Goal: Task Accomplishment & Management: Manage account settings

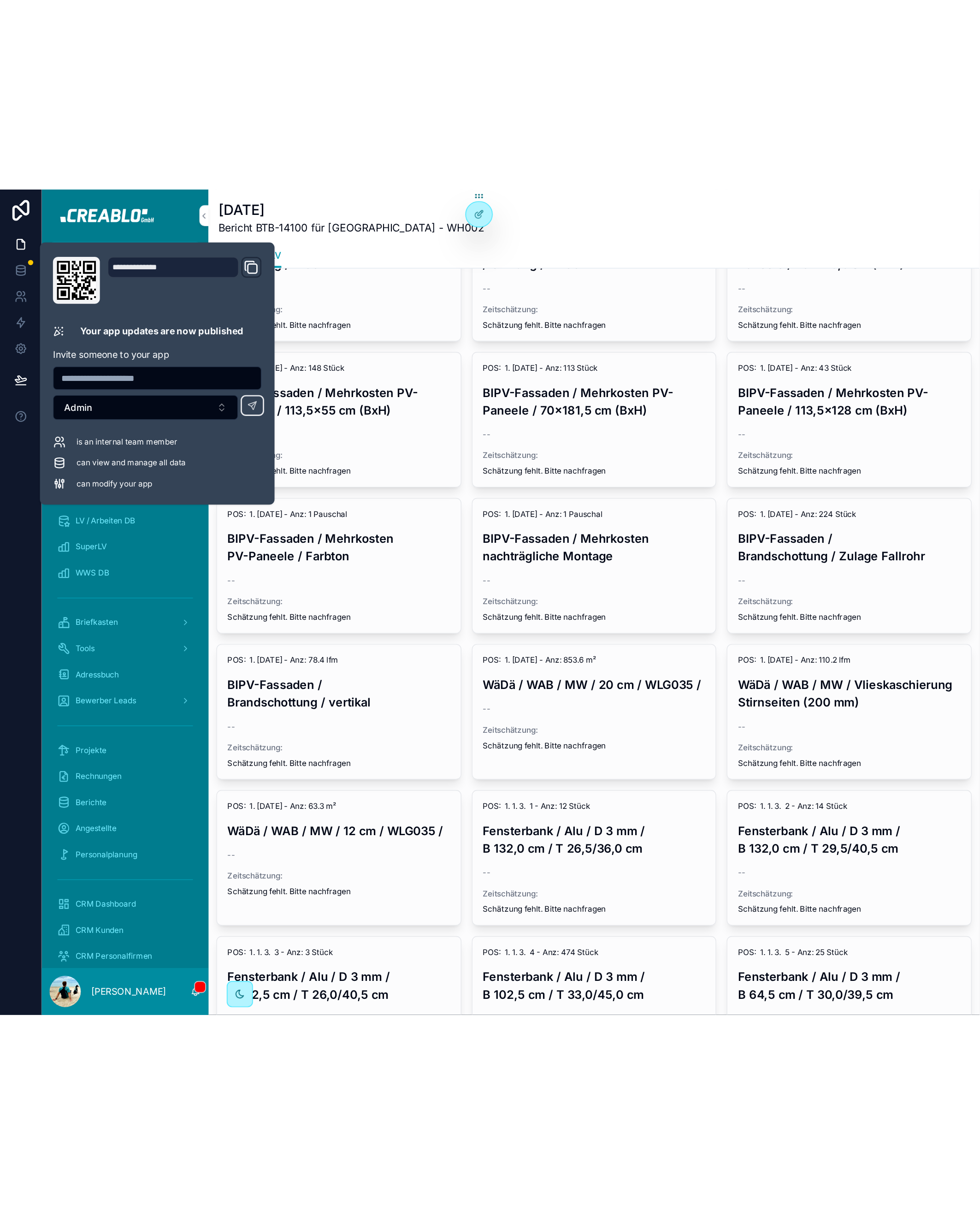
scroll to position [2486, 0]
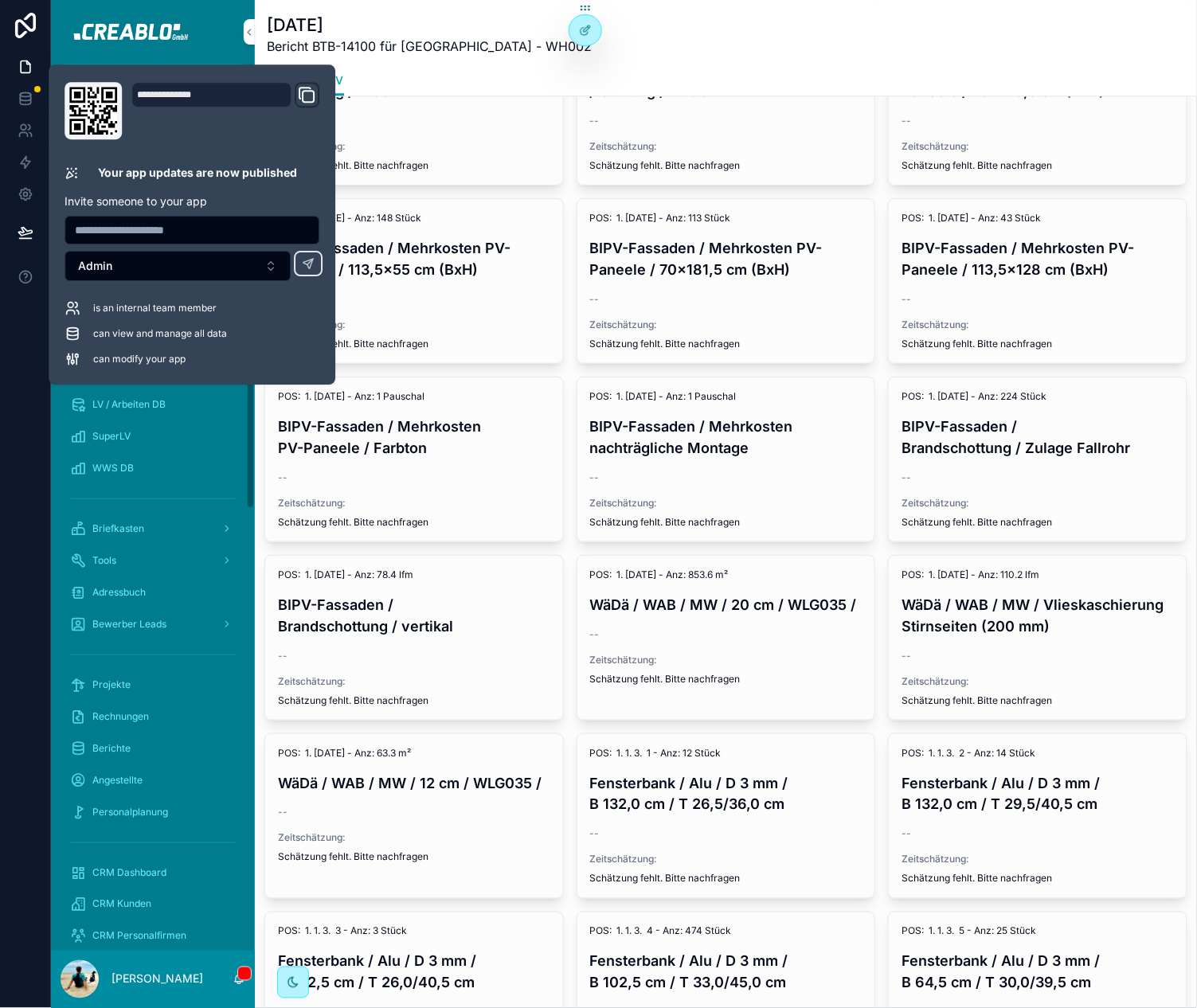
click at [672, 69] on div "Bericht LV" at bounding box center [726, 80] width 918 height 30
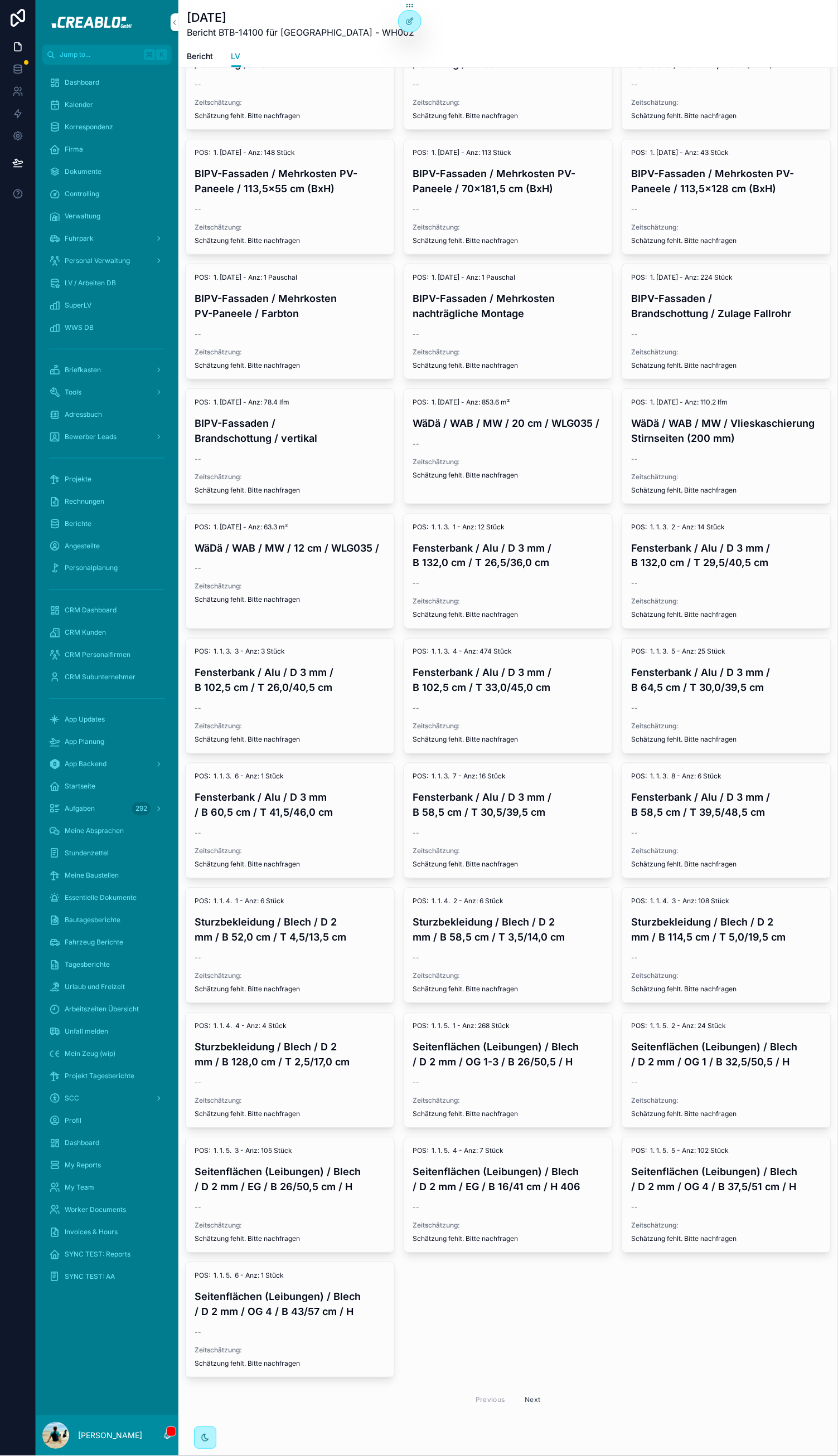
click at [3, 705] on div at bounding box center [17, 728] width 36 height 1456
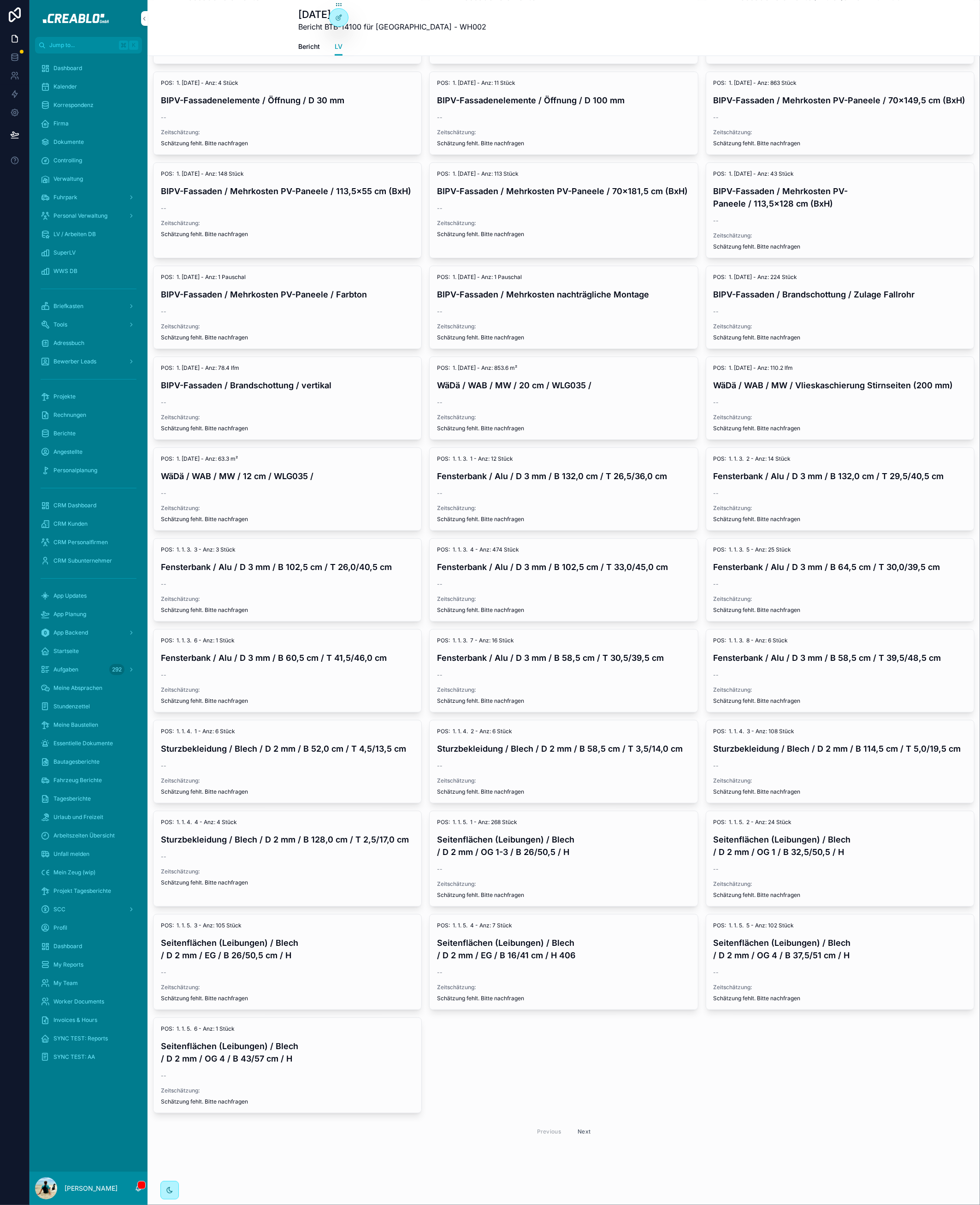
scroll to position [2120, 0]
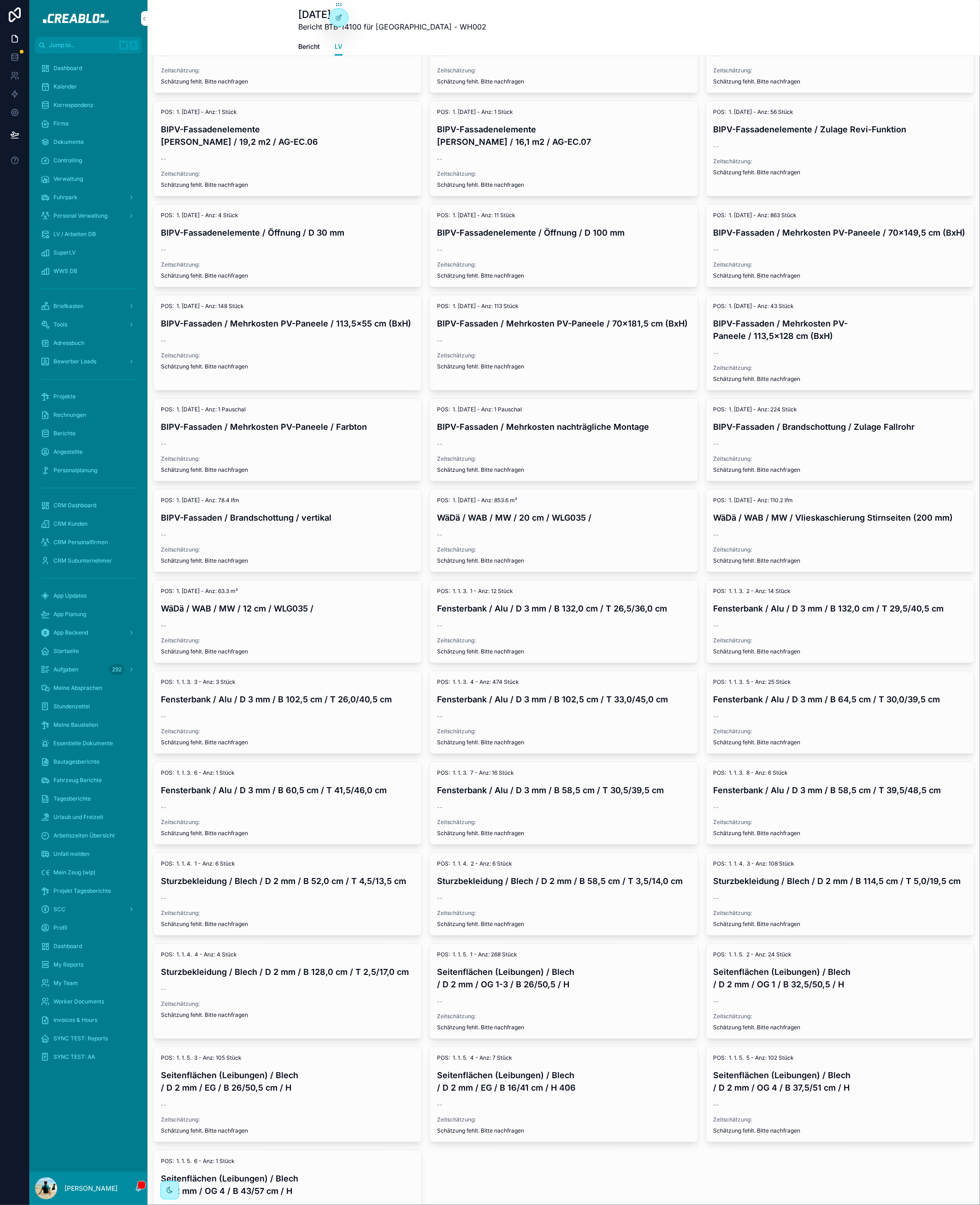
click at [81, 393] on div "Projekte" at bounding box center [89, 396] width 96 height 15
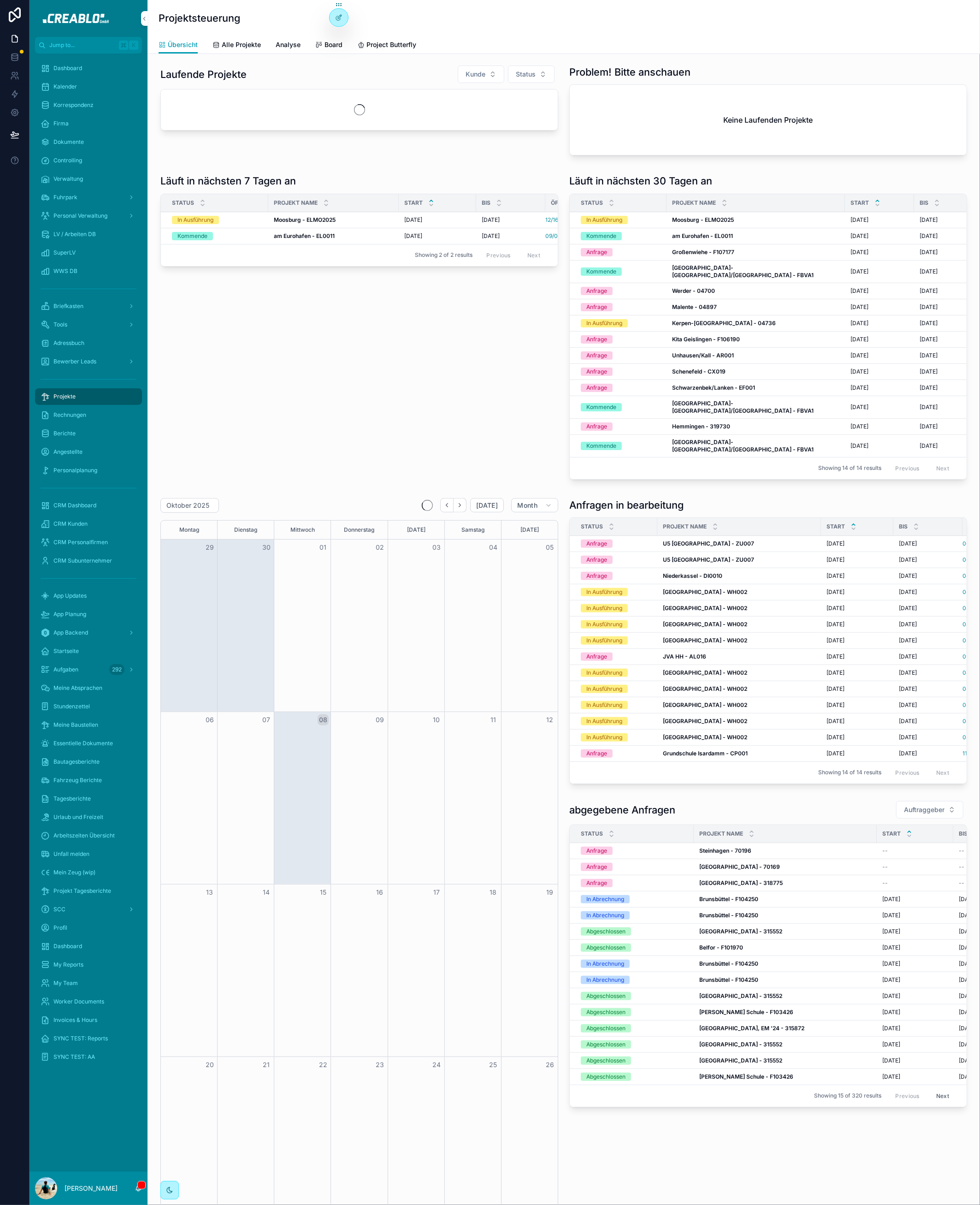
click at [250, 48] on span "Alle Projekte" at bounding box center [241, 45] width 39 height 9
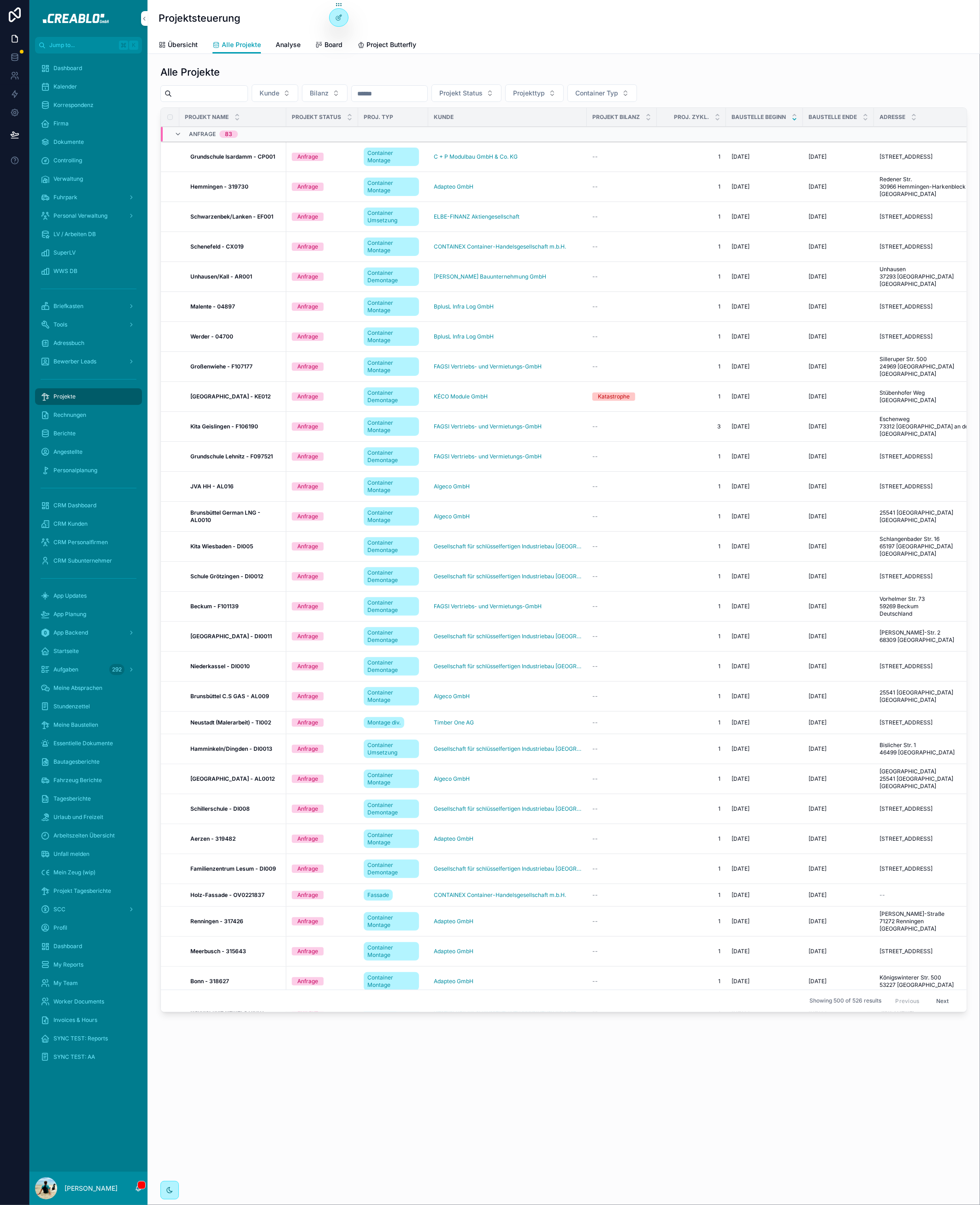
click at [224, 99] on input "scrollable content" at bounding box center [210, 93] width 76 height 13
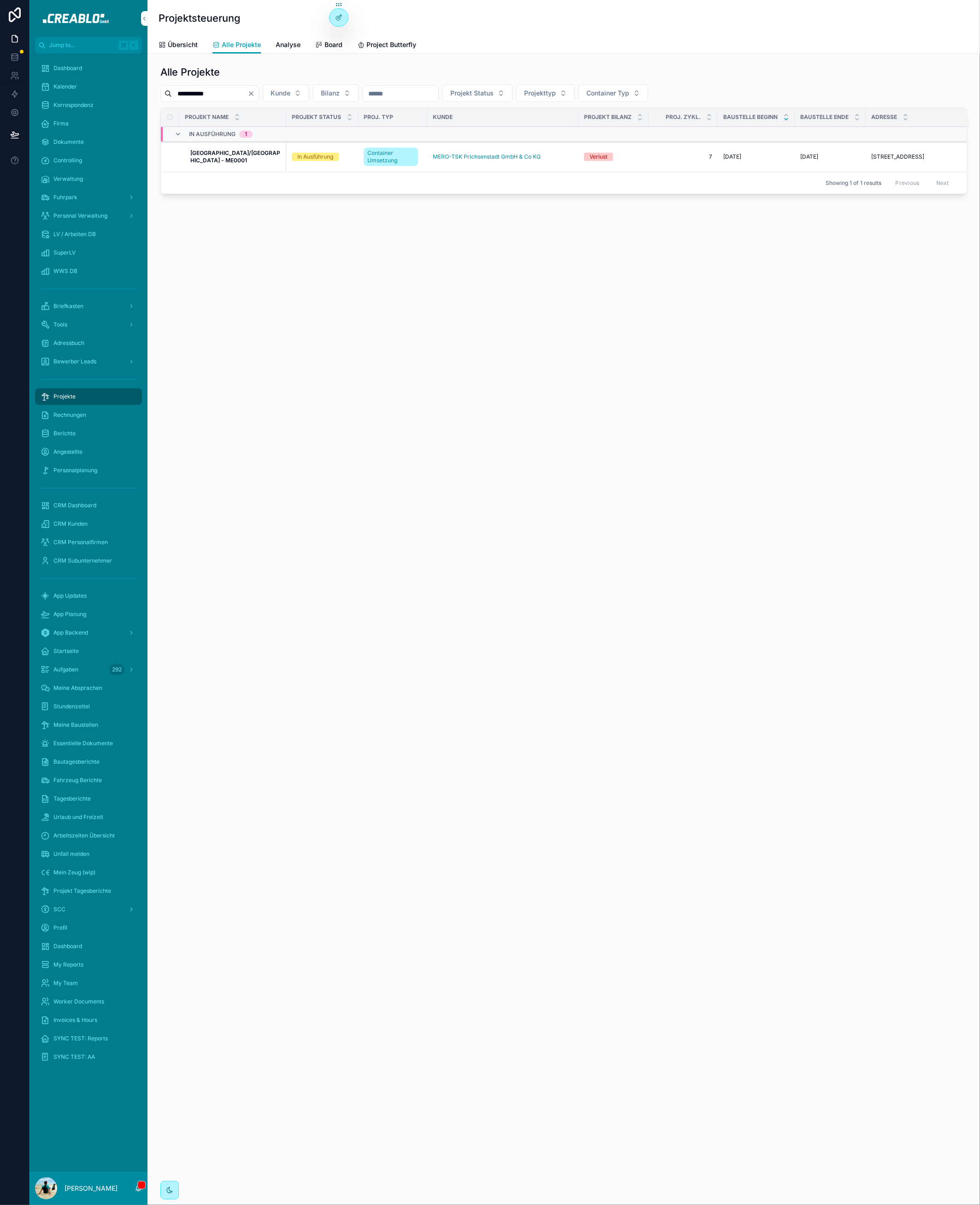
type input "**********"
click at [206, 164] on strong "Petershagen/Prichsenstadt - ME0001" at bounding box center [235, 157] width 90 height 14
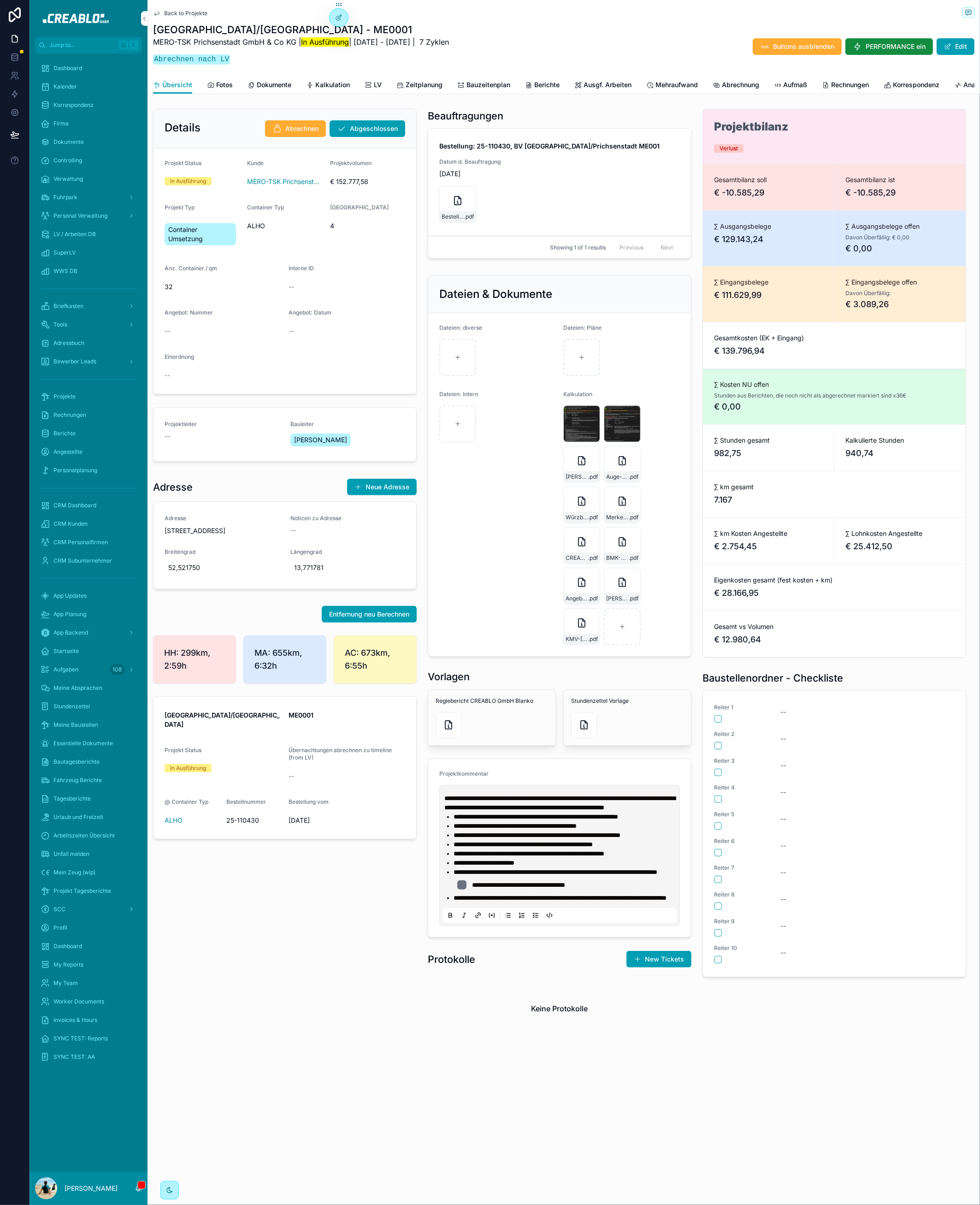
click at [693, 83] on span "Abrechnung" at bounding box center [740, 85] width 37 height 9
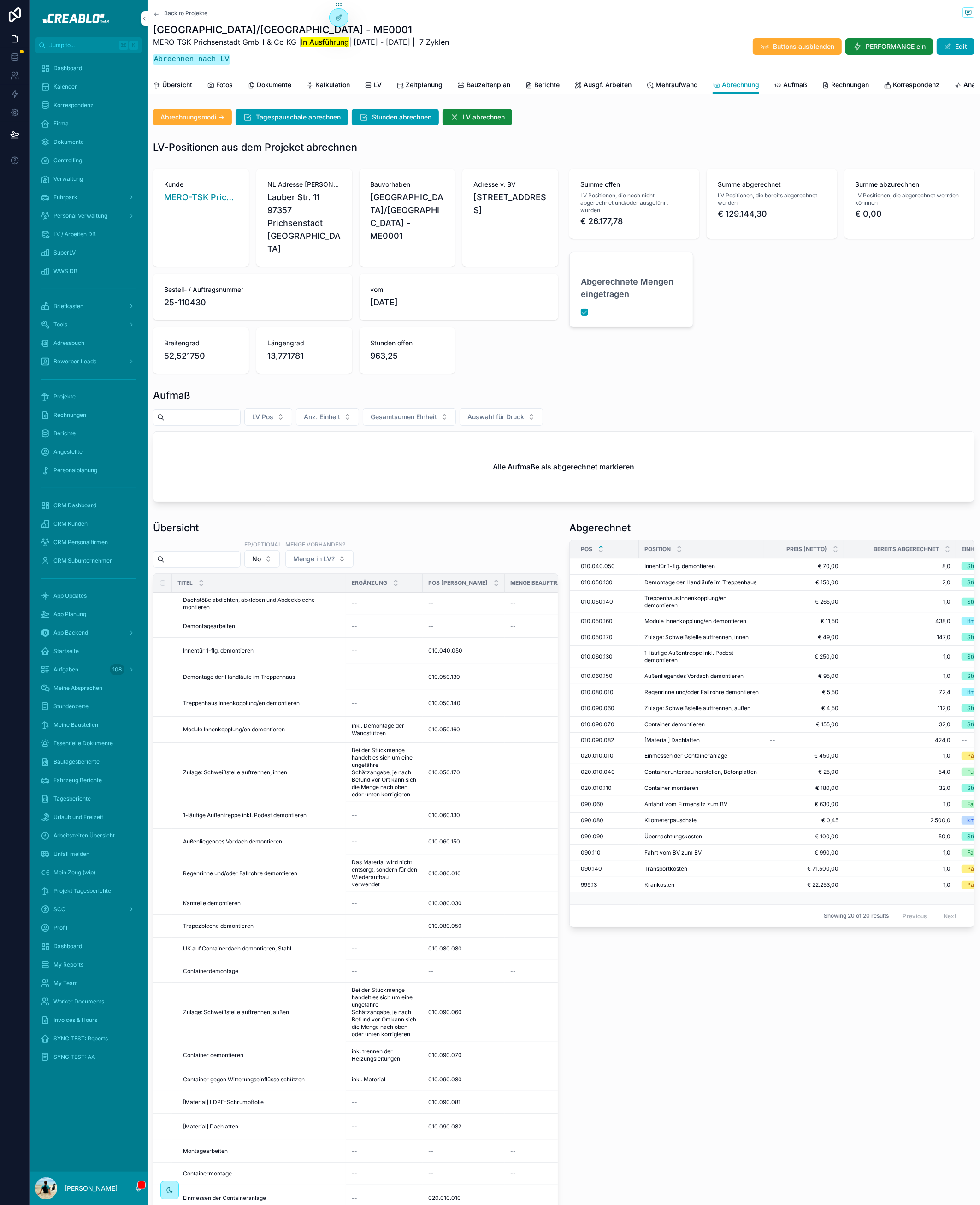
click at [693, 82] on span "Rechnungen" at bounding box center [850, 85] width 38 height 9
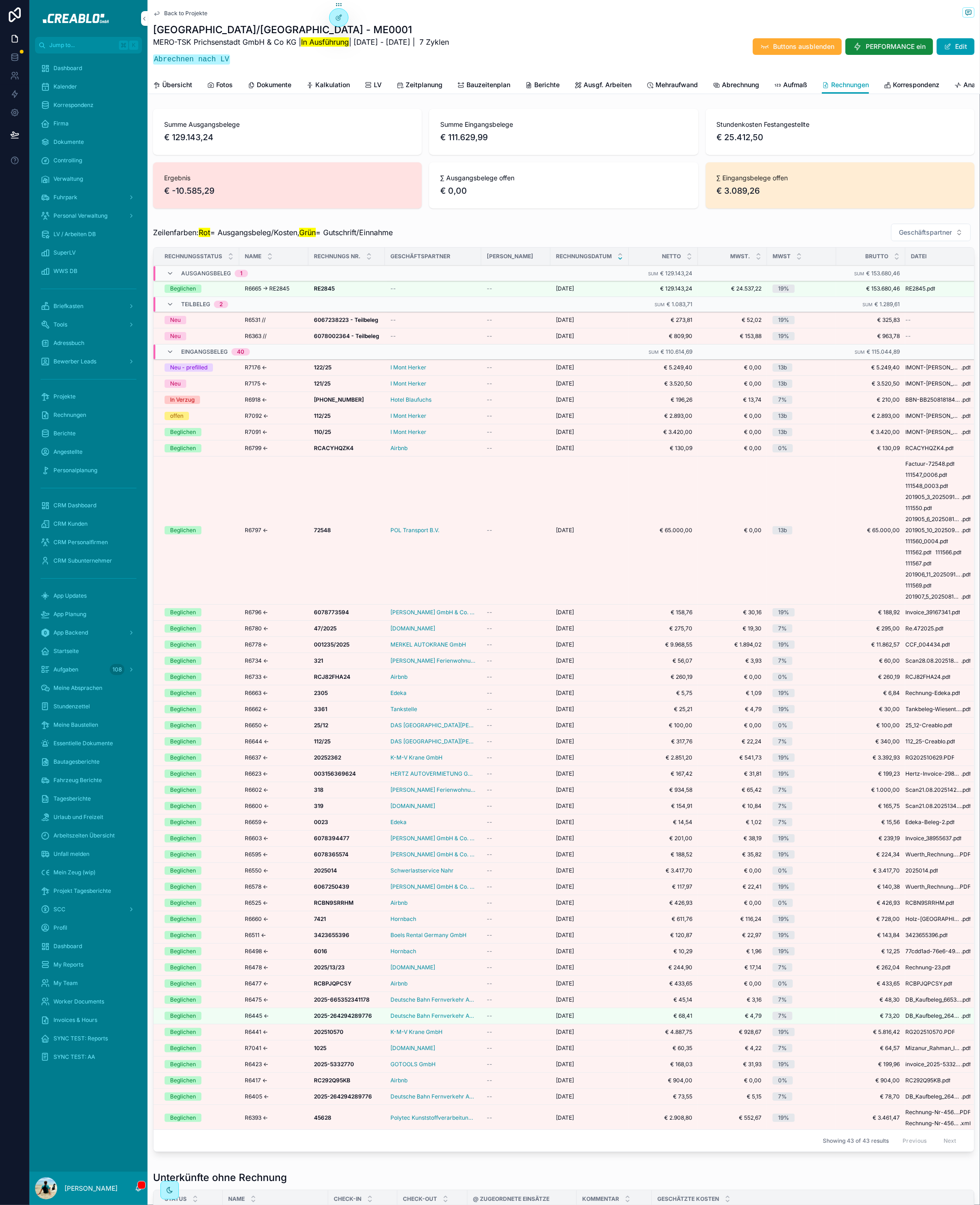
click at [693, 80] on span "Abrechnung" at bounding box center [740, 85] width 37 height 9
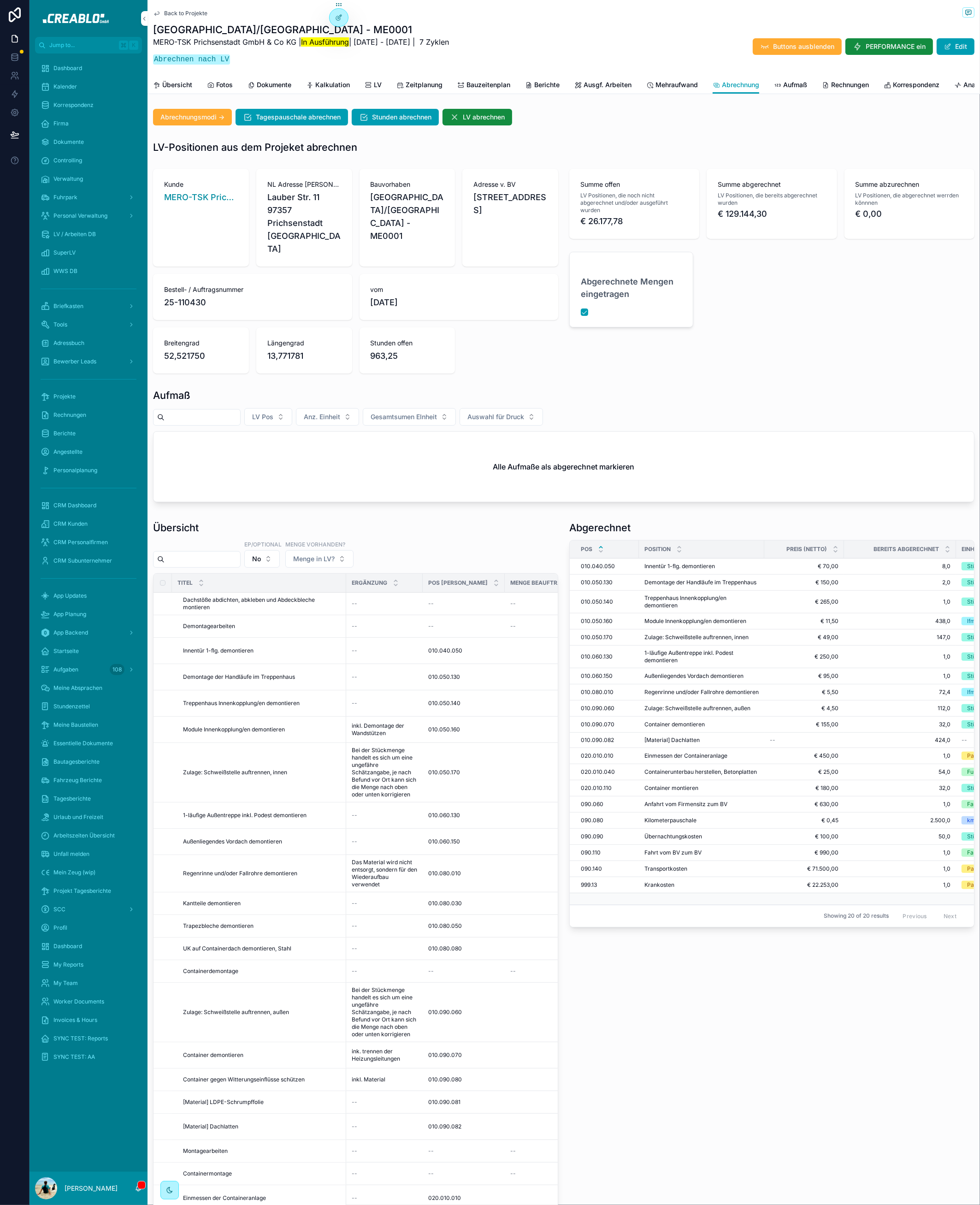
click at [693, 82] on span "Rechnungen" at bounding box center [850, 85] width 38 height 9
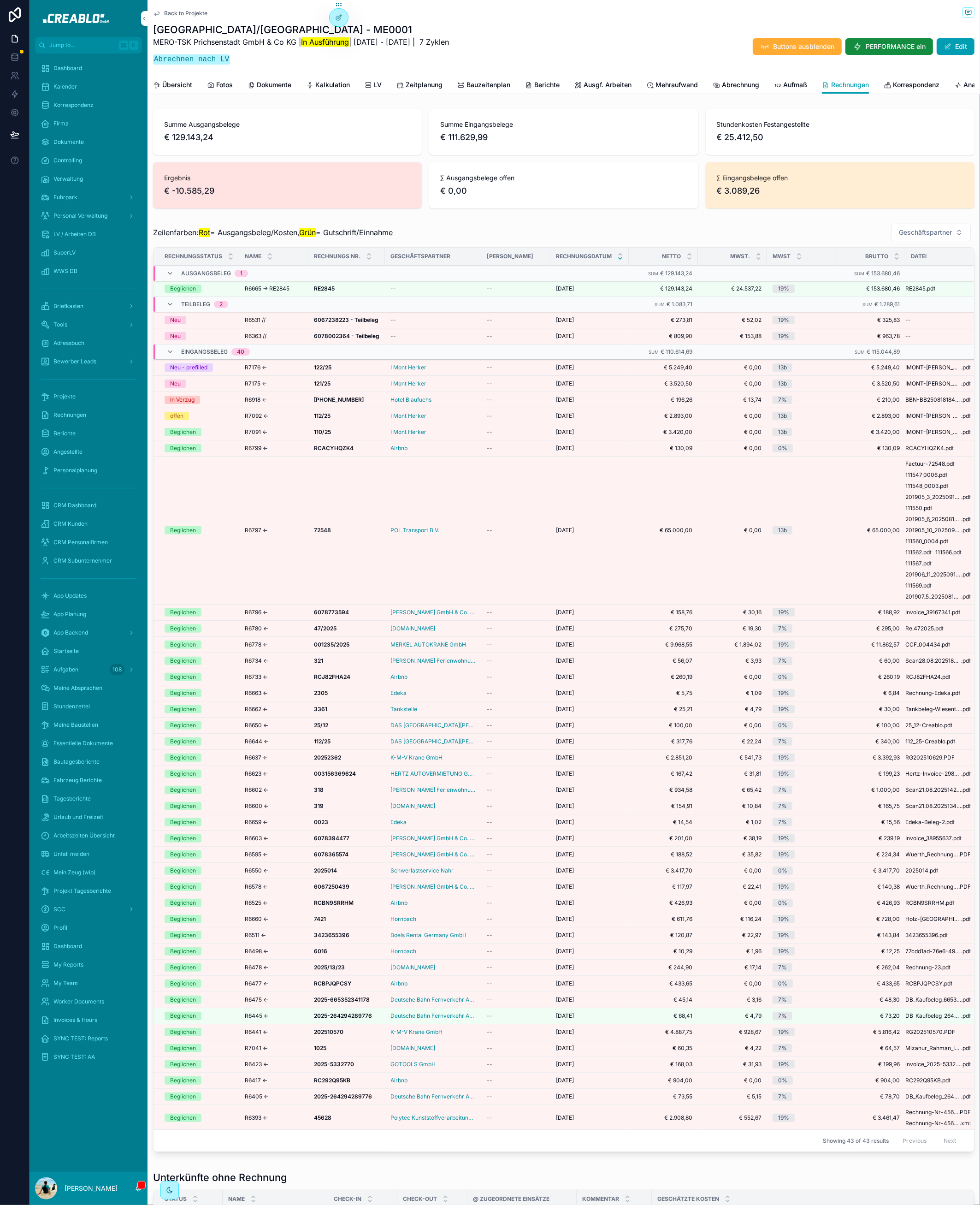
click at [274, 292] on span "R6665 → RE2845" at bounding box center [267, 289] width 45 height 7
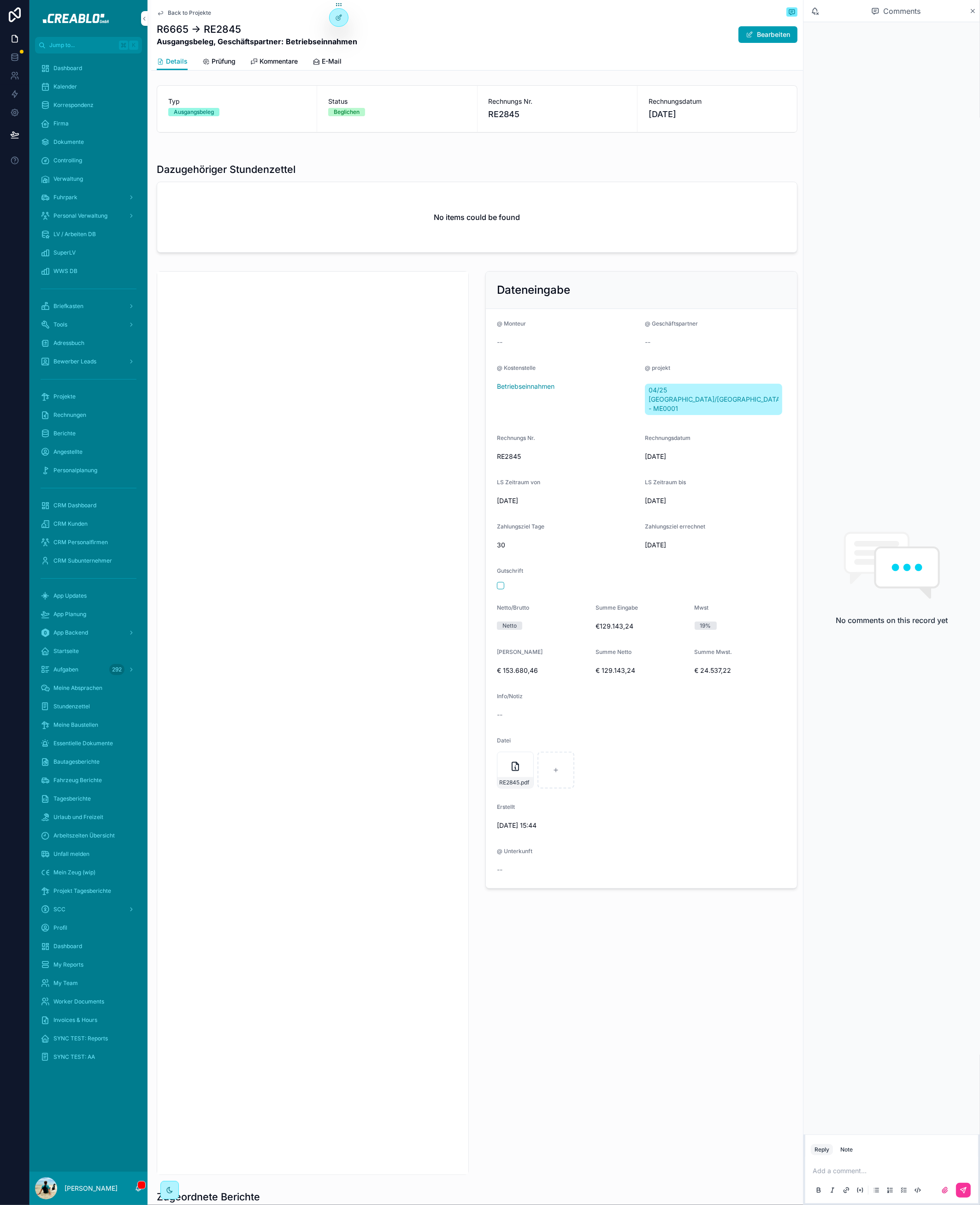
click at [195, 12] on span "Back to Projekte" at bounding box center [190, 13] width 43 height 7
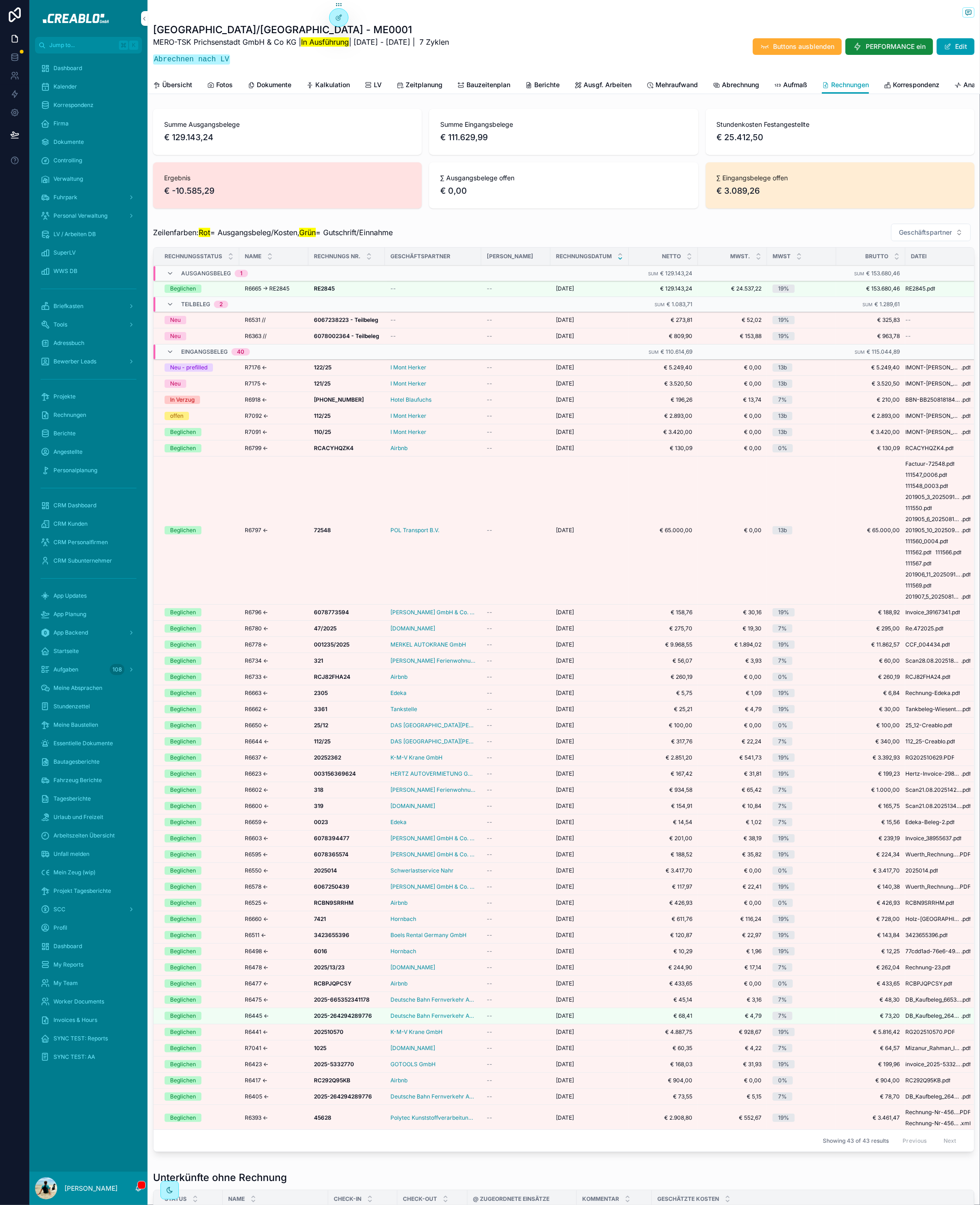
click at [693, 78] on link "Abrechnung" at bounding box center [736, 86] width 46 height 19
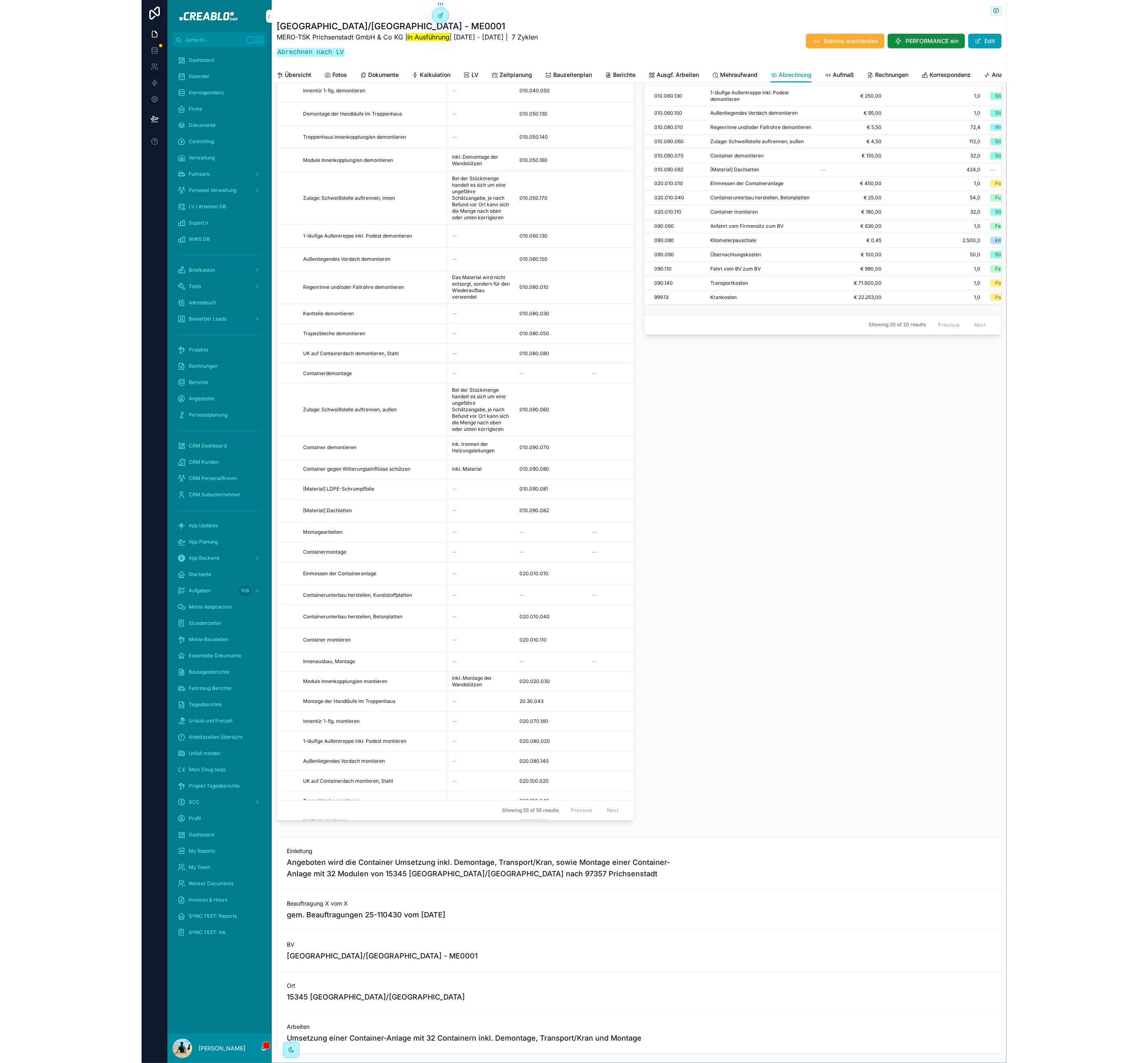
scroll to position [625, 0]
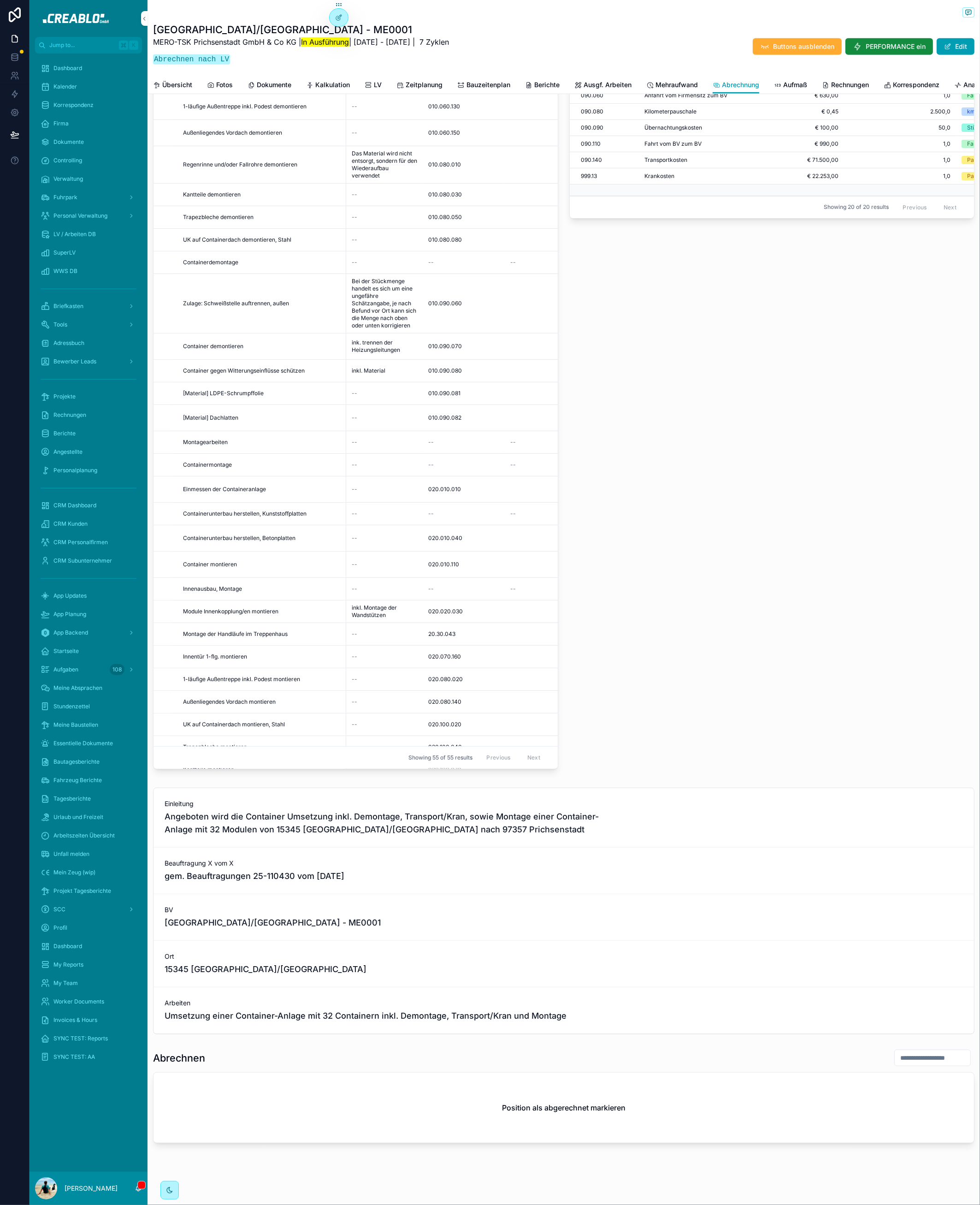
drag, startPoint x: 13, startPoint y: 518, endPoint x: 1, endPoint y: 518, distance: 12.0
click at [13, 518] on div at bounding box center [14, 602] width 29 height 1205
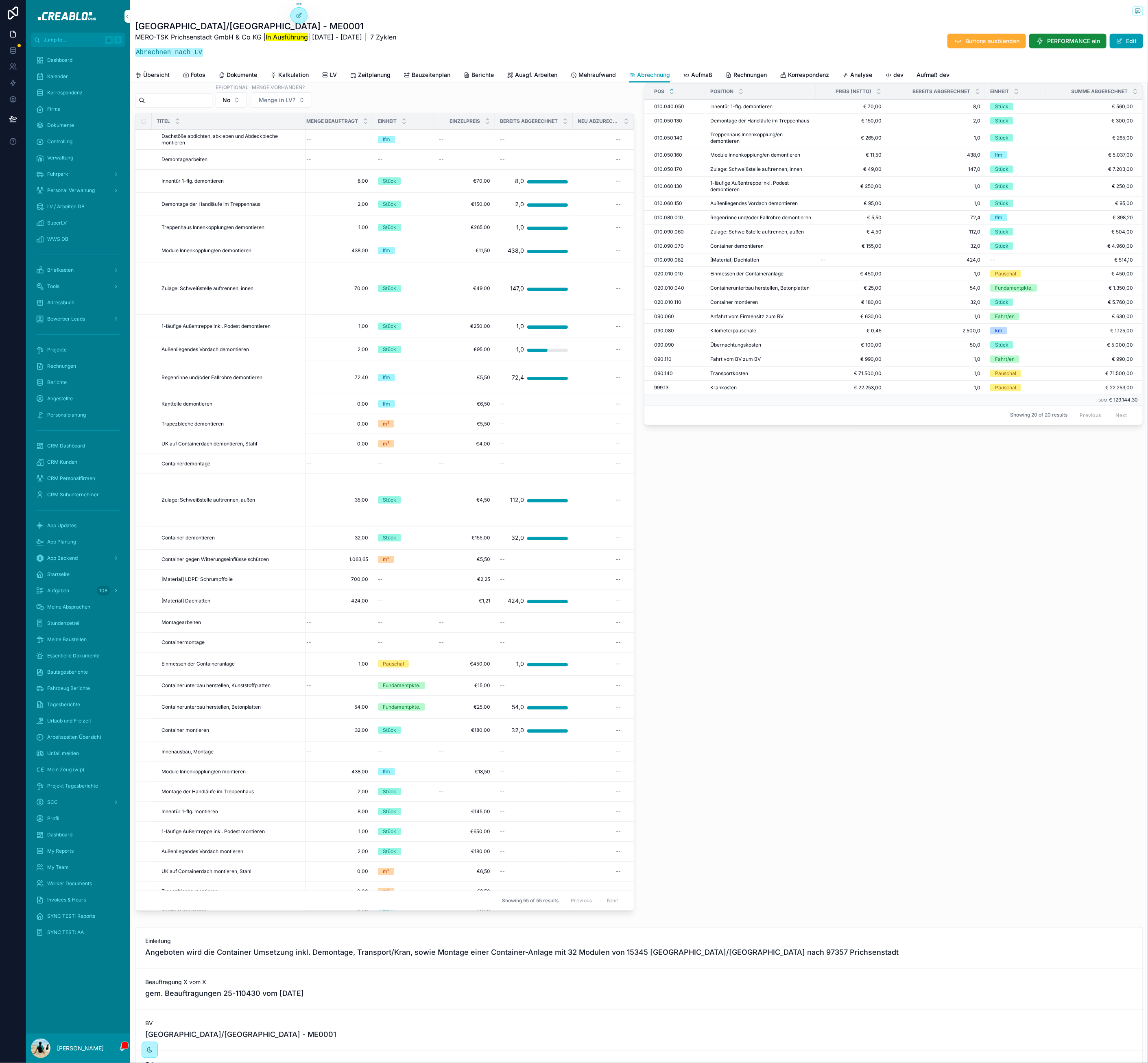
scroll to position [0, 130]
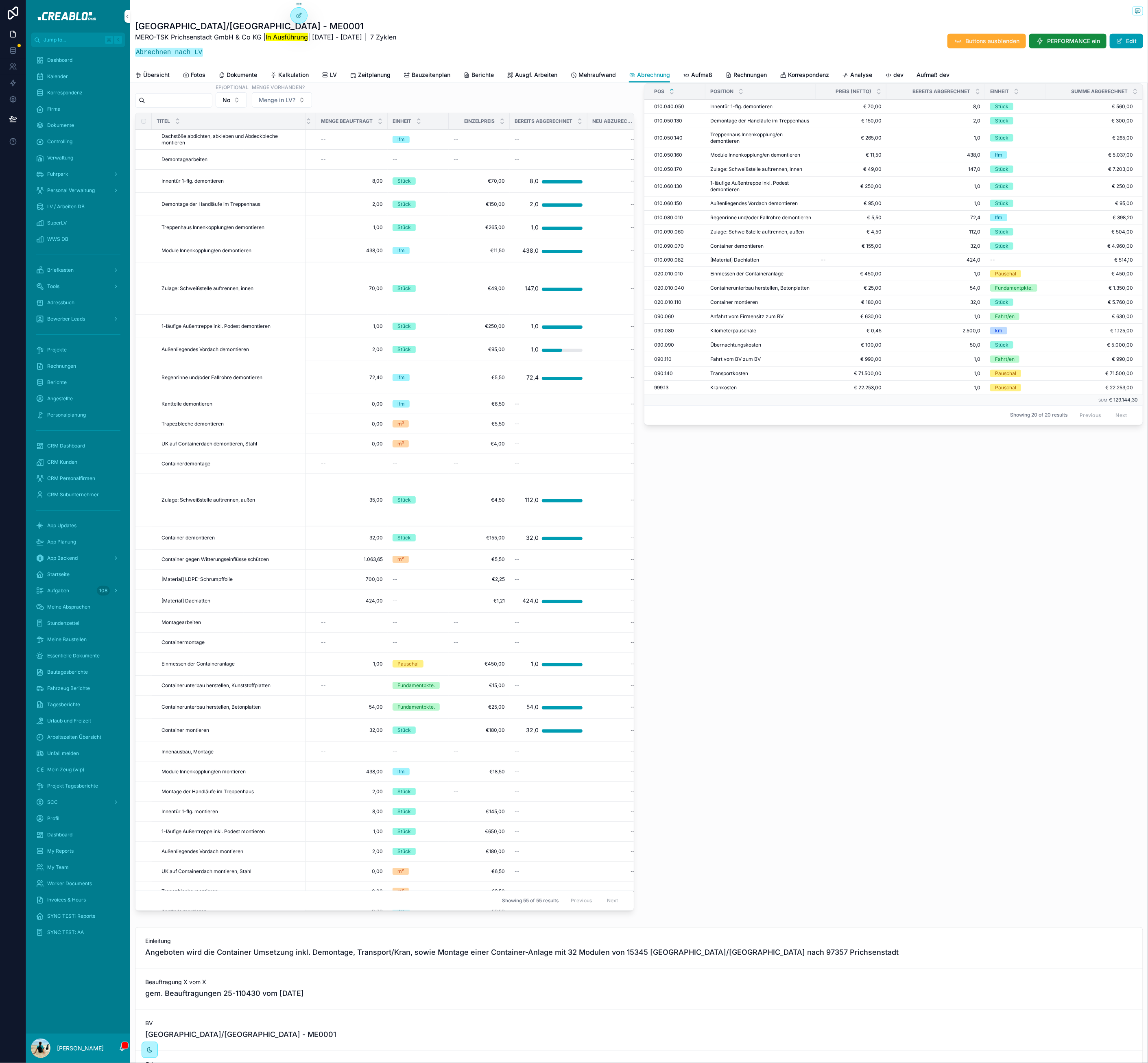
click at [295, 17] on div at bounding box center [299, 15] width 16 height 15
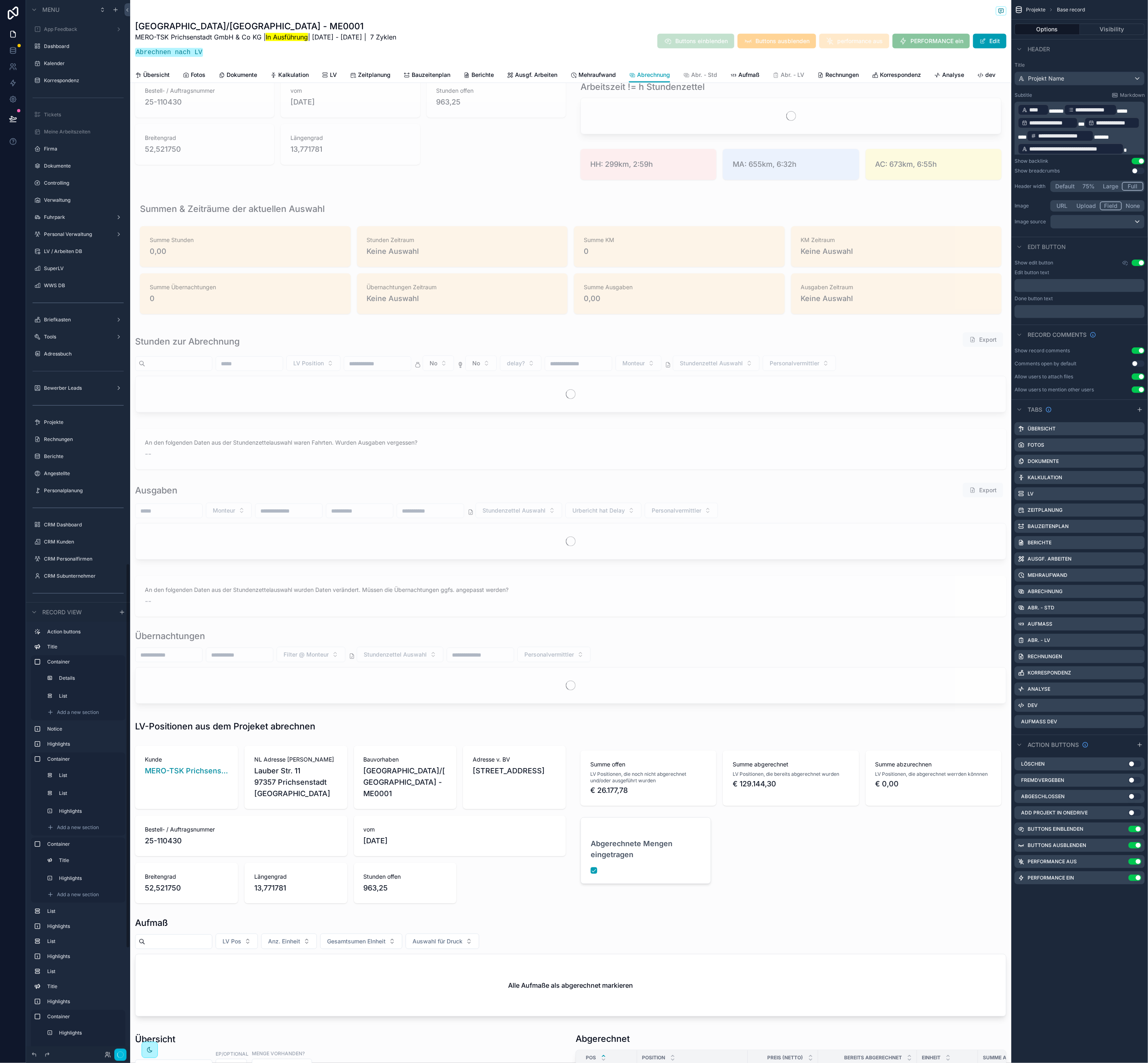
scroll to position [863, 0]
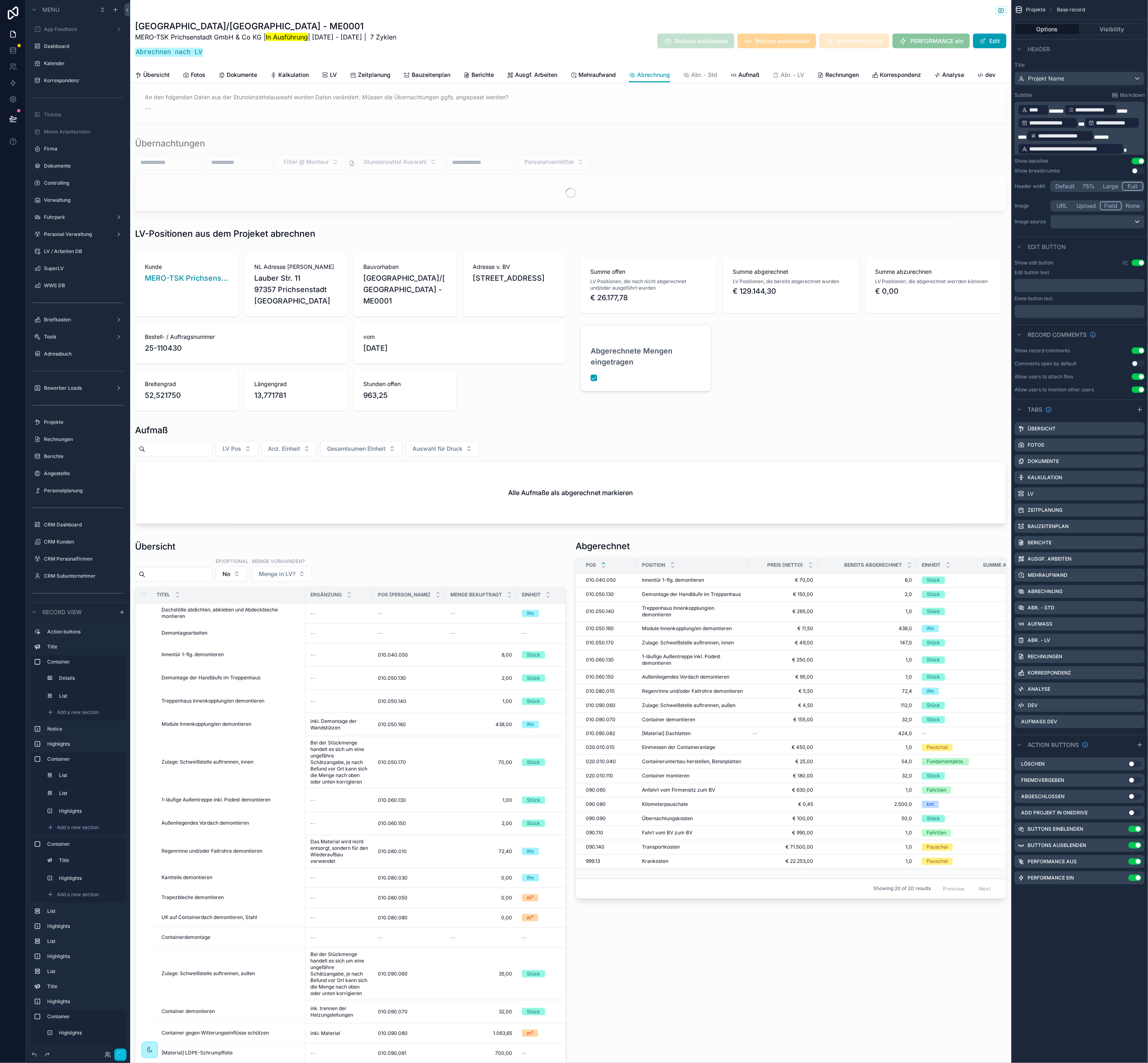
click at [500, 515] on div "scrollable content" at bounding box center [350, 964] width 441 height 854
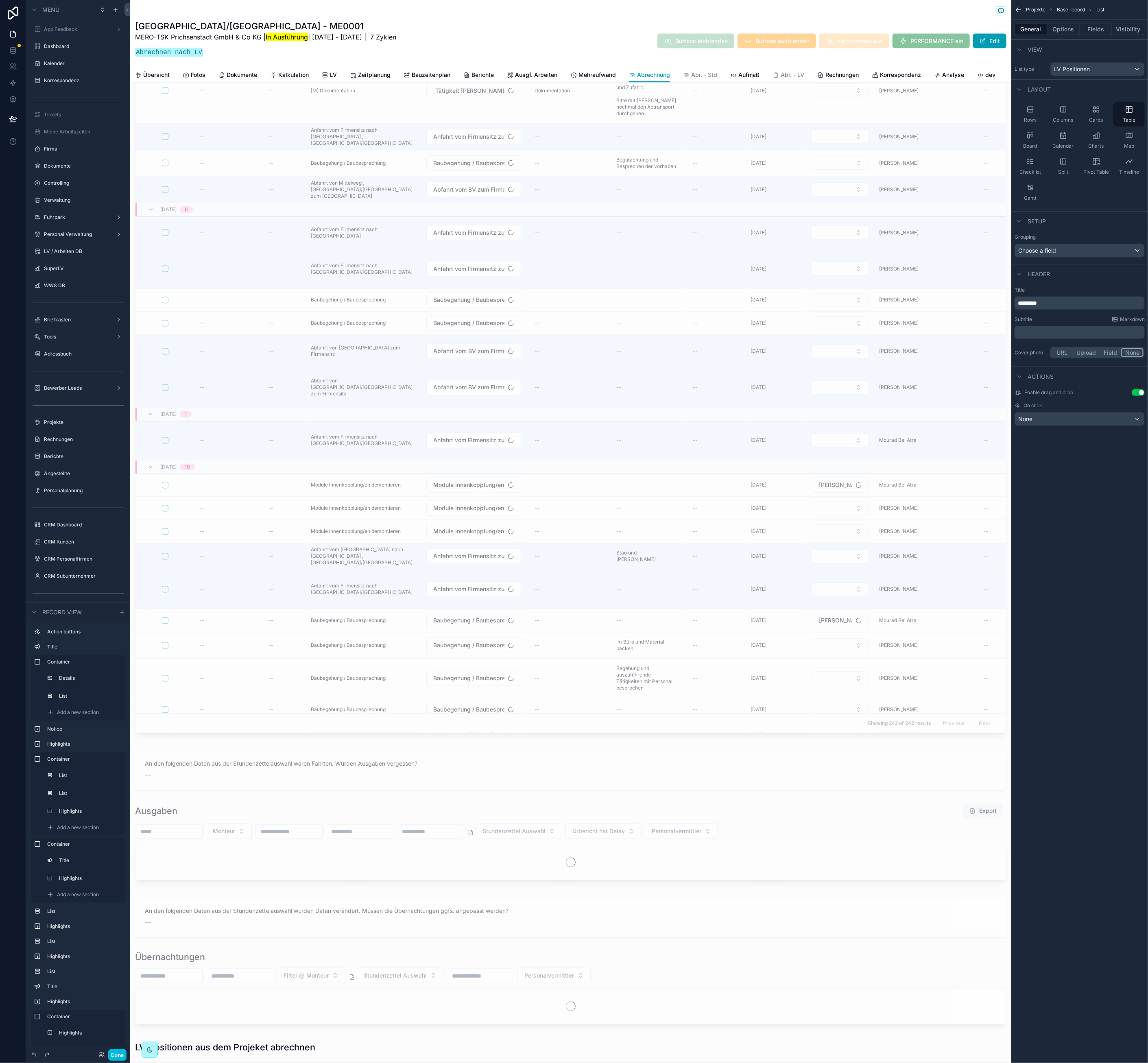
click at [612, 29] on button "Fields" at bounding box center [1097, 29] width 33 height 11
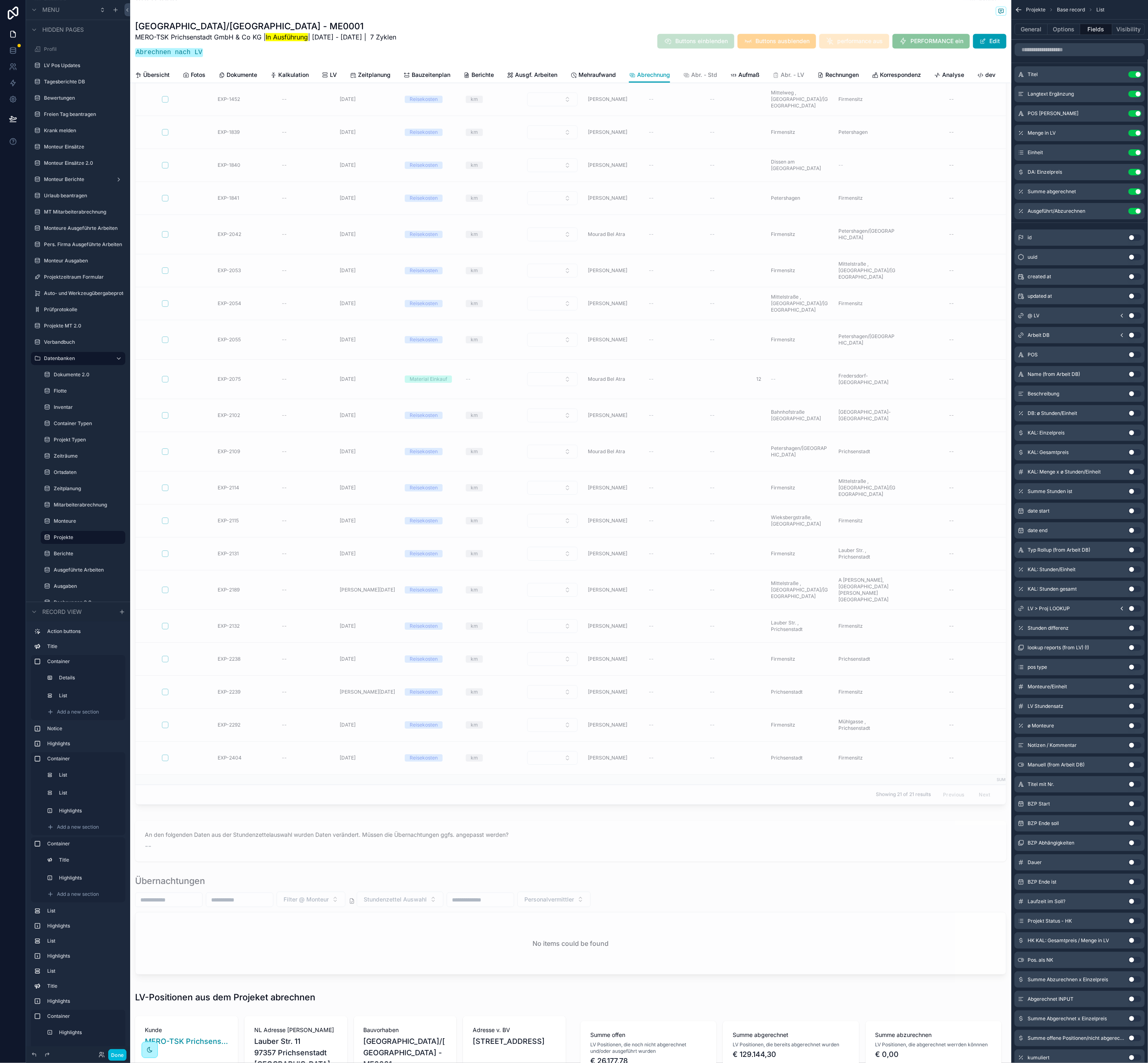
click at [612, 187] on div "Summe abgerechnet Use setting" at bounding box center [1079, 192] width 130 height 16
click at [0, 0] on icon "scrollable content" at bounding box center [0, 0] width 0 height 0
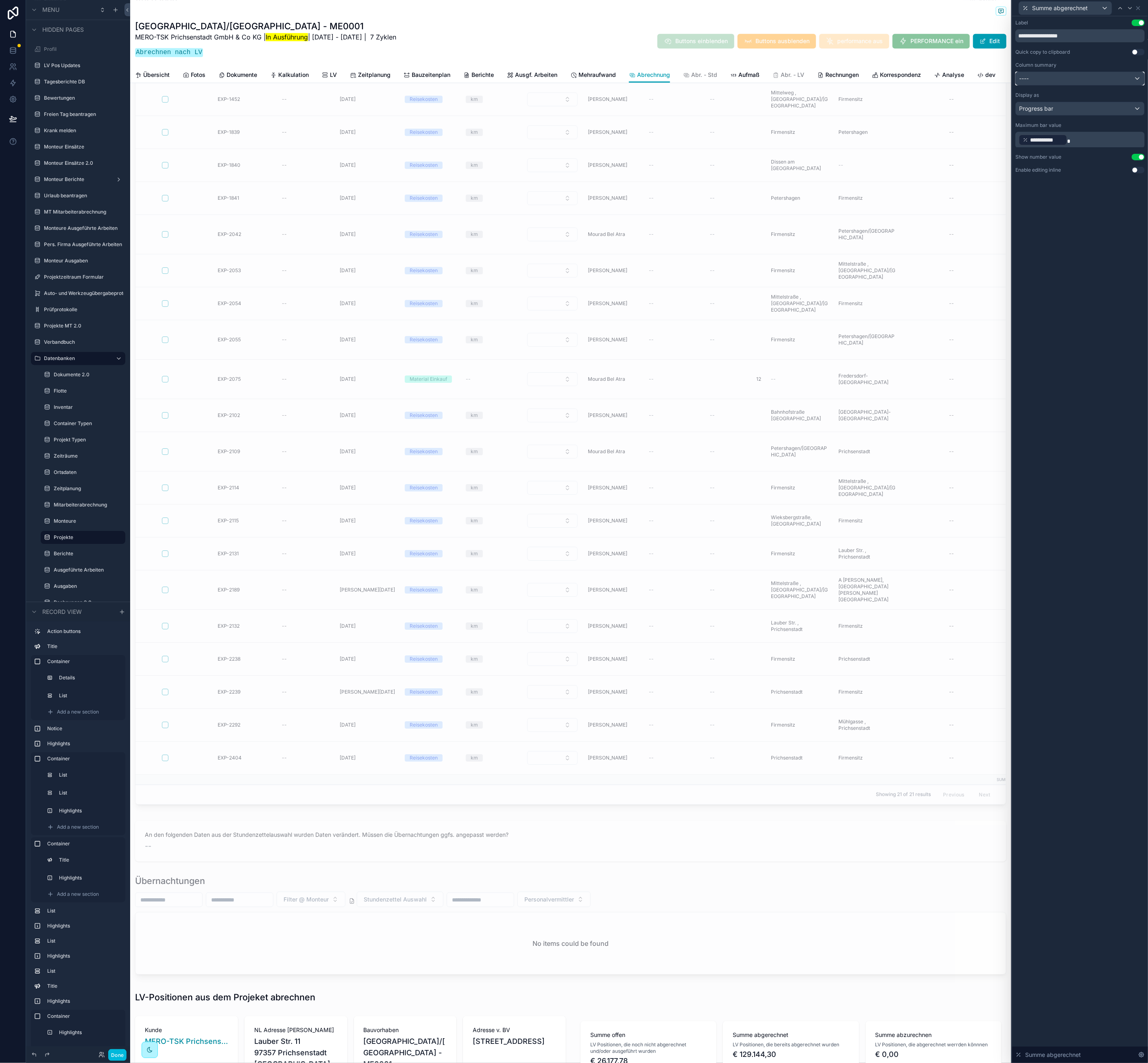
click at [612, 78] on div "----" at bounding box center [1080, 78] width 129 height 13
click at [612, 347] on div at bounding box center [1080, 532] width 136 height 1063
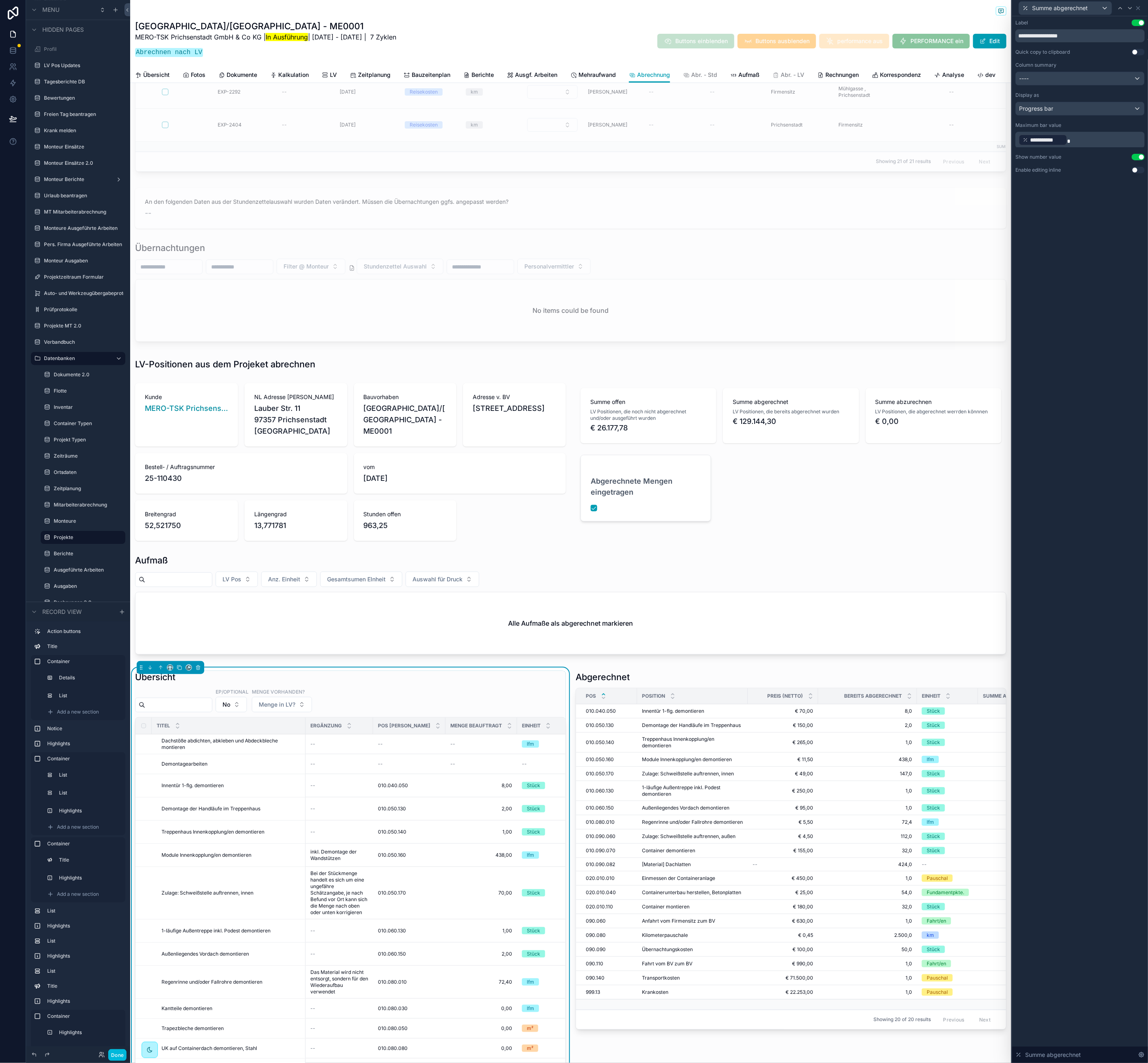
scroll to position [2307, 0]
click at [111, 515] on button "Done" at bounding box center [117, 1055] width 18 height 12
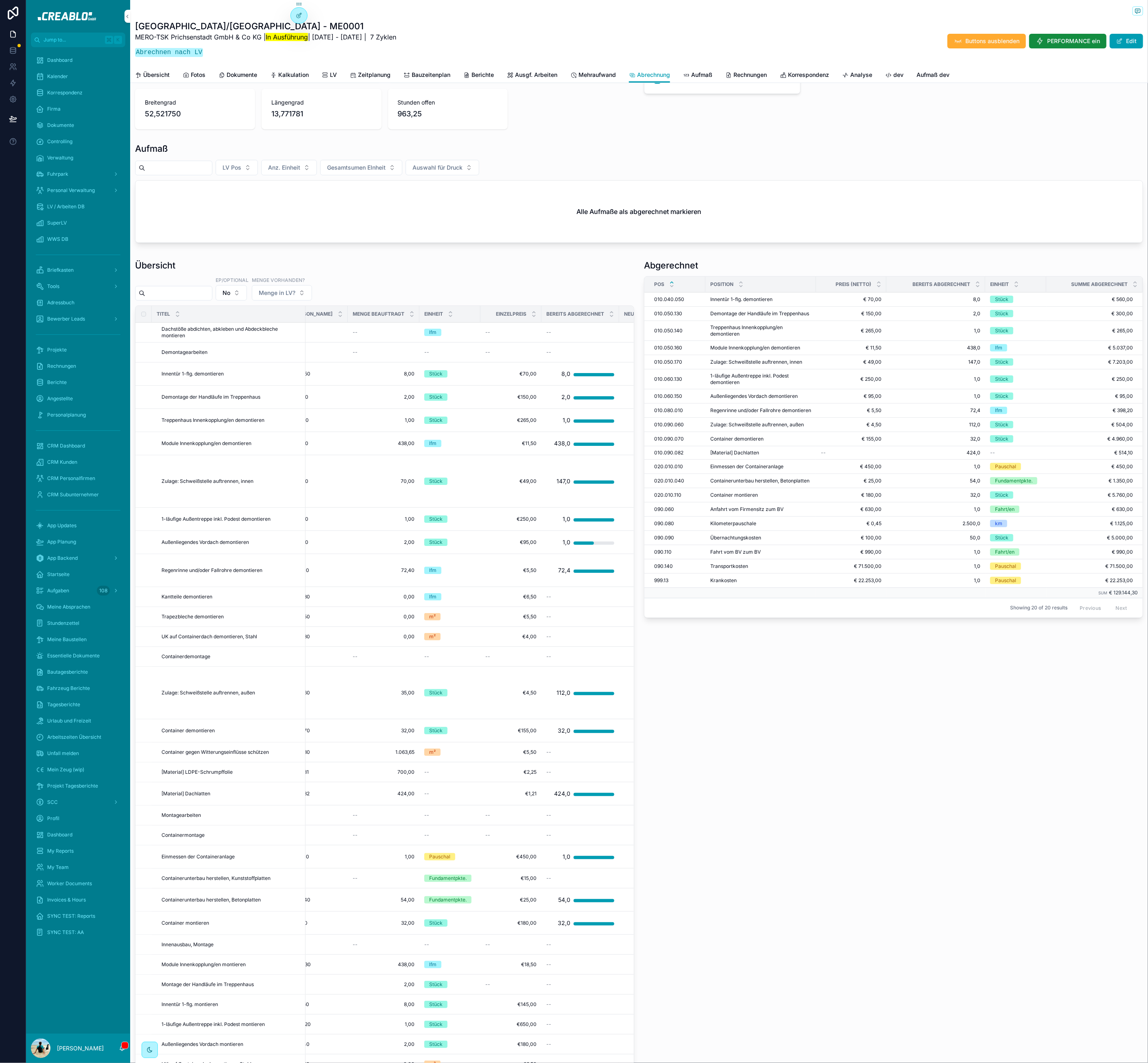
scroll to position [0, 89]
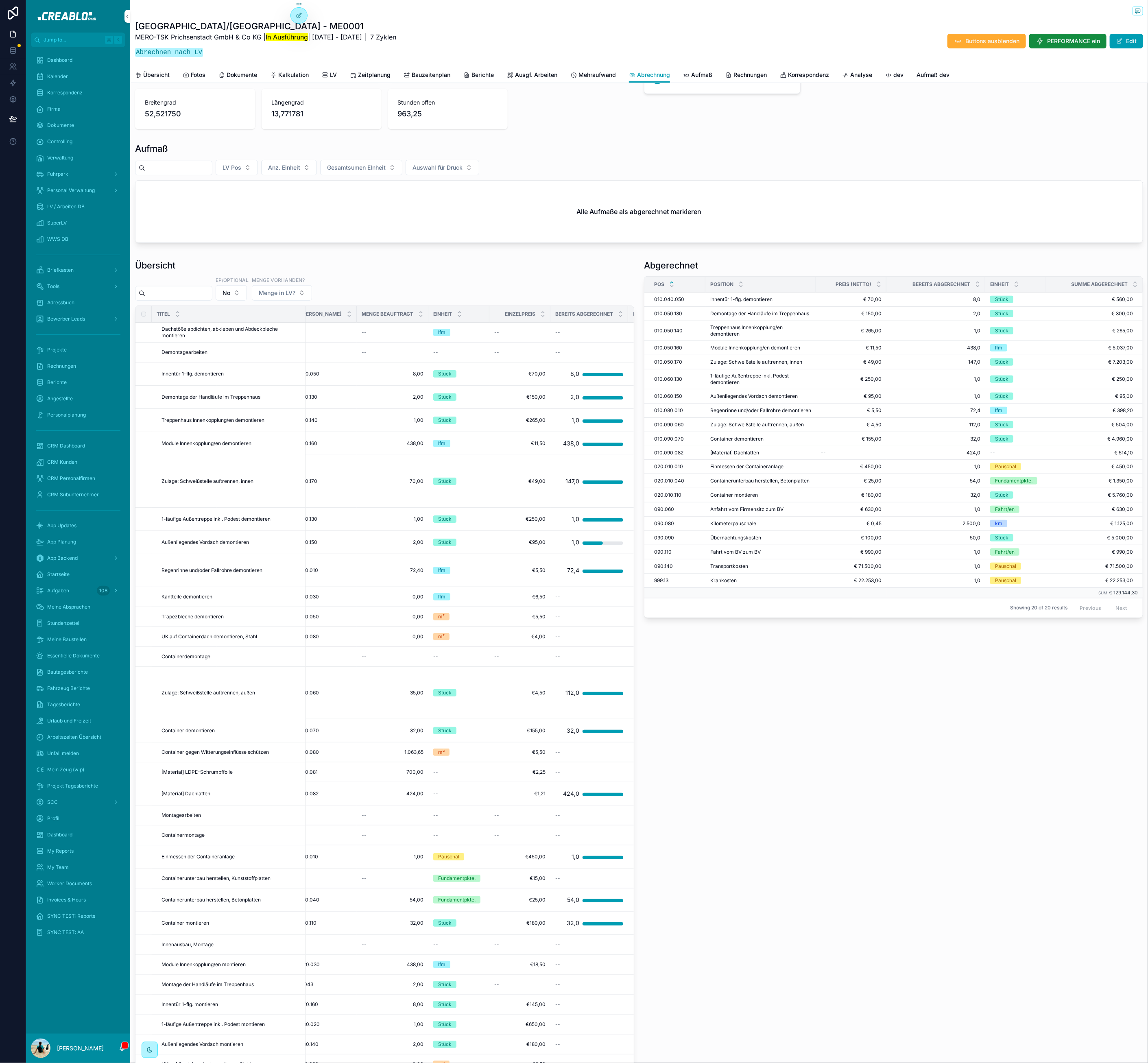
click at [280, 297] on span "Menge in LV?" at bounding box center [277, 293] width 37 height 8
click at [300, 335] on div "Menge" at bounding box center [290, 337] width 113 height 13
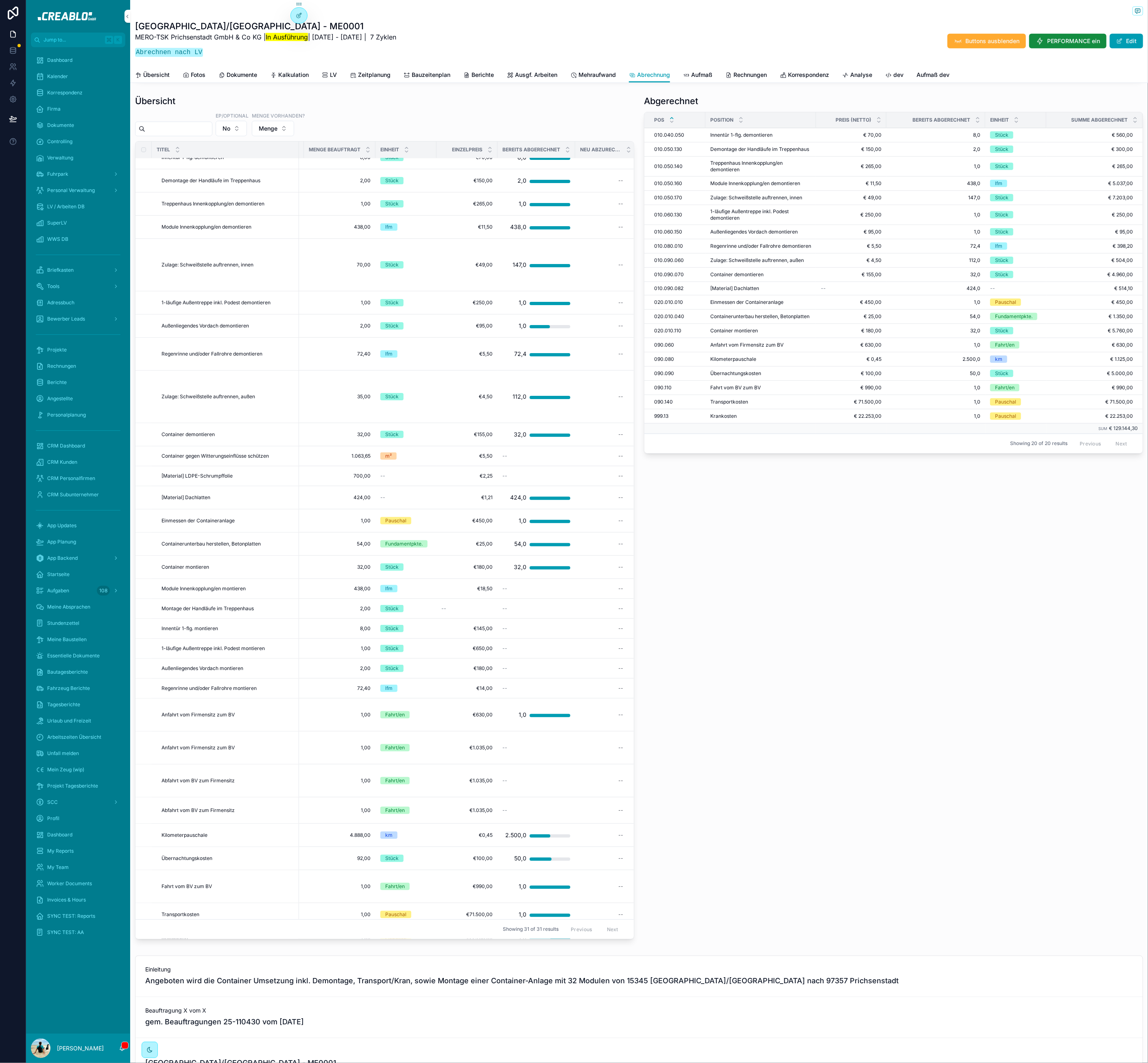
scroll to position [12, 138]
click at [245, 136] on button "No" at bounding box center [231, 129] width 31 height 15
click at [437, 134] on div "EP/Optional No Menge vorhanden? Menge" at bounding box center [385, 124] width 499 height 25
drag, startPoint x: 340, startPoint y: 601, endPoint x: 483, endPoint y: 602, distance: 143.0
click at [483, 598] on tr "Module Innenkopplung/en montieren Module Innenkopplung/en montieren inkl. Monta…" at bounding box center [316, 588] width 636 height 20
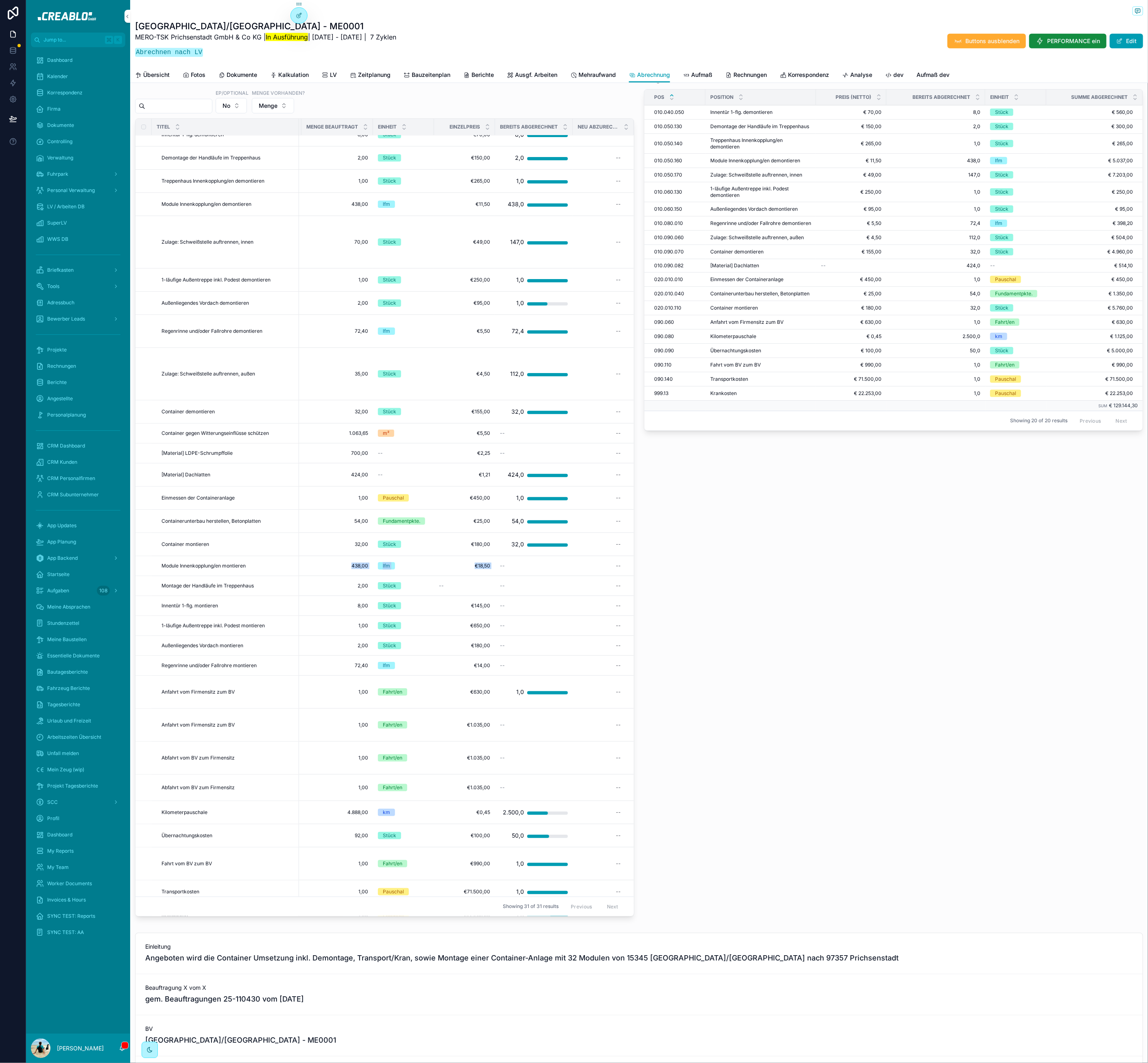
scroll to position [379, 0]
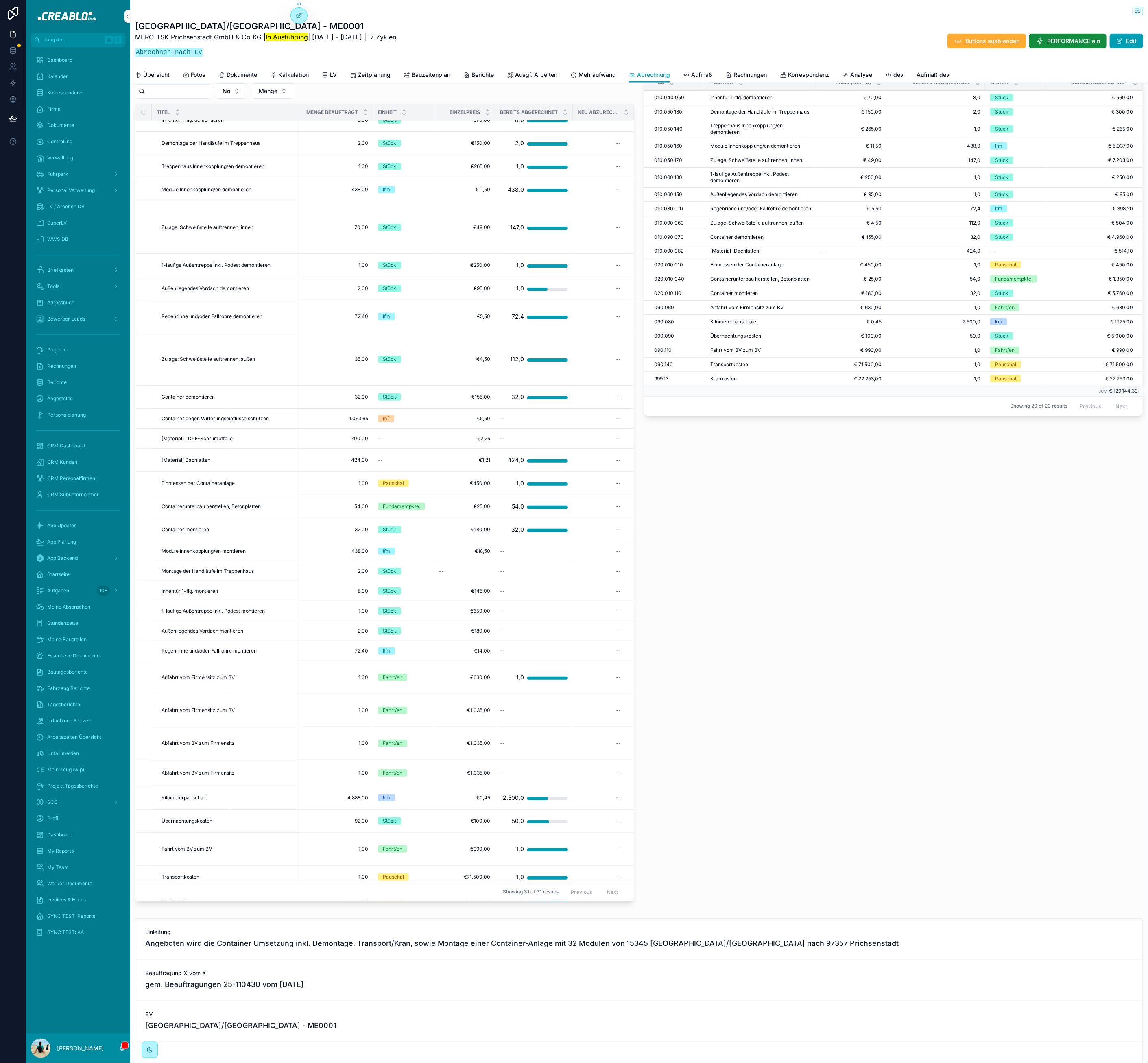
click at [825, 583] on div "Abgerechnet POS Position Preis (Netto) Bereits abgerechnet Einheit Summe Abgere…" at bounding box center [893, 481] width 509 height 854
drag, startPoint x: 927, startPoint y: 698, endPoint x: 895, endPoint y: 665, distance: 46.0
click at [927, 697] on div "Abgerechnet POS Position Preis (Netto) Bereits abgerechnet Einheit Summe Abgere…" at bounding box center [893, 481] width 509 height 854
click at [594, 558] on div "--" at bounding box center [598, 551] width 51 height 13
type input "******"
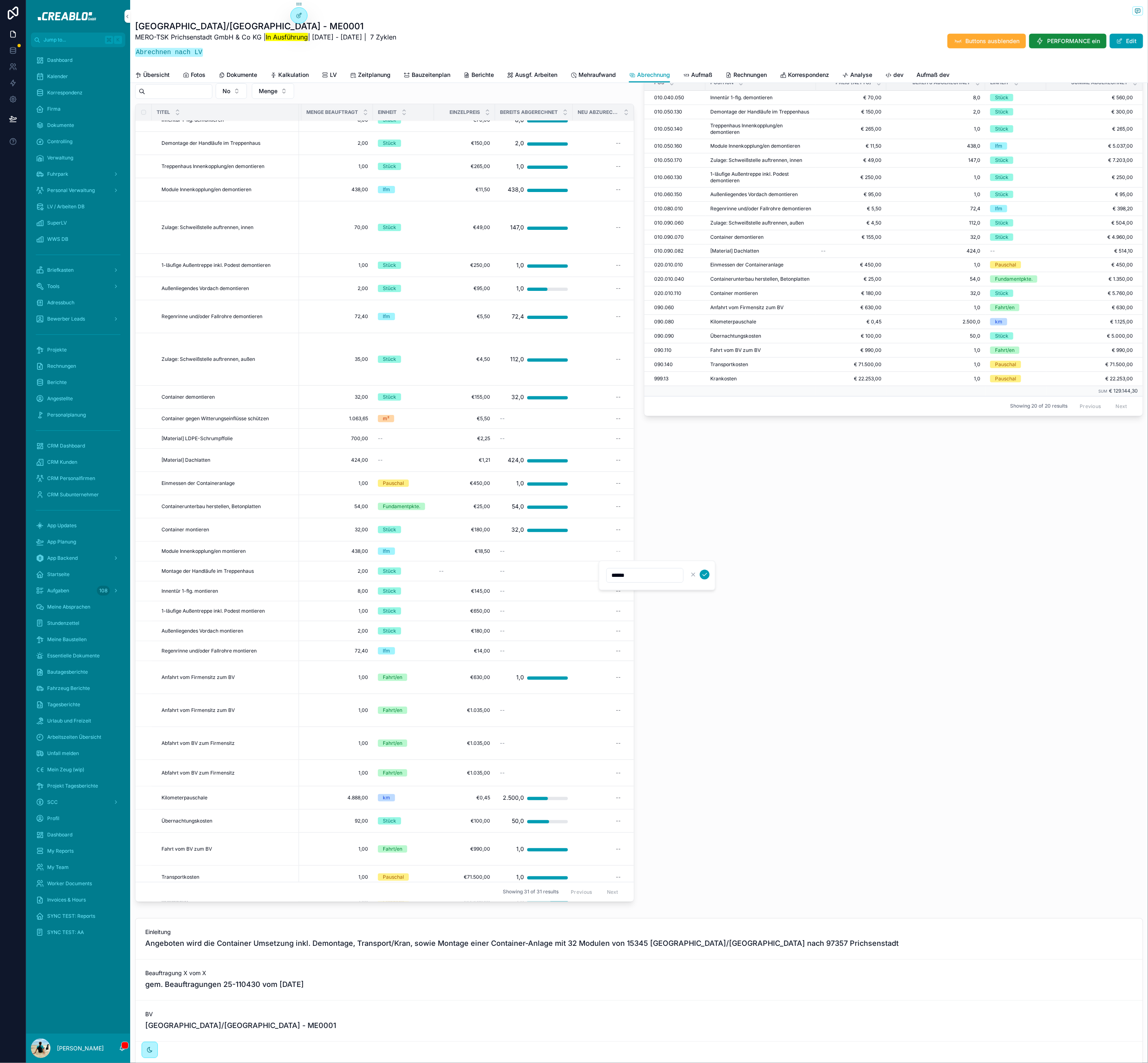
click button "scrollable content" at bounding box center [704, 575] width 10 height 10
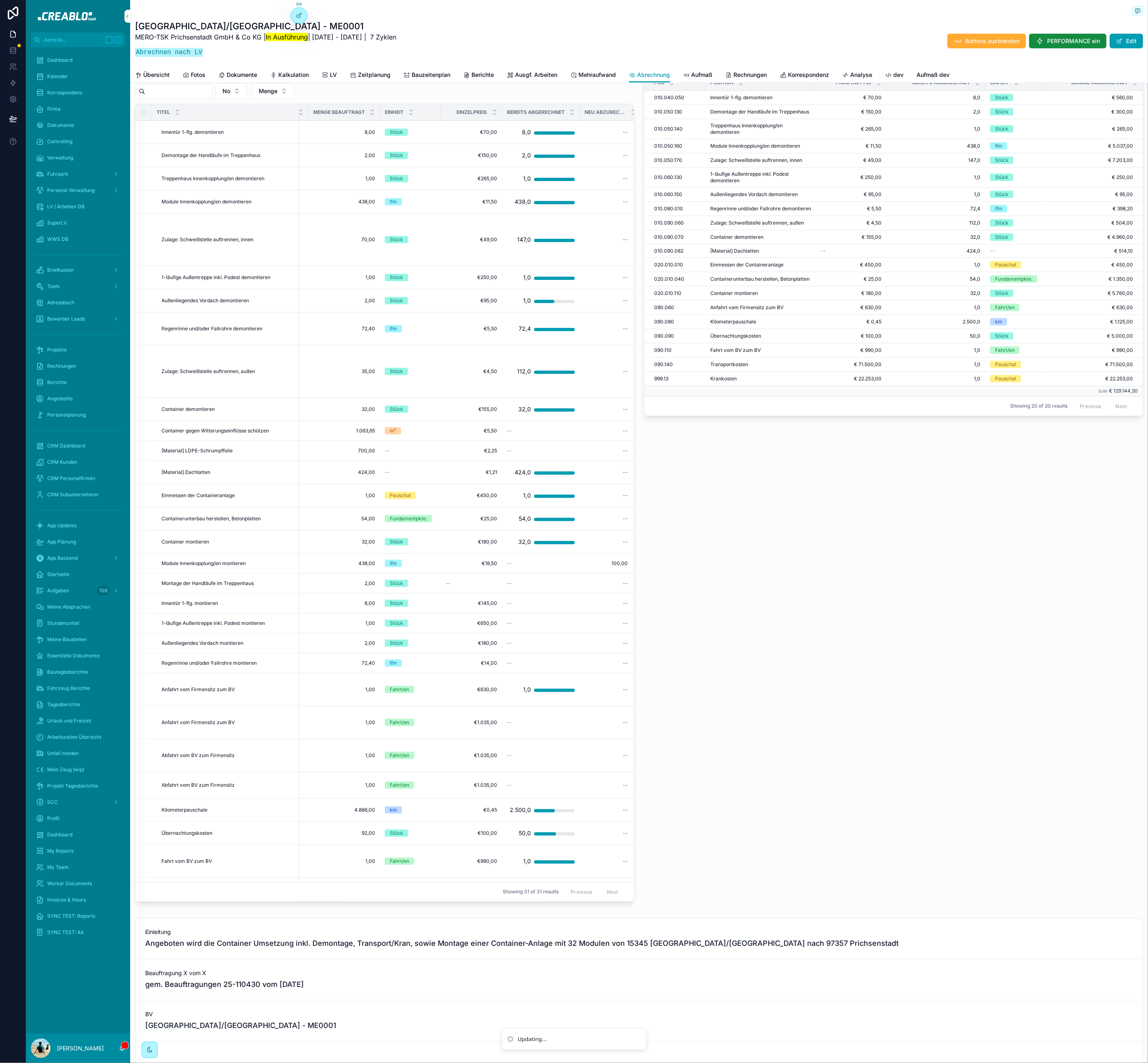
scroll to position [2, 130]
click at [0, 0] on span "100%" at bounding box center [0, 0] width 0 height 0
click at [588, 647] on div "--" at bounding box center [605, 641] width 51 height 13
type input "****"
click button "scrollable content" at bounding box center [712, 665] width 10 height 10
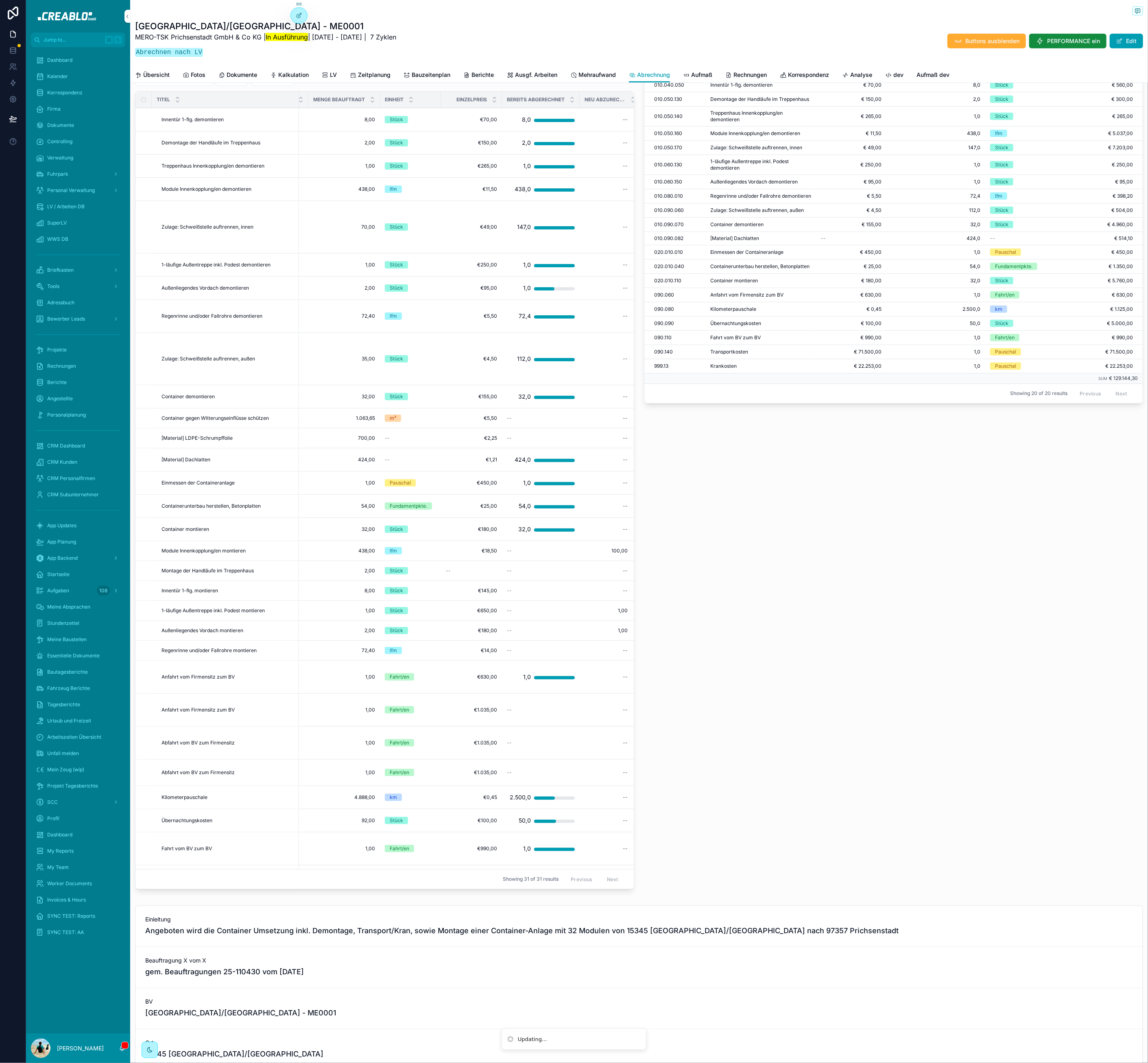
scroll to position [12, 130]
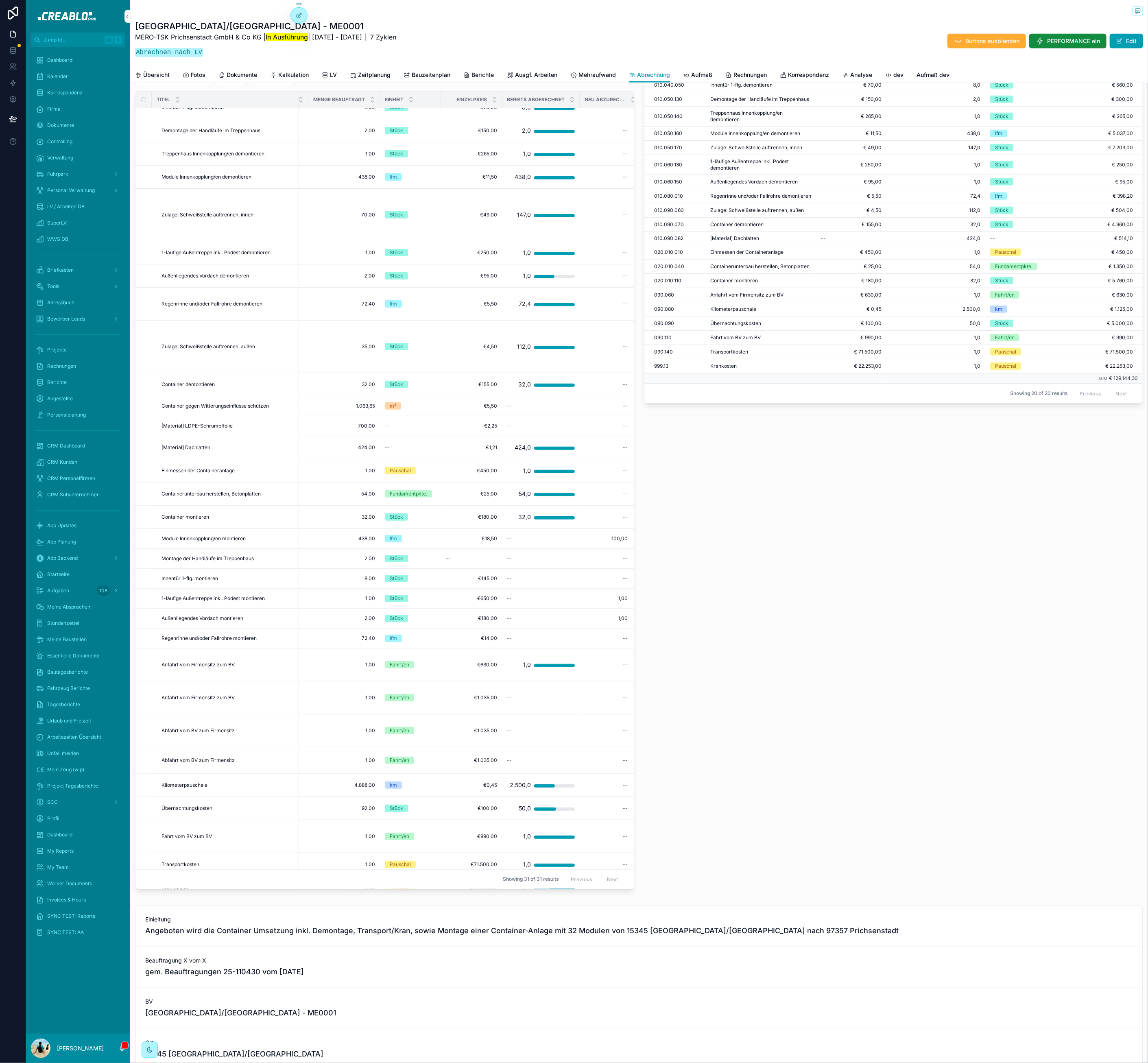
click at [0, 0] on button "100%" at bounding box center [0, 0] width 0 height 0
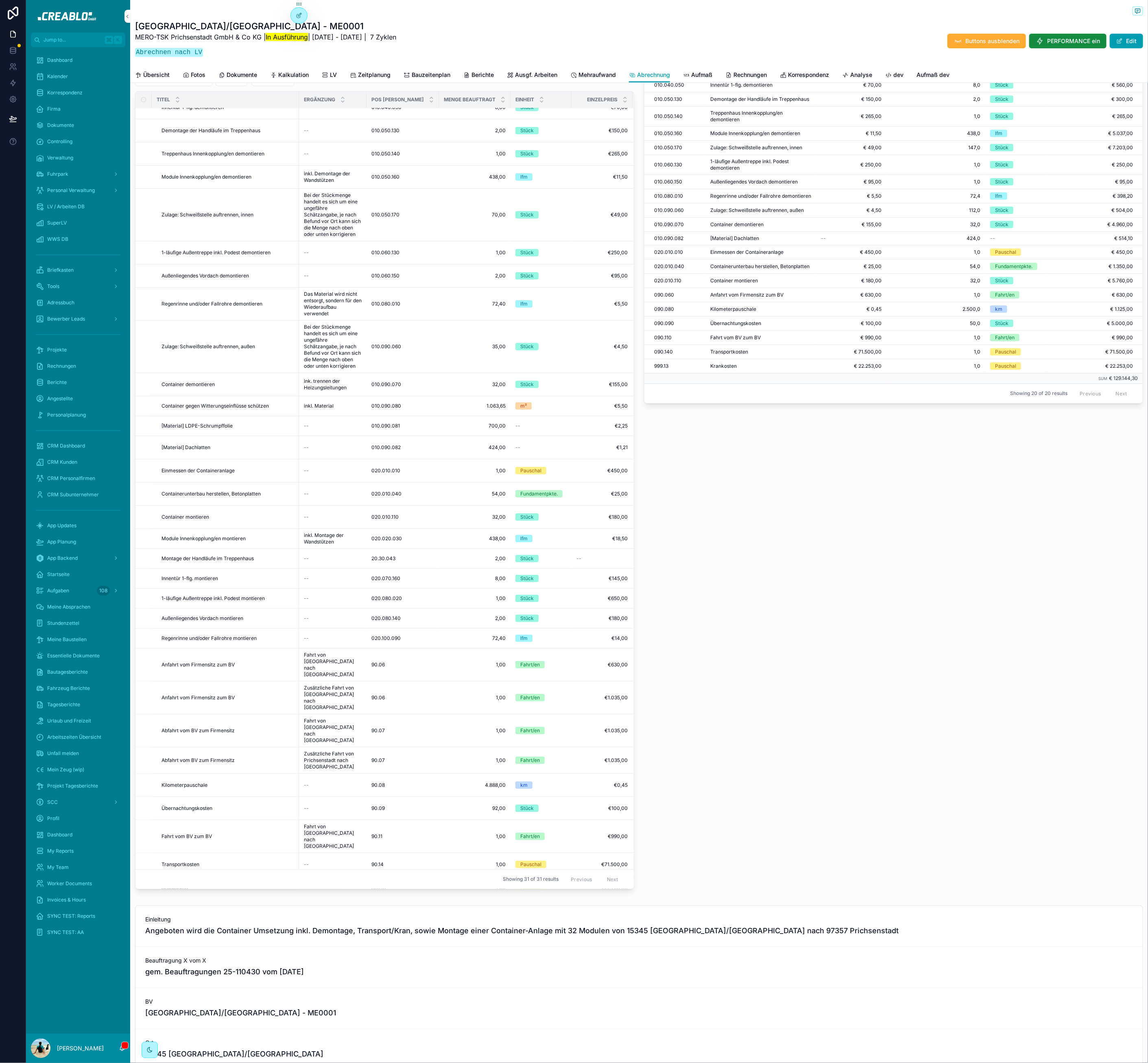
scroll to position [12, 2]
click at [0, 0] on span "100%" at bounding box center [0, 0] width 0 height 0
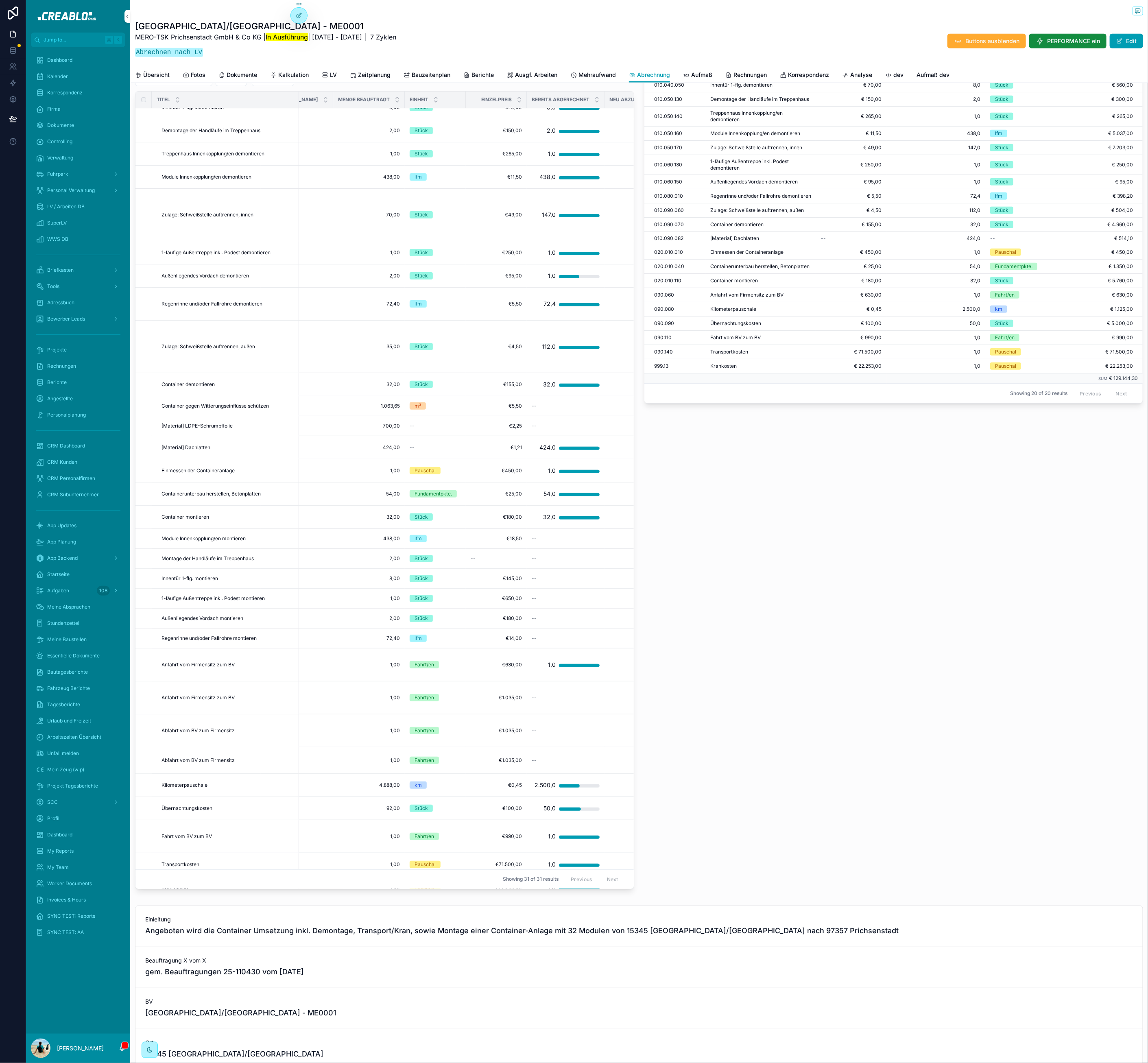
scroll to position [12, 138]
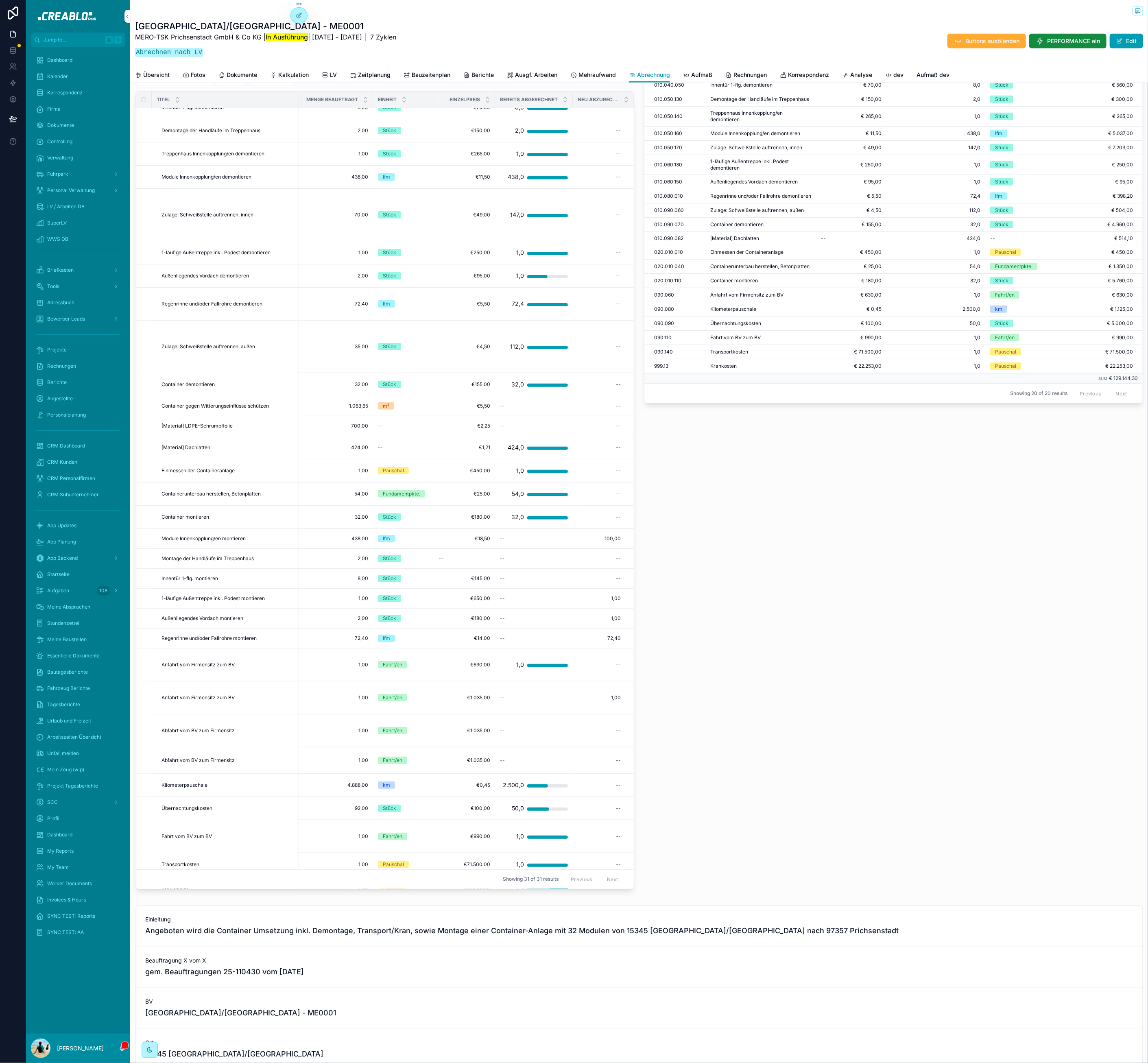
click at [0, 0] on button "100%" at bounding box center [0, 0] width 0 height 0
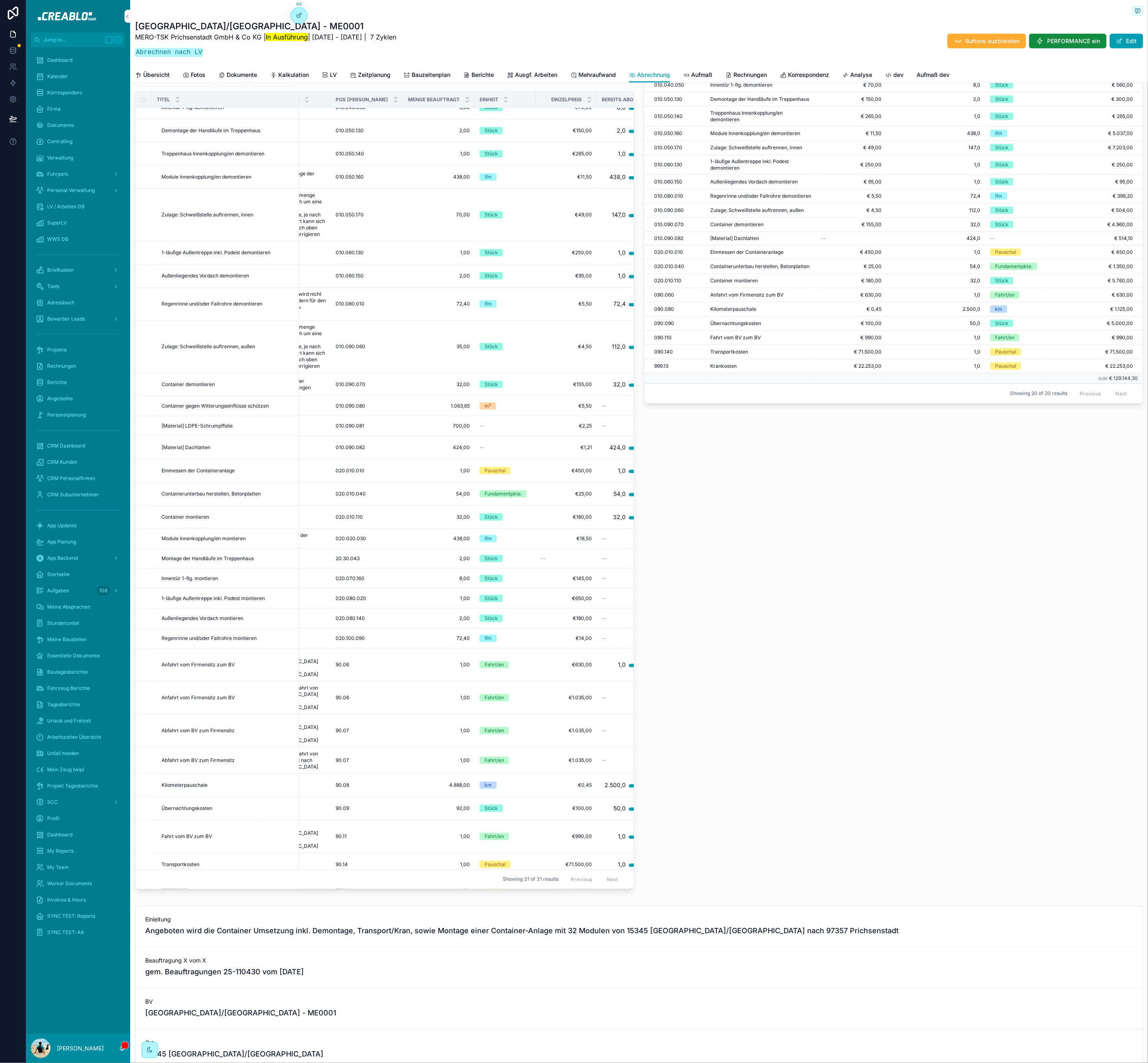
scroll to position [12, 0]
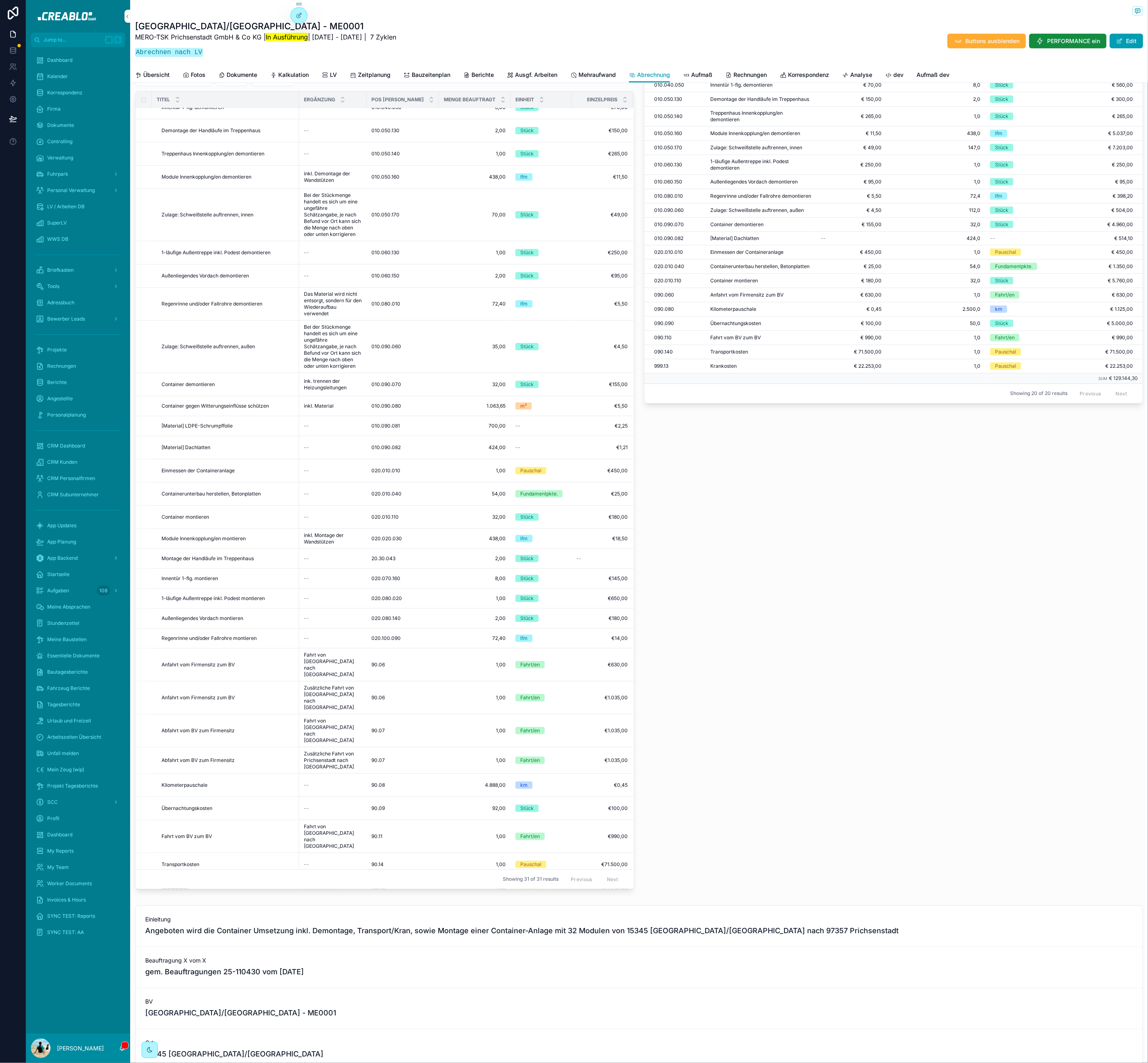
click at [334, 751] on span "Zusätzliche Fahrt von Prichsenstadt nach Hamburg" at bounding box center [332, 760] width 58 height 20
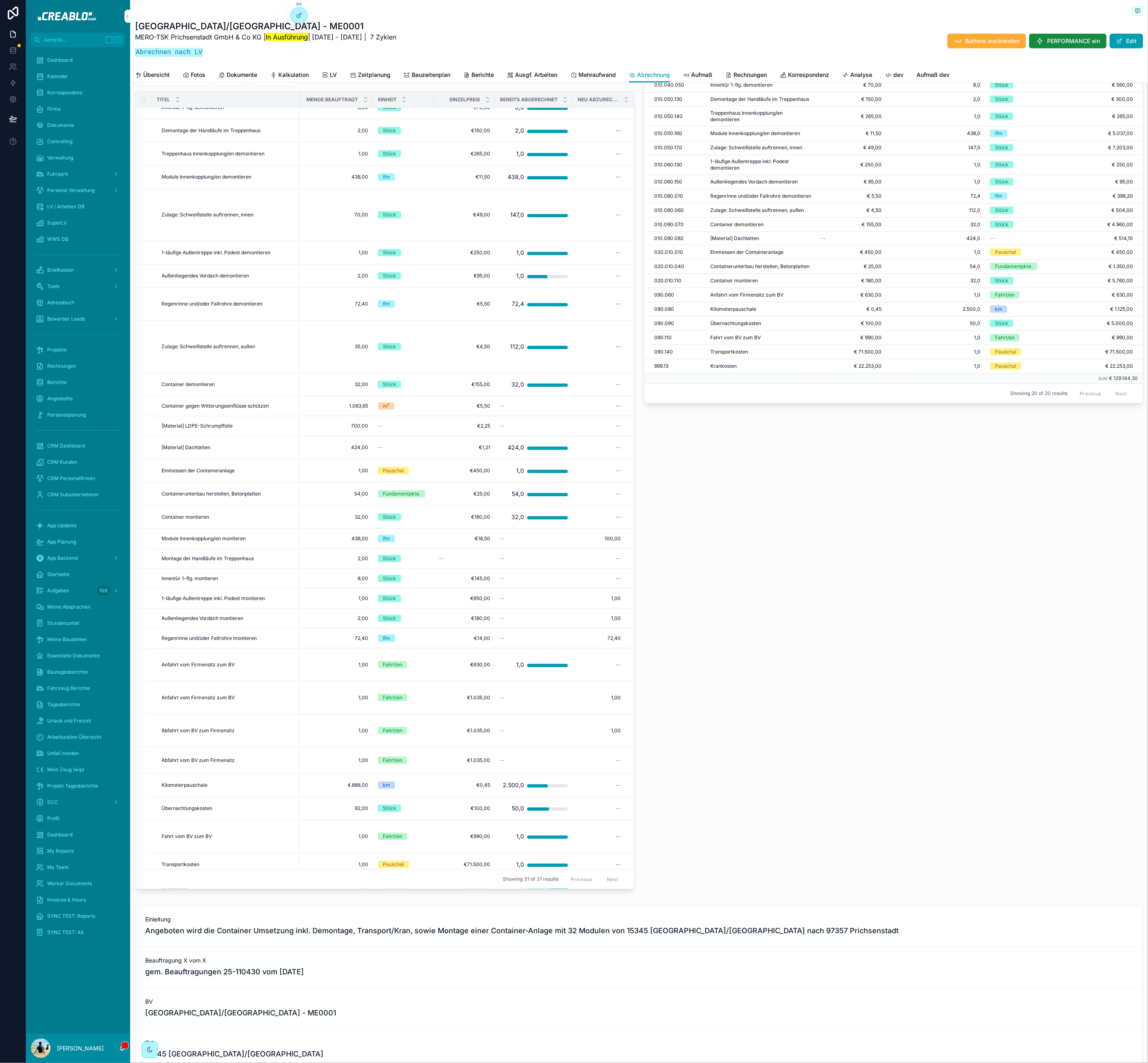
click at [0, 0] on span "100%" at bounding box center [0, 0] width 0 height 0
click at [588, 779] on div "--" at bounding box center [598, 785] width 51 height 13
type input "********"
click button "scrollable content" at bounding box center [704, 780] width 10 height 10
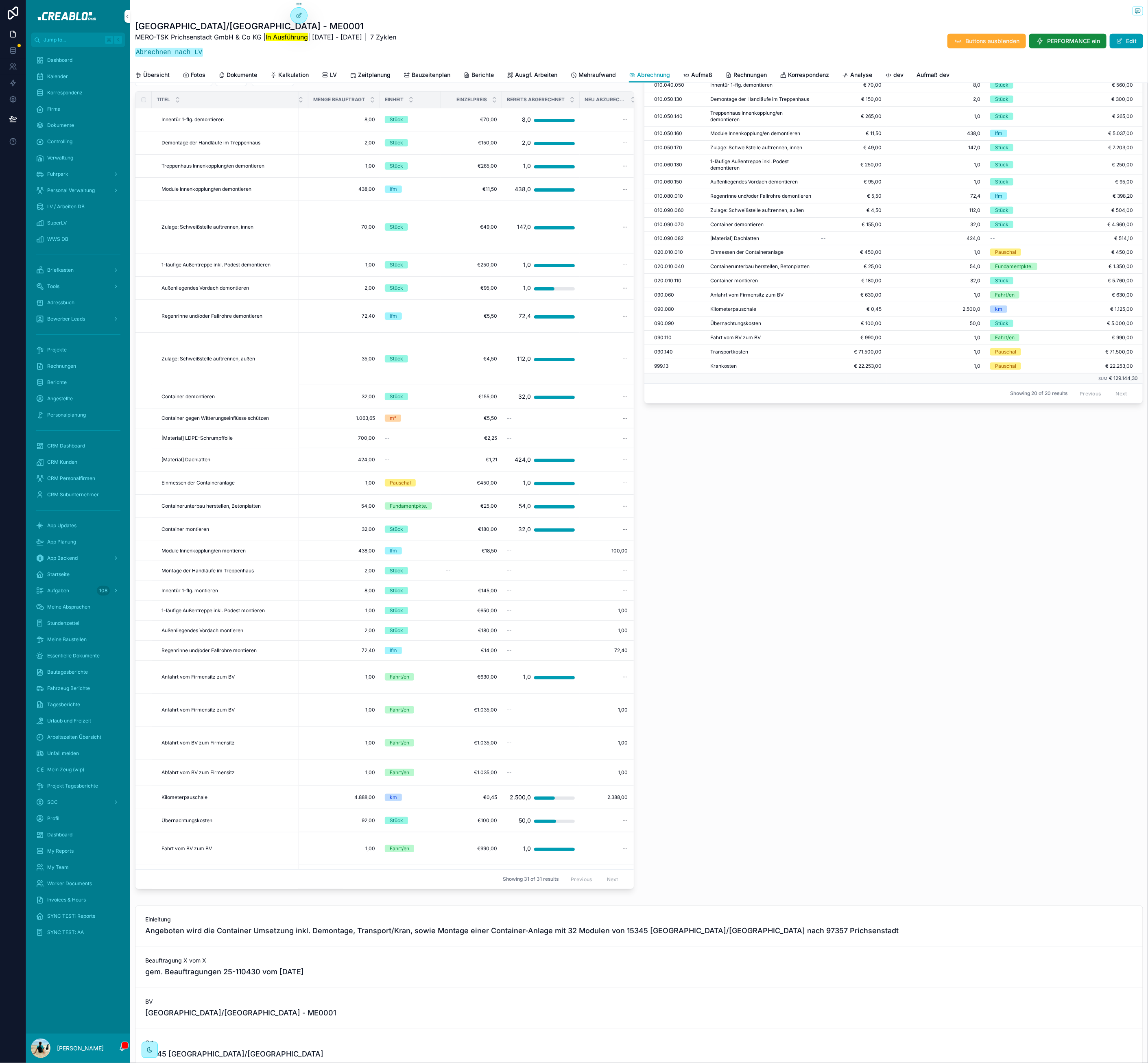
click at [599, 814] on div "--" at bounding box center [605, 820] width 51 height 13
type input "*****"
click button "scrollable content" at bounding box center [712, 815] width 10 height 10
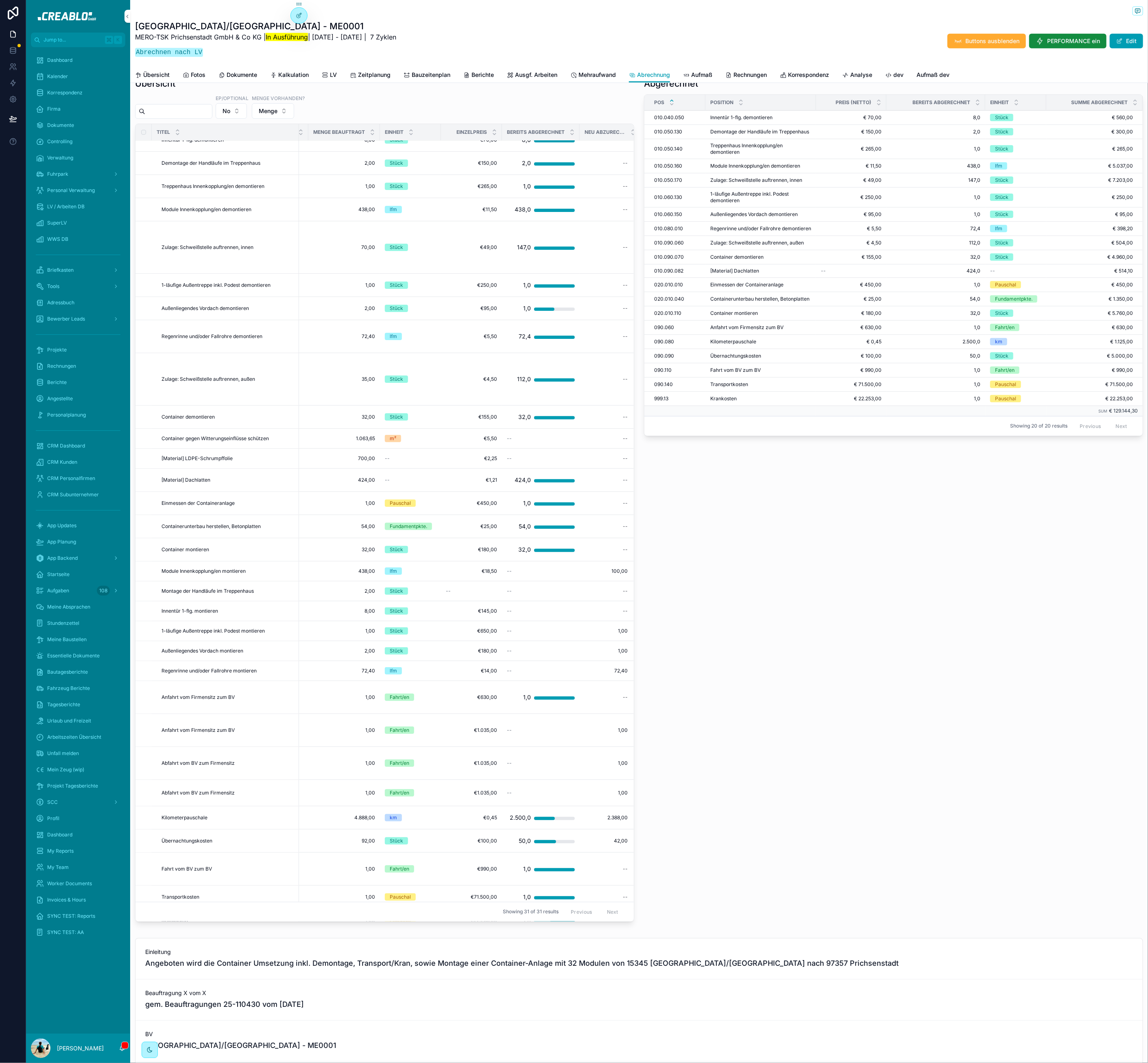
scroll to position [345, 0]
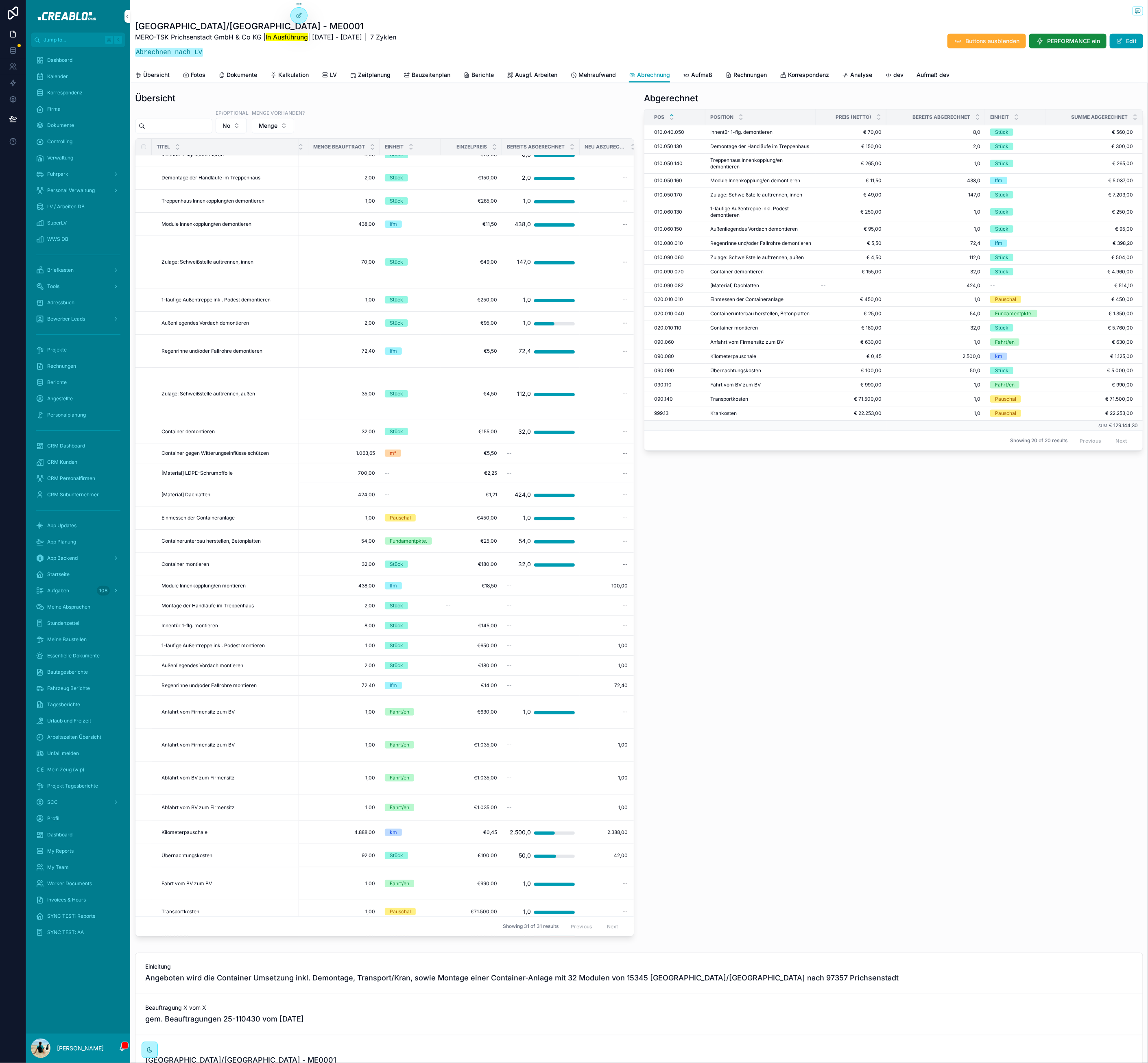
click at [247, 133] on button "No" at bounding box center [231, 125] width 31 height 15
click at [231, 197] on div "Yes" at bounding box center [240, 196] width 113 height 13
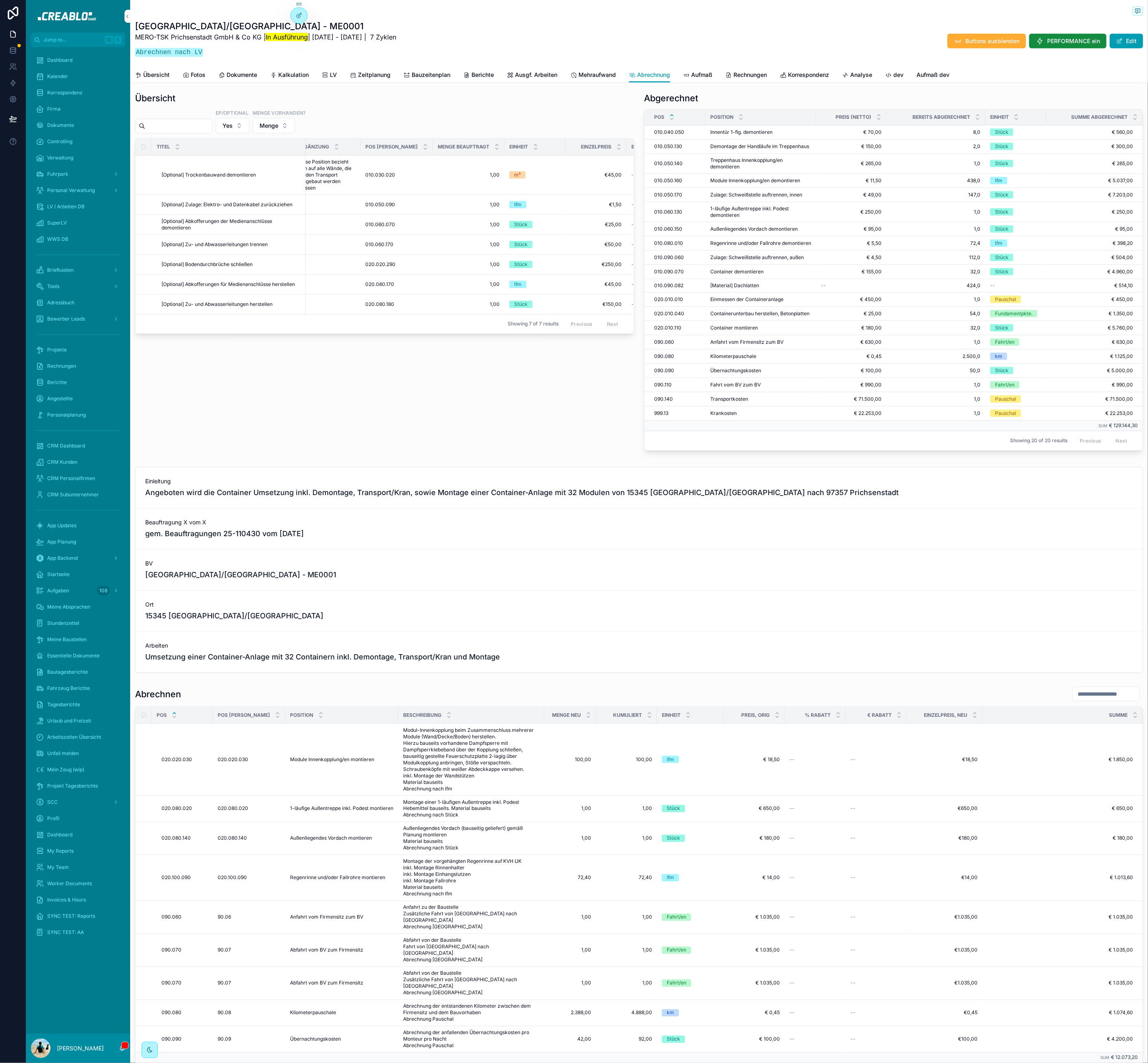
scroll to position [0, 137]
click at [623, 248] on div "--" at bounding box center [625, 245] width 5 height 6
type input "****"
click button "scrollable content" at bounding box center [712, 266] width 10 height 10
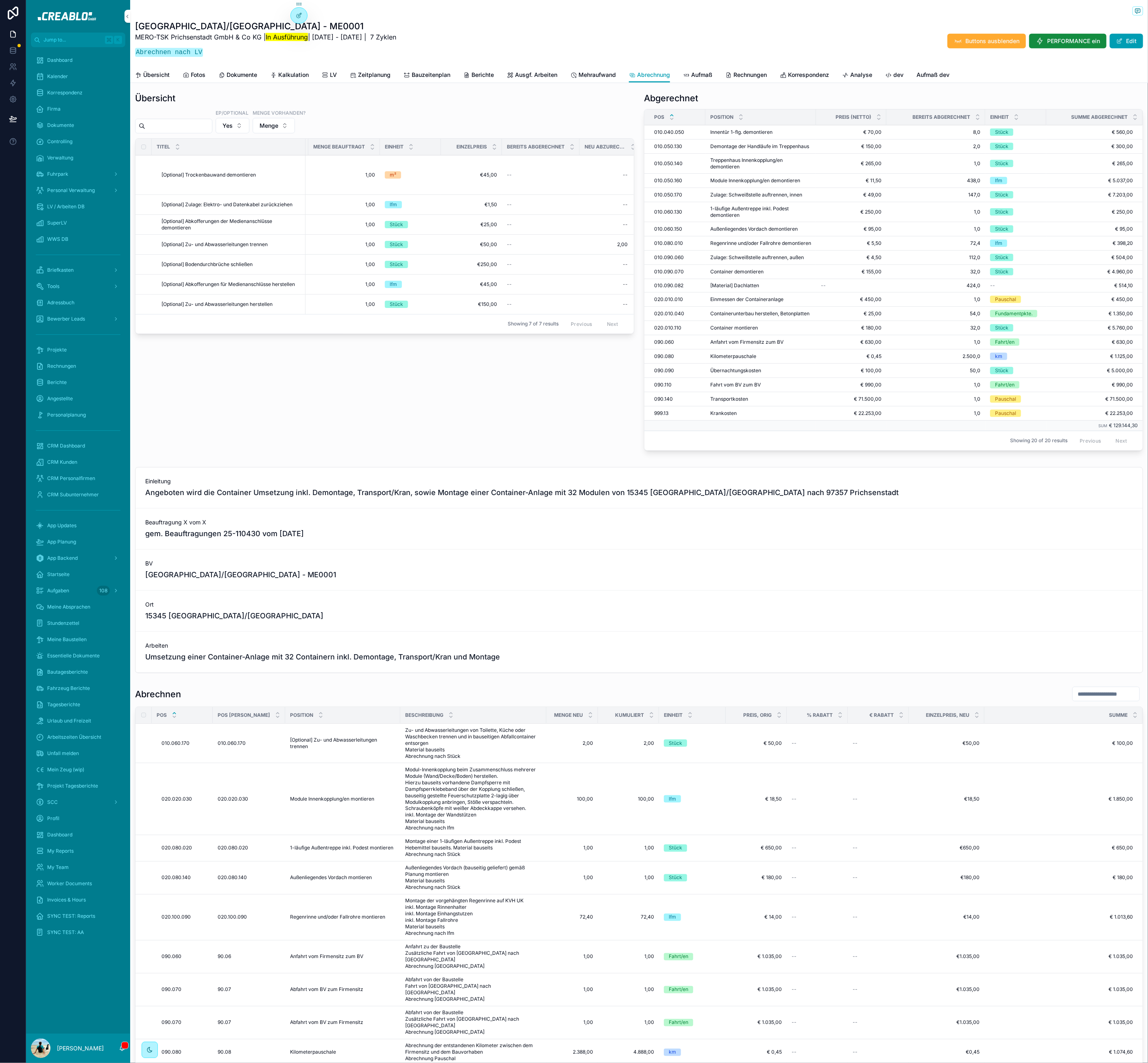
click at [271, 130] on span "Menge" at bounding box center [269, 126] width 19 height 8
click at [277, 196] on div "Leer" at bounding box center [282, 196] width 113 height 13
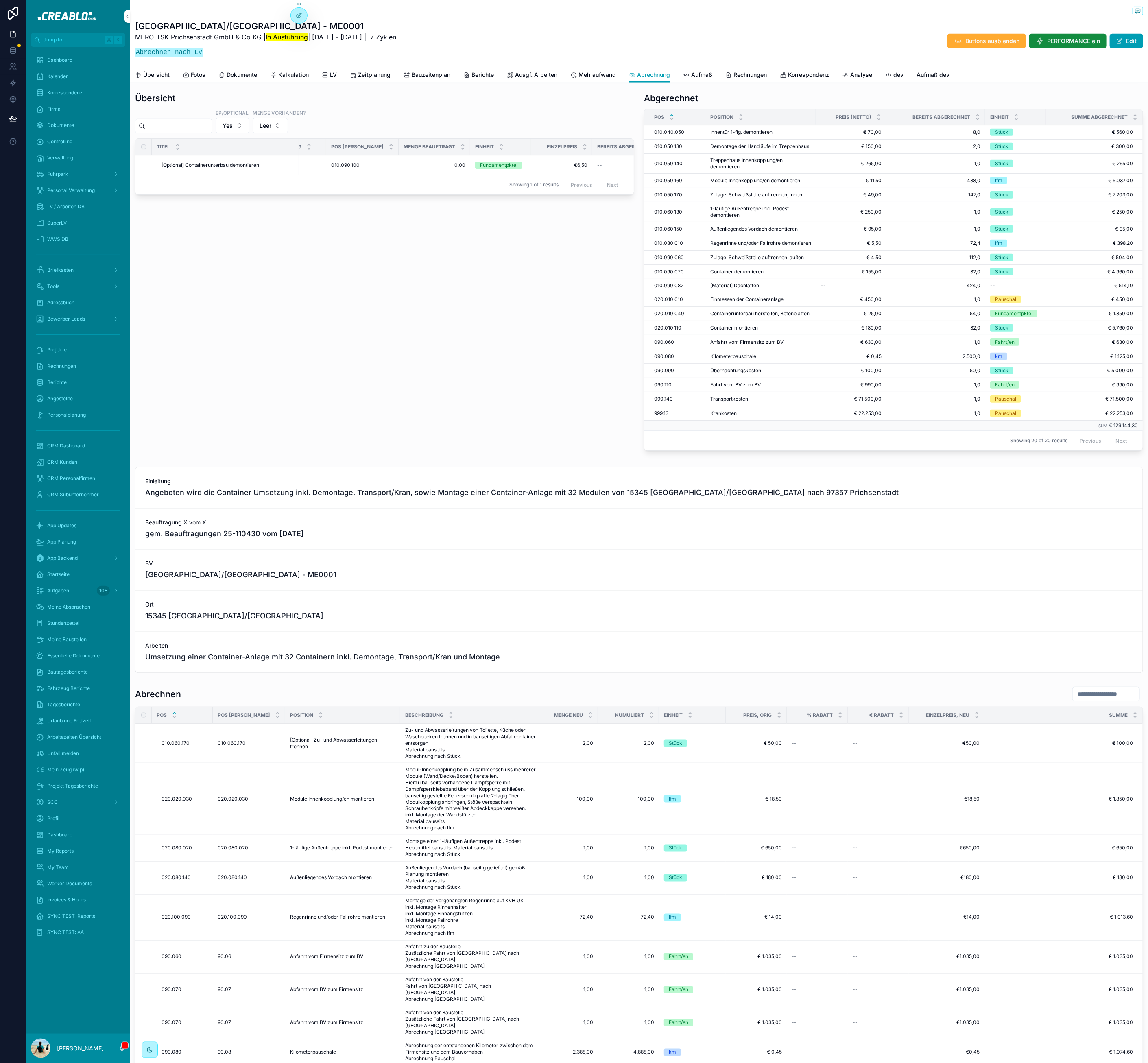
scroll to position [0, 33]
click at [249, 133] on button "Yes" at bounding box center [232, 125] width 34 height 15
click at [231, 186] on div "No" at bounding box center [241, 182] width 113 height 13
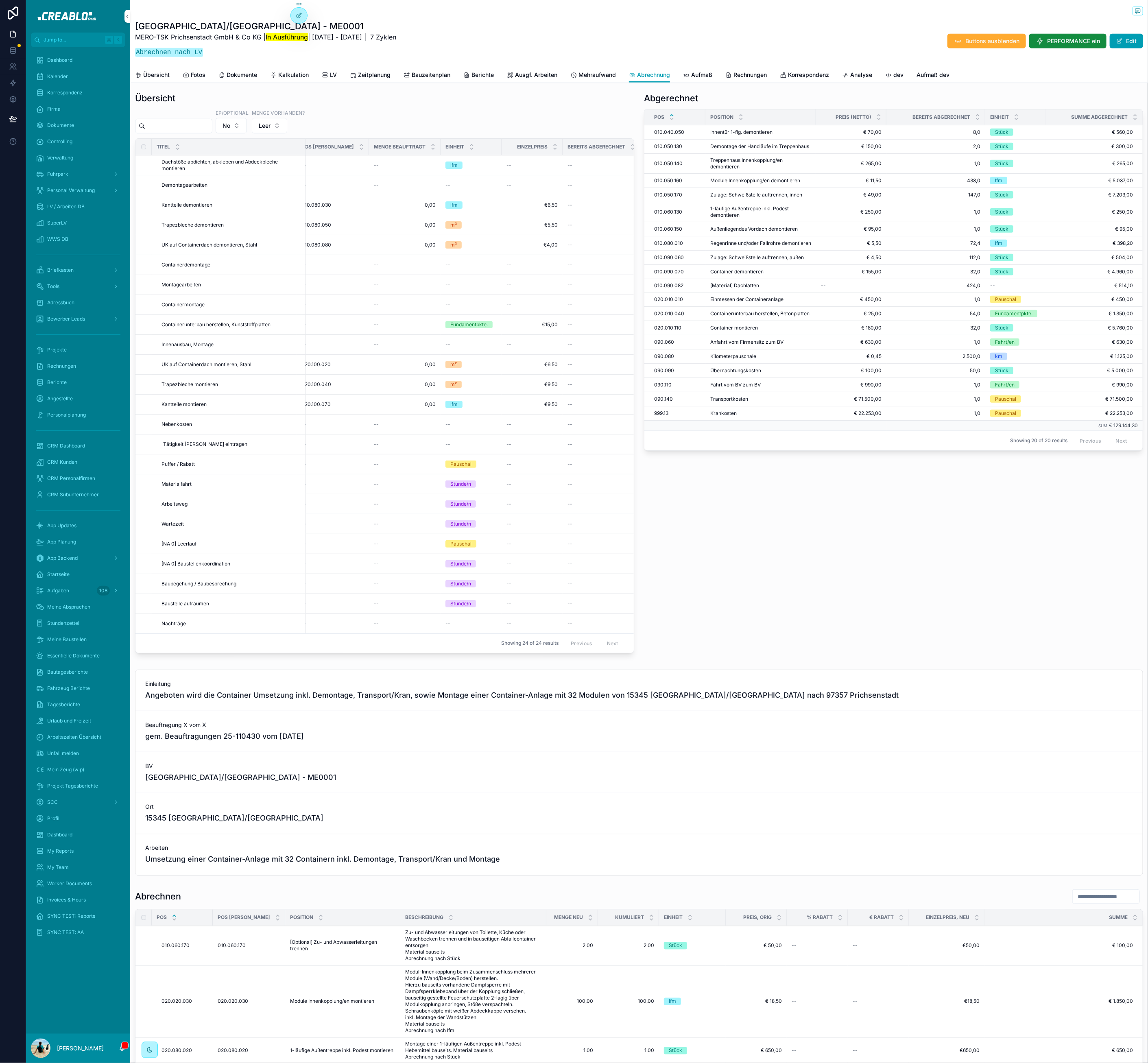
scroll to position [0, 130]
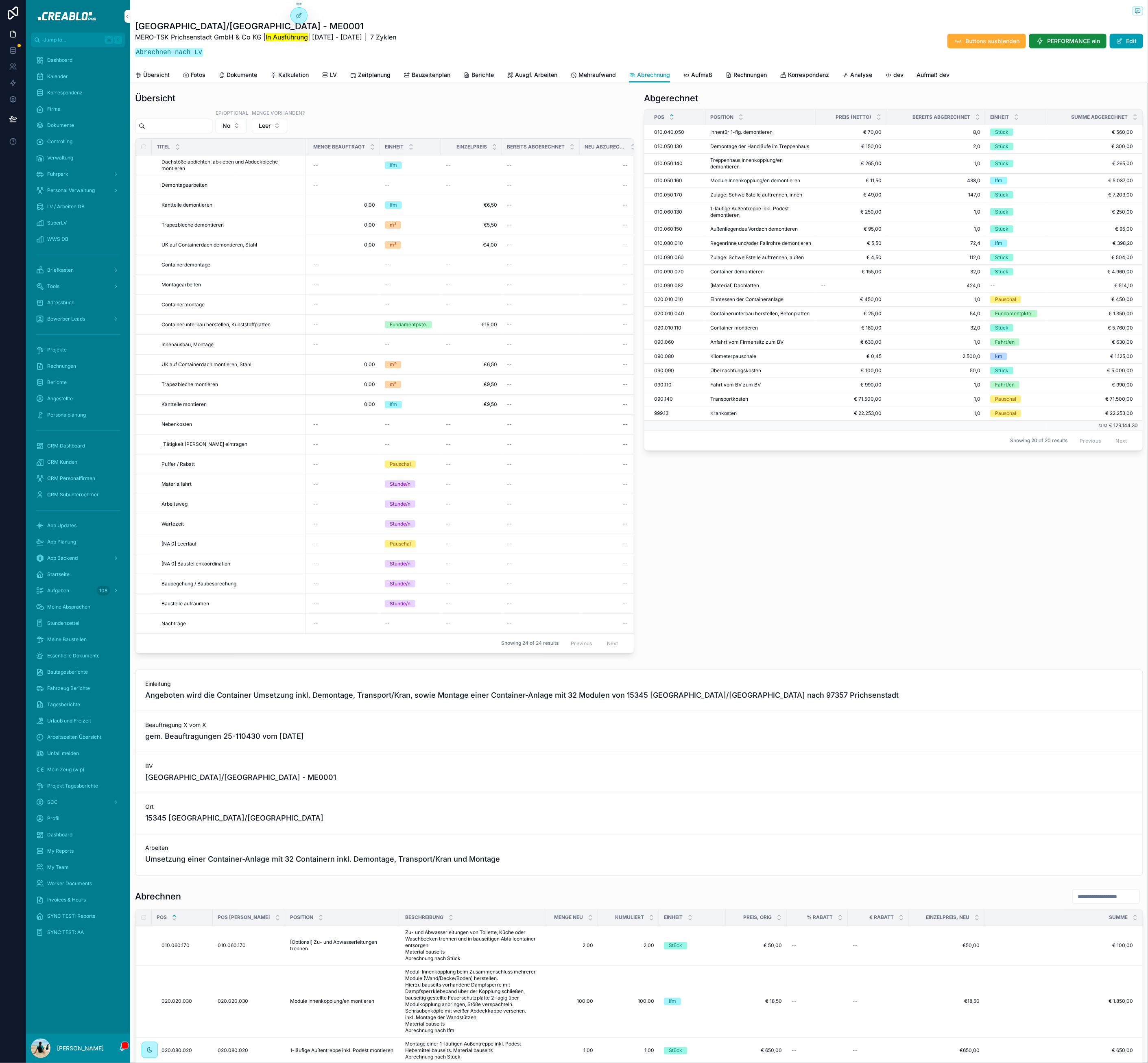
click at [261, 328] on span "Containerunterbau herstellen, Kunststoffplatten" at bounding box center [216, 325] width 109 height 6
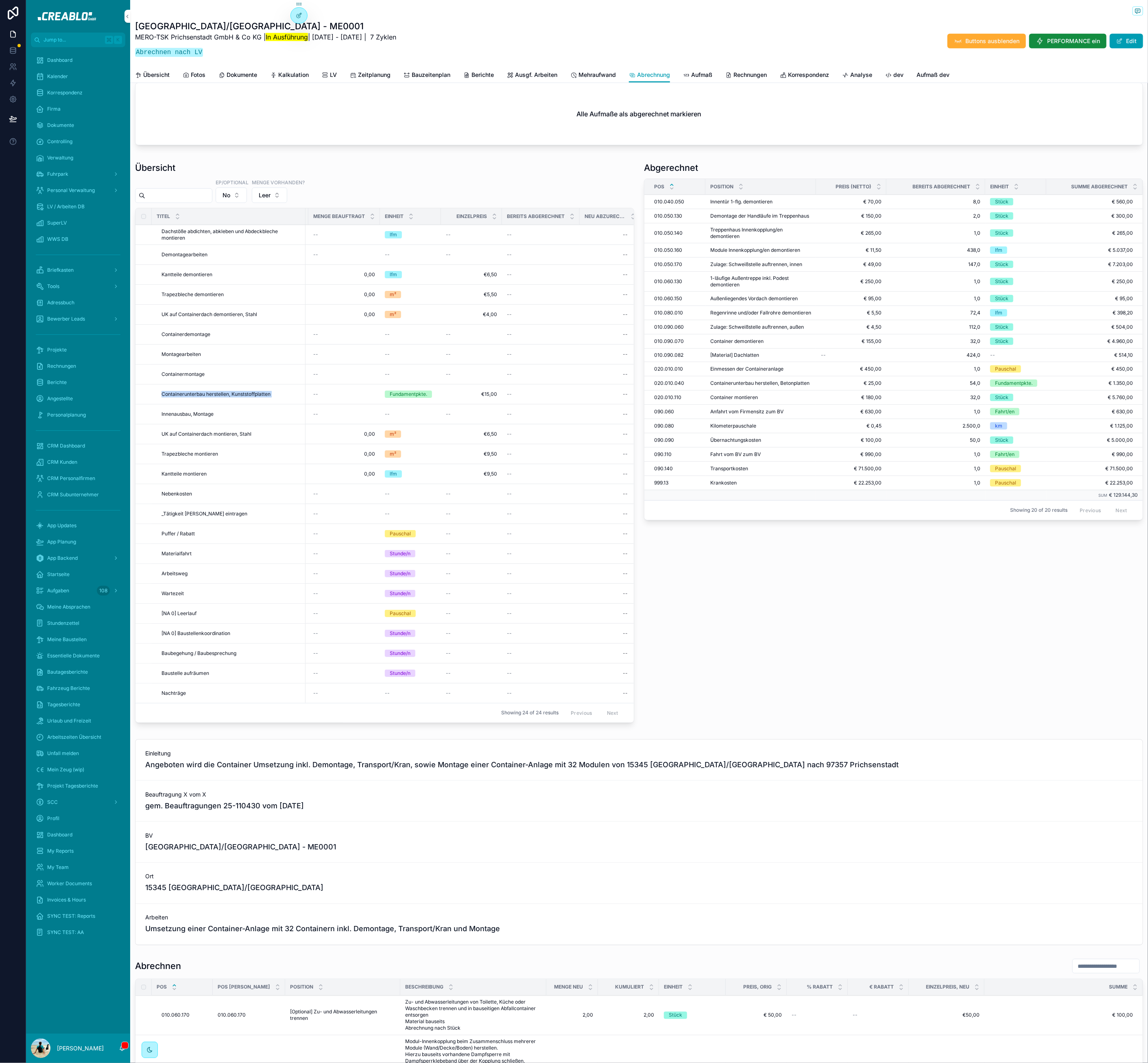
scroll to position [0, 0]
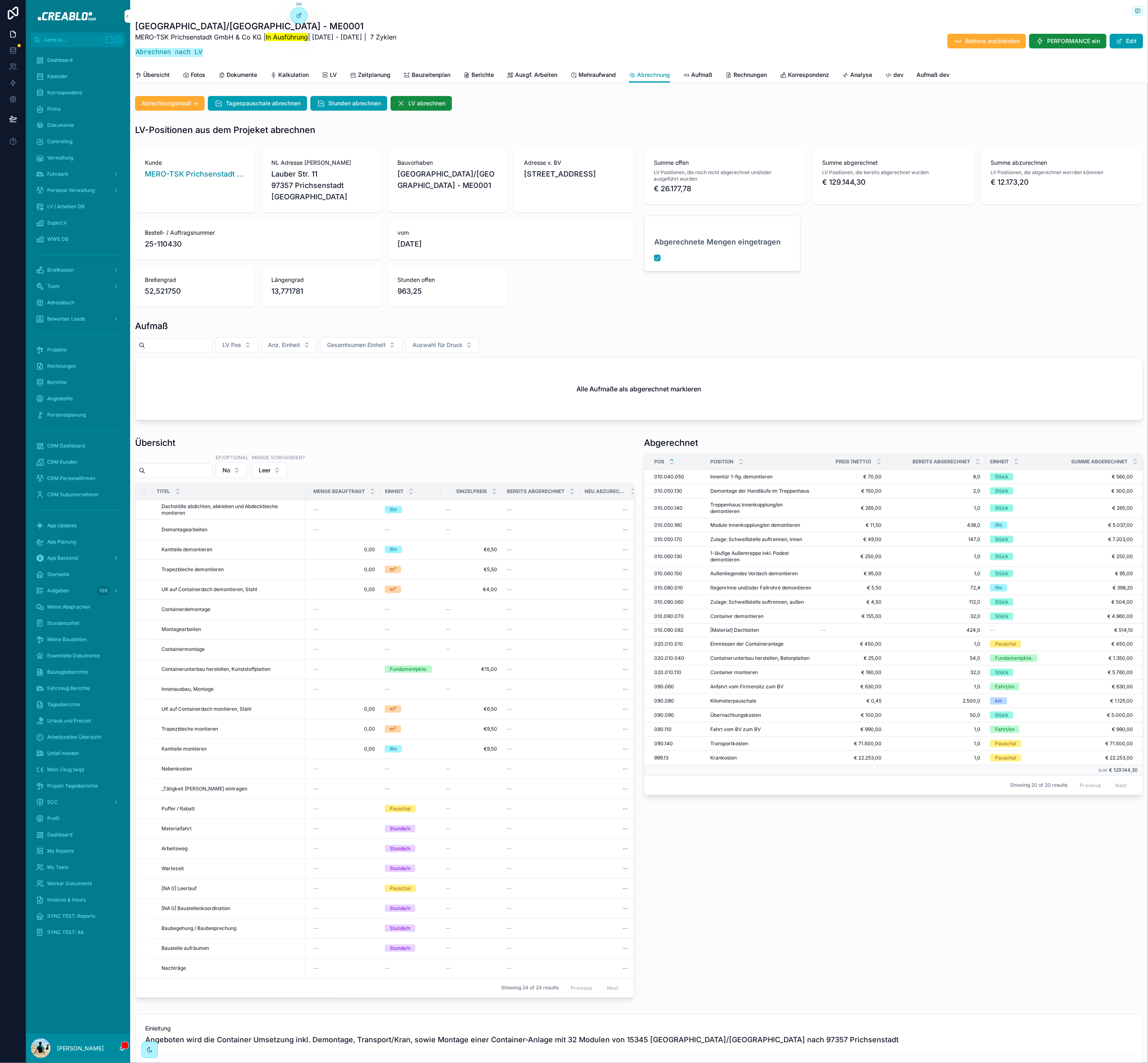
click at [773, 662] on span "Containerunterbau herstellen, Betonplatten" at bounding box center [760, 658] width 99 height 6
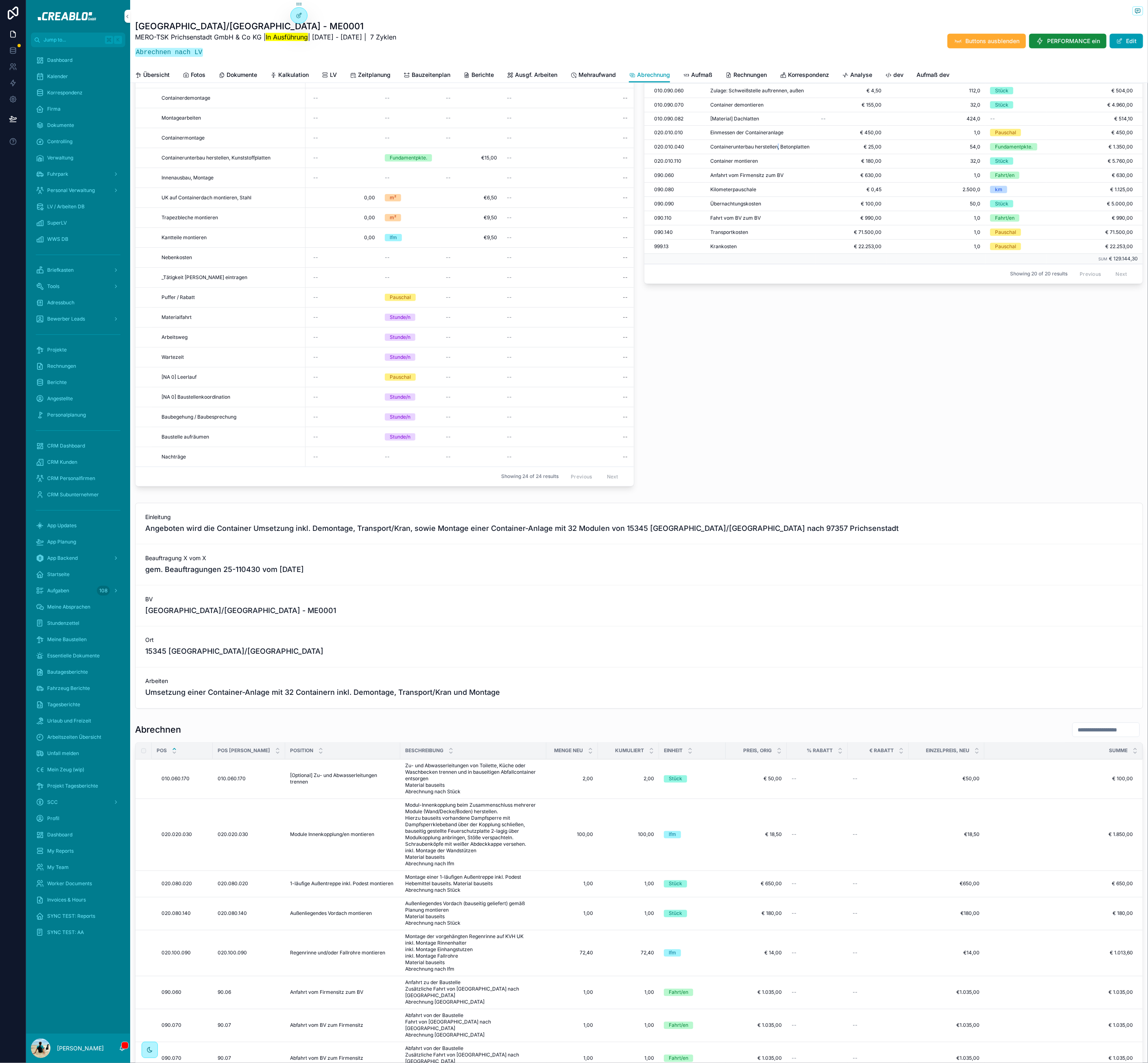
scroll to position [666, 0]
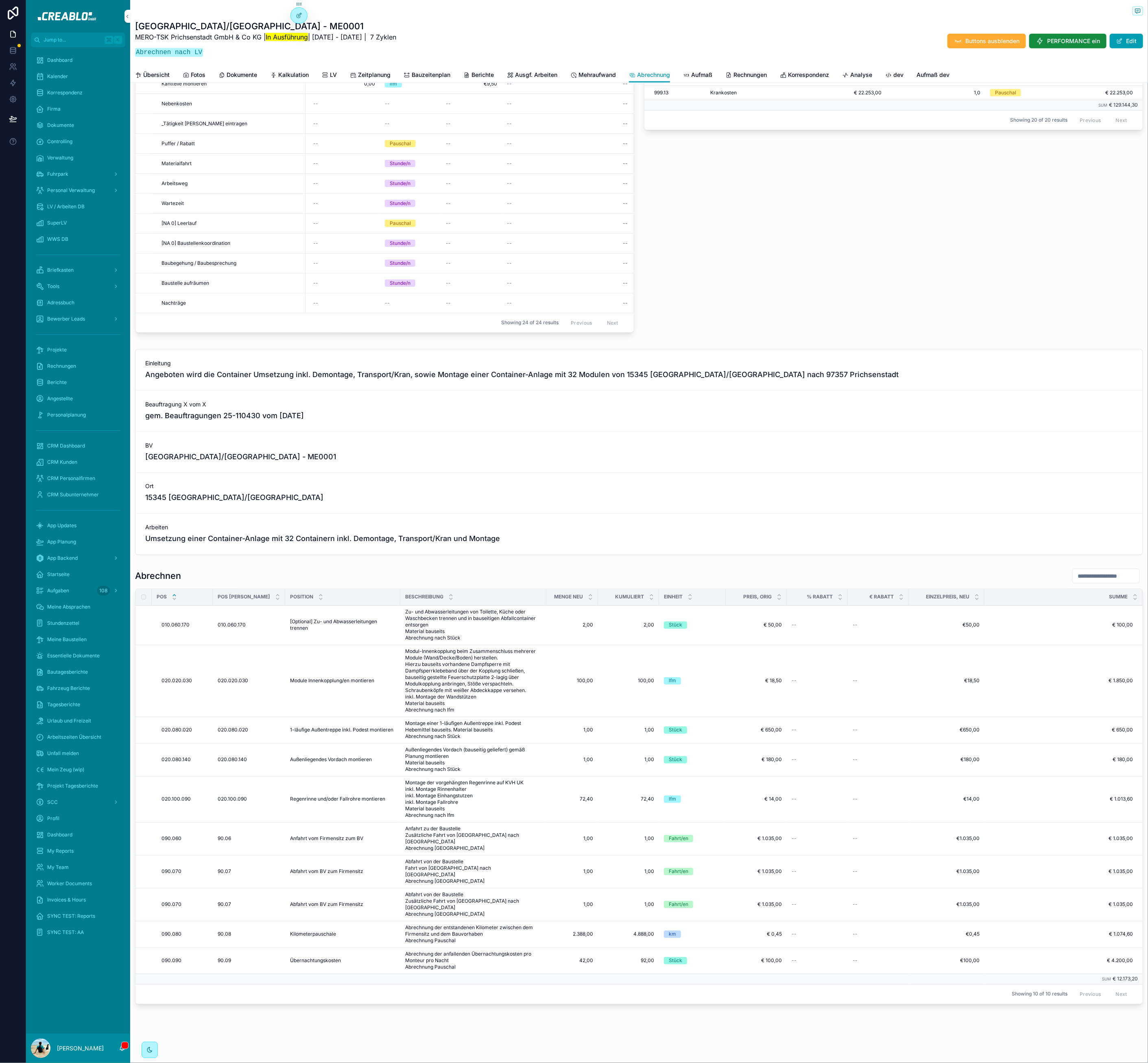
click at [922, 535] on div "Arbeiten Umsetzung einer Container-Anlage mit 32 Containern inkl. Demontage, Tr…" at bounding box center [639, 534] width 1007 height 40
drag, startPoint x: 218, startPoint y: 645, endPoint x: 246, endPoint y: 642, distance: 28.2
click at [246, 628] on div "010.060.170 010.060.170" at bounding box center [249, 625] width 63 height 6
copy span "010.060.170"
drag, startPoint x: 316, startPoint y: 649, endPoint x: 296, endPoint y: 642, distance: 21.2
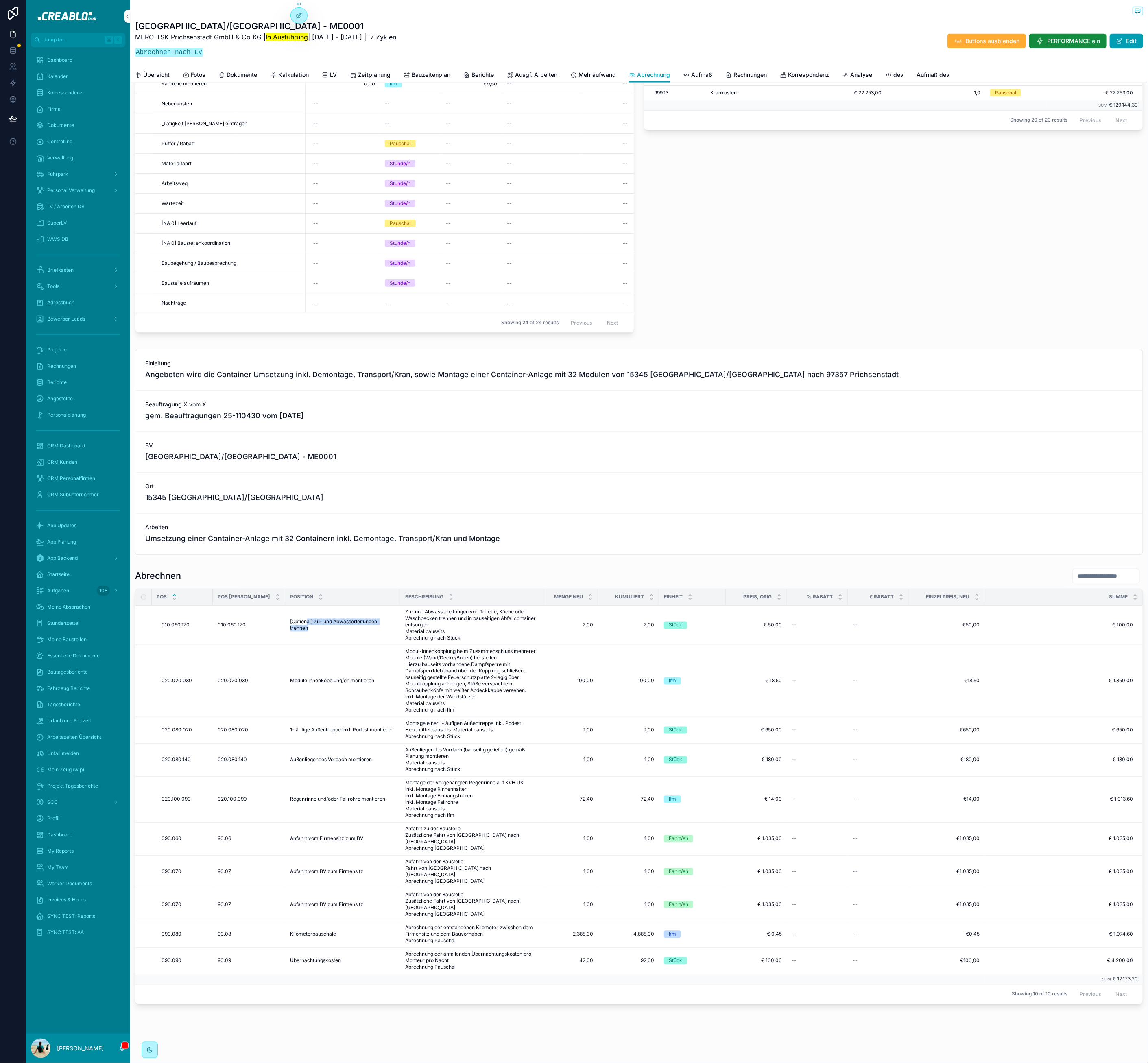
click at [299, 632] on span "[Optional] Zu- und Abwasserleitungen trennen" at bounding box center [343, 625] width 105 height 13
click at [0, 0] on icon "scrollable content" at bounding box center [0, 0] width 0 height 0
click at [667, 504] on span "15345 Petershagen/Eggersdorf" at bounding box center [639, 498] width 988 height 11
click at [236, 684] on span "020.020.030" at bounding box center [233, 681] width 30 height 6
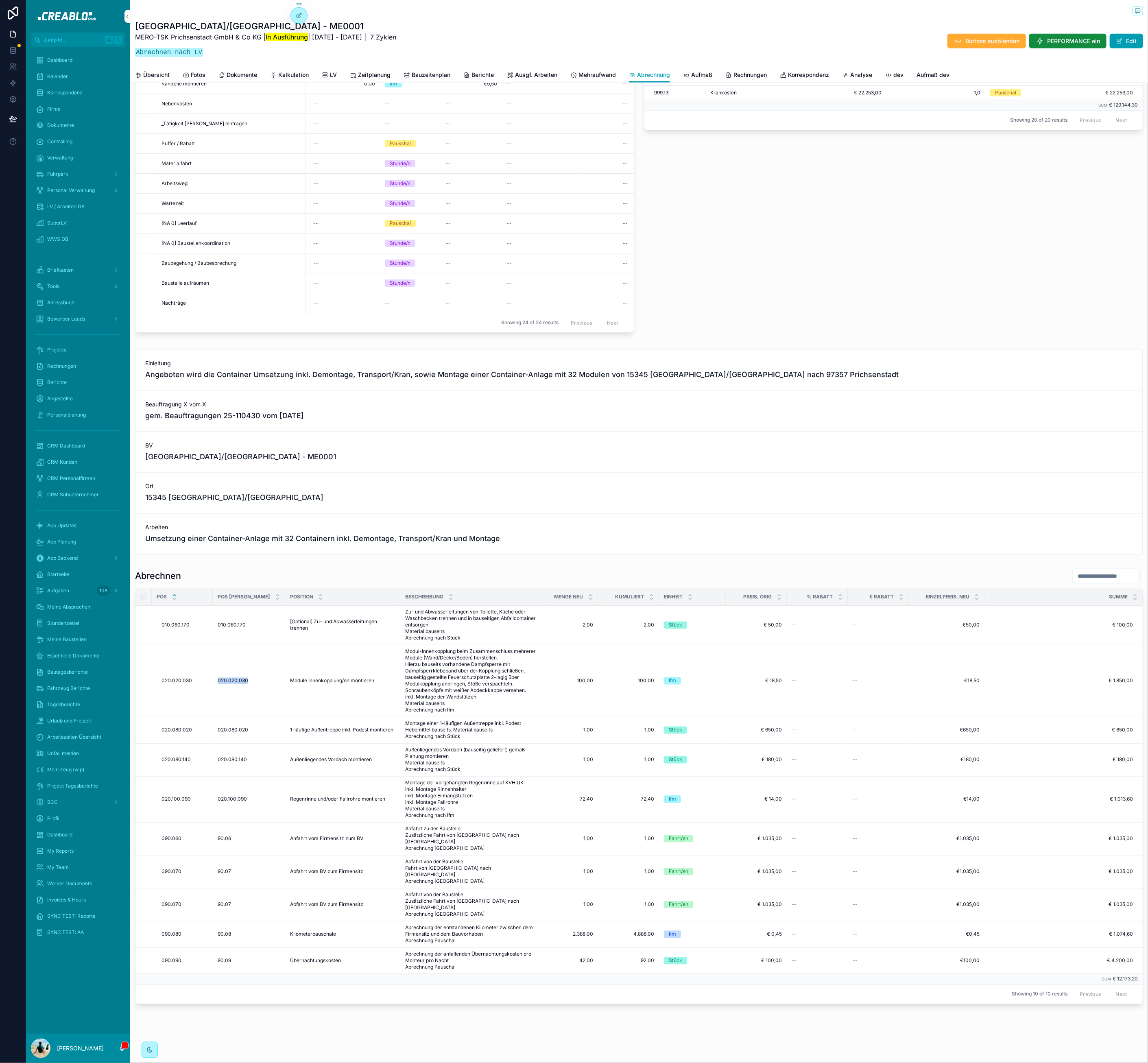
copy span "020.020.030"
click at [297, 684] on span "Module Innenkopplung/en montieren" at bounding box center [332, 681] width 84 height 6
click at [0, 0] on icon "scrollable content" at bounding box center [0, 0] width 0 height 0
click at [236, 733] on span "020.080.020" at bounding box center [233, 730] width 30 height 6
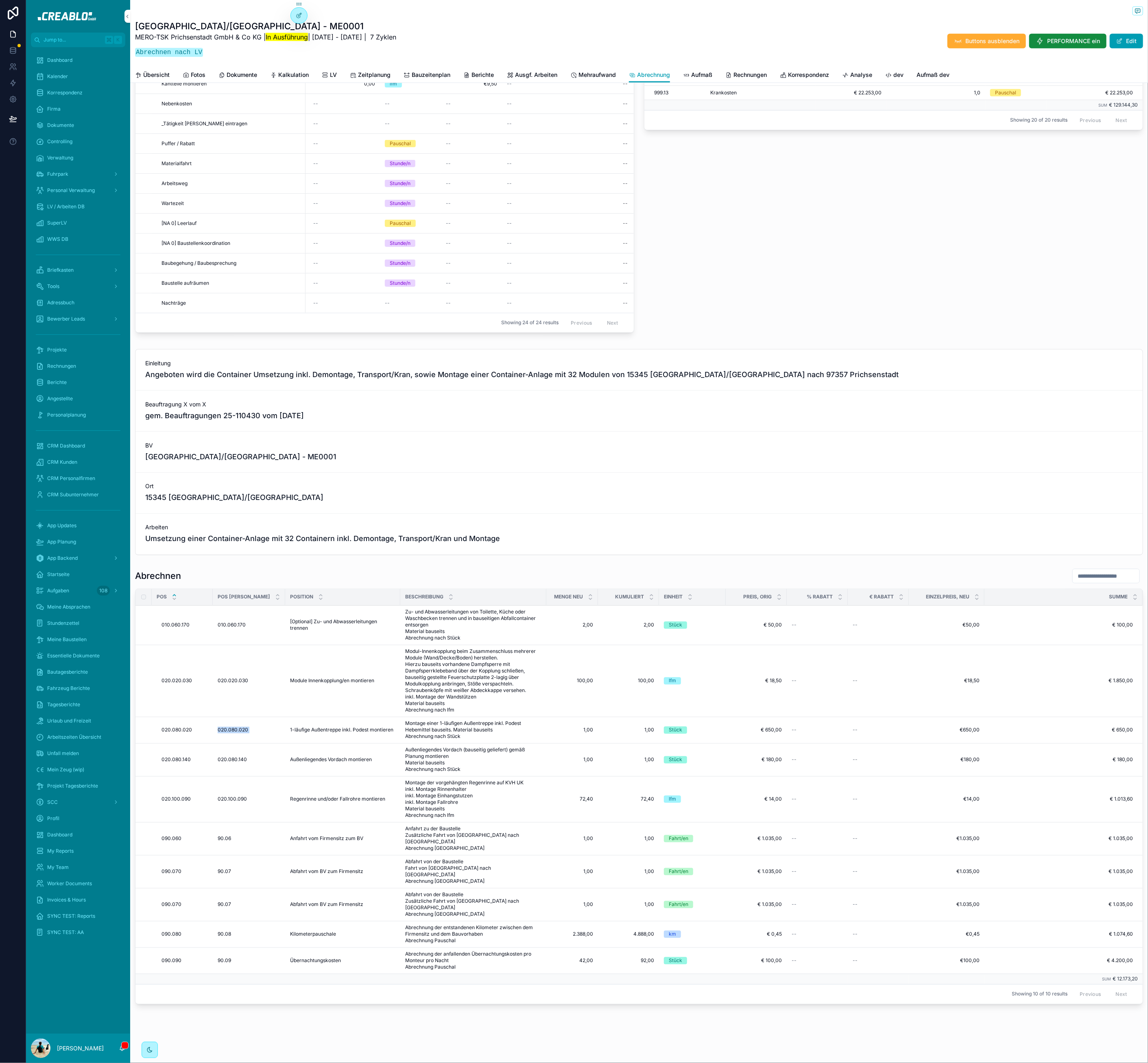
click at [236, 733] on span "020.080.020" at bounding box center [233, 730] width 30 height 6
copy div "020.080.020 020.080.020"
click at [0, 0] on icon "scrollable content" at bounding box center [0, 0] width 0 height 0
click at [238, 763] on span "020.080.140" at bounding box center [232, 760] width 29 height 6
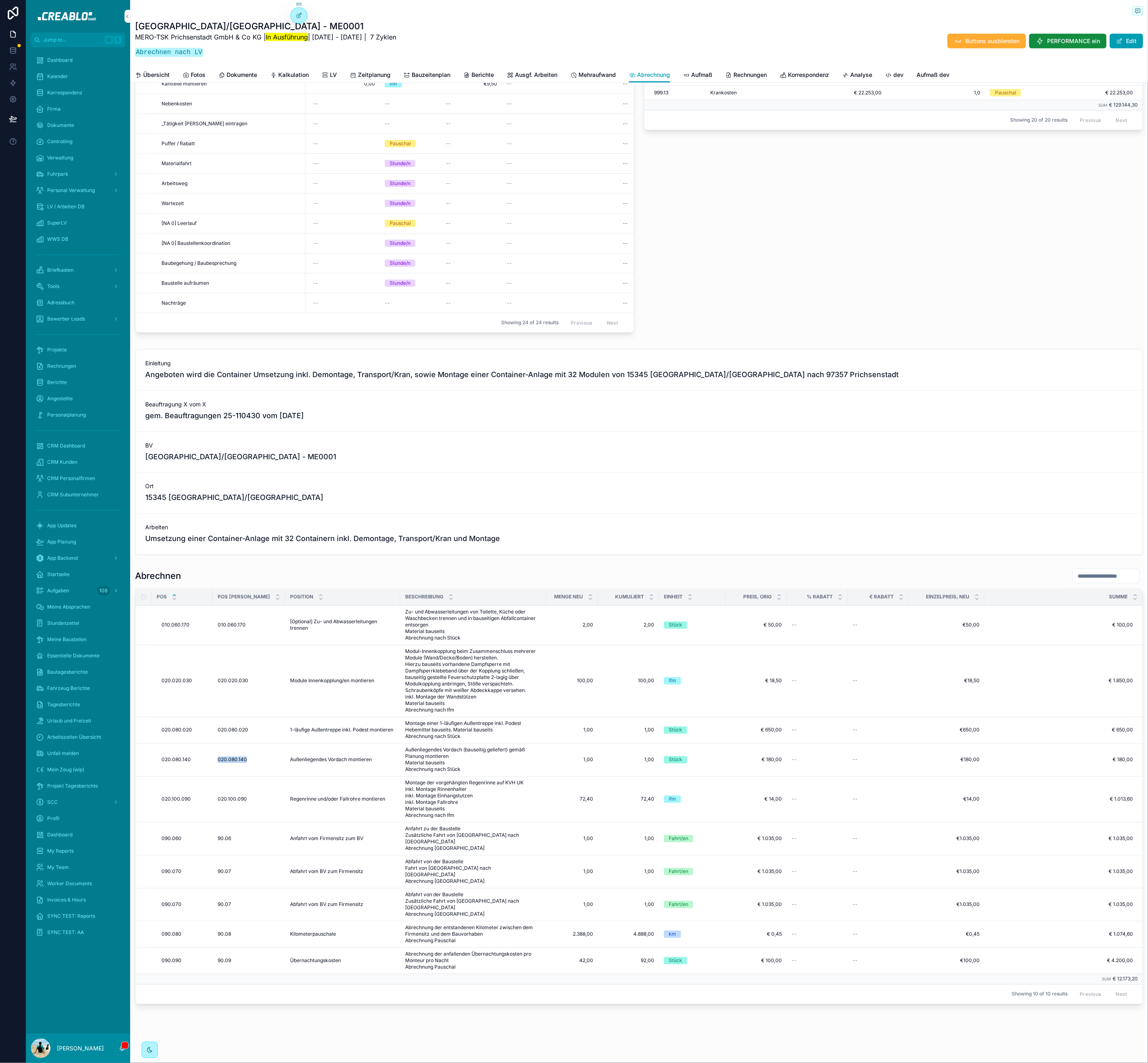
copy span "020.080.140"
click at [0, 0] on div "scrollable content" at bounding box center [0, 0] width 0 height 0
click at [0, 0] on icon "scrollable content" at bounding box center [0, 0] width 0 height 0
click at [241, 802] on span "020.100.090" at bounding box center [232, 799] width 29 height 6
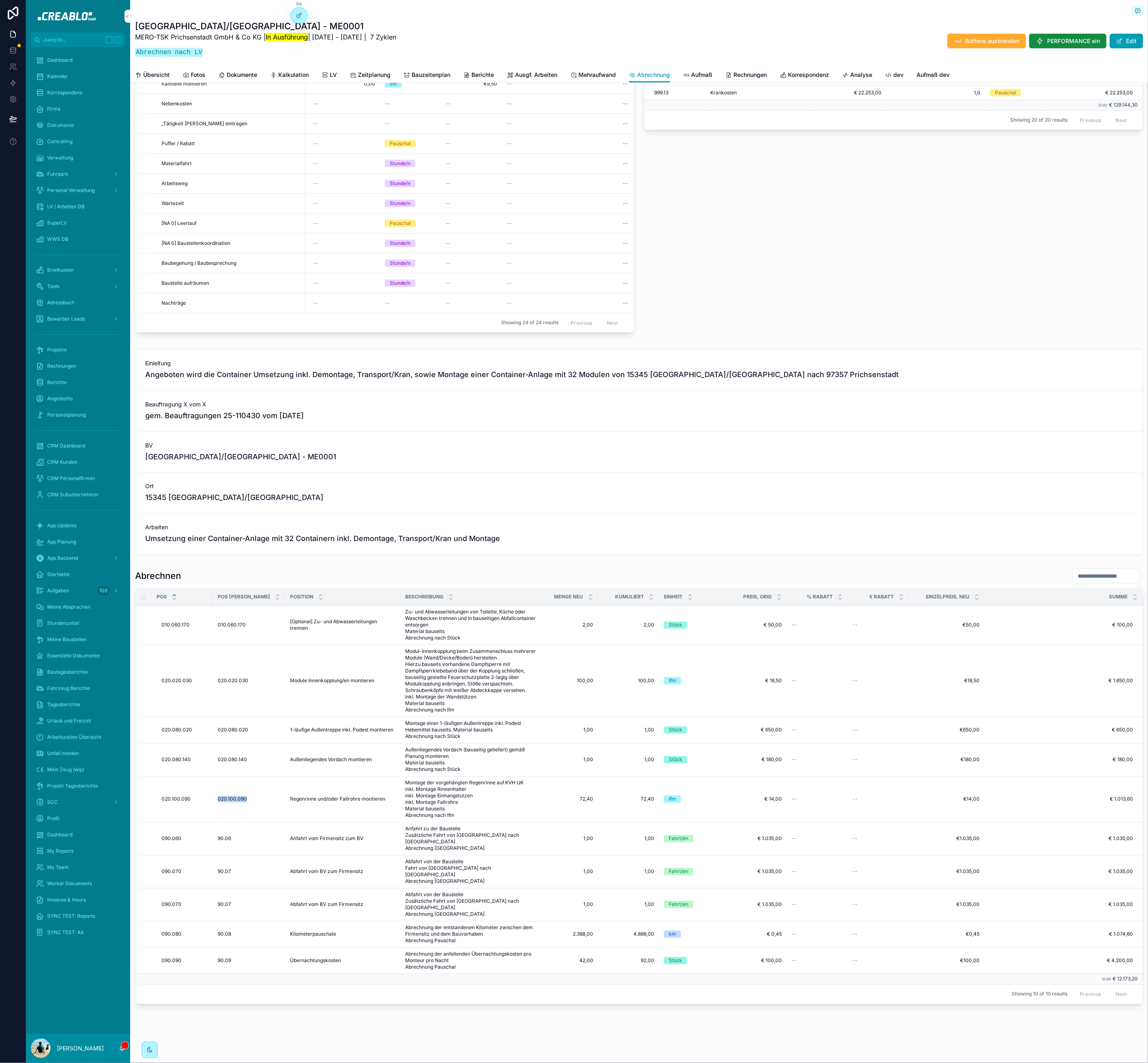
click at [241, 802] on span "020.100.090" at bounding box center [232, 799] width 29 height 6
copy span "020.100.090"
click at [307, 802] on span "Regenrinne und/oder Fallrohre montieren" at bounding box center [337, 799] width 95 height 6
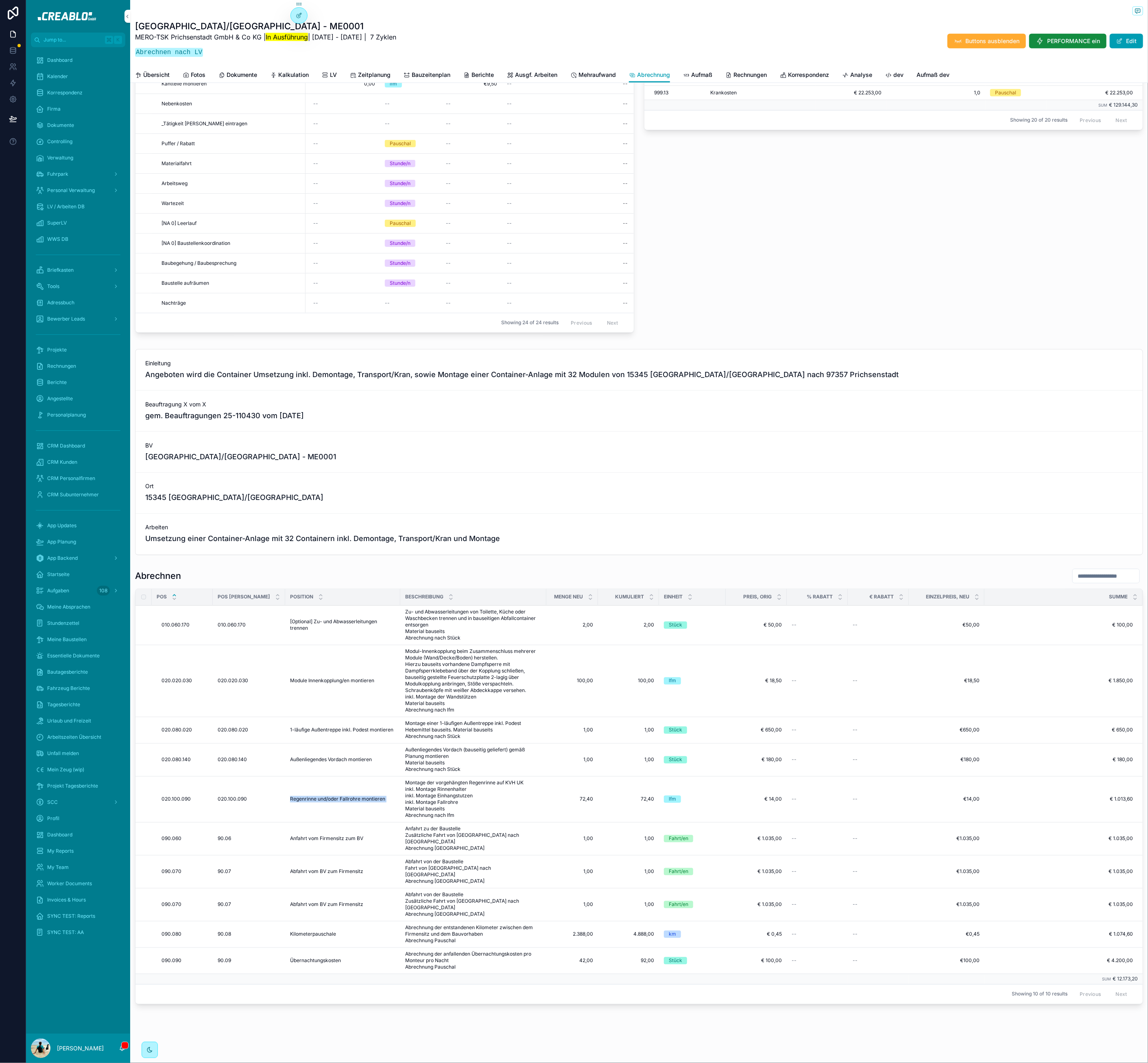
copy div "Regenrinne und/oder Fallrohre montieren Regenrinne und/oder Fallrohre montieren"
click at [226, 842] on span "90.06" at bounding box center [225, 839] width 14 height 6
copy span "90.06"
click at [296, 842] on span "Anfahrt vom Firmensitz zum BV" at bounding box center [326, 839] width 73 height 6
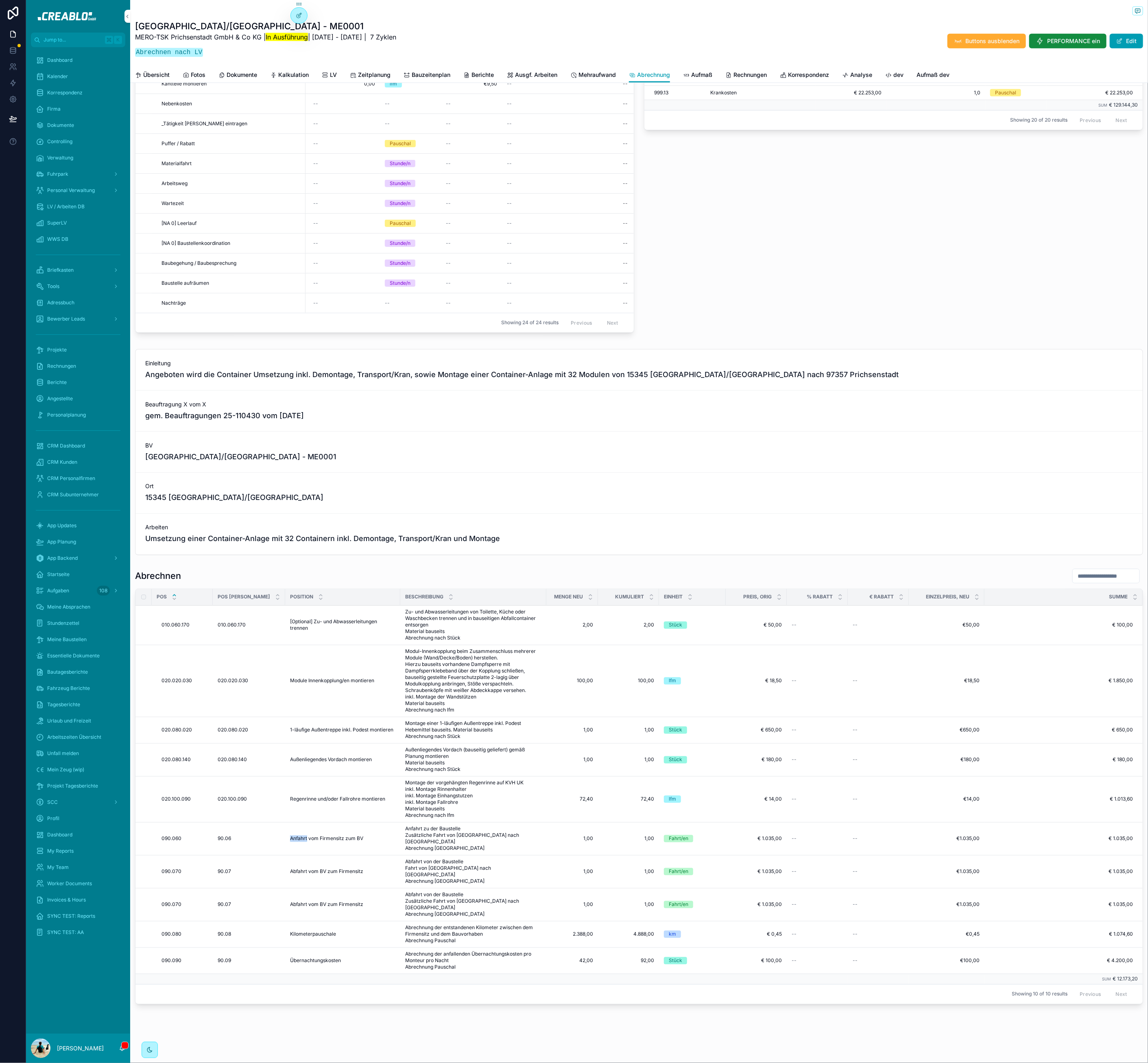
click at [296, 842] on span "Anfahrt vom Firmensitz zum BV" at bounding box center [326, 839] width 73 height 6
copy div "Anfahrt vom Firmensitz zum BV Anfahrt vom Firmensitz zum BV"
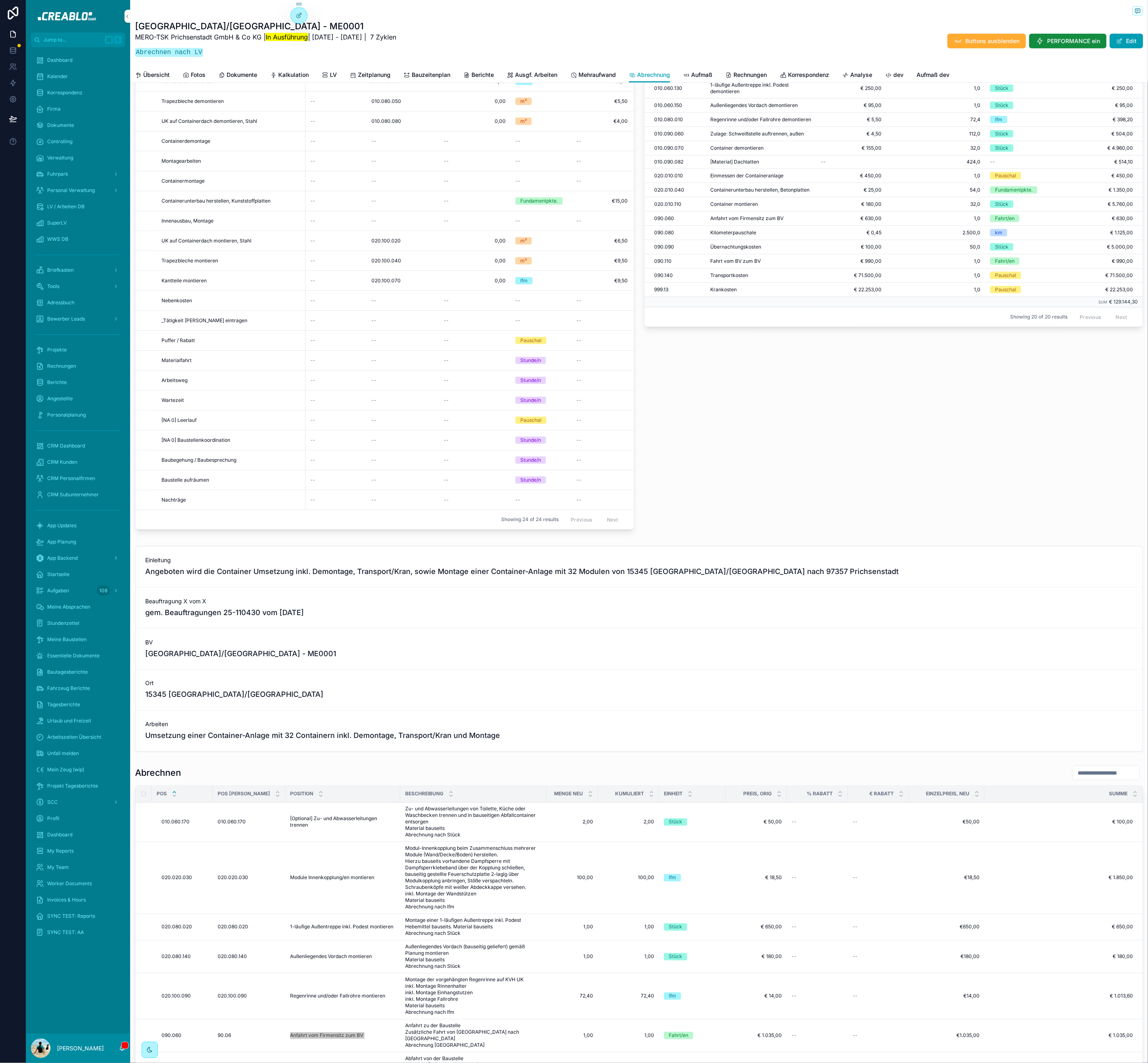
scroll to position [340, 0]
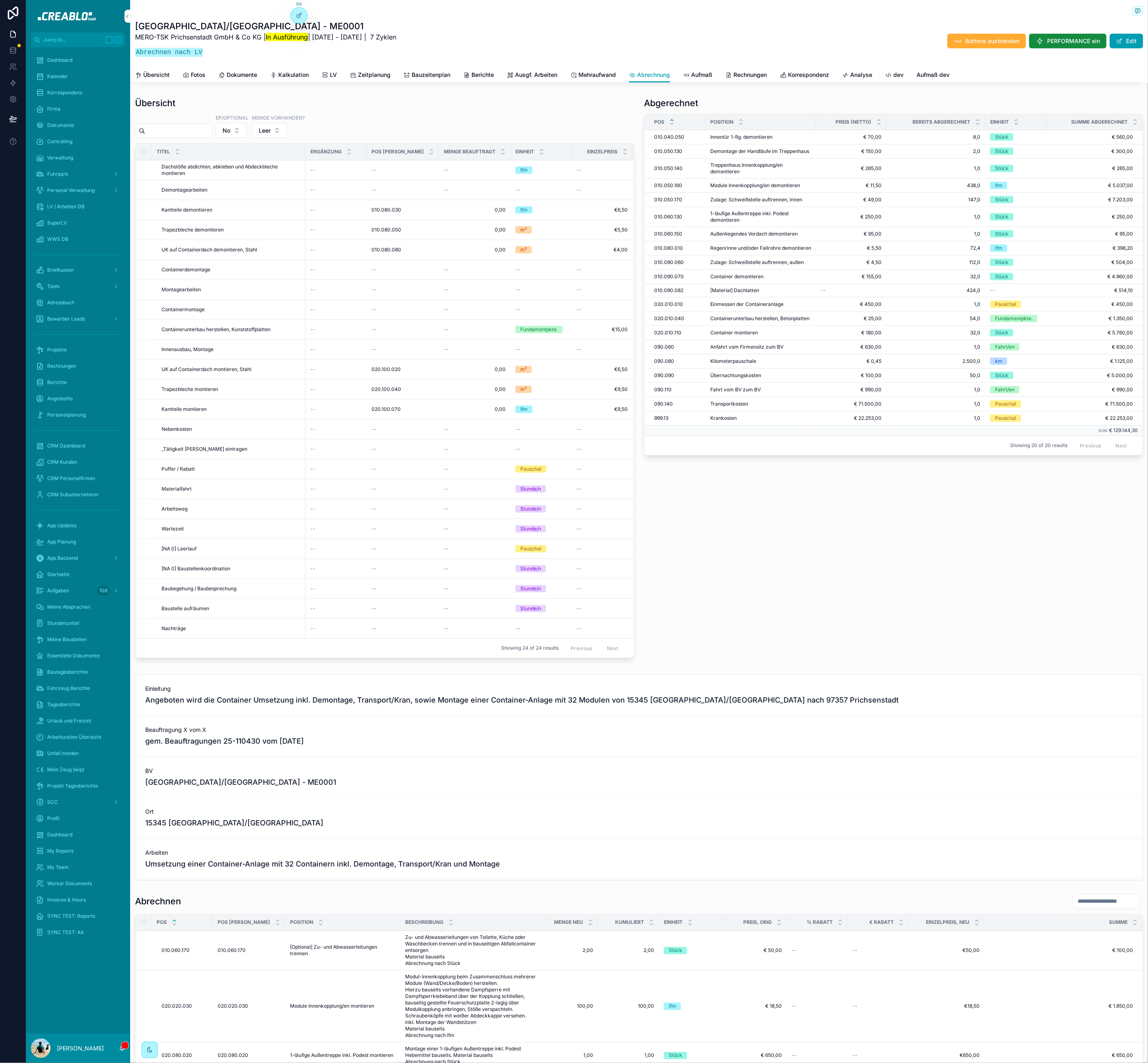
click at [265, 138] on button "Leer" at bounding box center [270, 130] width 35 height 15
click at [261, 191] on div "Menge" at bounding box center [278, 187] width 113 height 13
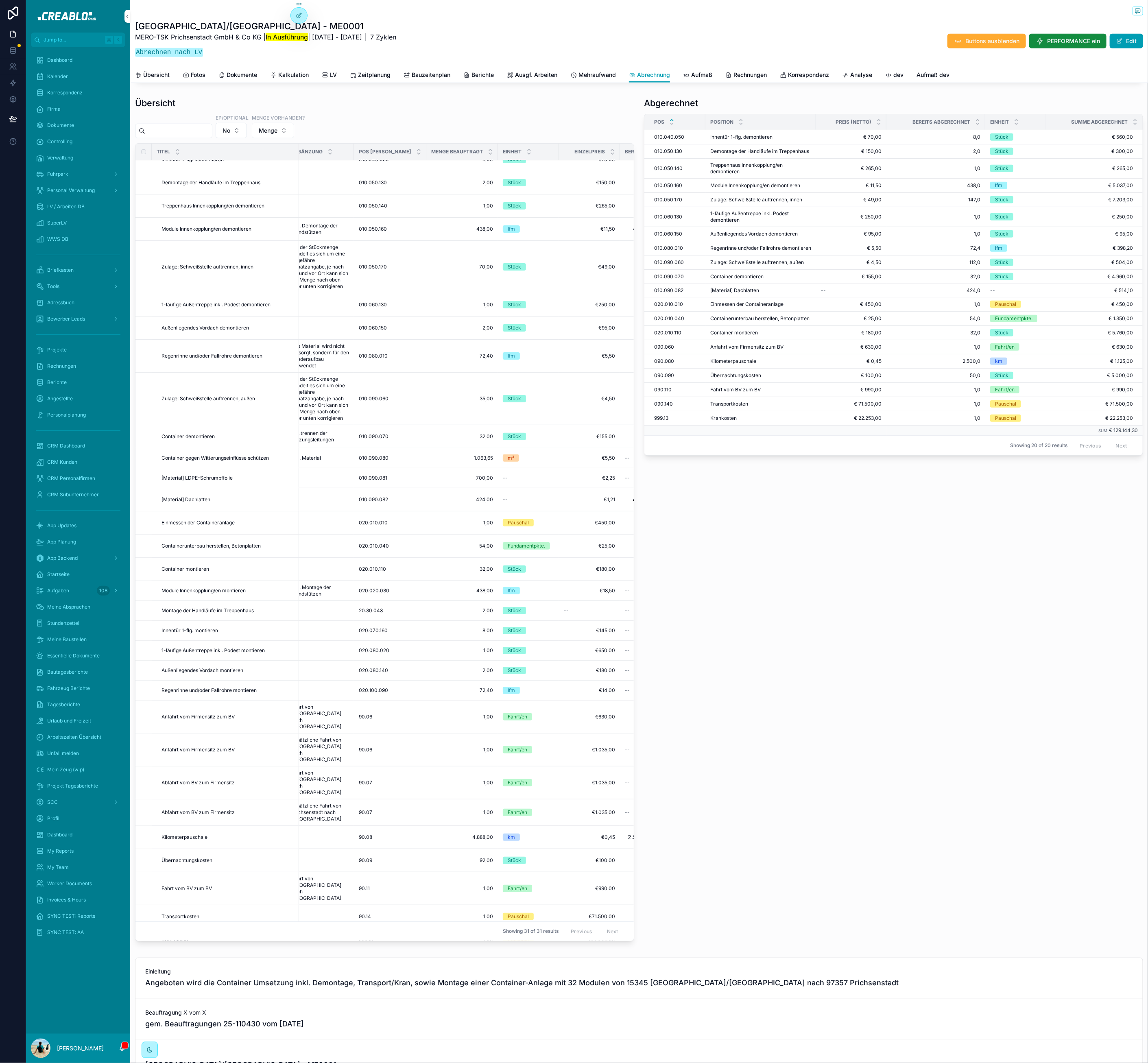
scroll to position [12, 0]
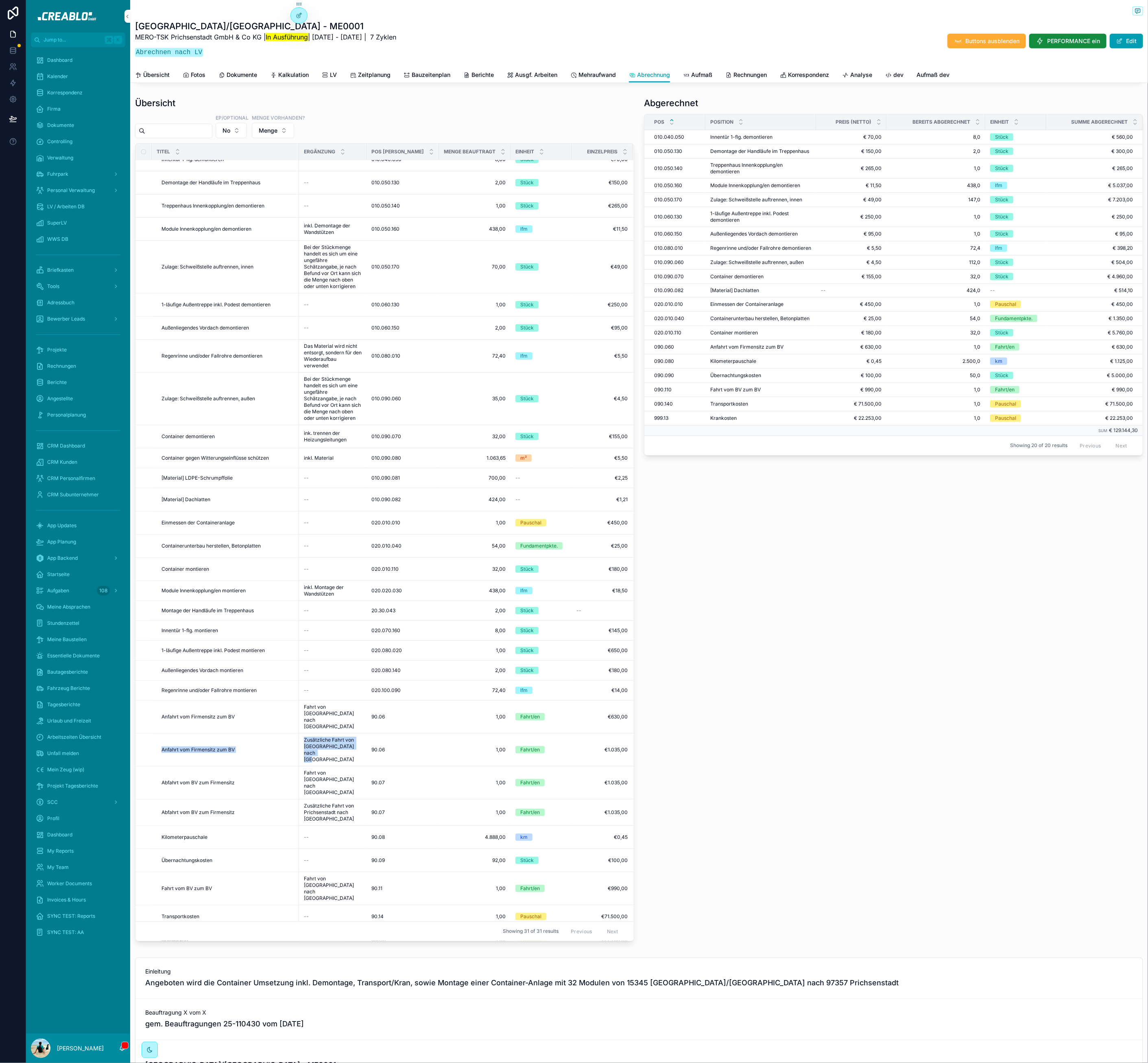
drag, startPoint x: 341, startPoint y: 756, endPoint x: 298, endPoint y: 744, distance: 44.6
click at [297, 744] on tr "Anfahrt vom Firmensitz zum BV Anfahrt vom Firmensitz zum BV Zusätzliche Fahrt v…" at bounding box center [453, 749] width 636 height 33
click at [309, 747] on span "Zusätzliche Fahrt von Hamburg nach Prichsenstadt" at bounding box center [332, 749] width 58 height 26
drag, startPoint x: 327, startPoint y: 757, endPoint x: 298, endPoint y: 742, distance: 32.6
click at [298, 742] on tr "Anfahrt vom Firmensitz zum BV Anfahrt vom Firmensitz zum BV Zusätzliche Fahrt v…" at bounding box center [453, 749] width 636 height 33
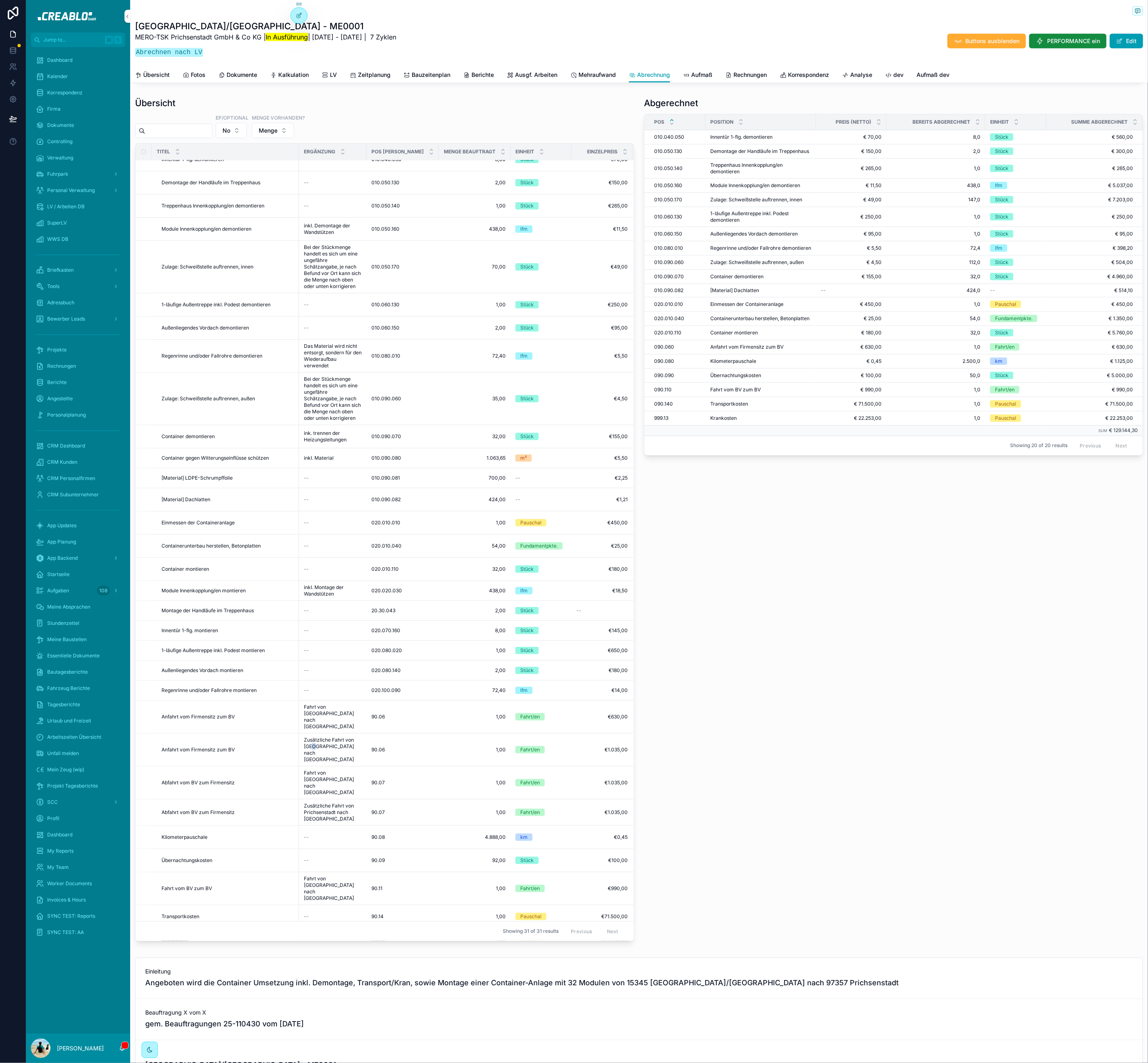
drag, startPoint x: 316, startPoint y: 747, endPoint x: 324, endPoint y: 751, distance: 8.9
click at [316, 747] on span "Zusätzliche Fahrt von Hamburg nach Prichsenstadt" at bounding box center [332, 749] width 58 height 26
drag, startPoint x: 339, startPoint y: 756, endPoint x: 303, endPoint y: 742, distance: 38.6
click at [303, 742] on td "Zusätzliche Fahrt von Hamburg nach Prichsenstadt Zusätzliche Fahrt von Hamburg …" at bounding box center [333, 749] width 68 height 33
copy span "Zusätzliche Fahrt von Hamburg nach Prichsenstadt"
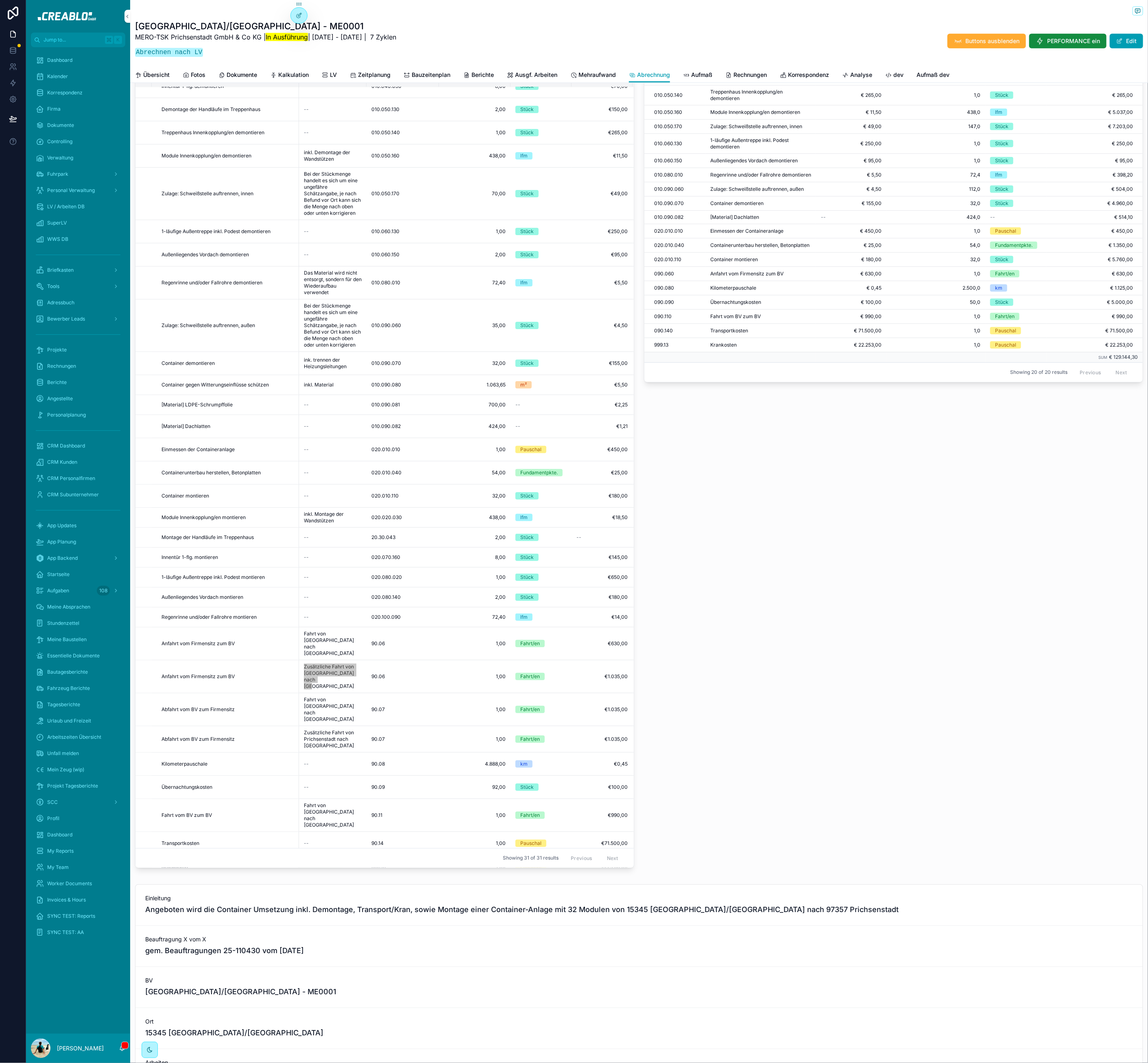
scroll to position [415, 0]
drag, startPoint x: 342, startPoint y: 702, endPoint x: 307, endPoint y: 695, distance: 35.7
click at [306, 696] on span "Fahrt von Prichsenstadt nach Hamburg" at bounding box center [332, 707] width 58 height 26
copy span "ahrt von Prichsenstadt nach Hamburg"
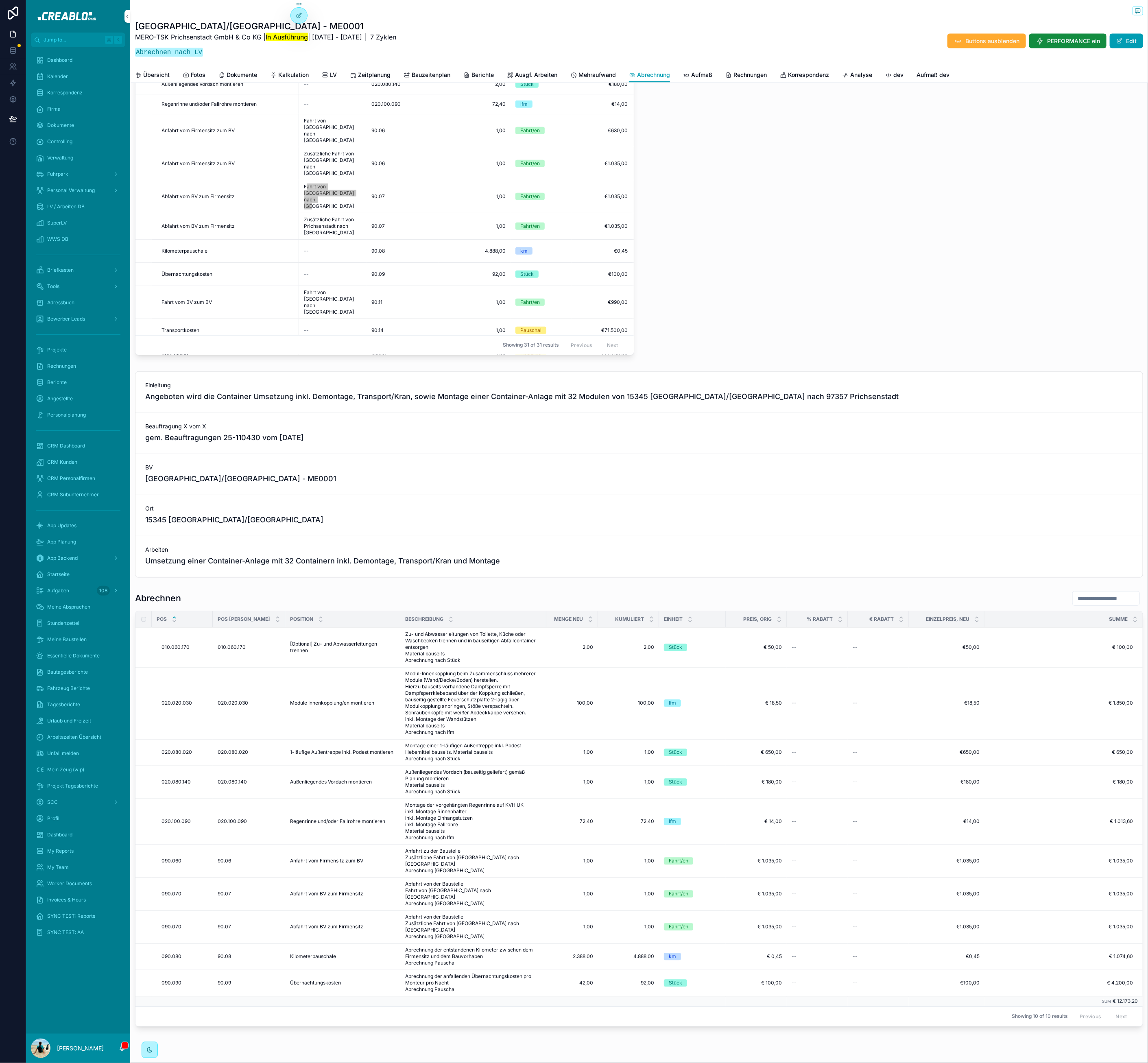
scroll to position [940, 0]
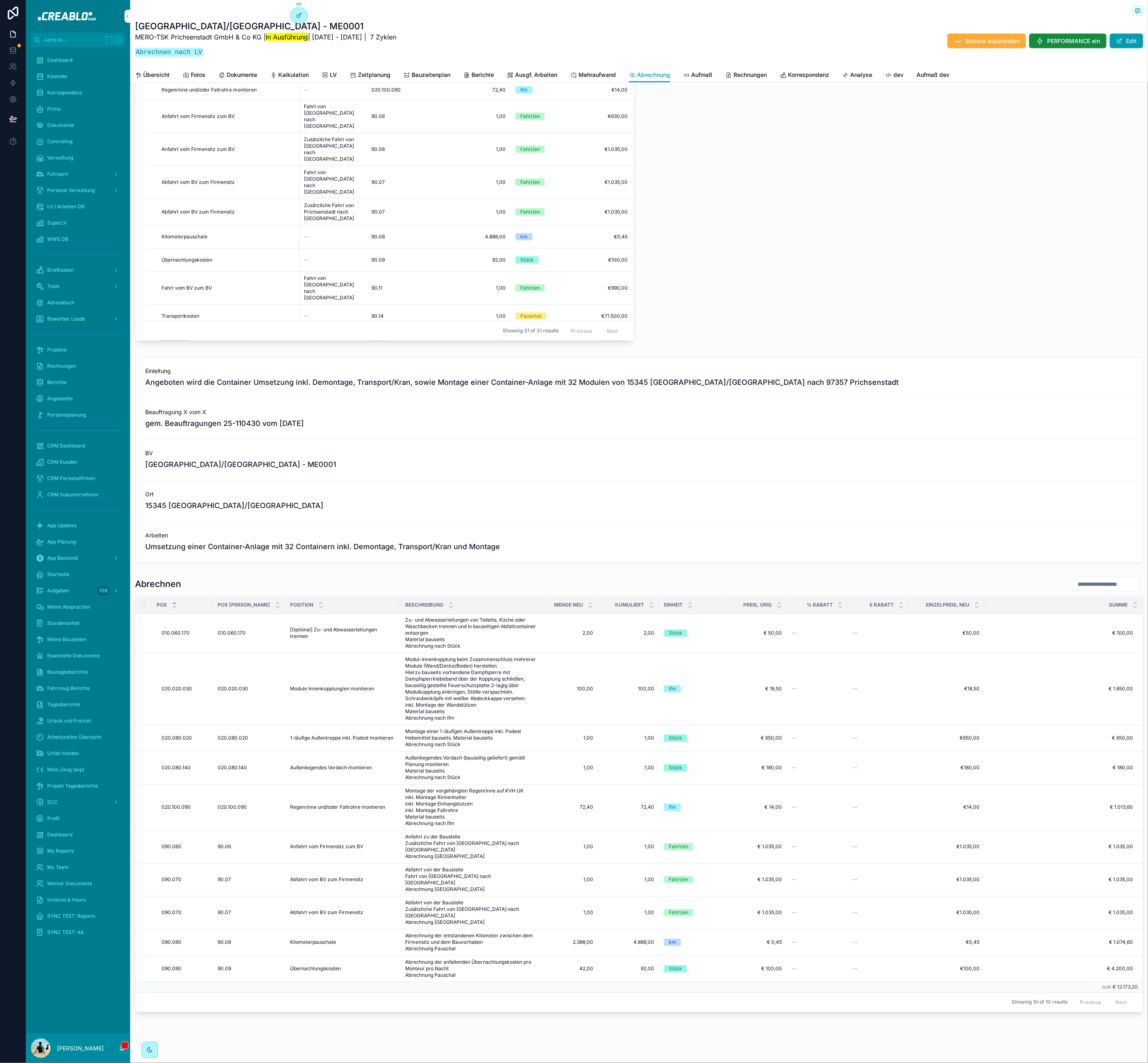
click at [224, 880] on span "90.07" at bounding box center [225, 880] width 14 height 6
click at [306, 881] on span "Abfahrt vom BV zum Firmensitz" at bounding box center [326, 880] width 73 height 6
click at [0, 0] on icon "scrollable content" at bounding box center [0, 0] width 0 height 0
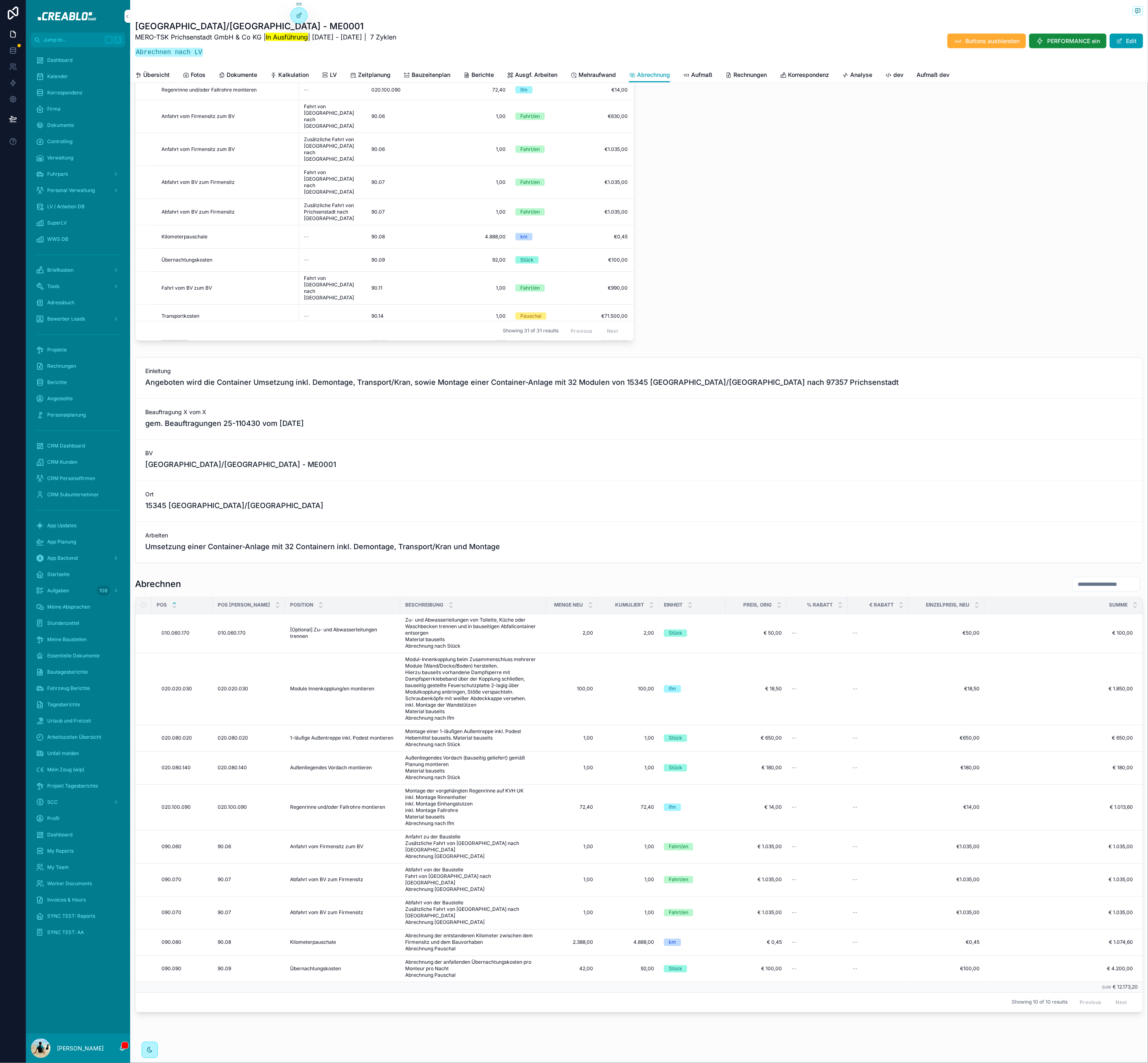
click at [226, 910] on span "90.07" at bounding box center [225, 913] width 14 height 6
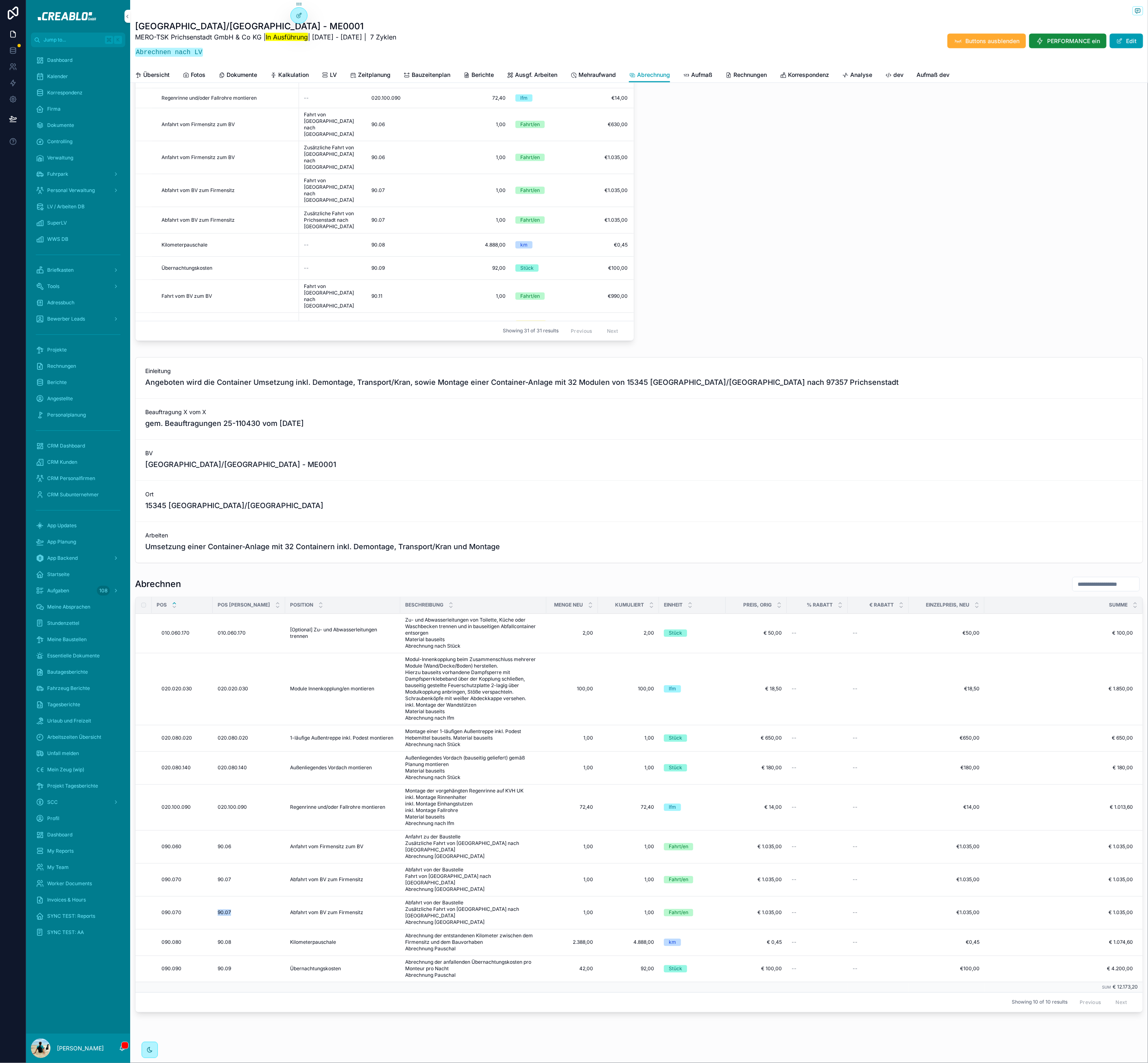
scroll to position [0, 0]
drag, startPoint x: 339, startPoint y: 214, endPoint x: 304, endPoint y: 199, distance: 38.1
click at [304, 215] on span "Zusätzliche Fahrt von Prichsenstadt nach Hamburg" at bounding box center [332, 224] width 58 height 20
click at [0, 0] on icon "scrollable content" at bounding box center [0, 0] width 0 height 0
click at [226, 939] on span "90.08" at bounding box center [225, 943] width 14 height 6
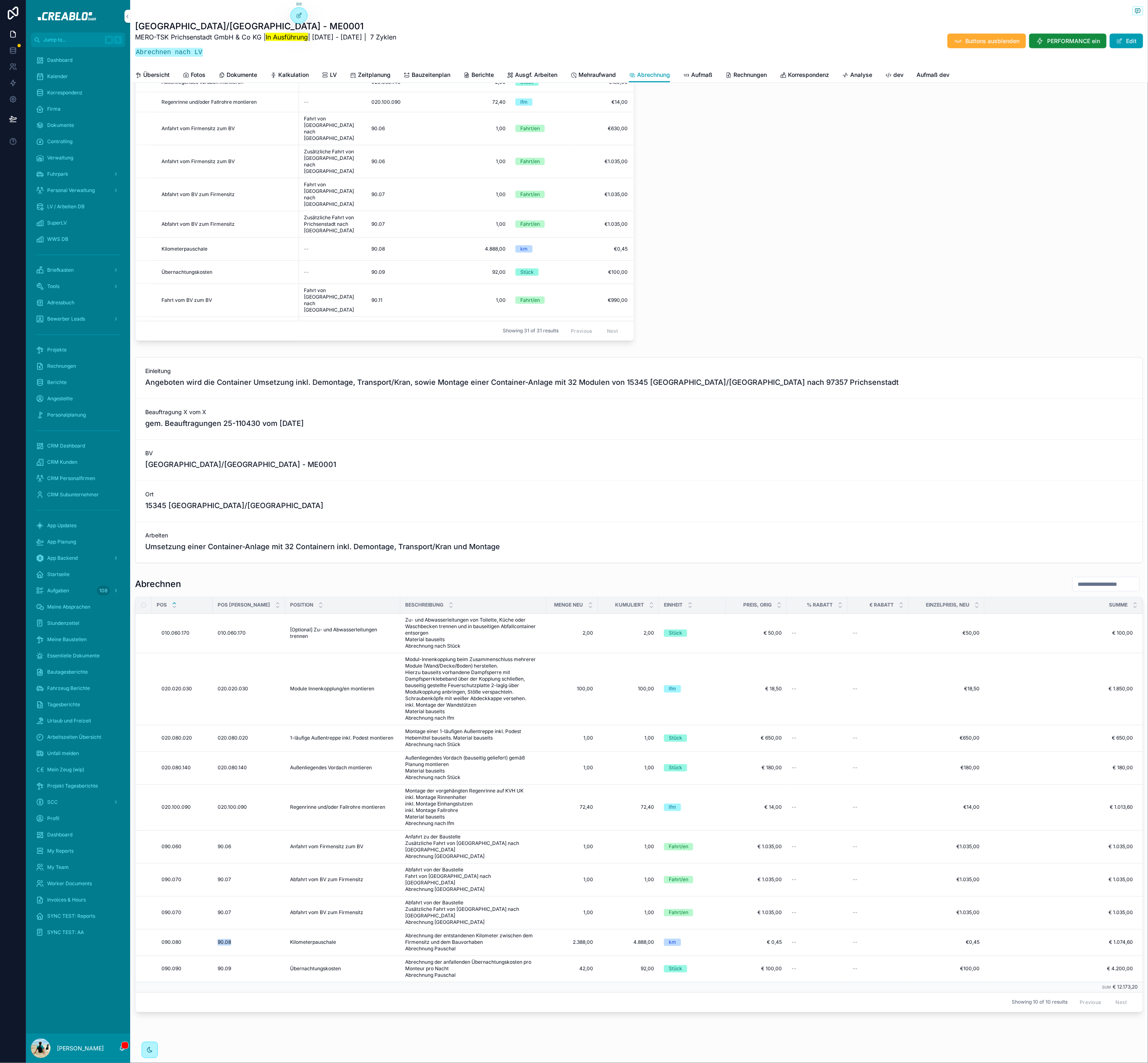
click at [226, 939] on span "90.08" at bounding box center [225, 943] width 14 height 6
drag, startPoint x: 585, startPoint y: 934, endPoint x: 563, endPoint y: 934, distance: 22.0
click at [563, 939] on span "2.388,00" at bounding box center [572, 943] width 42 height 6
drag, startPoint x: 605, startPoint y: 941, endPoint x: 617, endPoint y: 937, distance: 12.6
click at [605, 941] on td "4.888,00 4.888,00" at bounding box center [628, 943] width 61 height 26
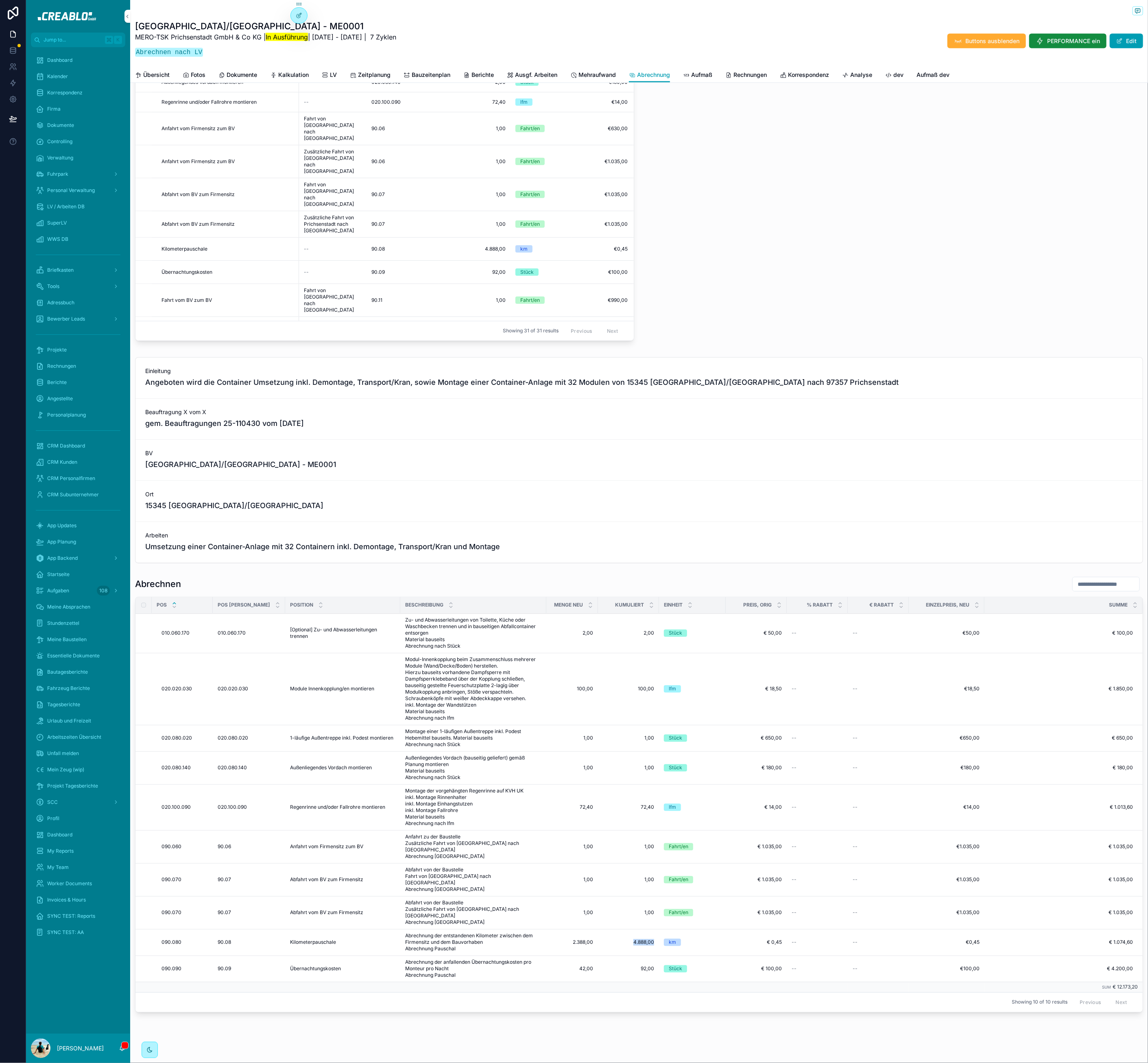
drag, startPoint x: 625, startPoint y: 933, endPoint x: 647, endPoint y: 935, distance: 22.1
click at [647, 935] on td "4.888,00 4.888,00" at bounding box center [628, 943] width 61 height 26
drag, startPoint x: 632, startPoint y: 959, endPoint x: 647, endPoint y: 960, distance: 15.0
click at [647, 960] on td "92,00 92,00" at bounding box center [628, 969] width 61 height 26
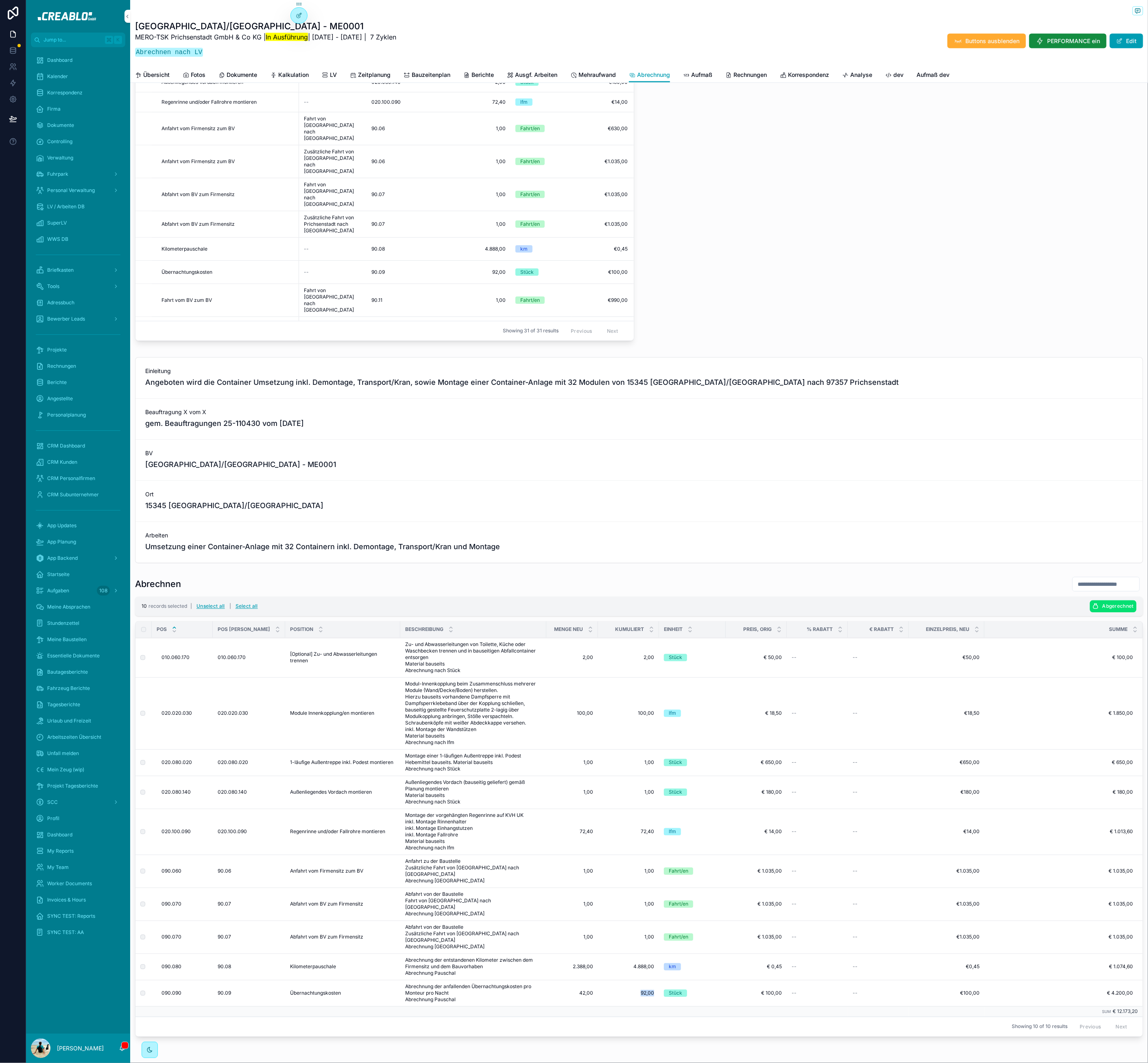
click at [1113, 609] on span "Abgerechnet" at bounding box center [1118, 606] width 31 height 6
click at [1128, 604] on icon "scrollable content" at bounding box center [1128, 602] width 6 height 6
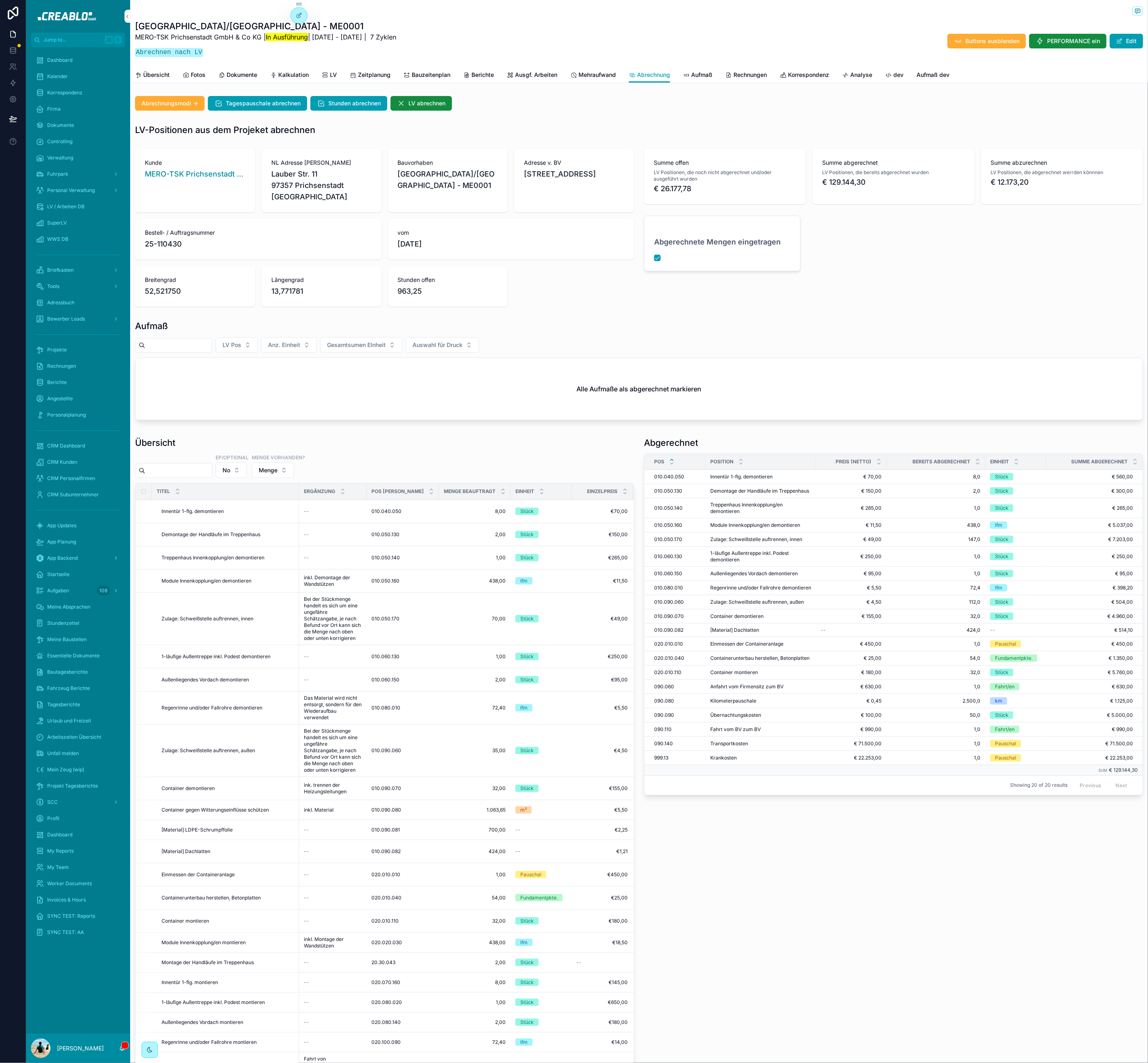
click at [753, 75] on span "Rechnungen" at bounding box center [750, 75] width 33 height 8
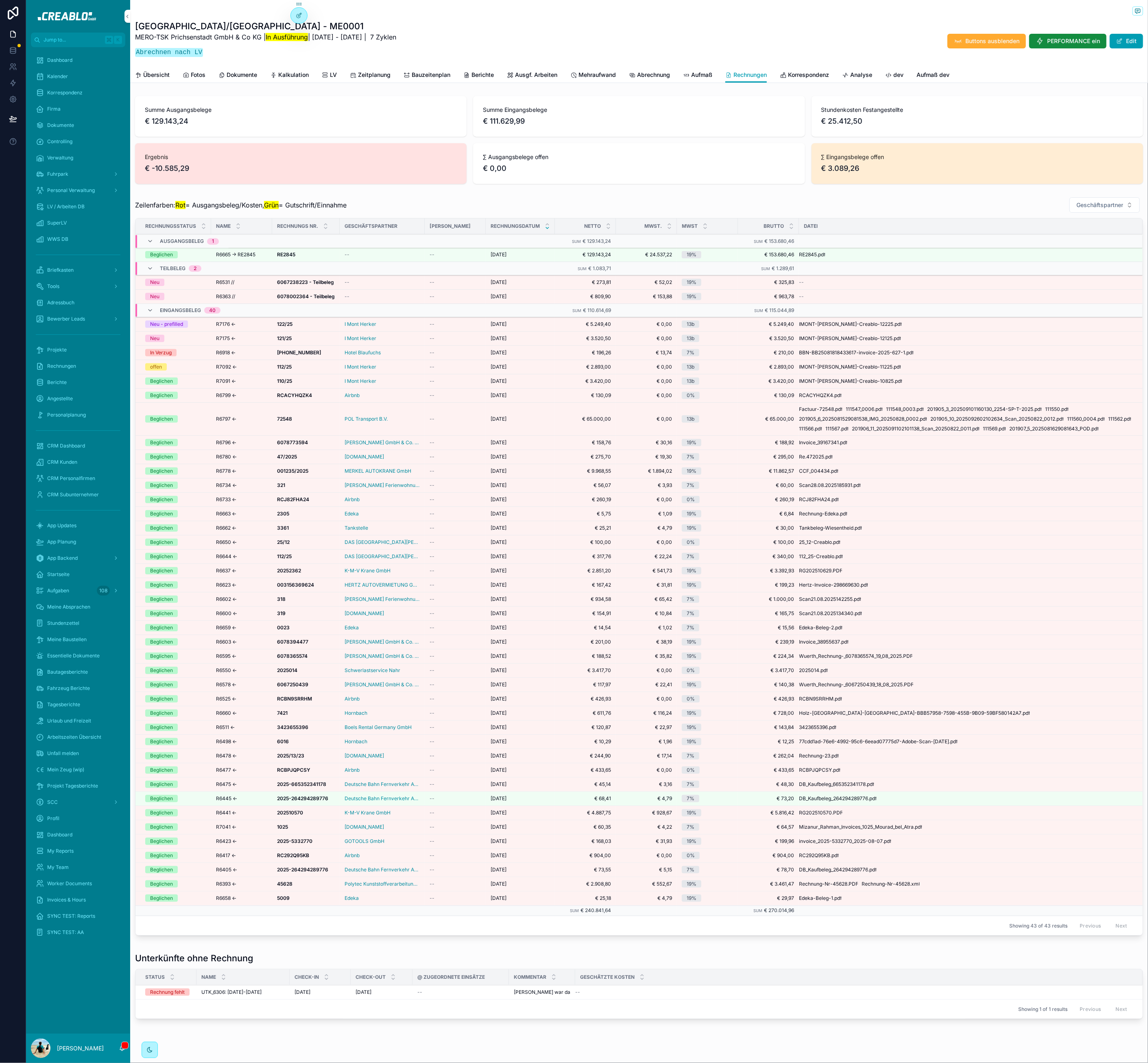
click at [653, 157] on span "∑ Ausgangsbelege offen" at bounding box center [639, 157] width 312 height 8
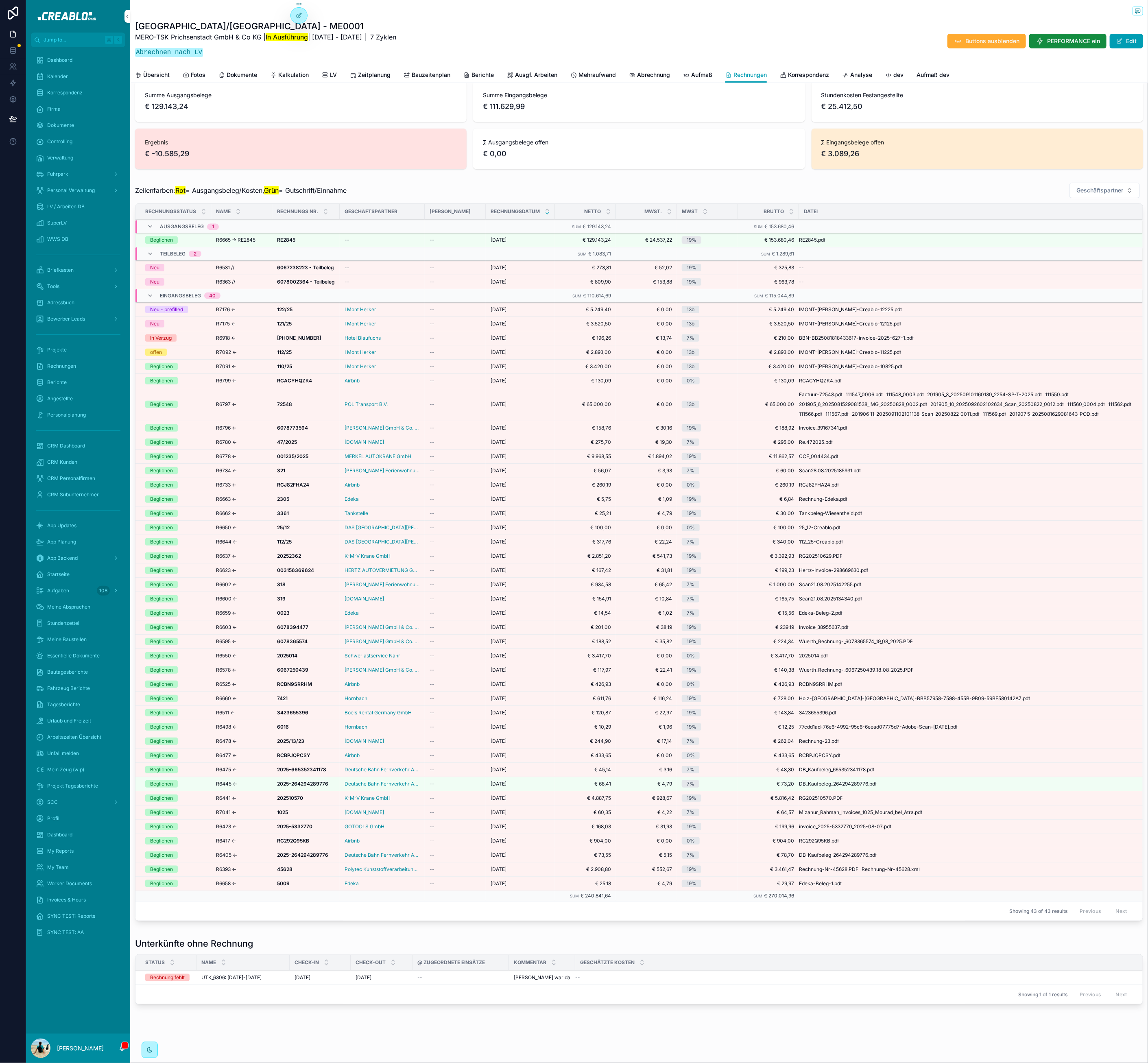
scroll to position [27, 0]
click at [827, 884] on span "Edeka-Beleg-1" at bounding box center [816, 883] width 34 height 6
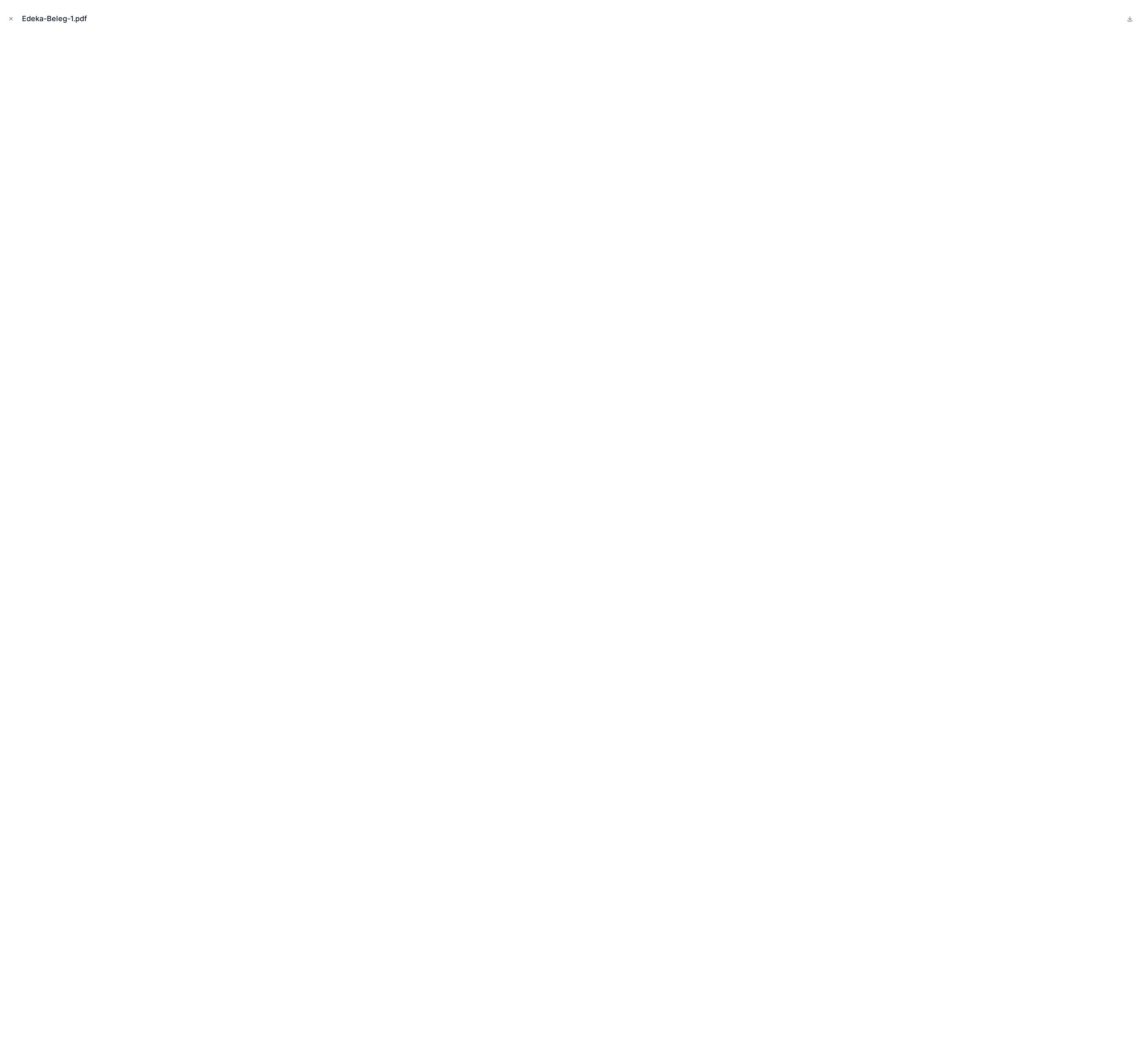
click at [12, 18] on icon "Close modal" at bounding box center [11, 19] width 3 height 3
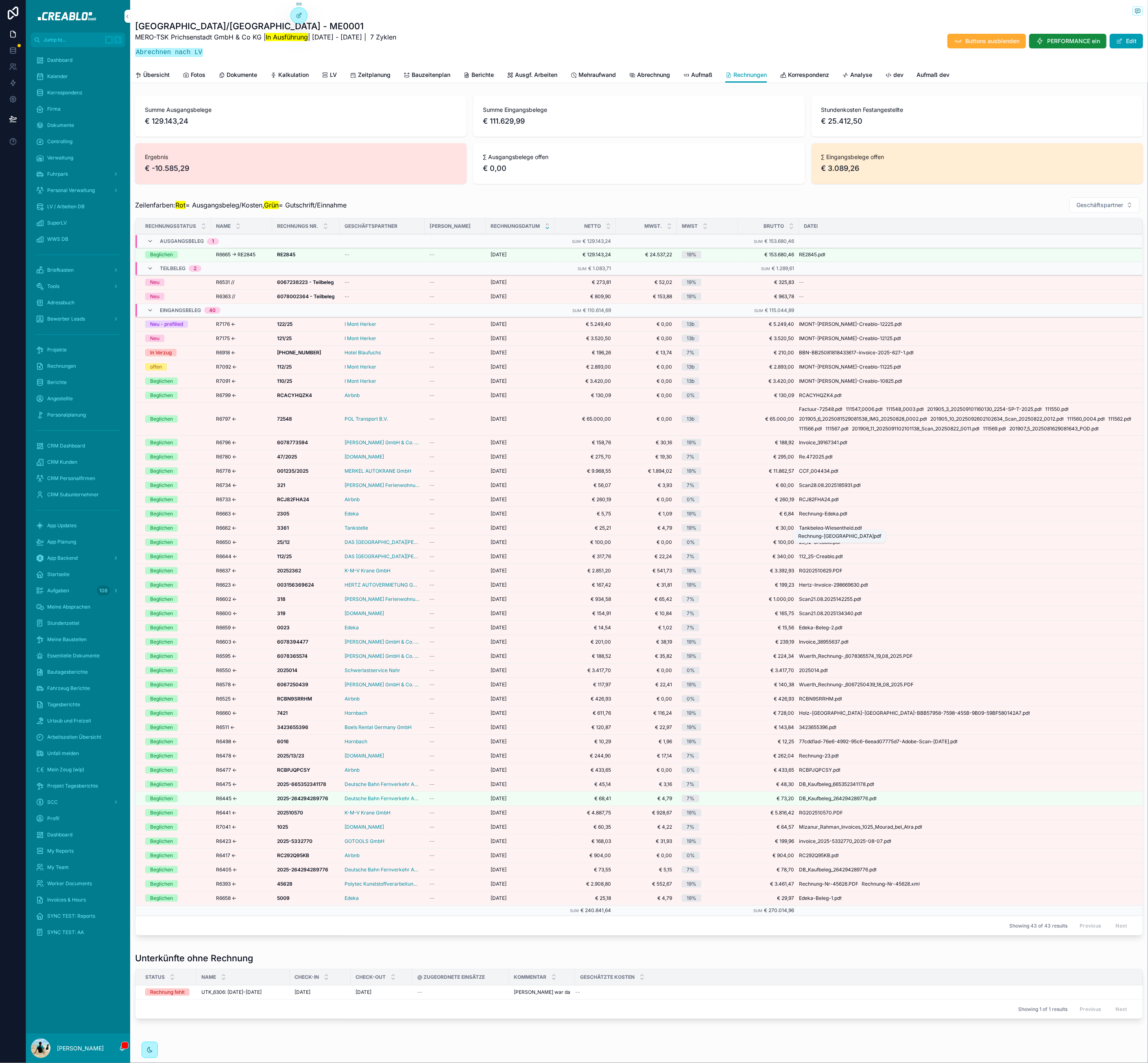
click at [832, 517] on span "Rechnung-Edeka" at bounding box center [819, 514] width 40 height 6
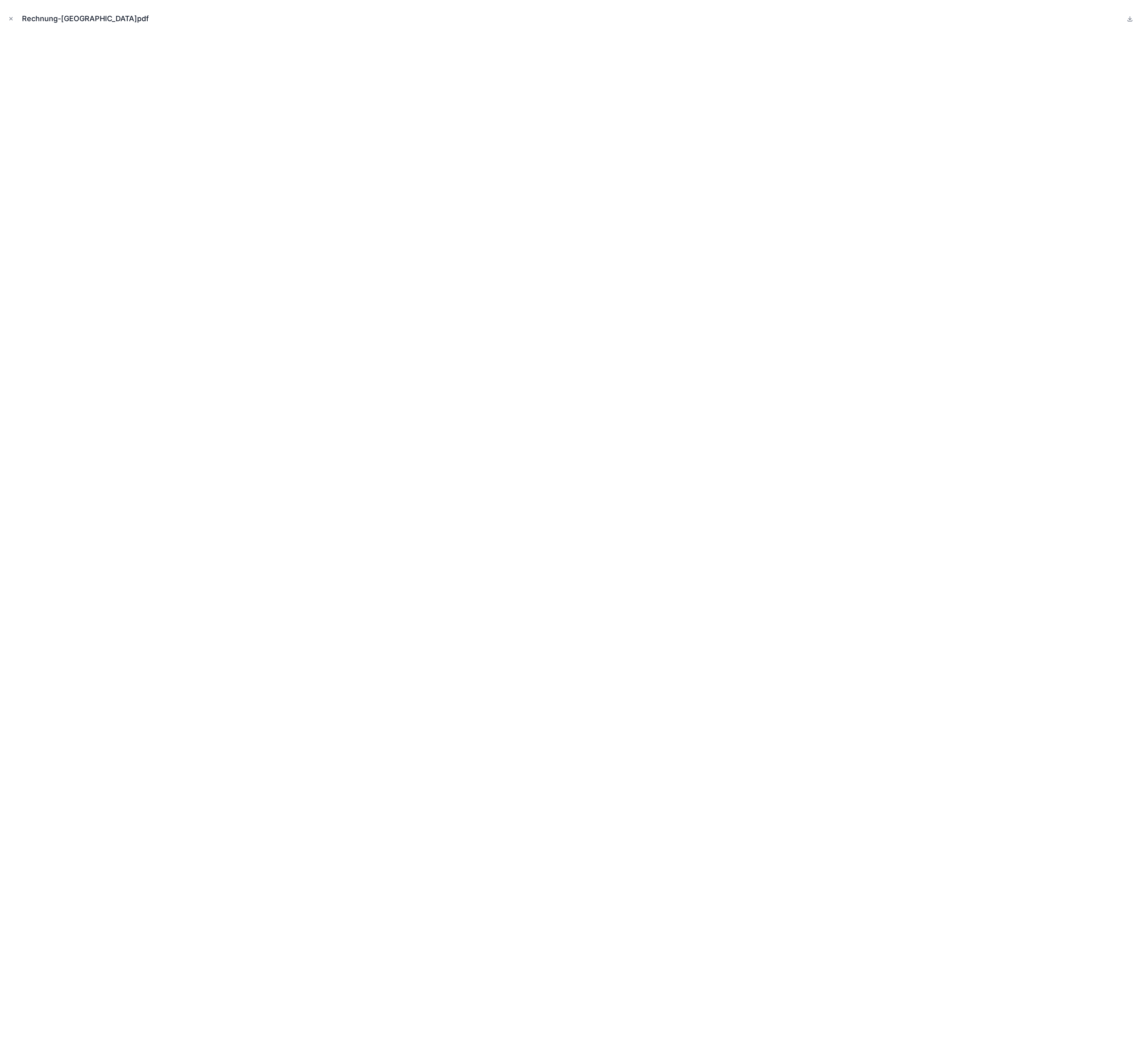
click at [12, 17] on icon "Close modal" at bounding box center [11, 19] width 6 height 6
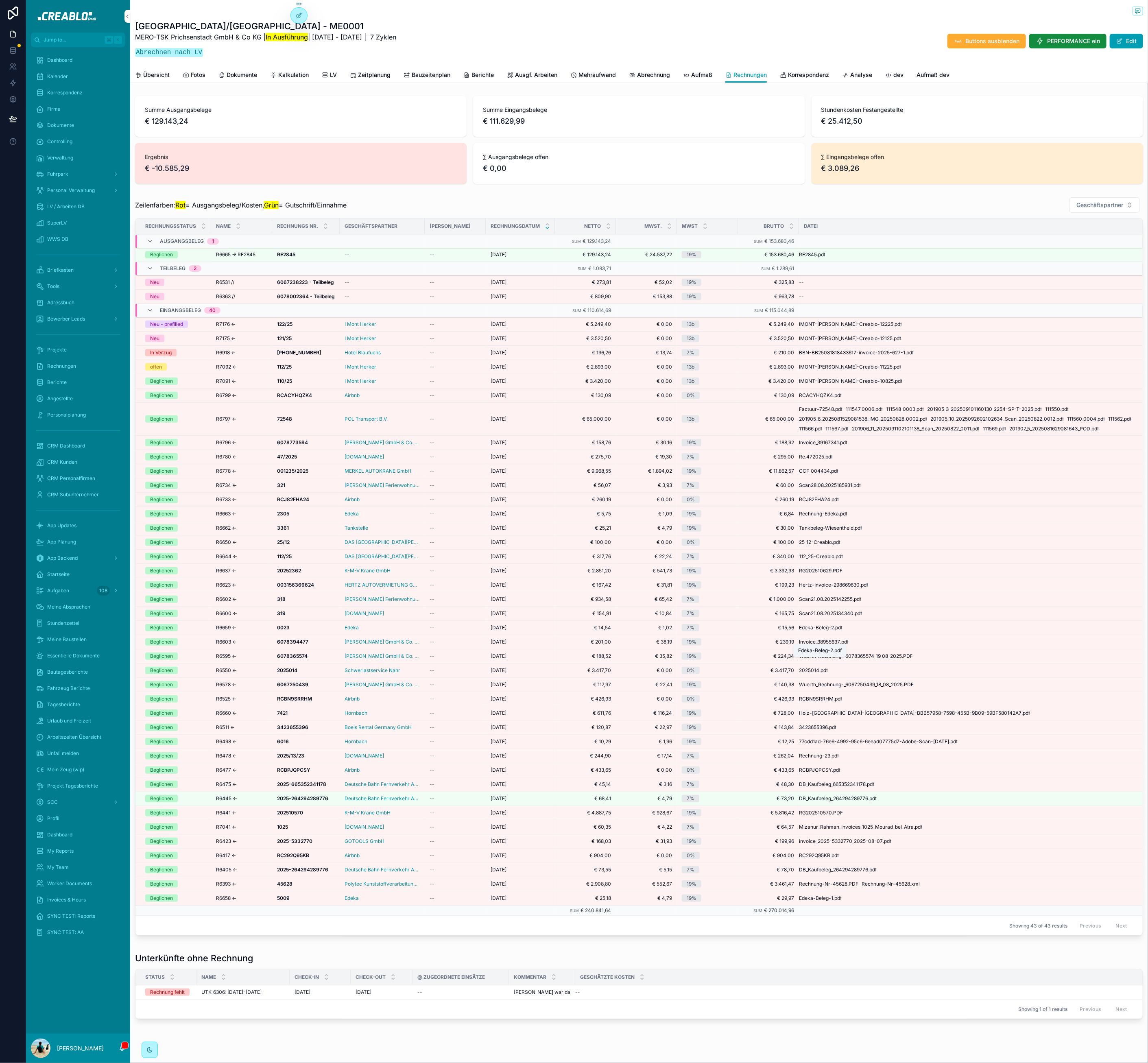
click at [820, 631] on span "Edeka-Beleg-2" at bounding box center [816, 627] width 35 height 6
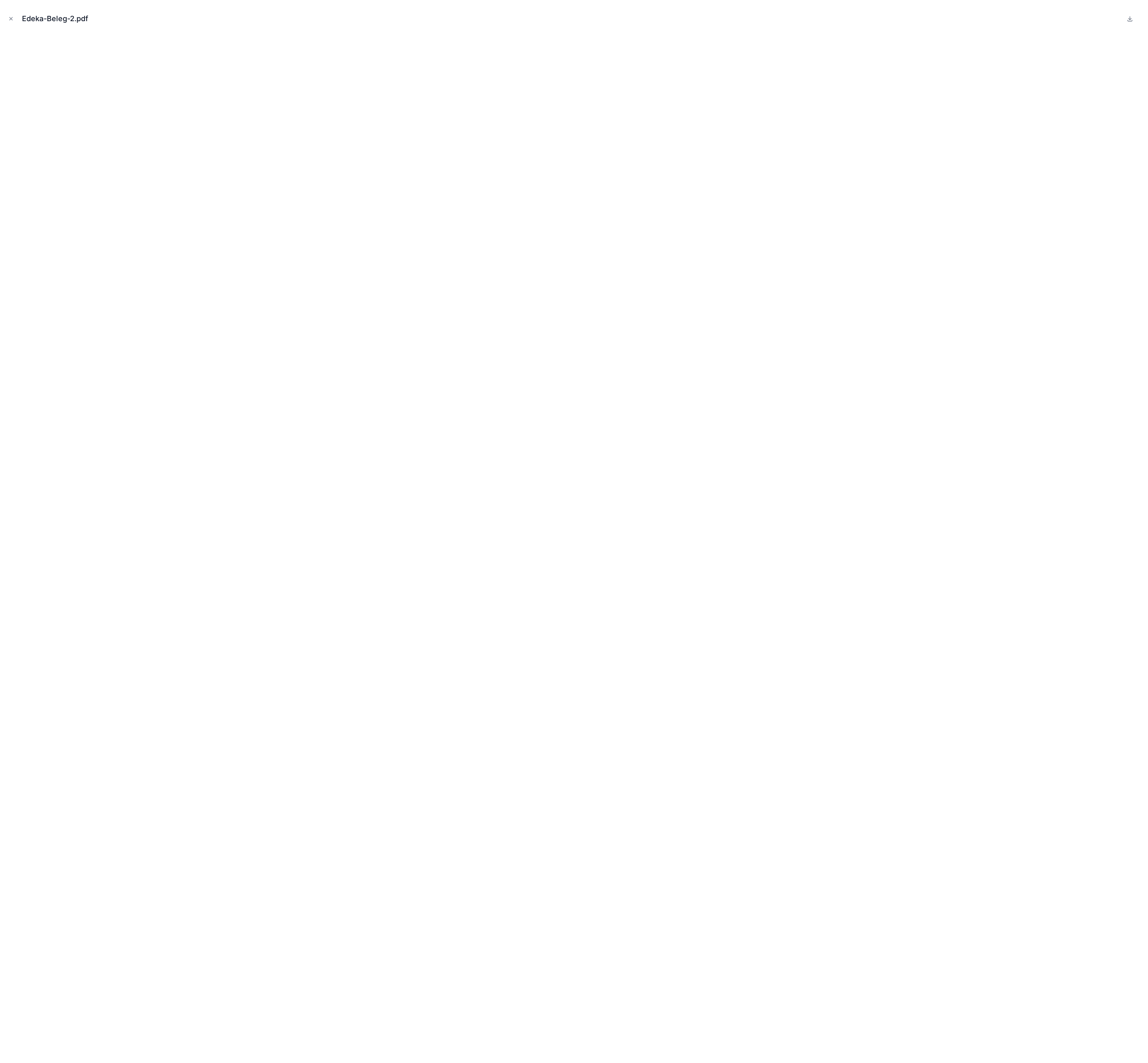
click at [12, 18] on icon "Close modal" at bounding box center [11, 19] width 6 height 6
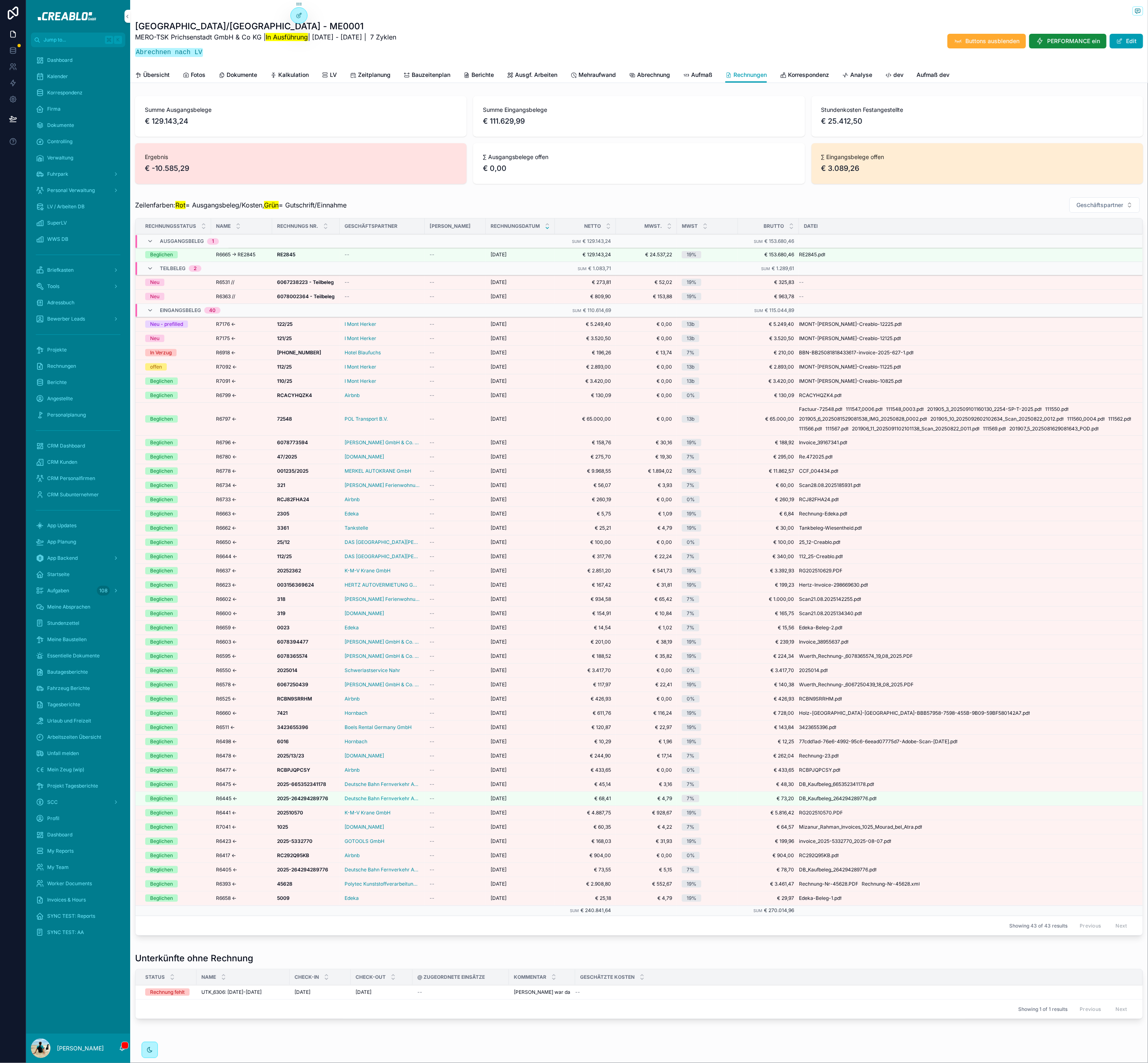
scroll to position [2, 0]
drag, startPoint x: 257, startPoint y: 967, endPoint x: 233, endPoint y: 969, distance: 24.1
click at [257, 962] on div "Unterkünfte ohne Rechnung" at bounding box center [639, 956] width 1008 height 12
click at [211, 962] on h1 "Unterkünfte ohne Rechnung" at bounding box center [194, 956] width 118 height 12
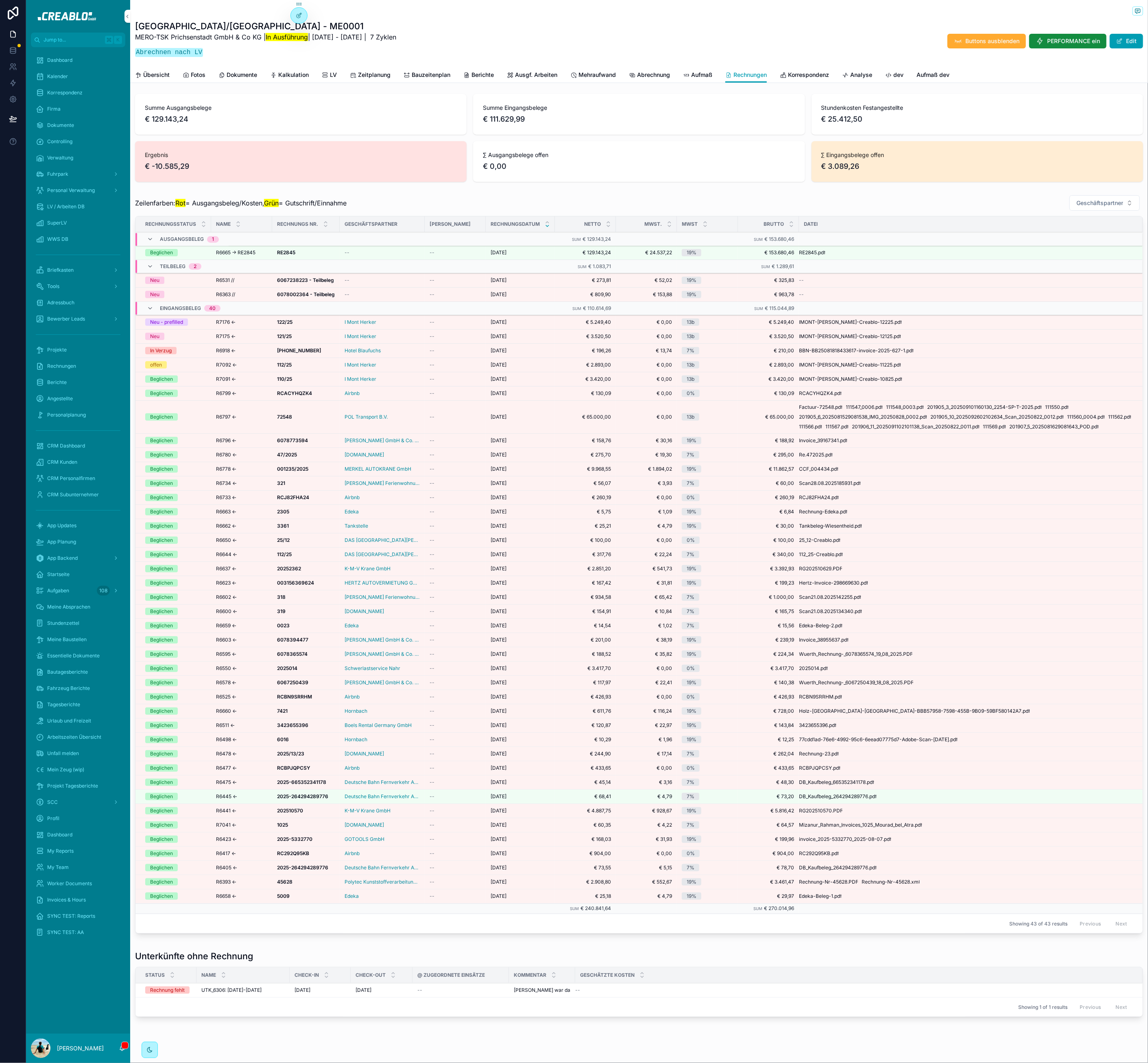
click at [206, 956] on div "Summe Ausgangsbelege € 129.143,24 Summe Eingangsbelege € 111.629,99 Stundenkost…" at bounding box center [639, 557] width 1018 height 933
drag, startPoint x: 135, startPoint y: 201, endPoint x: 391, endPoint y: 200, distance: 256.0
click at [392, 197] on div "Zeilenfarben: Rot = Ausgangsbeleg/Kosten, Grün = Gutschrift/Einnahme Geschäftsp…" at bounding box center [639, 203] width 1008 height 16
click at [391, 201] on div "Zeilenfarben: Rot = Ausgangsbeleg/Kosten, Grün = Gutschrift/Einnahme Geschäftsp…" at bounding box center [639, 203] width 1008 height 16
drag, startPoint x: 385, startPoint y: 211, endPoint x: 365, endPoint y: 210, distance: 20.0
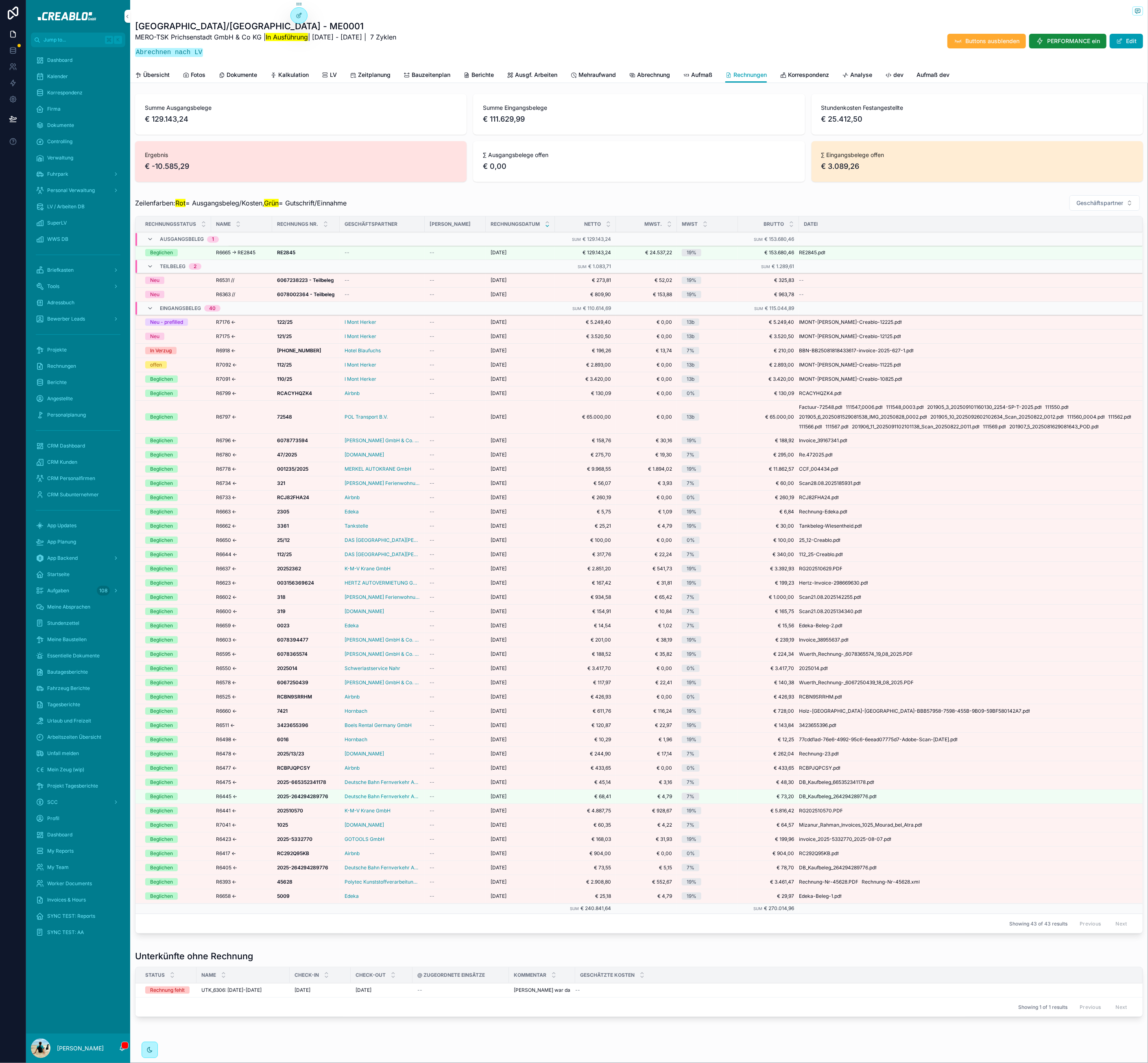
click at [377, 211] on div "Zeilenfarben: Rot = Ausgangsbeleg/Kosten, Grün = Gutschrift/Einnahme Geschäftsp…" at bounding box center [639, 564] width 1008 height 739
drag, startPoint x: 387, startPoint y: 203, endPoint x: 251, endPoint y: 201, distance: 136.0
click at [251, 201] on div "Zeilenfarben: Rot = Ausgangsbeleg/Kosten, Grün = Gutschrift/Einnahme Geschäftsp…" at bounding box center [639, 203] width 1008 height 16
click at [251, 201] on span "Zeilenfarben: Rot = Ausgangsbeleg/Kosten, Grün = Gutschrift/Einnahme" at bounding box center [241, 203] width 211 height 10
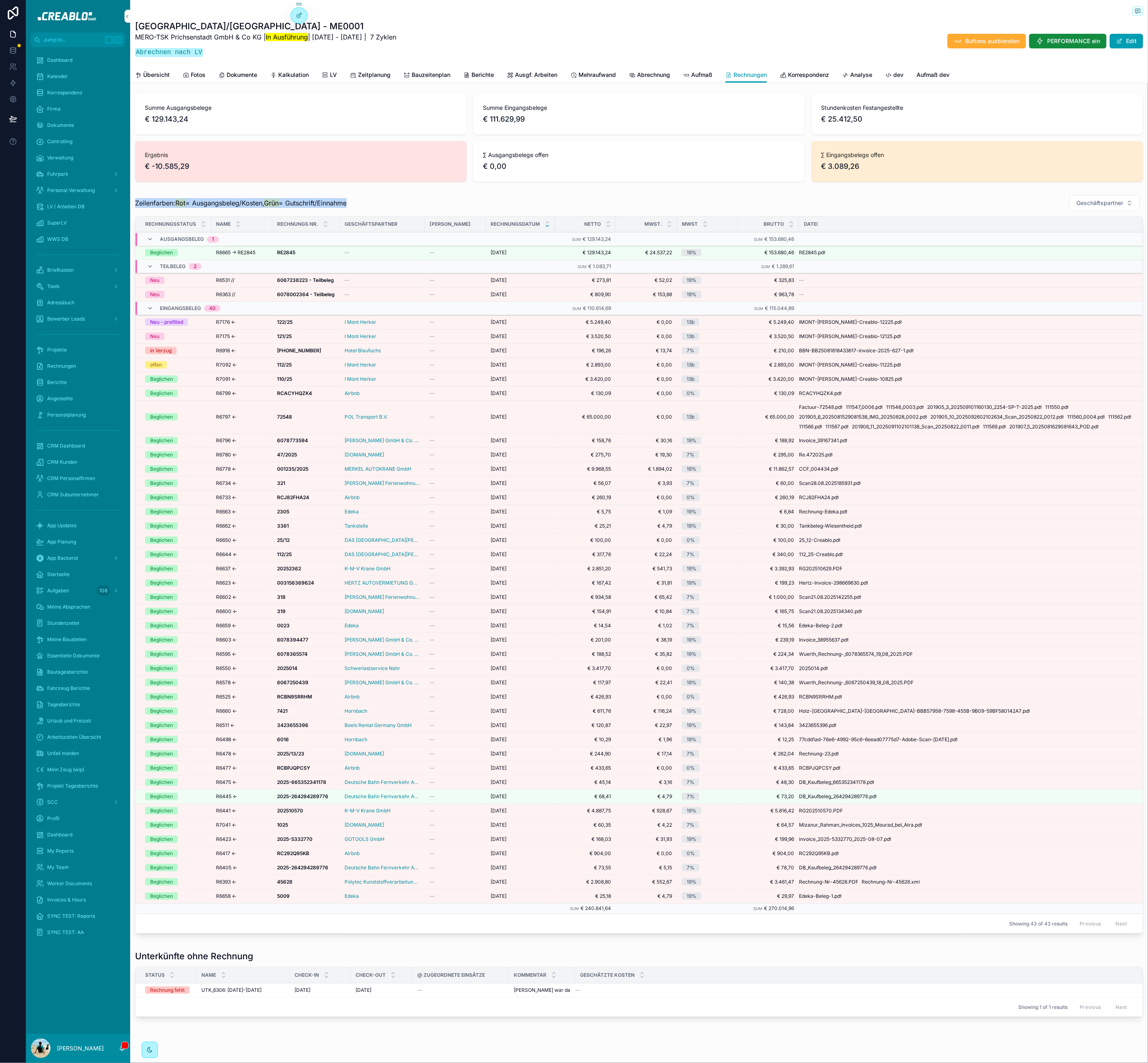
click at [251, 201] on span "Zeilenfarben: Rot = Ausgangsbeleg/Kosten, Grün = Gutschrift/Einnahme" at bounding box center [241, 203] width 211 height 10
click at [276, 201] on mark "Grün" at bounding box center [271, 203] width 15 height 8
drag, startPoint x: 136, startPoint y: 26, endPoint x: 222, endPoint y: 56, distance: 91.1
click at [222, 56] on div "Petershagen/Prichsenstadt - ME0001 MERO-TSK Prichsenstadt GmbH & Co KG | In Aus…" at bounding box center [266, 41] width 261 height 42
click at [224, 55] on p "Abrechnen nach LV" at bounding box center [266, 52] width 261 height 10
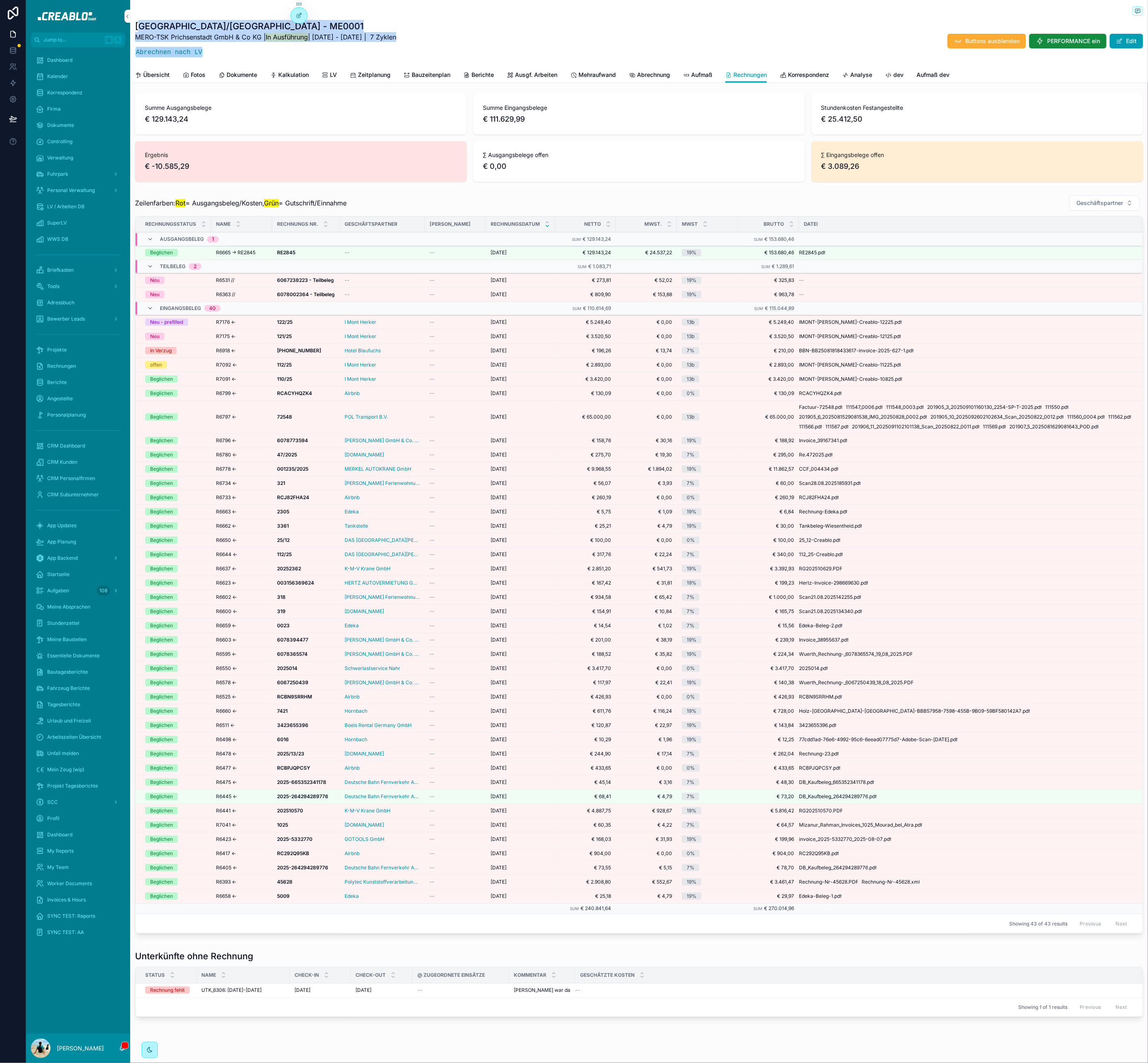
drag, startPoint x: 239, startPoint y: 55, endPoint x: 137, endPoint y: 29, distance: 105.3
click at [138, 30] on div "Petershagen/Prichsenstadt - ME0001 MERO-TSK Prichsenstadt GmbH & Co KG | In Aus…" at bounding box center [266, 41] width 261 height 42
click at [137, 29] on h1 "Petershagen/Prichsenstadt - ME0001" at bounding box center [266, 26] width 261 height 12
drag, startPoint x: 137, startPoint y: 28, endPoint x: 247, endPoint y: 59, distance: 114.3
click at [246, 63] on div "Petershagen/Prichsenstadt - ME0001 MERO-TSK Prichsenstadt GmbH & Co KG | In Aus…" at bounding box center [639, 34] width 1008 height 67
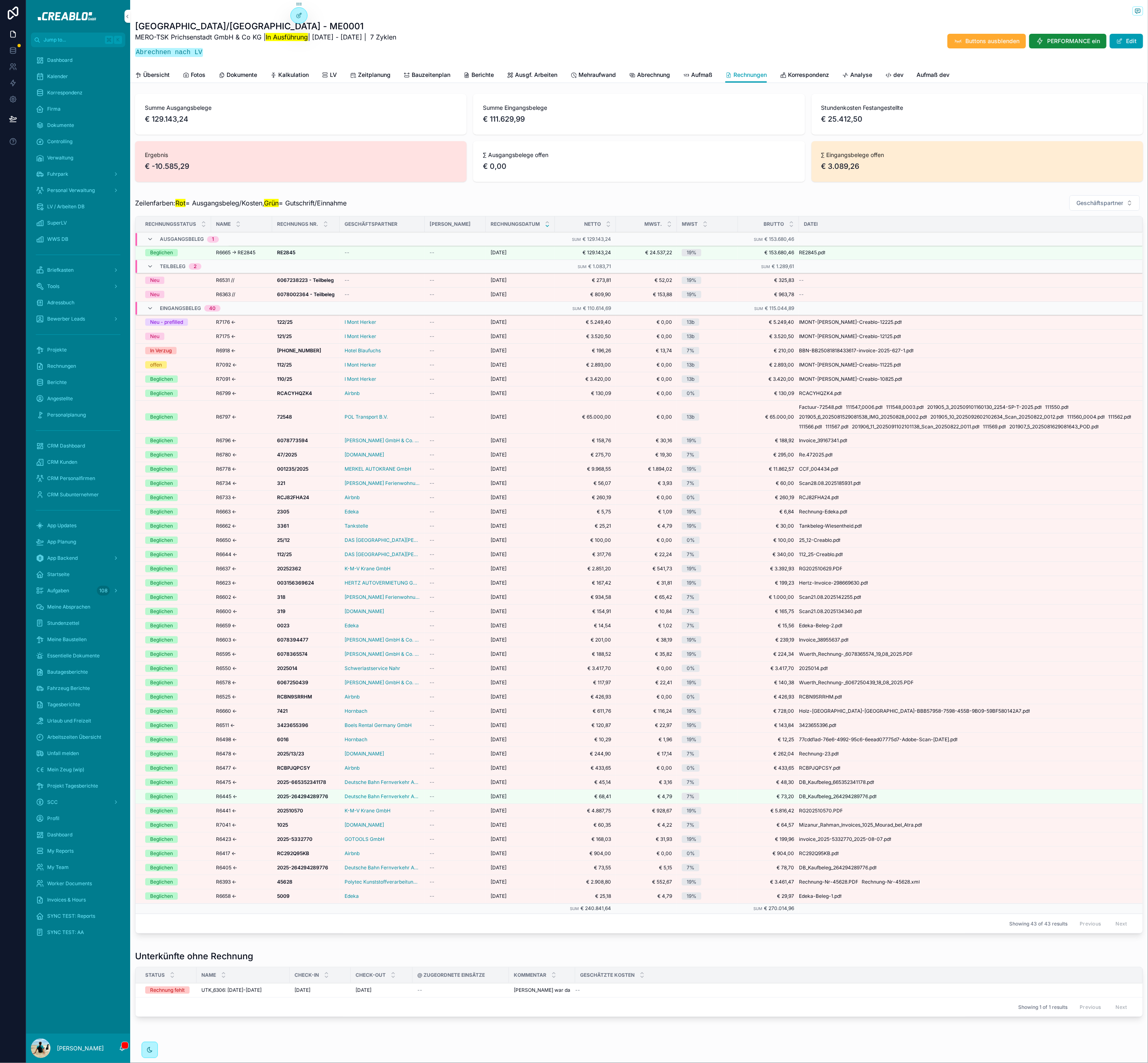
click at [247, 57] on div "MERO-TSK Prichsenstadt GmbH & Co KG | In Ausführung | 25.4.2025 - 5.9.2025 | 7 …" at bounding box center [266, 47] width 261 height 30
click at [286, 204] on span "Zeilenfarben: Rot = Ausgangsbeleg/Kosten, Grün = Gutschrift/Einnahme" at bounding box center [241, 203] width 211 height 10
click at [272, 204] on mark "Grün" at bounding box center [271, 203] width 15 height 8
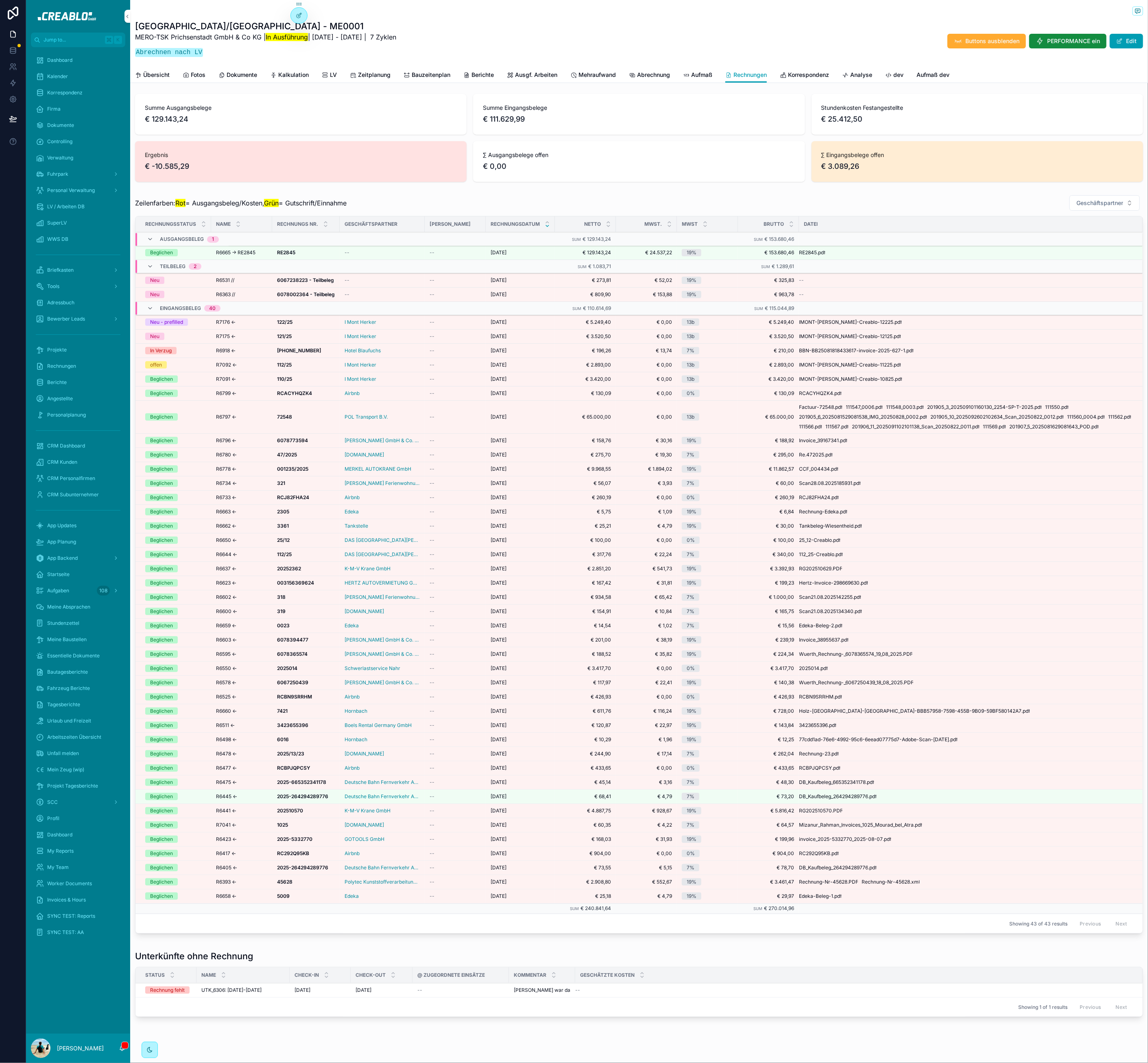
click at [316, 199] on span "Zeilenfarben: Rot = Ausgangsbeleg/Kosten, Grün = Gutschrift/Einnahme" at bounding box center [241, 203] width 211 height 10
click at [235, 197] on div "Zeilenfarben: Rot = Ausgangsbeleg/Kosten, Grün = Gutschrift/Einnahme Geschäftsp…" at bounding box center [639, 203] width 1008 height 16
click at [218, 199] on span "Zeilenfarben: Rot = Ausgangsbeleg/Kosten, Grün = Gutschrift/Einnahme" at bounding box center [241, 203] width 211 height 10
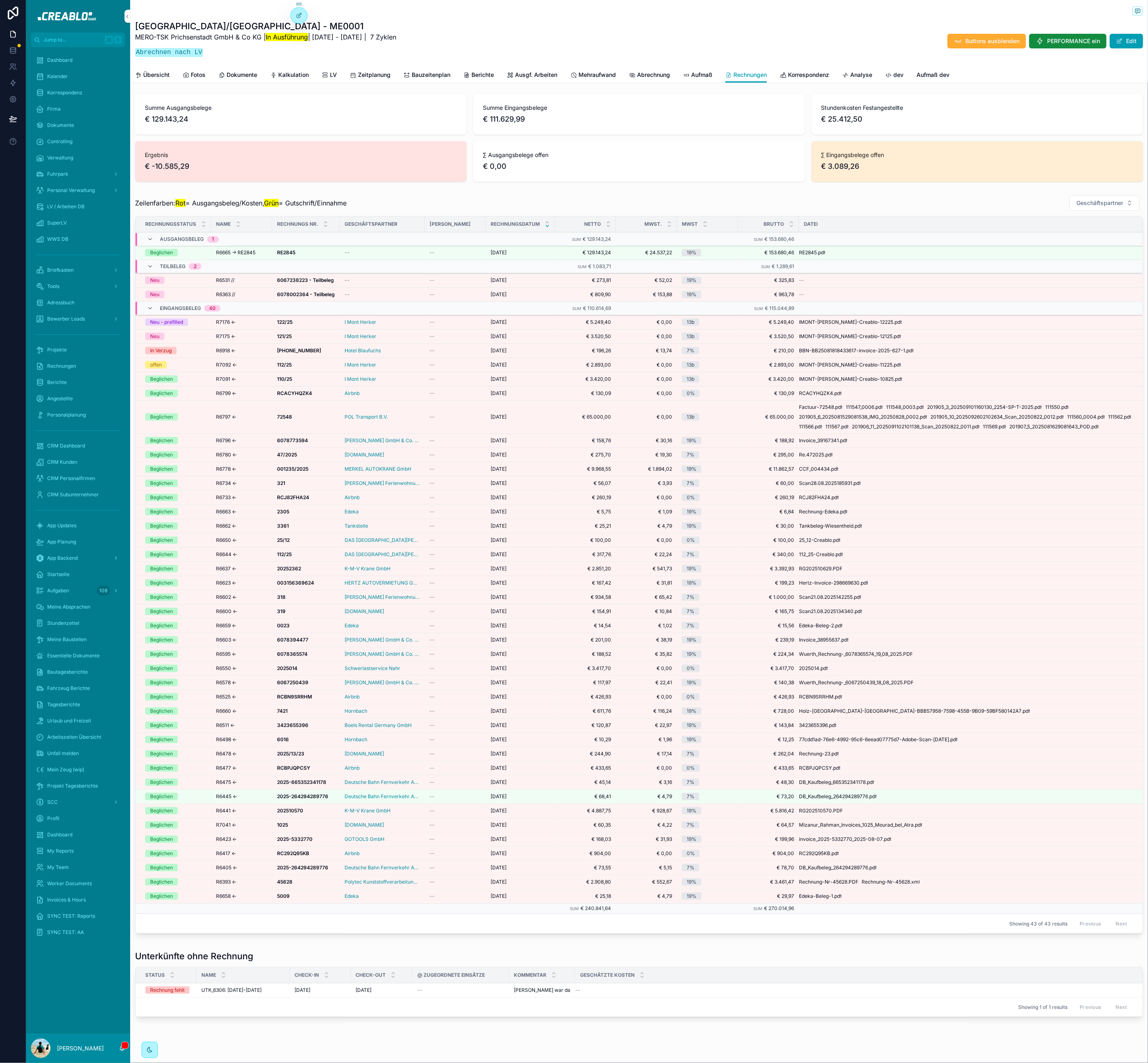
click at [185, 203] on mark "Rot" at bounding box center [180, 203] width 10 height 8
click at [184, 203] on mark "Rot" at bounding box center [180, 203] width 10 height 8
click at [150, 204] on span "Zeilenfarben: Rot = Ausgangsbeleg/Kosten, Grün = Gutschrift/Einnahme" at bounding box center [241, 203] width 211 height 10
click at [150, 204] on span "Zeilenfarben: Rot = Ausgangsbeleg/Kosten, Grün = Gutschrift/Einnahme" at bounding box center [241, 203] width 211 height 10
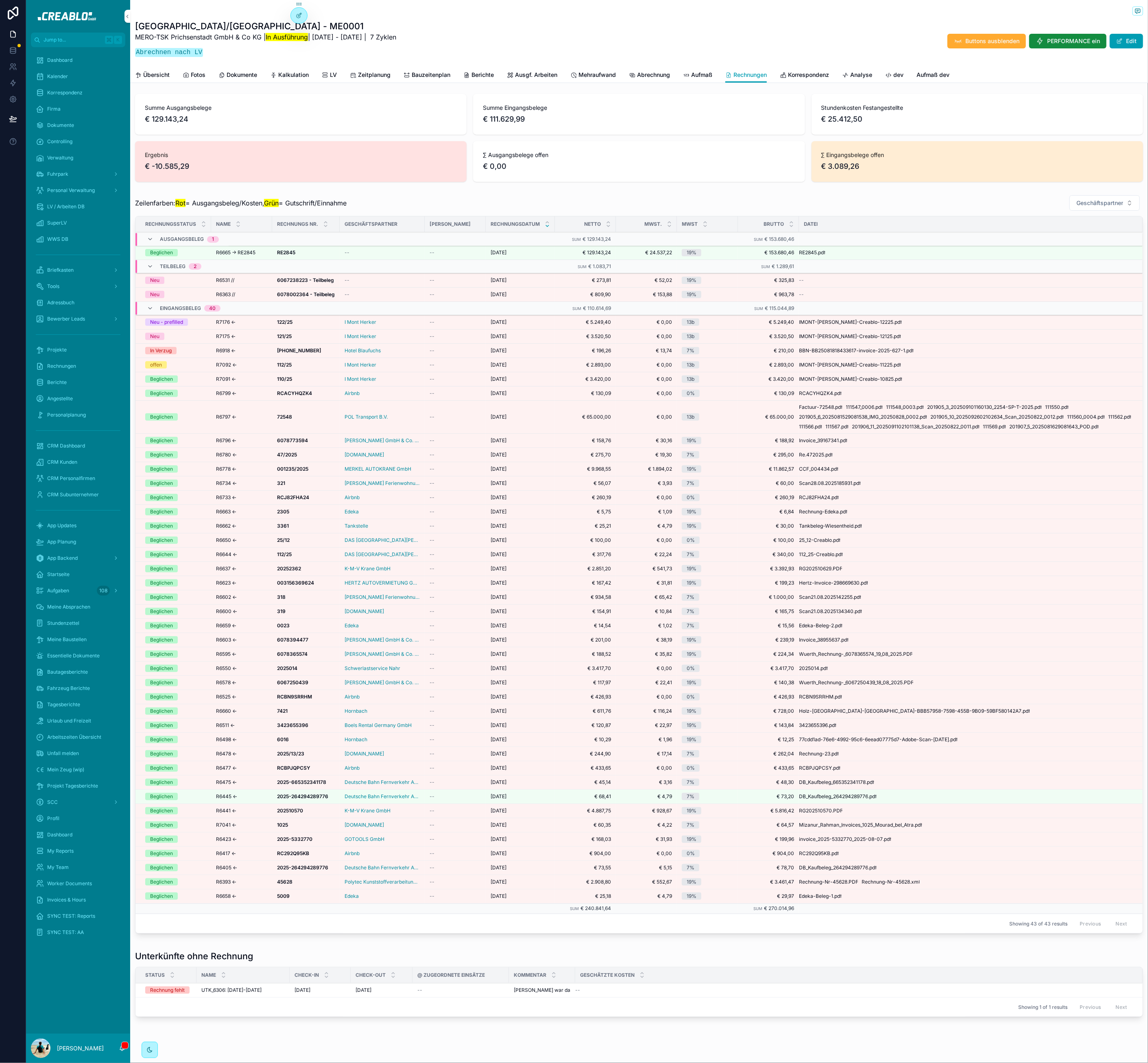
click at [180, 201] on mark "Rot" at bounding box center [180, 203] width 10 height 8
click at [231, 203] on span "Zeilenfarben: Rot = Ausgangsbeleg/Kosten, Grün = Gutschrift/Einnahme" at bounding box center [241, 203] width 211 height 10
click at [253, 201] on span "Zeilenfarben: Rot = Ausgangsbeleg/Kosten, Grün = Gutschrift/Einnahme" at bounding box center [241, 203] width 211 height 10
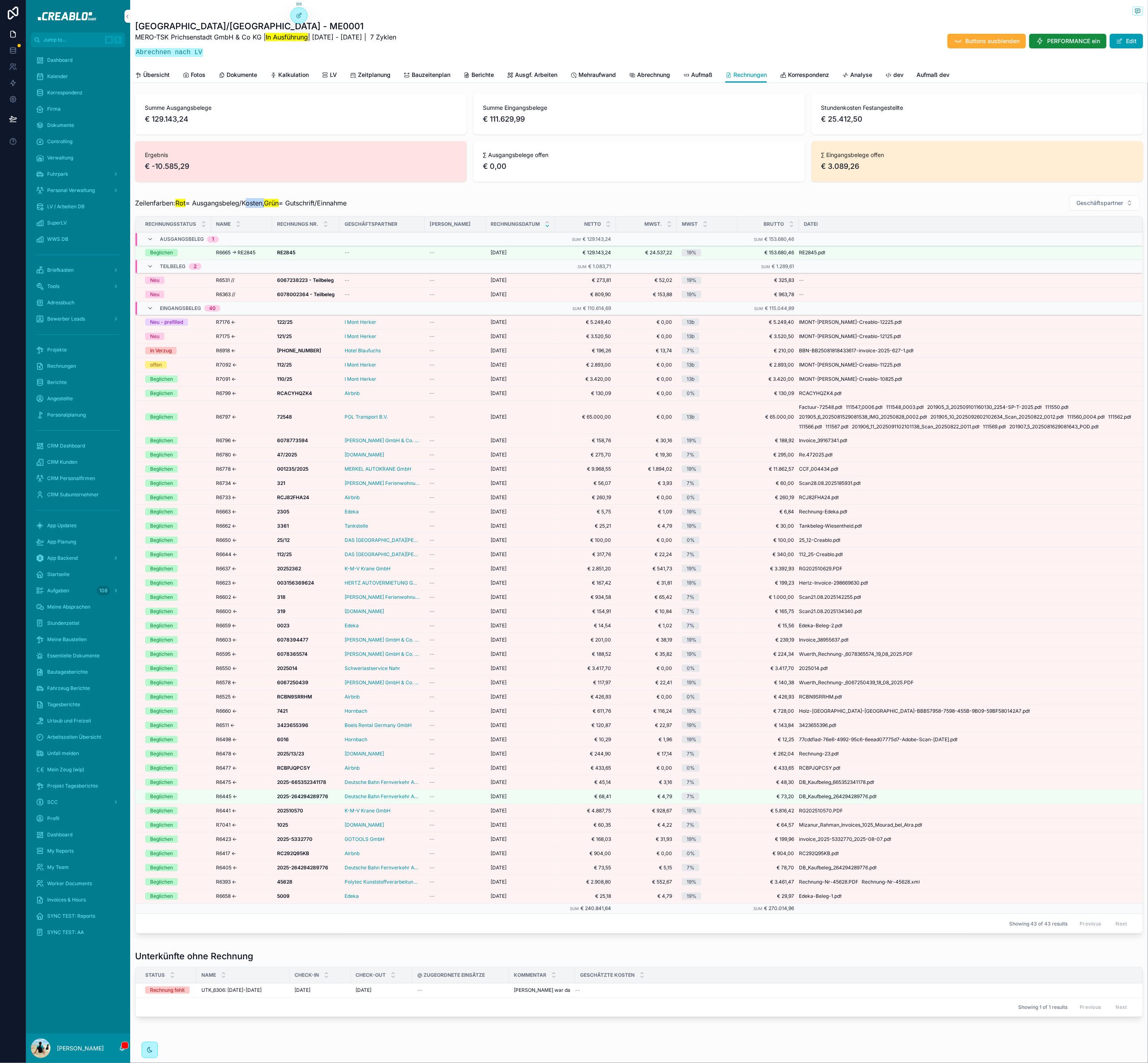
click at [253, 201] on span "Zeilenfarben: Rot = Ausgangsbeleg/Kosten, Grün = Gutschrift/Einnahme" at bounding box center [241, 203] width 211 height 10
click at [268, 201] on span "Zeilenfarben: Rot = Ausgangsbeleg/Kosten, Grün = Gutschrift/Einnahme" at bounding box center [241, 203] width 211 height 10
click at [276, 202] on mark "Grün" at bounding box center [271, 203] width 15 height 8
click at [306, 200] on span "Zeilenfarben: Rot = Ausgangsbeleg/Kosten, Grün = Gutschrift/Einnahme" at bounding box center [241, 203] width 211 height 10
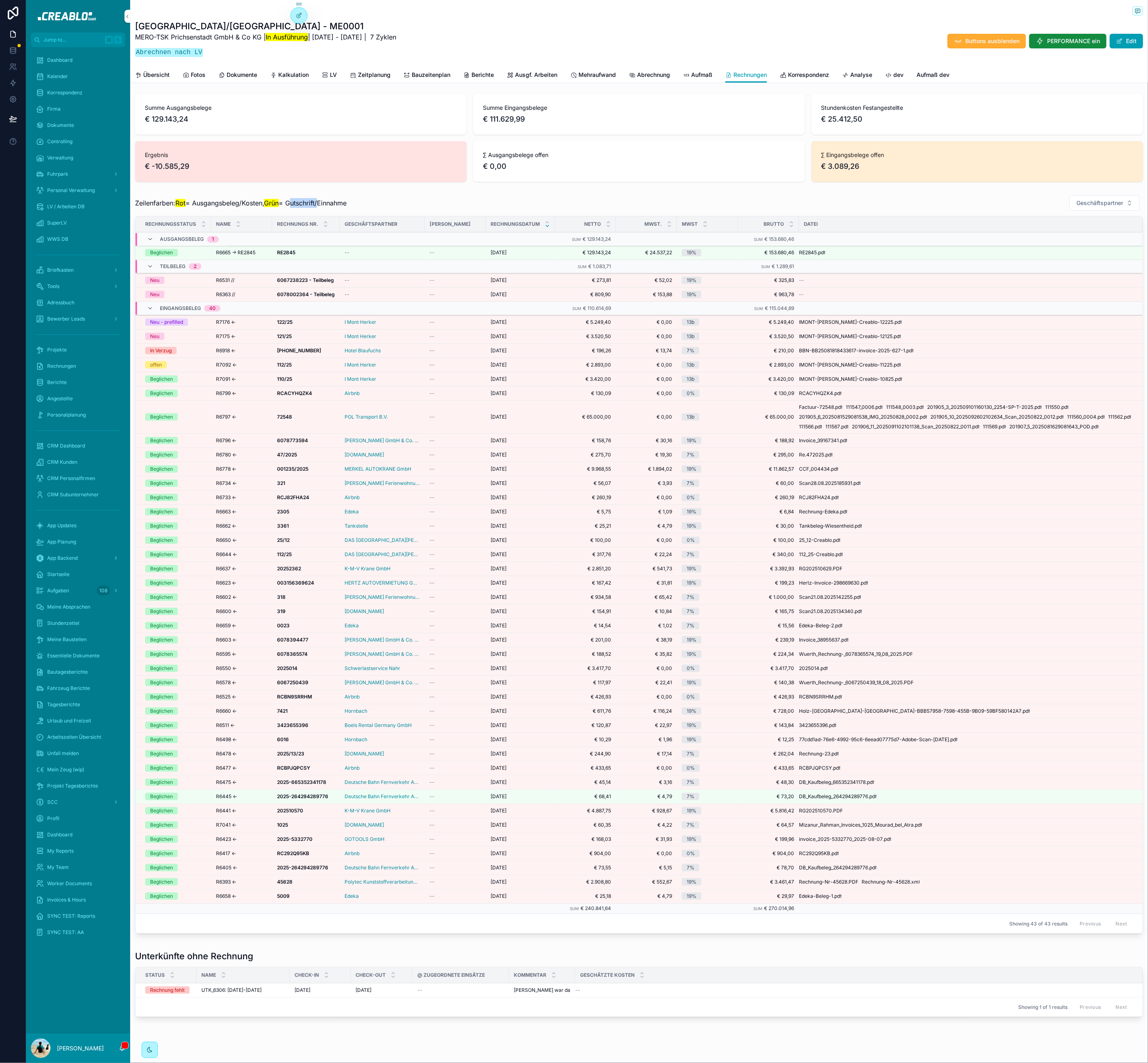
click at [306, 200] on span "Zeilenfarben: Rot = Ausgangsbeleg/Kosten, Grün = Gutschrift/Einnahme" at bounding box center [241, 203] width 211 height 10
click at [346, 205] on span "Zeilenfarben: Rot = Ausgangsbeleg/Kosten, Grün = Gutschrift/Einnahme" at bounding box center [241, 203] width 211 height 10
click at [158, 203] on span "Zeilenfarben: Rot = Ausgangsbeleg/Kosten, Grün = Gutschrift/Einnahme" at bounding box center [241, 203] width 211 height 10
drag, startPoint x: 158, startPoint y: 203, endPoint x: 168, endPoint y: 202, distance: 10.0
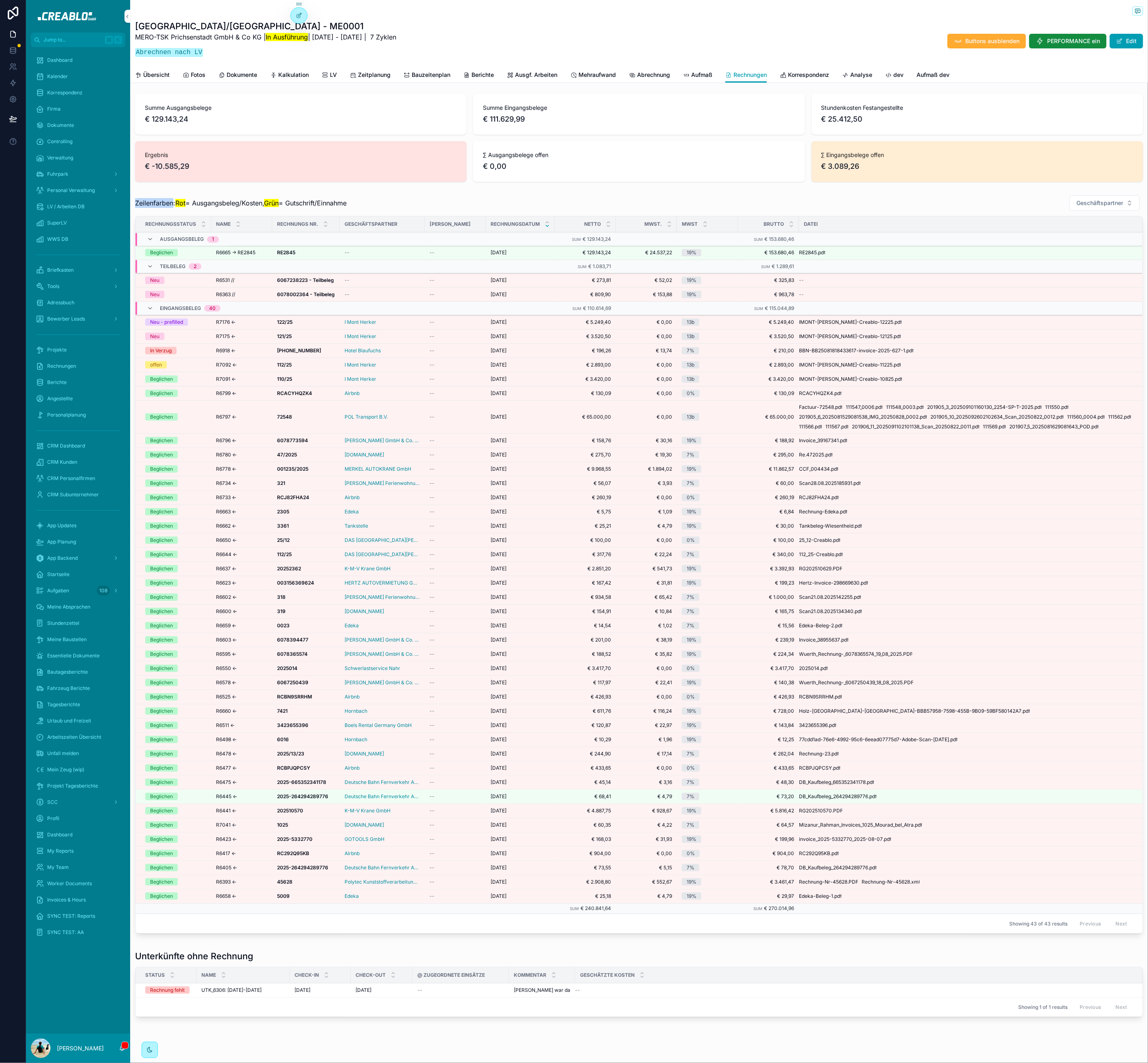
click at [163, 203] on span "Zeilenfarben: Rot = Ausgangsbeleg/Kosten, Grün = Gutschrift/Einnahme" at bounding box center [241, 203] width 211 height 10
click at [180, 200] on mark "Rot" at bounding box center [180, 203] width 10 height 8
click at [195, 201] on span "Zeilenfarben: Rot = Ausgangsbeleg/Kosten, Grün = Gutschrift/Einnahme" at bounding box center [241, 203] width 211 height 10
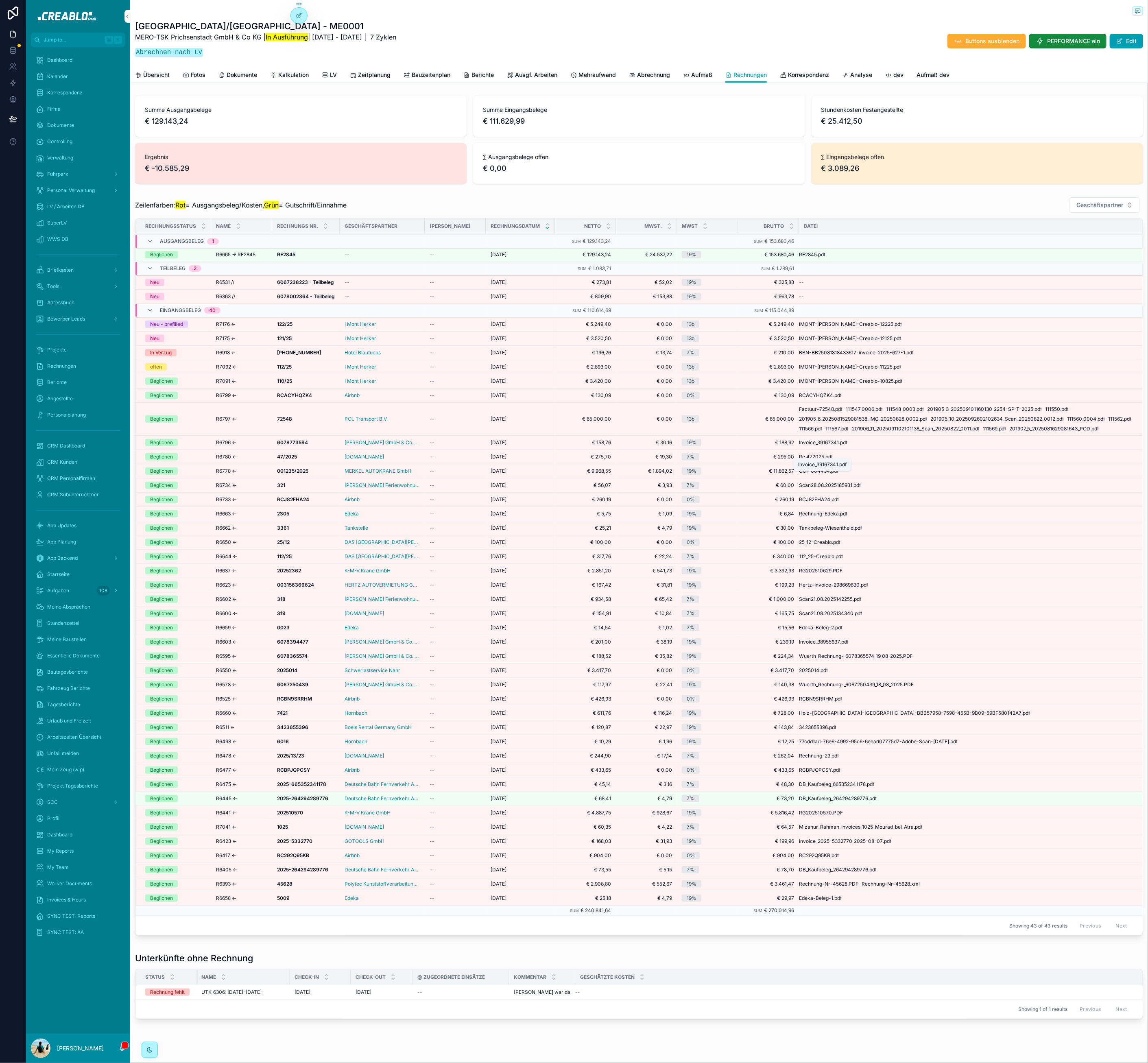
click at [815, 446] on span "Invoice_39167341" at bounding box center [819, 442] width 40 height 6
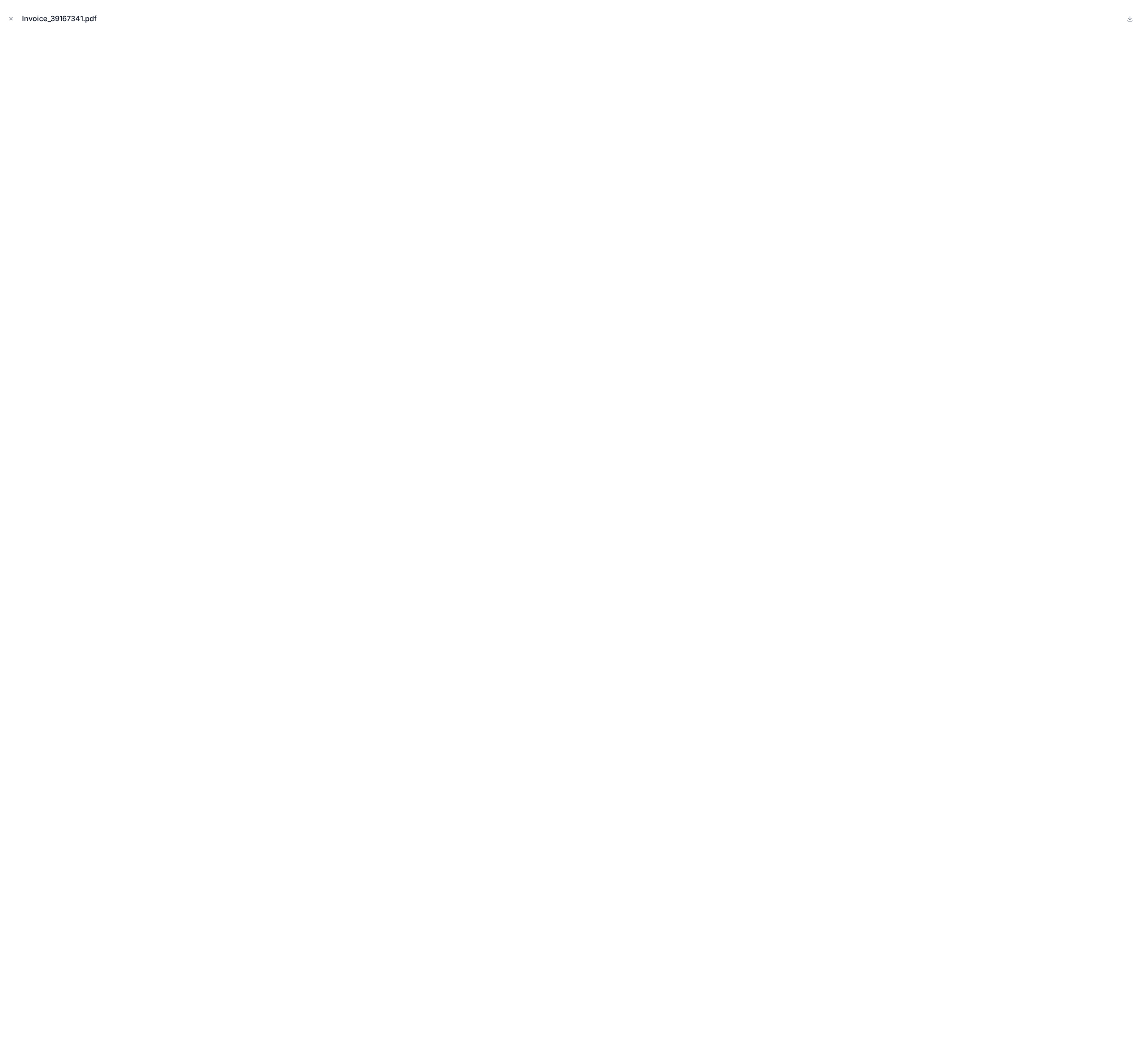
click at [10, 20] on icon "Close modal" at bounding box center [11, 19] width 6 height 6
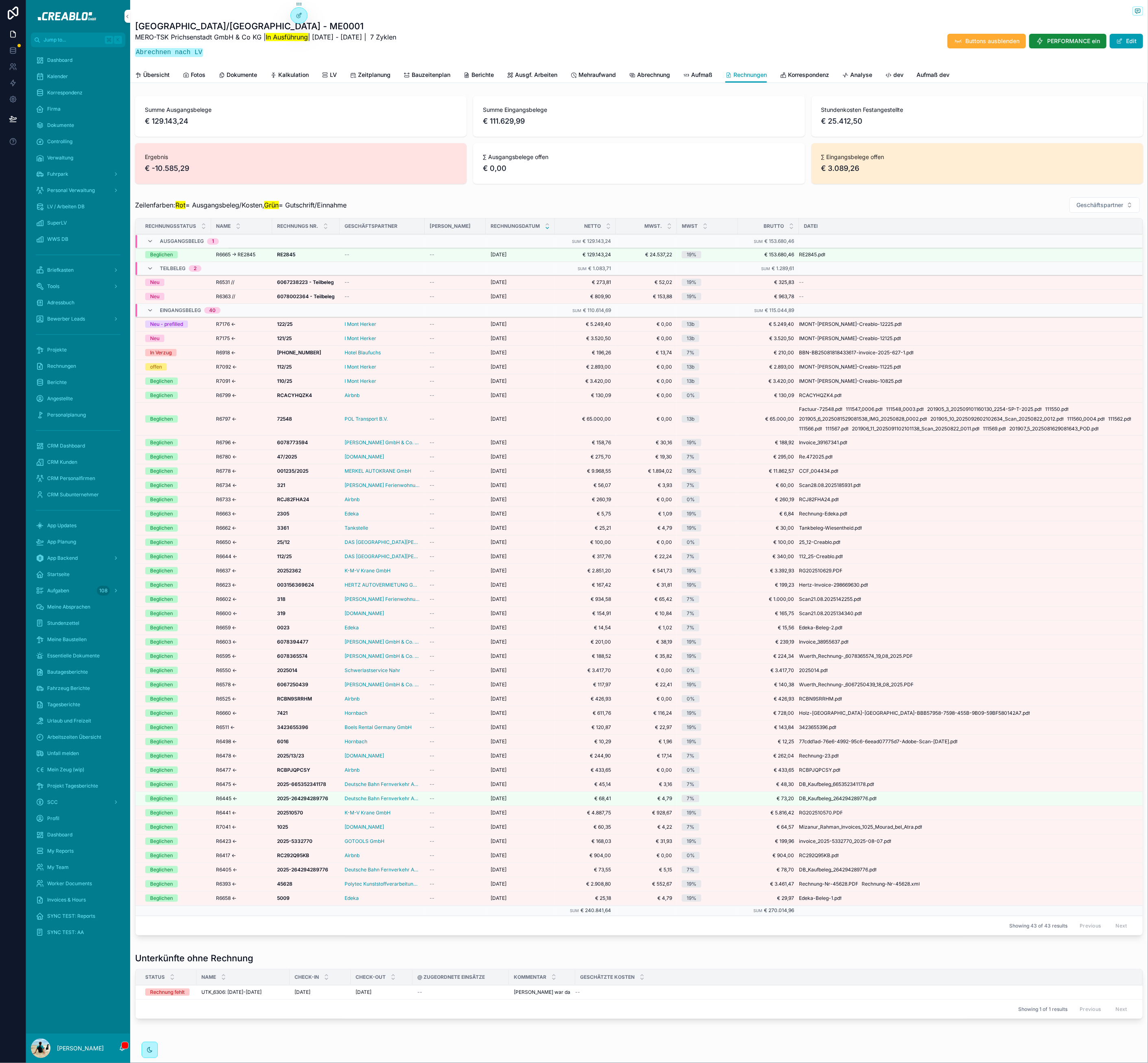
click at [158, 73] on span "Übersicht" at bounding box center [156, 75] width 26 height 8
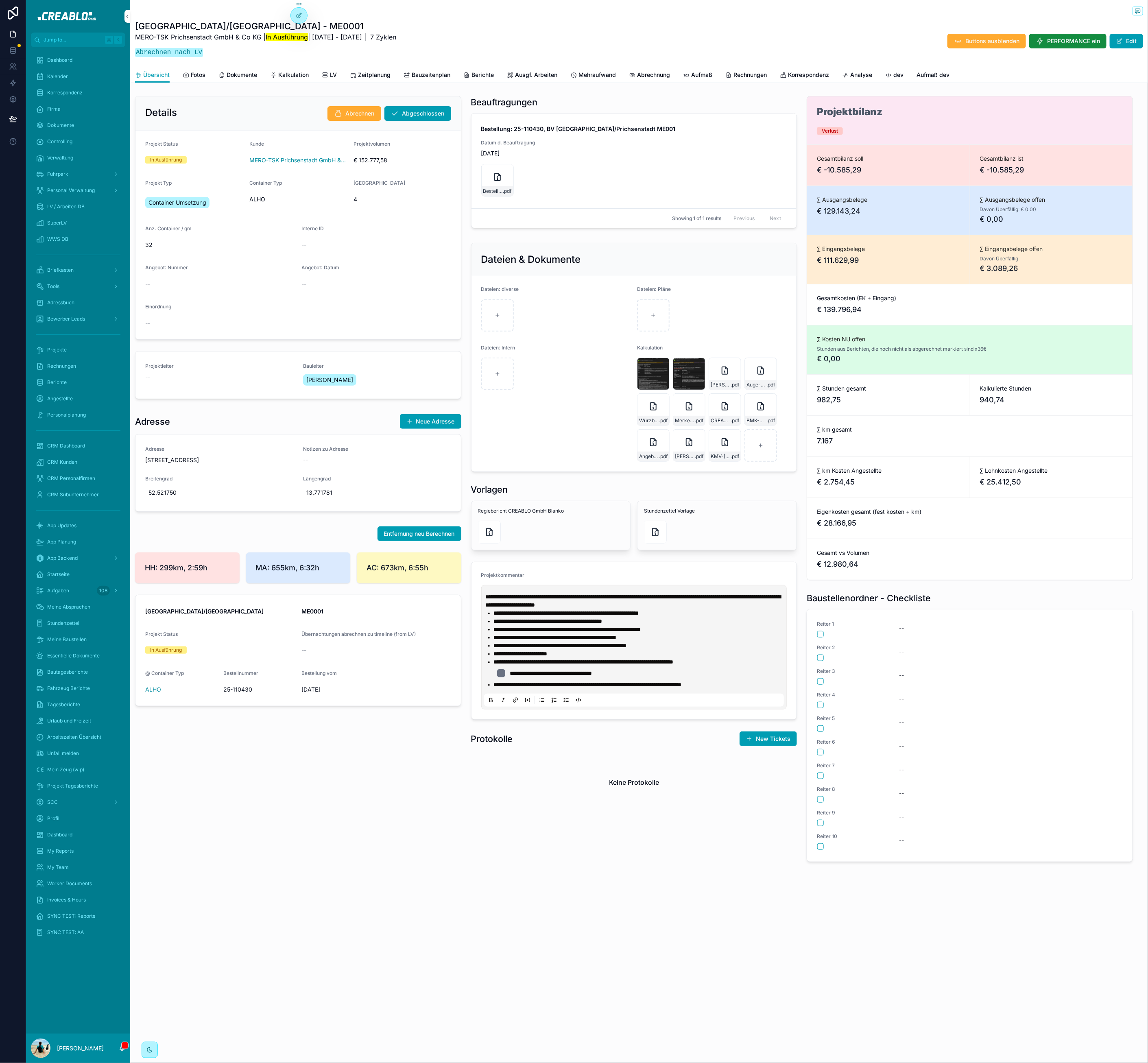
click at [495, 178] on icon "scrollable content" at bounding box center [497, 177] width 6 height 7
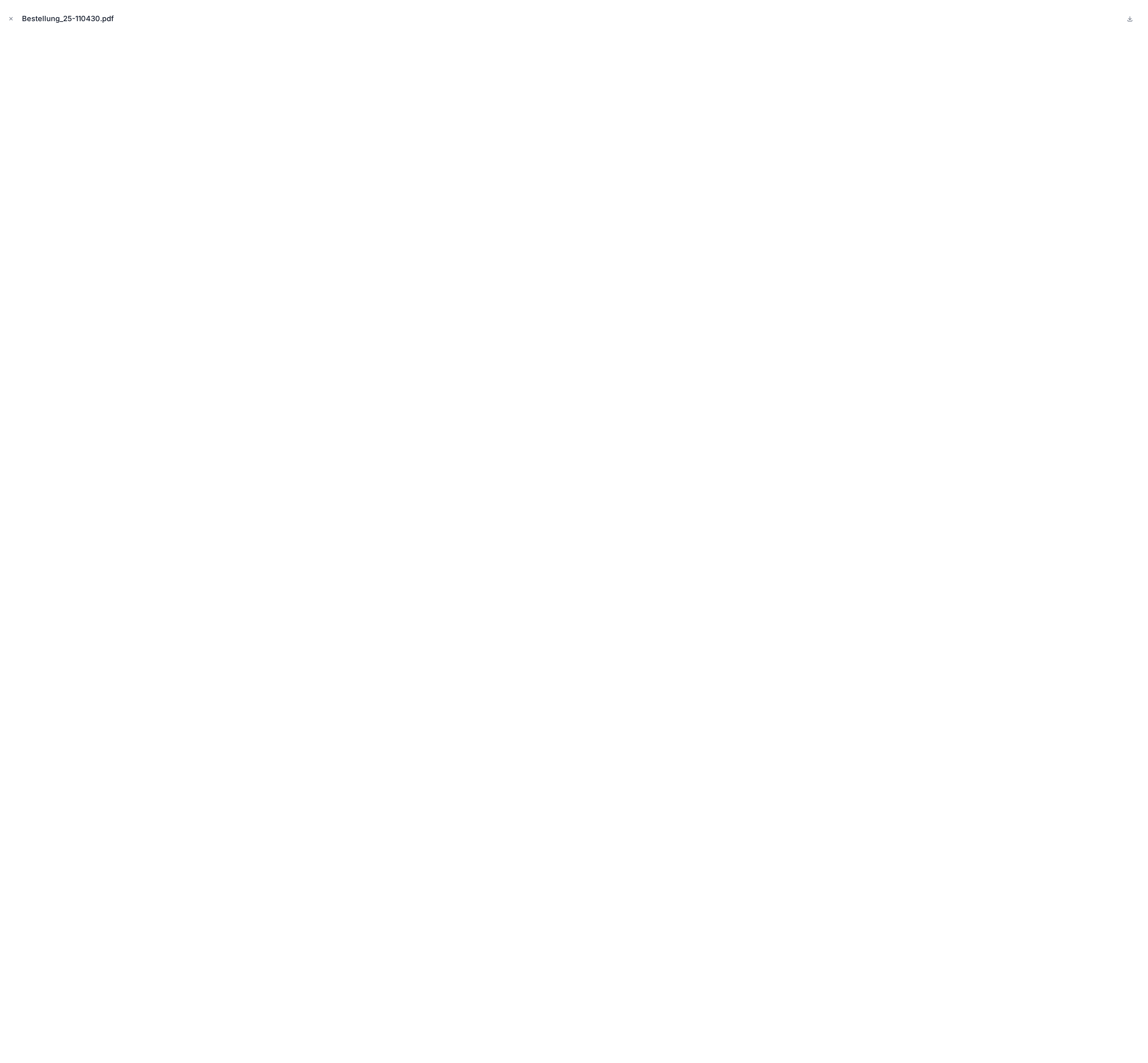
click at [10, 17] on icon "Close modal" at bounding box center [11, 19] width 6 height 6
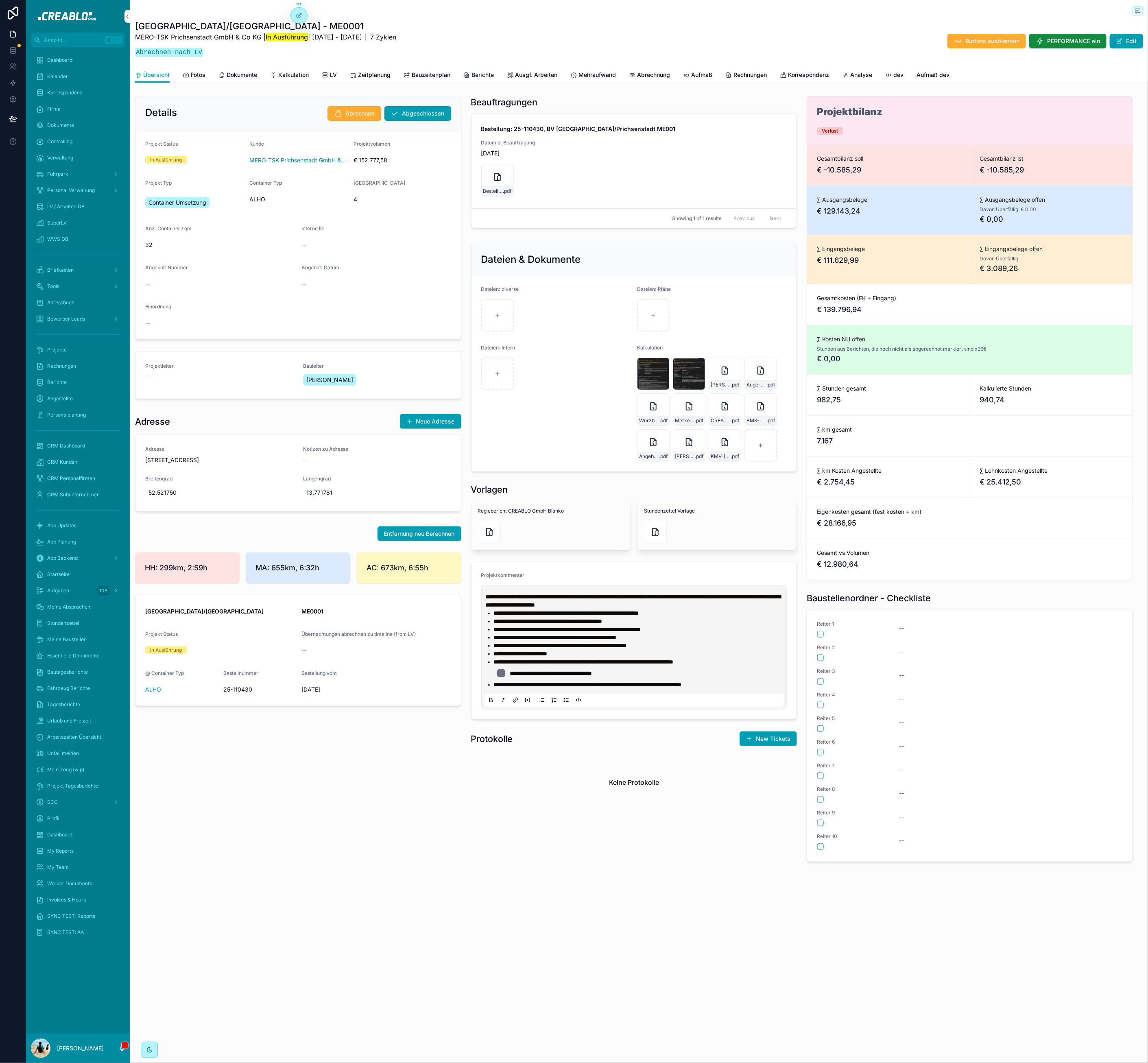
click at [397, 830] on div "Details Abrechnen Abgeschlossen Projekt Status In Ausführung Kunde MERO-TSK Pri…" at bounding box center [298, 481] width 336 height 776
click at [736, 75] on span "Rechnungen" at bounding box center [750, 75] width 33 height 8
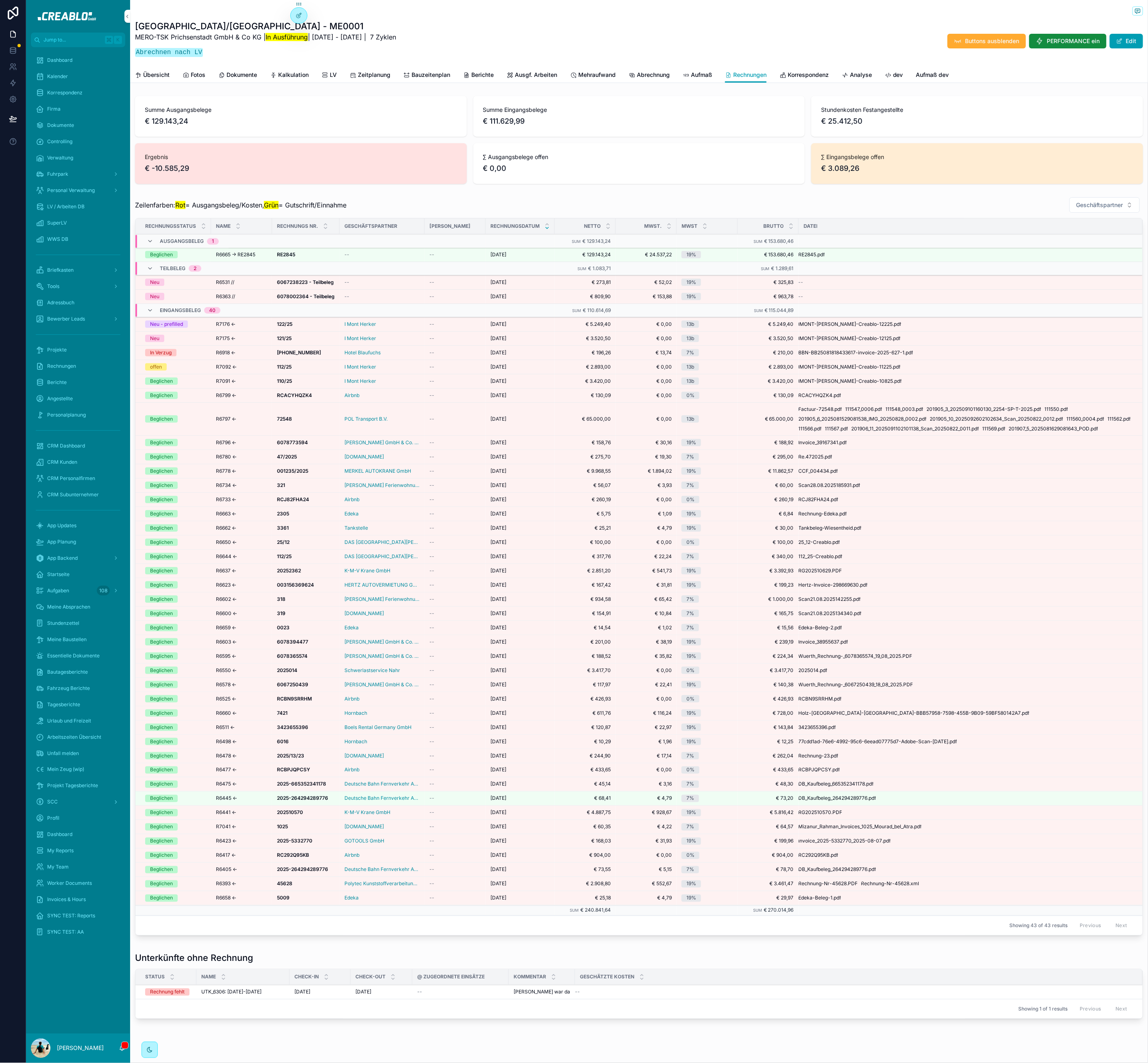
click at [697, 71] on span "Aufmaß" at bounding box center [701, 75] width 21 height 8
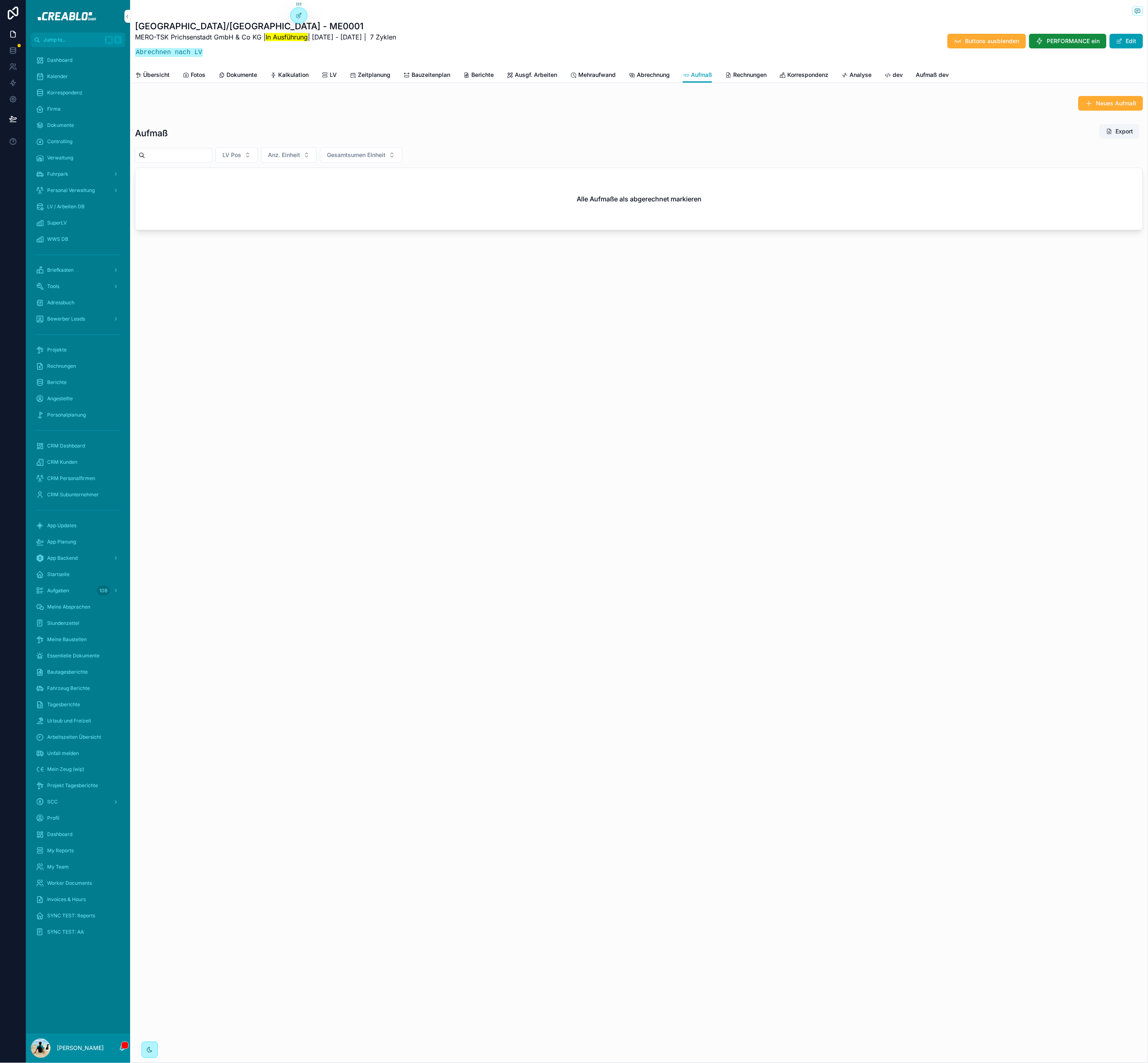
click at [653, 69] on link "Abrechnung" at bounding box center [649, 76] width 41 height 16
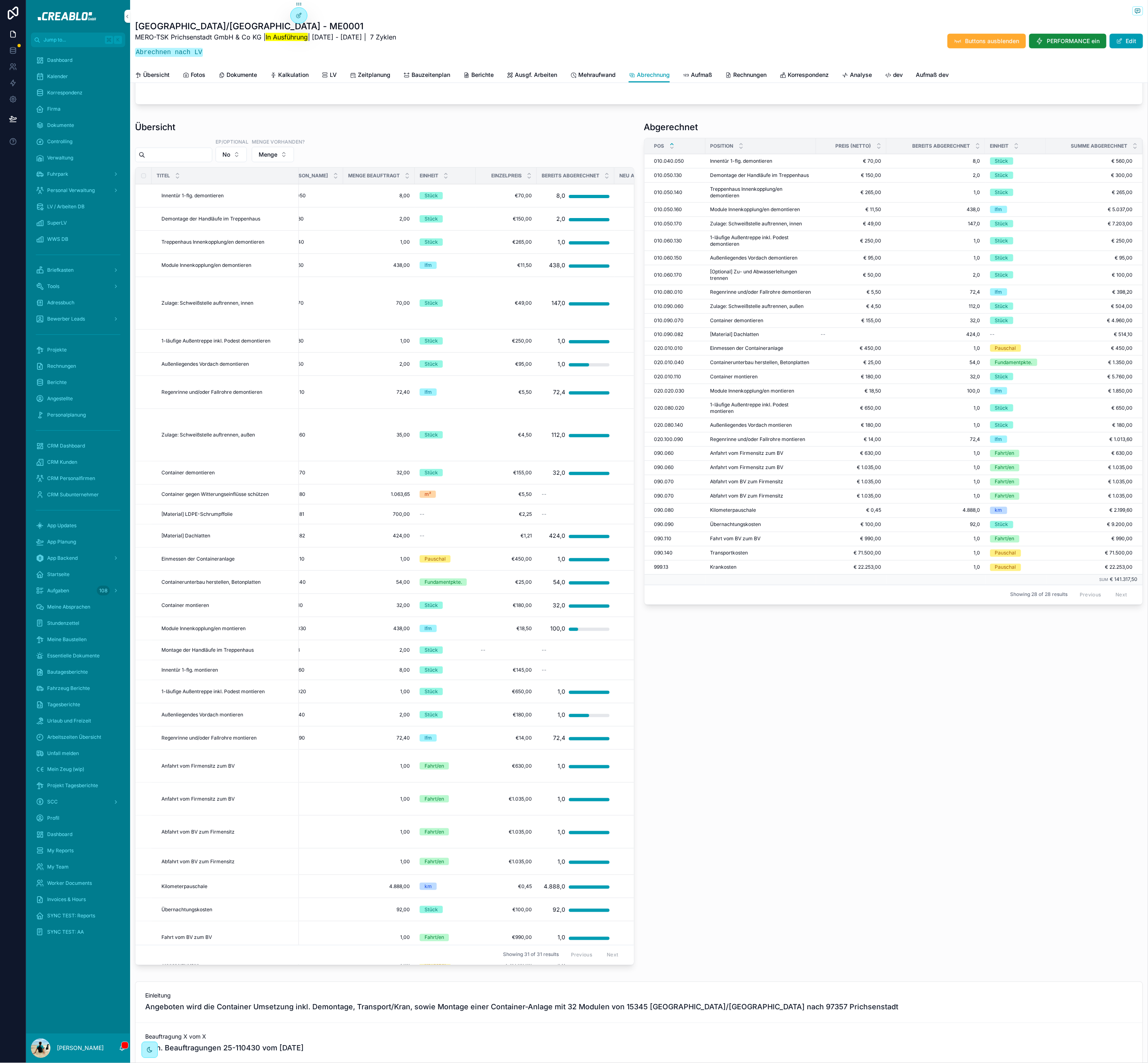
scroll to position [0, 137]
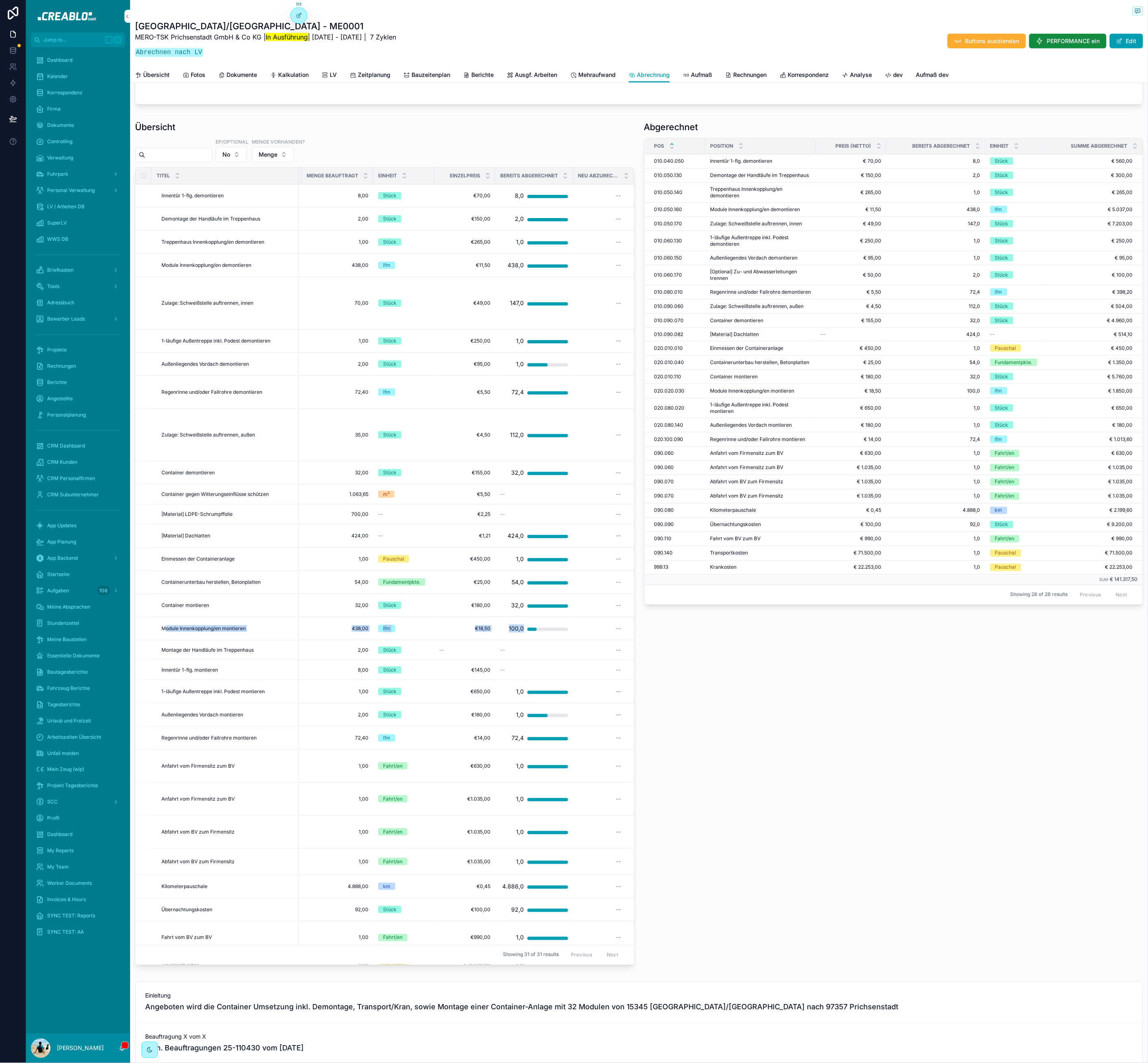
drag, startPoint x: 164, startPoint y: 640, endPoint x: 526, endPoint y: 641, distance: 362.0
click at [526, 640] on tr "Module Innenkopplung/en montieren Module Innenkopplung/en montieren inkl. Monta…" at bounding box center [316, 628] width 635 height 23
click at [715, 681] on div "Abgerechnet POS Position Preis (Netto) Bereits abgerechnet Einheit Summe Abgere…" at bounding box center [894, 545] width 509 height 854
drag, startPoint x: 557, startPoint y: 643, endPoint x: 335, endPoint y: 643, distance: 222.0
click at [336, 640] on tr "Module Innenkopplung/en montieren Module Innenkopplung/en montieren inkl. Monta…" at bounding box center [316, 628] width 635 height 23
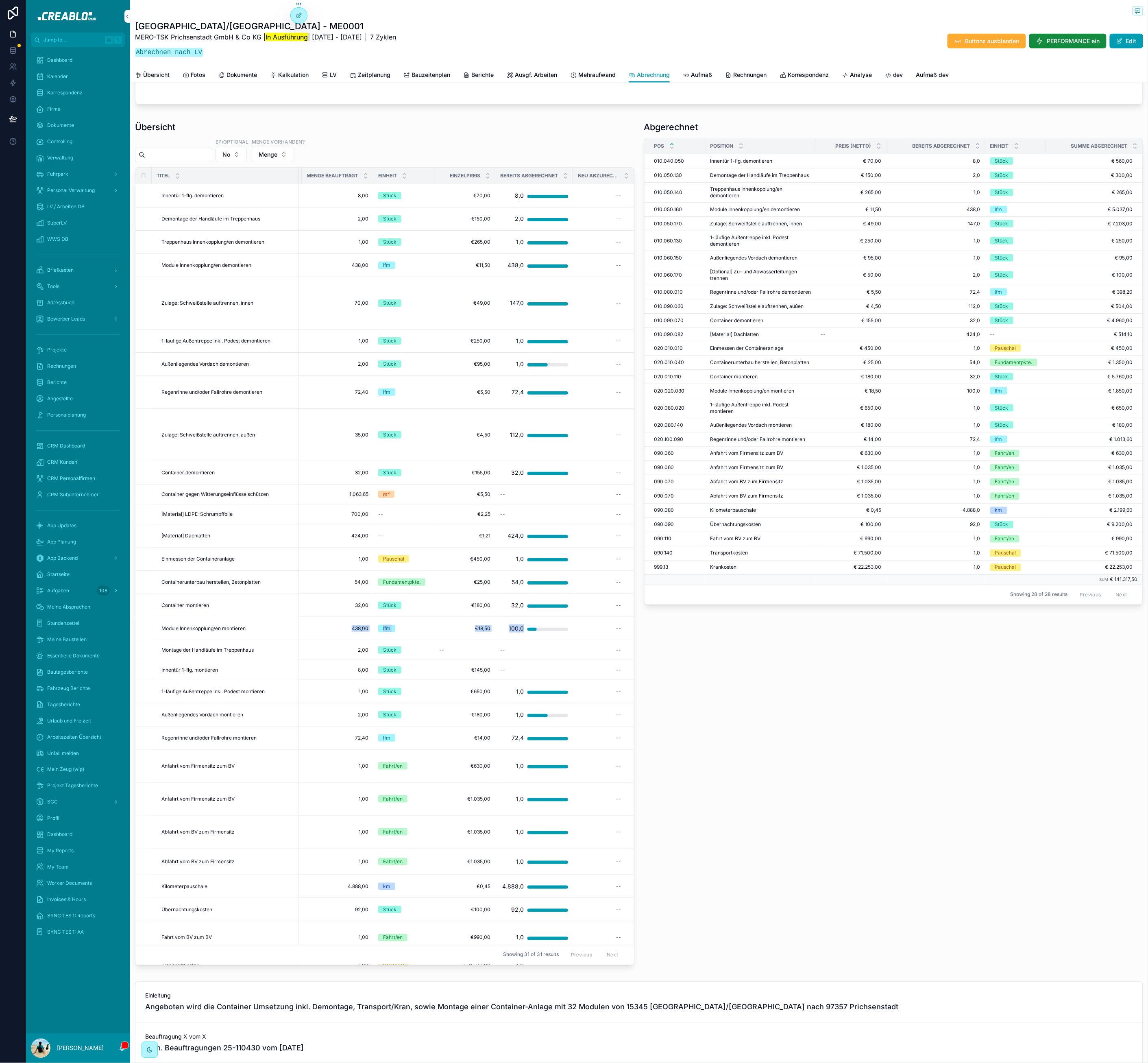
click at [335, 632] on span "438,00" at bounding box center [338, 628] width 62 height 6
drag, startPoint x: 164, startPoint y: 641, endPoint x: 384, endPoint y: 644, distance: 220.0
click at [381, 640] on tr "Module Innenkopplung/en montieren Module Innenkopplung/en montieren inkl. Monta…" at bounding box center [316, 628] width 635 height 23
click at [408, 632] on div "lfm" at bounding box center [404, 628] width 51 height 7
click at [509, 637] on div "100,0" at bounding box center [516, 628] width 15 height 16
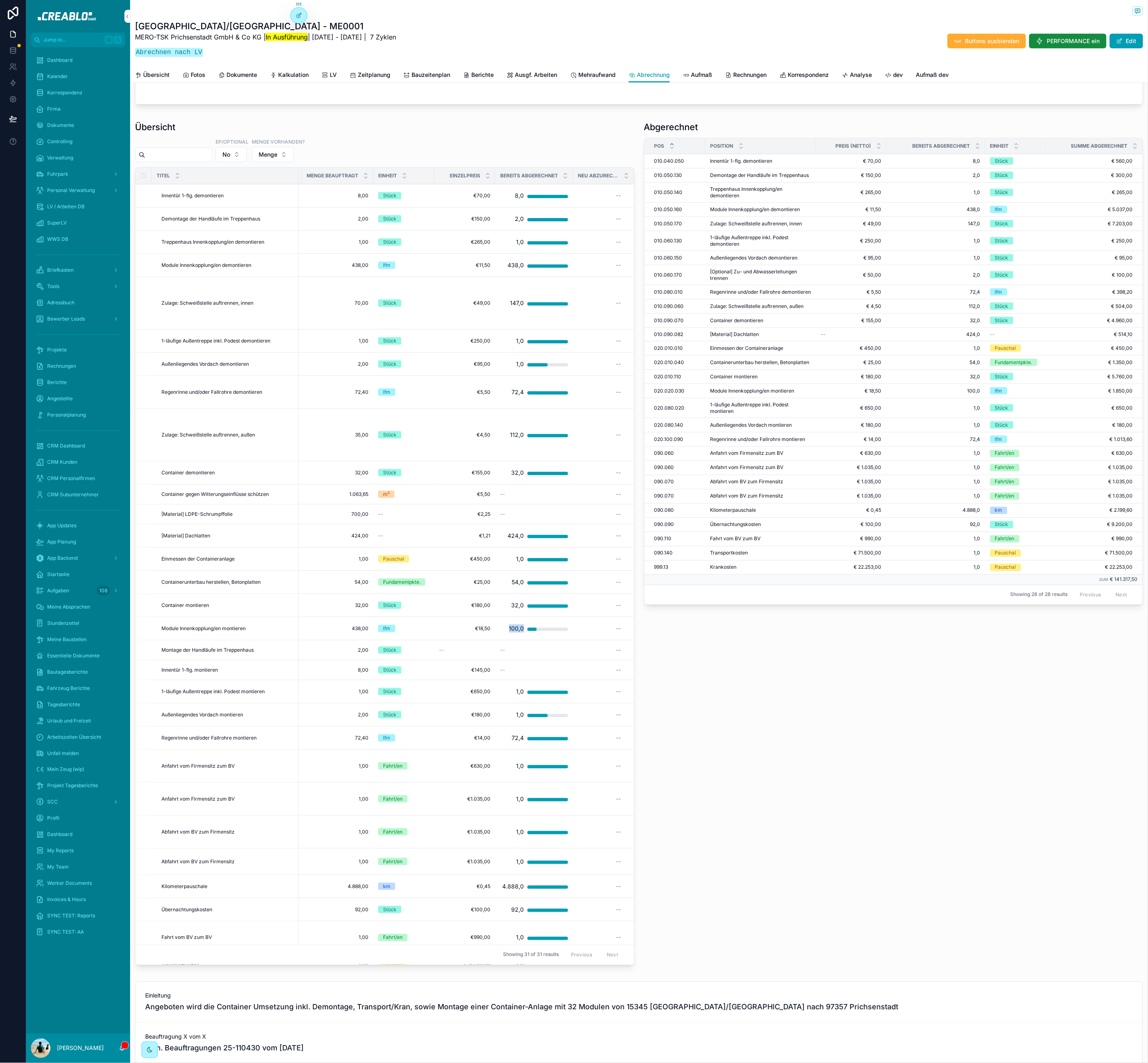
click at [509, 637] on div "100,0" at bounding box center [516, 628] width 15 height 16
click at [808, 703] on div "Abgerechnet POS Position Preis (Netto) Bereits abgerechnet Einheit Summe Abgere…" at bounding box center [894, 545] width 509 height 854
click at [736, 742] on div "Abgerechnet POS Position Preis (Netto) Bereits abgerechnet Einheit Summe Abgere…" at bounding box center [894, 545] width 509 height 854
click at [146, 133] on h1 "Übersicht" at bounding box center [155, 127] width 40 height 12
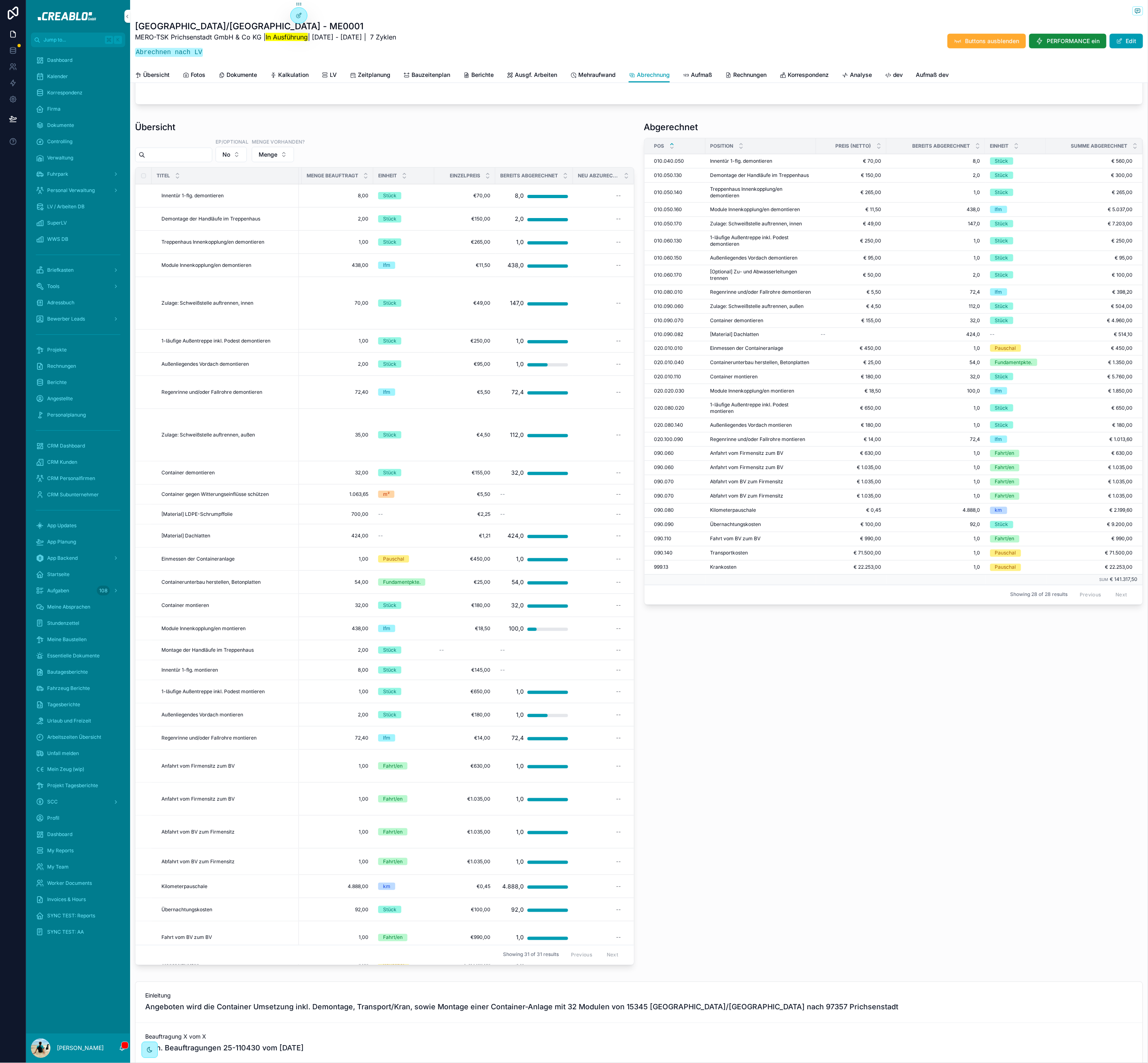
click at [242, 133] on div "Übersicht" at bounding box center [384, 127] width 499 height 12
click at [661, 132] on h1 "Abgerechnet" at bounding box center [671, 127] width 54 height 12
drag, startPoint x: 717, startPoint y: 139, endPoint x: 681, endPoint y: 163, distance: 43.3
click at [717, 133] on div "Abgerechnet" at bounding box center [893, 127] width 499 height 12
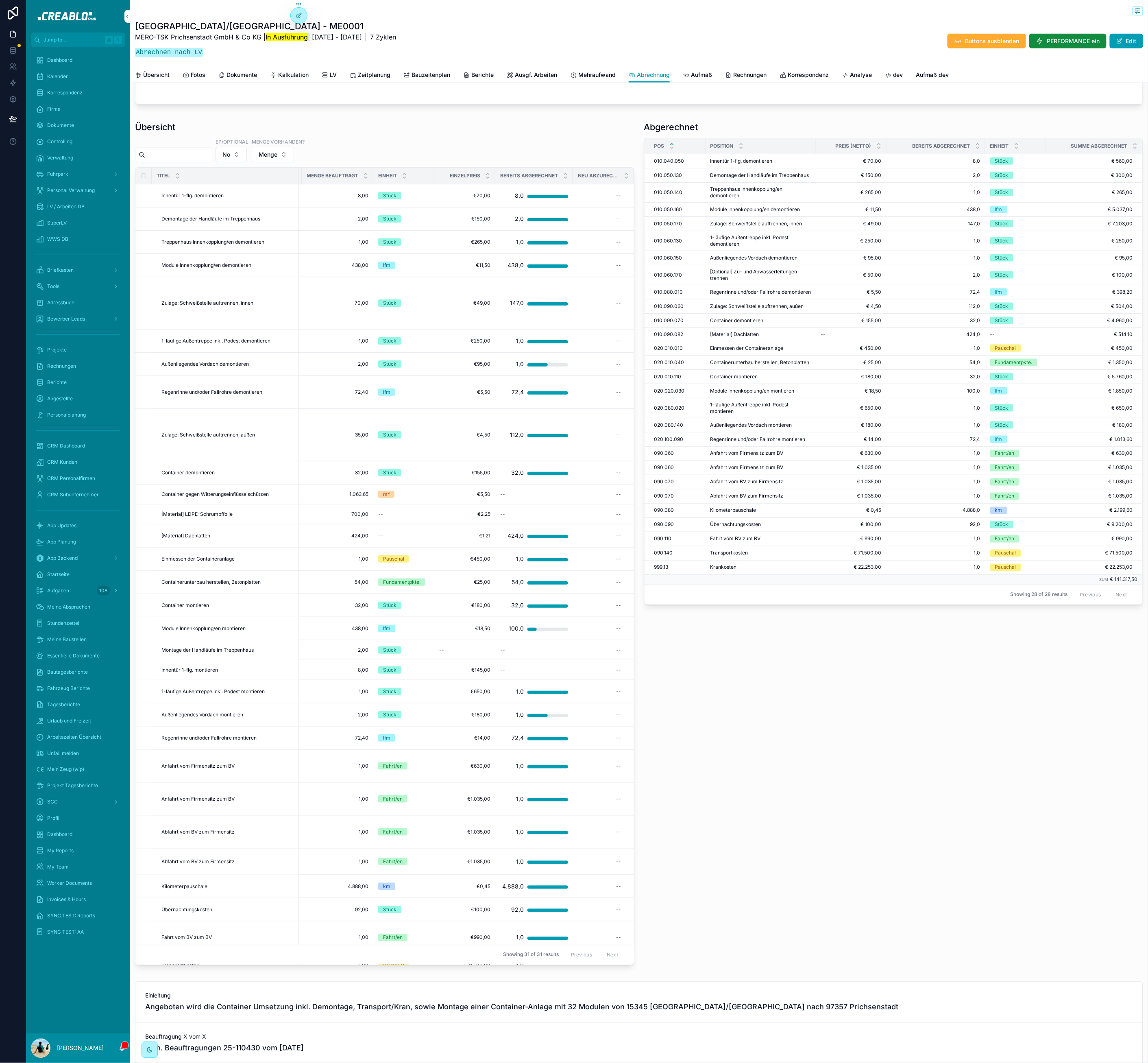
click at [717, 715] on div "Abgerechnet POS Position Preis (Netto) Bereits abgerechnet Einheit Summe Abgere…" at bounding box center [894, 545] width 509 height 854
click at [199, 632] on span "Module Innenkopplung/en montieren" at bounding box center [203, 628] width 84 height 6
click at [185, 160] on input "scrollable content" at bounding box center [178, 155] width 67 height 11
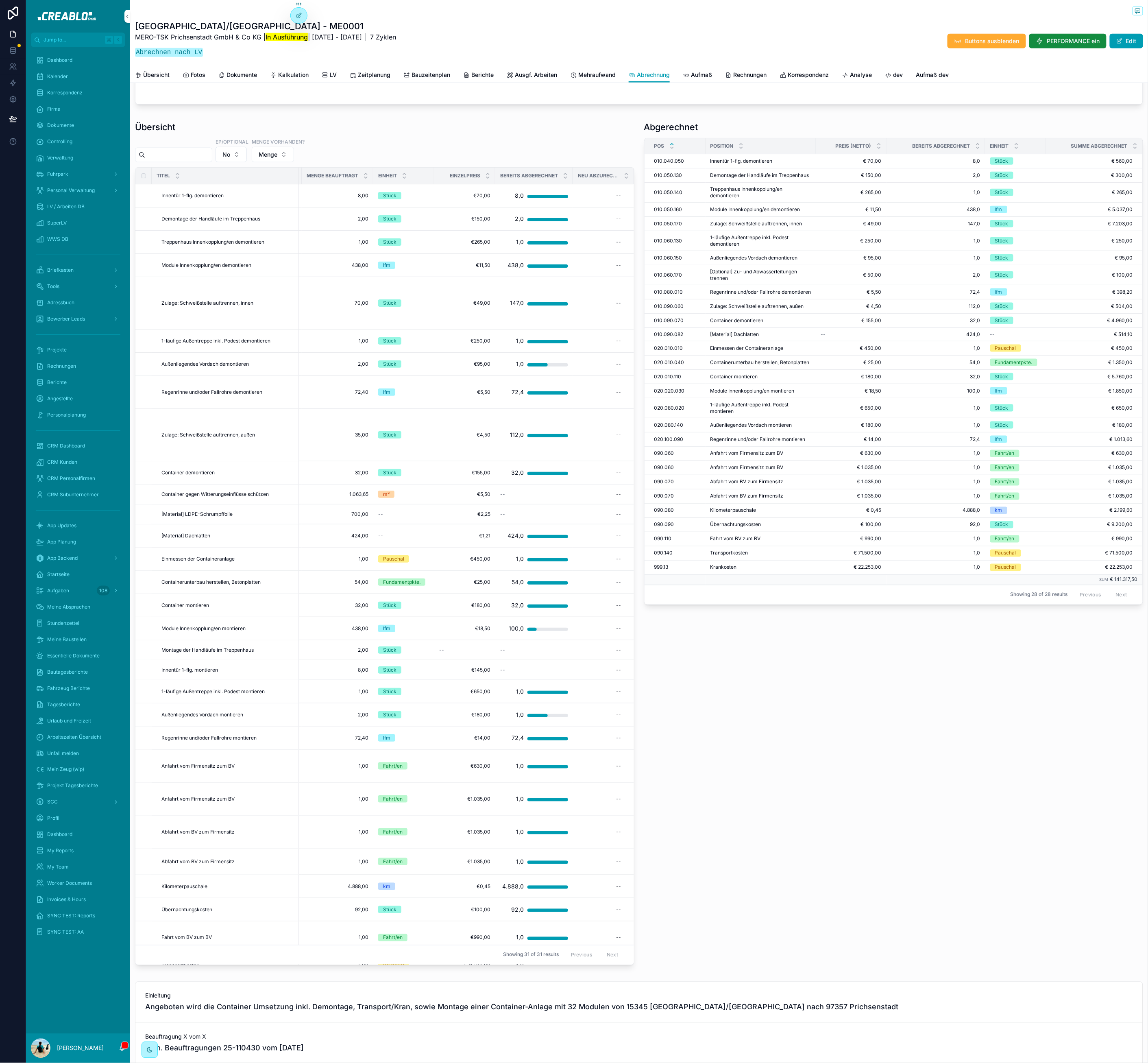
click at [182, 160] on input "scrollable content" at bounding box center [178, 155] width 67 height 11
type input "*"
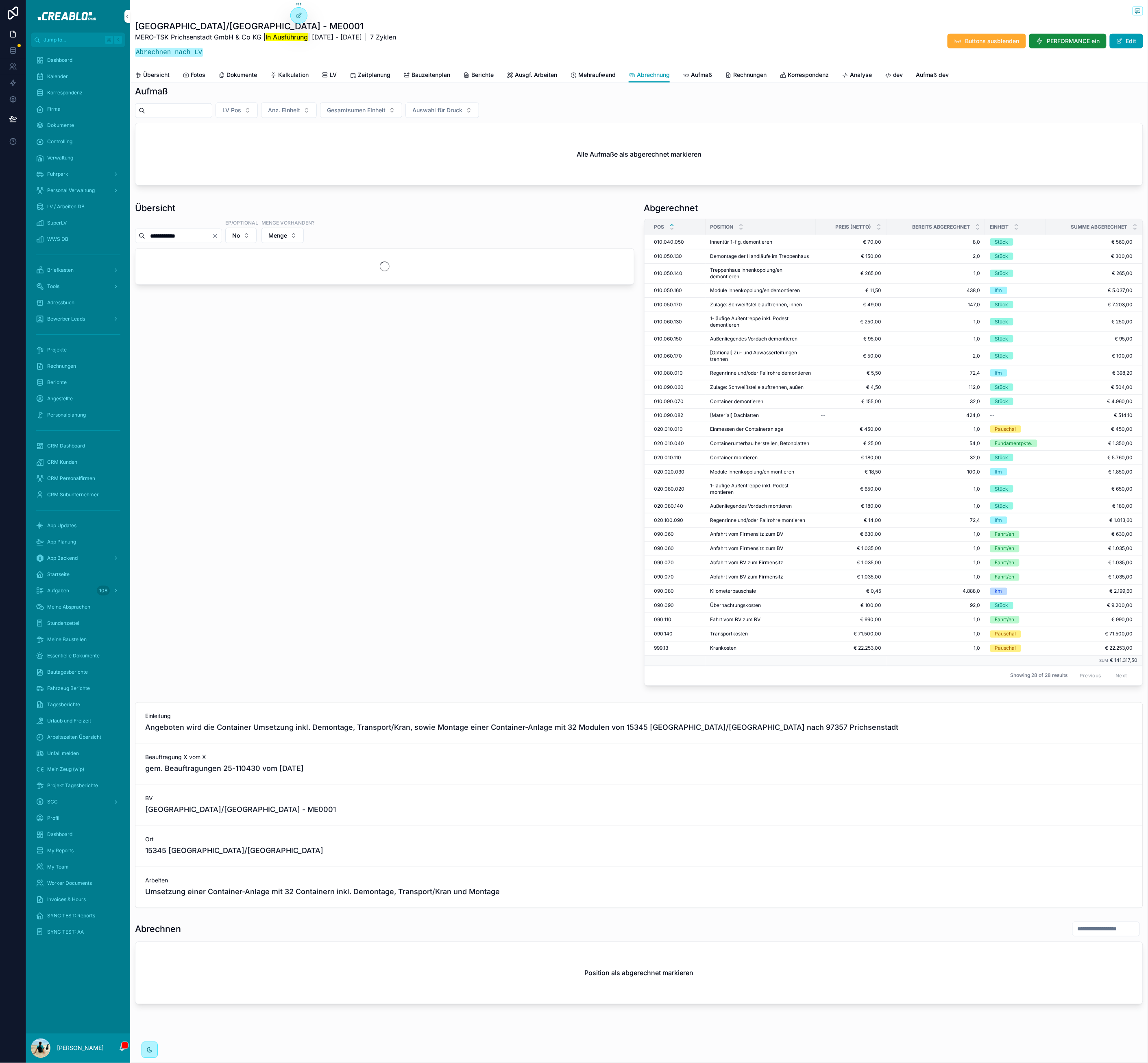
scroll to position [248, 0]
type input "**********"
click at [380, 210] on div "Übersicht" at bounding box center [384, 208] width 499 height 12
click at [222, 235] on button "Clear" at bounding box center [216, 236] width 10 height 6
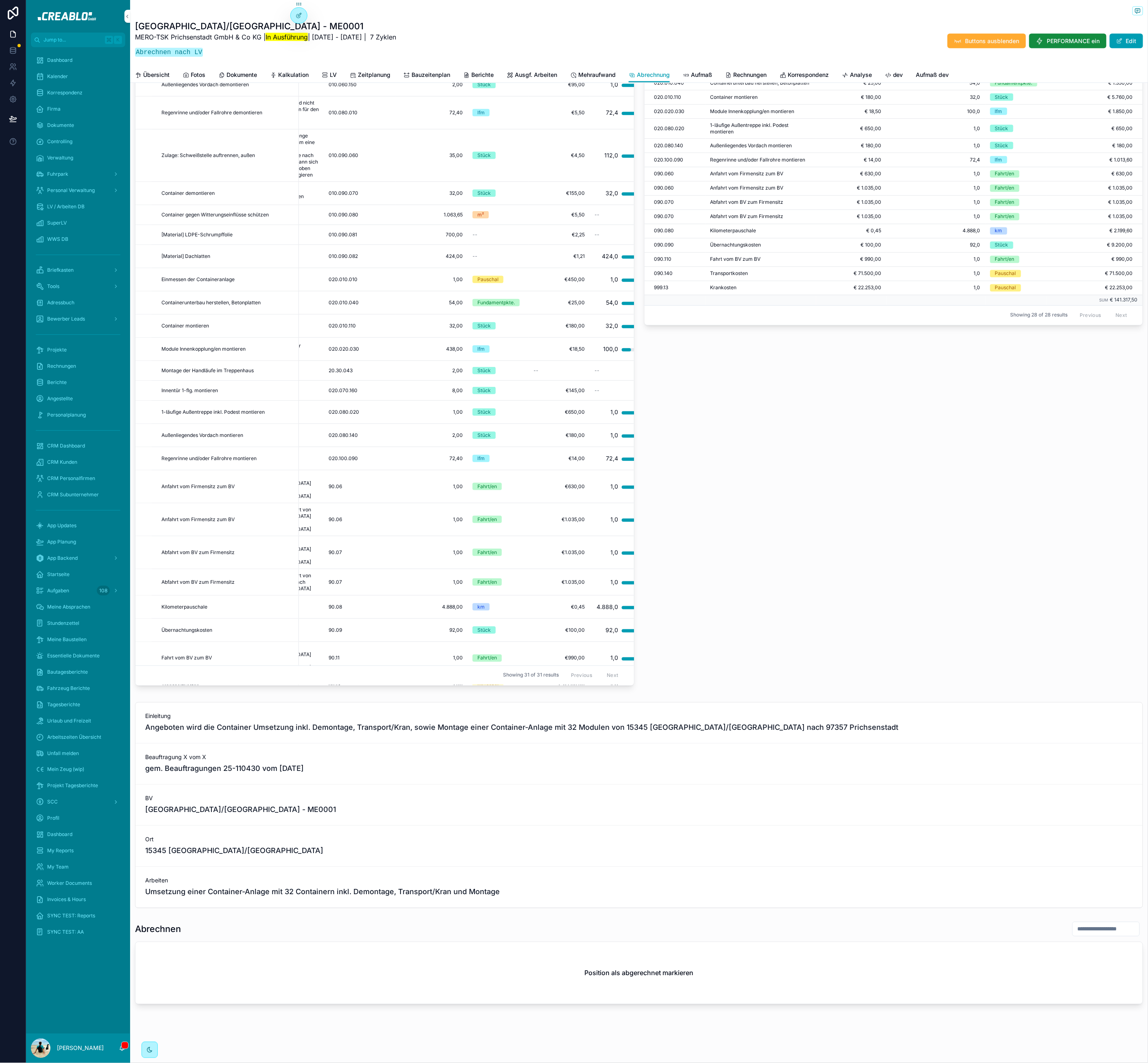
scroll to position [0, 53]
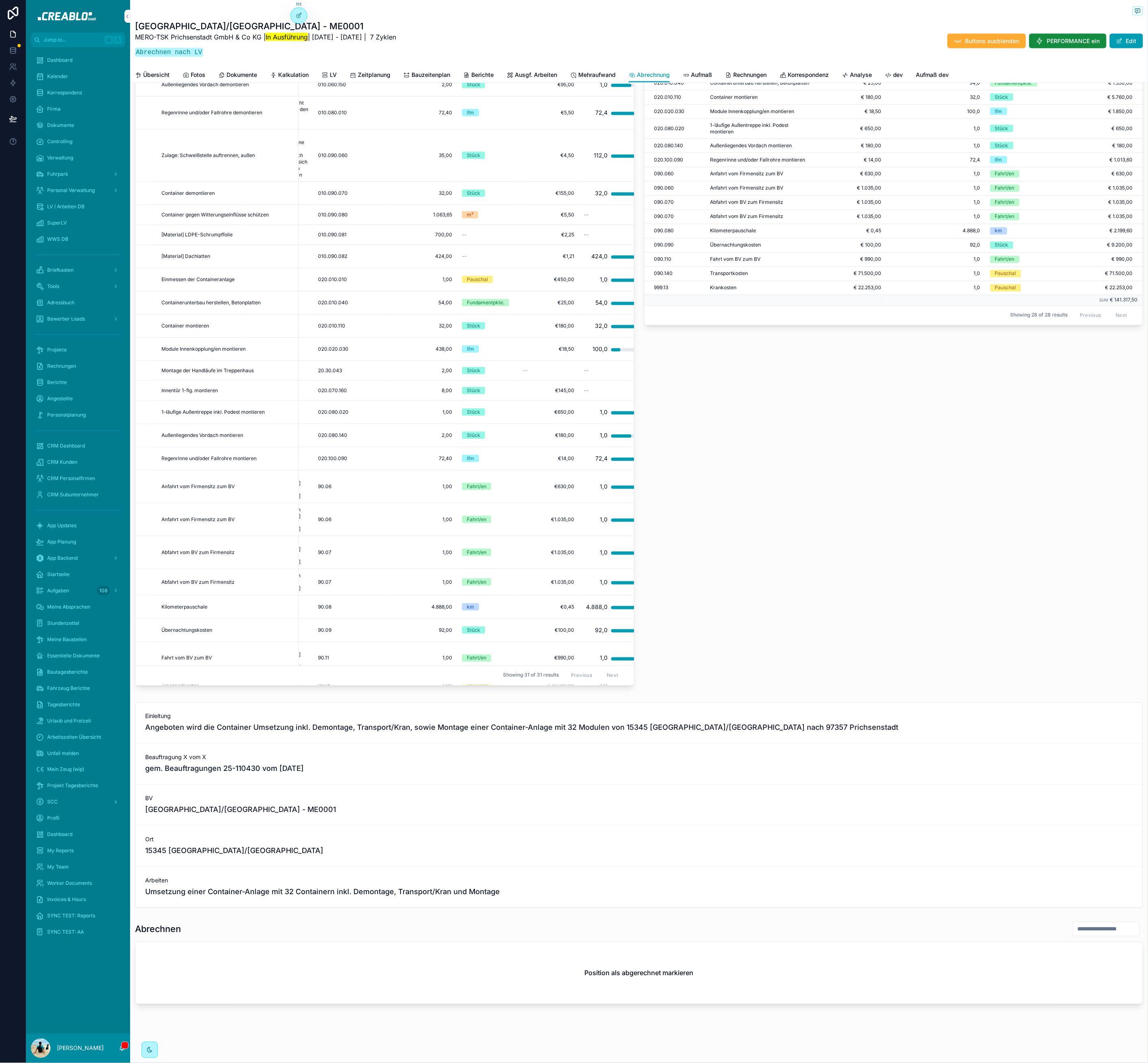
click at [593, 350] on div "100,0" at bounding box center [600, 349] width 15 height 16
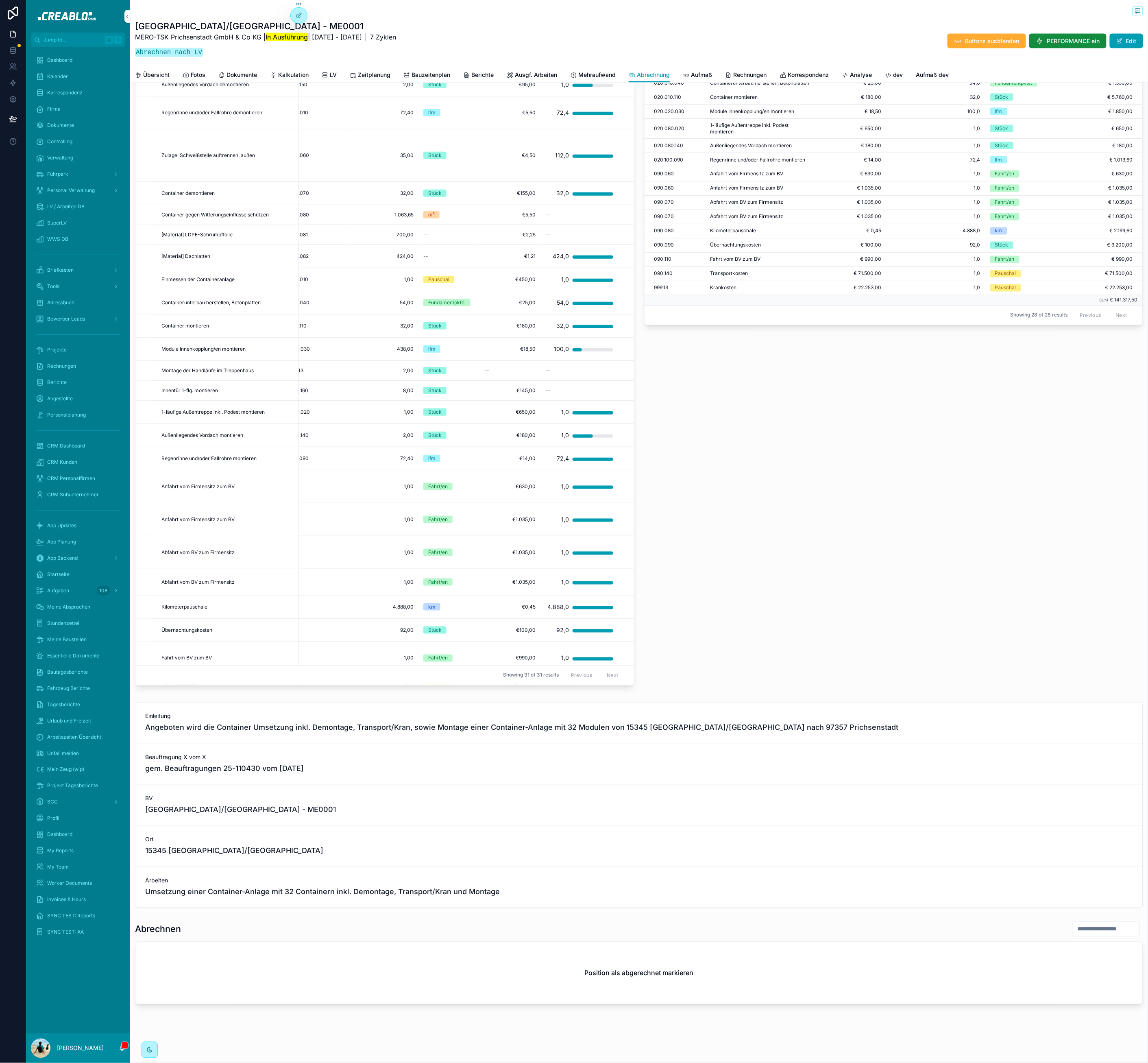
scroll to position [0, 137]
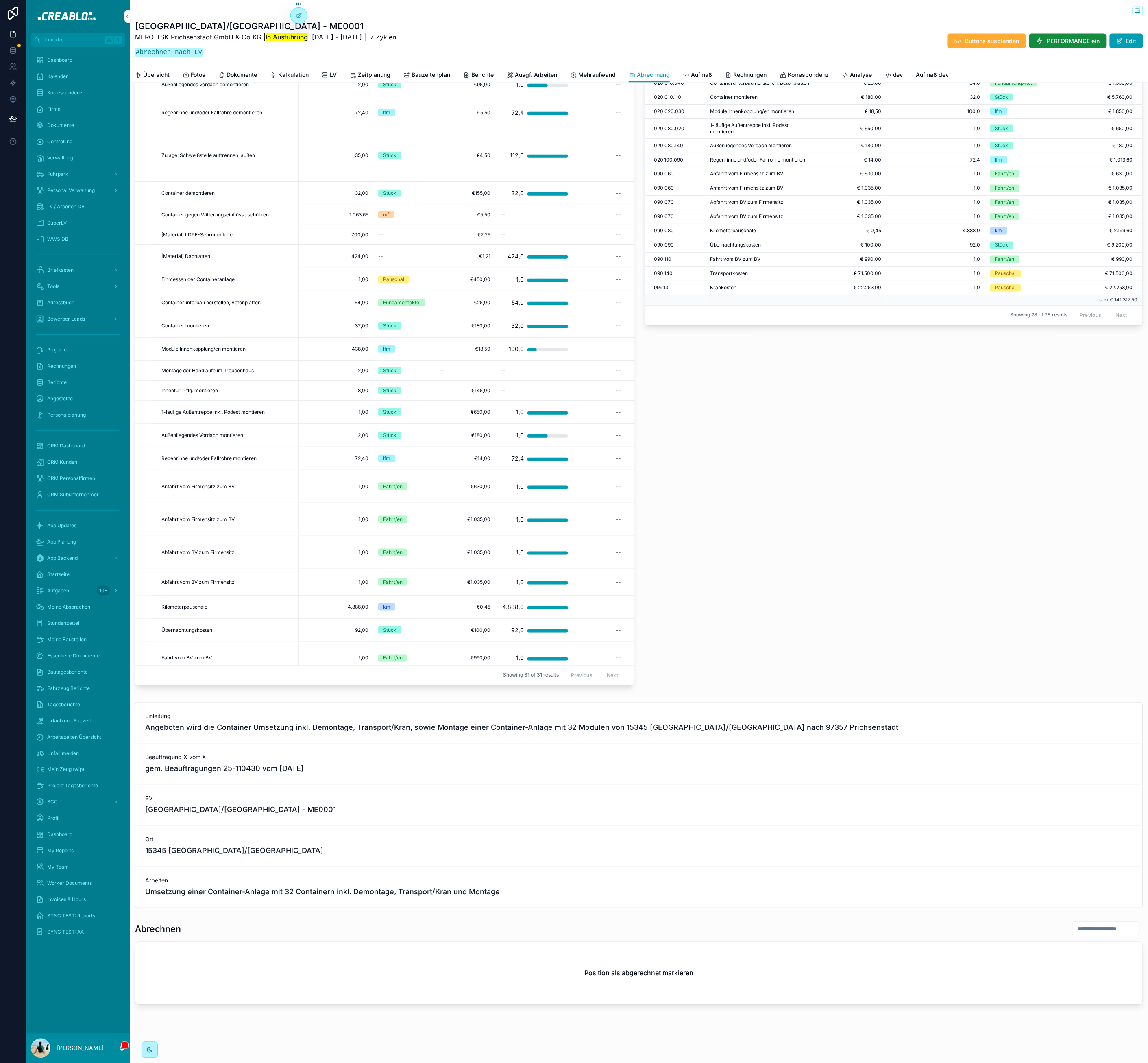
click at [579, 350] on div "--" at bounding box center [599, 349] width 51 height 13
click at [647, 360] on input "scrollable content" at bounding box center [645, 362] width 76 height 11
type input "*"
type input "******"
click button "scrollable content" at bounding box center [705, 361] width 10 height 10
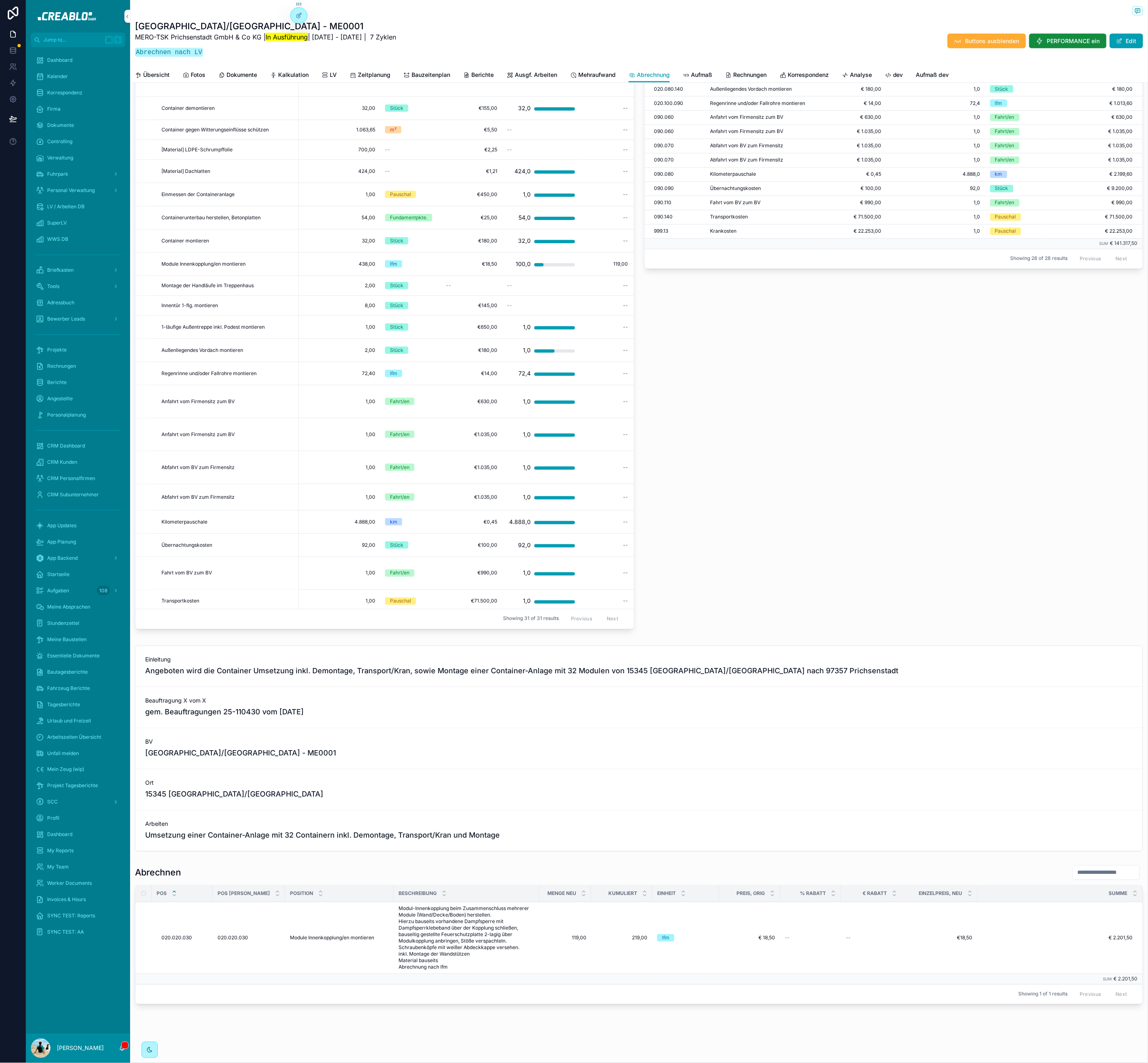
scroll to position [663, 0]
click at [0, 0] on span "Abgerechnet" at bounding box center [0, 0] width 0 height 0
click at [946, 487] on div "Abgerechnet POS Position Preis (Netto) Bereits abgerechnet Einheit Summe Abgere…" at bounding box center [894, 209] width 509 height 854
drag, startPoint x: 504, startPoint y: 816, endPoint x: 518, endPoint y: 822, distance: 15.2
click at [504, 816] on div "Arbeiten Umsetzung einer Container-Anlage mit 32 Containern inkl. Demontage, Tr…" at bounding box center [639, 830] width 1007 height 40
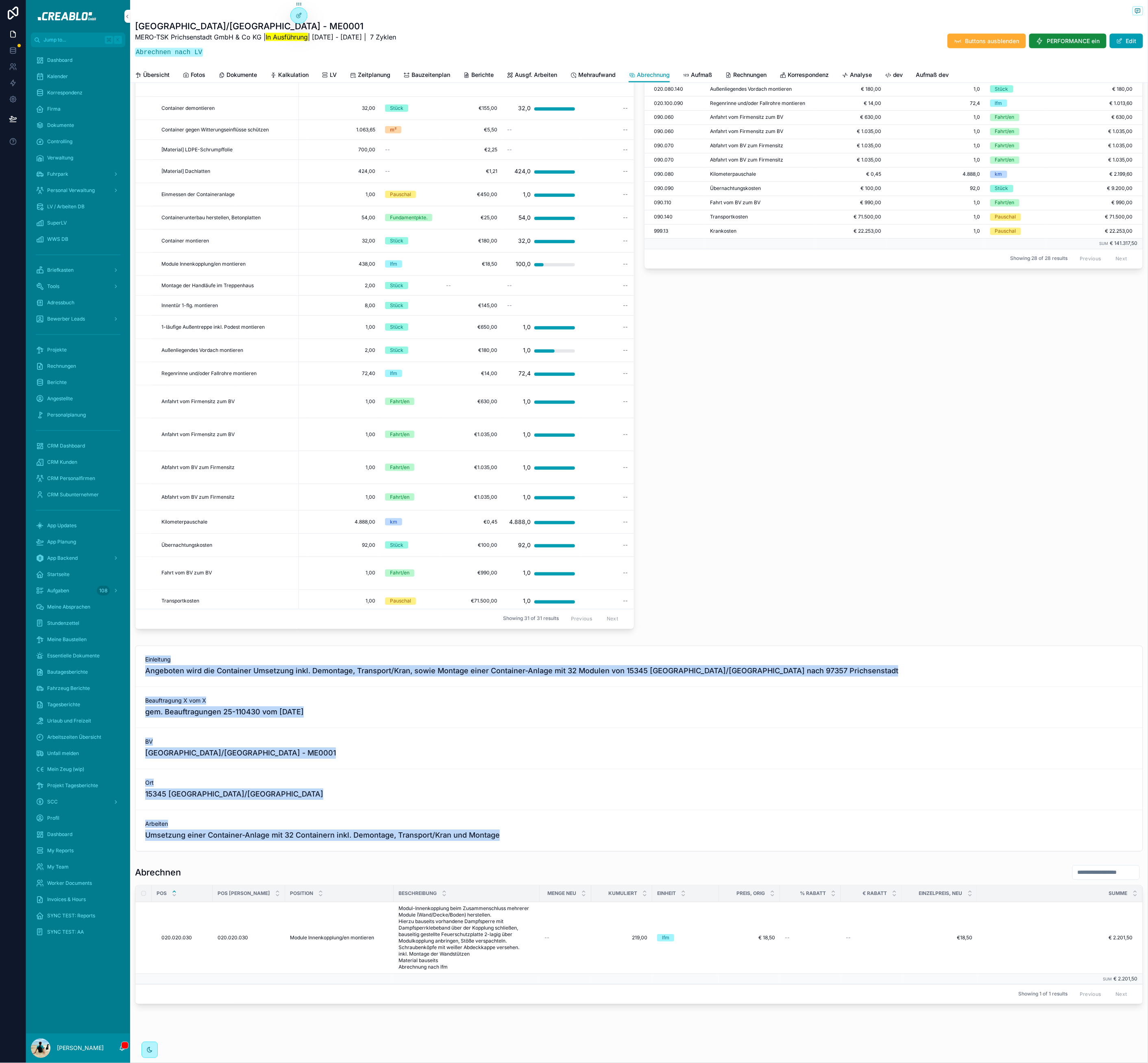
drag, startPoint x: 522, startPoint y: 836, endPoint x: 145, endPoint y: 653, distance: 419.1
click at [149, 653] on div "Einleitung Angeboten wird die Container Umsetzung inkl. Demontage, Transport/Kr…" at bounding box center [639, 749] width 1008 height 206
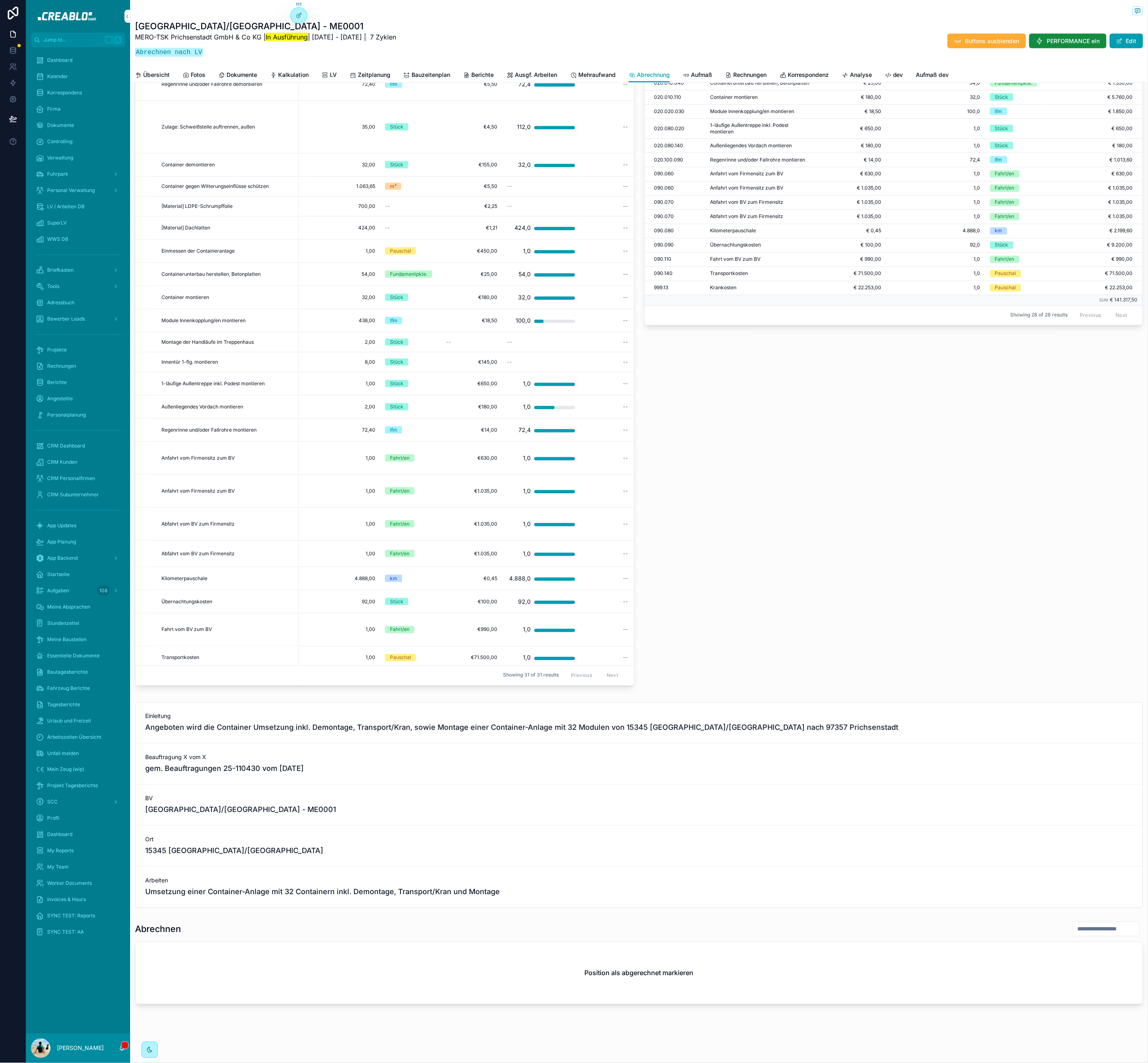
drag, startPoint x: 133, startPoint y: 652, endPoint x: 236, endPoint y: 636, distance: 104.2
click at [132, 652] on div "Übersicht EP/Optional No Menge vorhanden? Menge Titel Ergänzung POS v. Kunde Me…" at bounding box center [384, 265] width 509 height 854
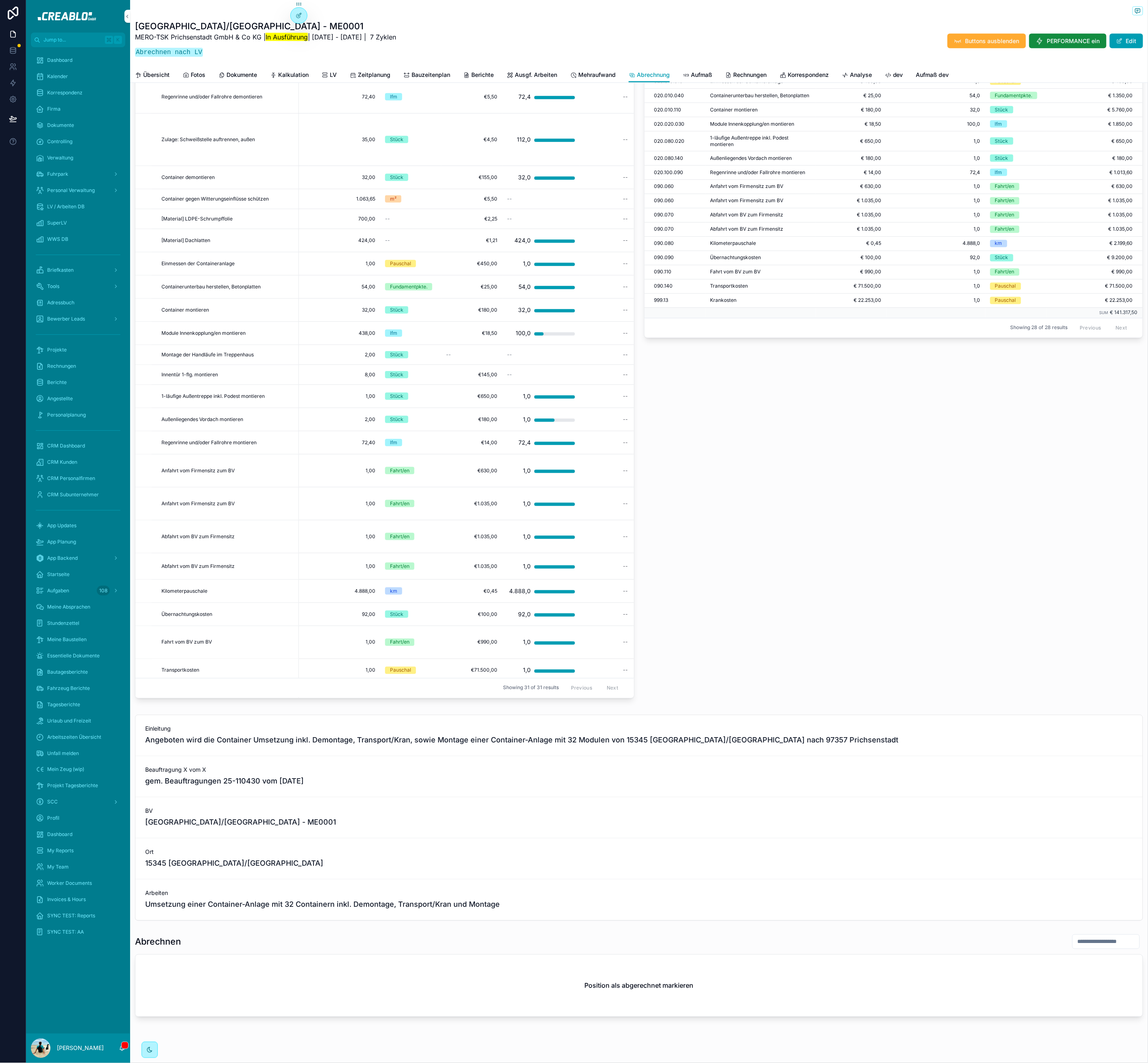
scroll to position [607, 0]
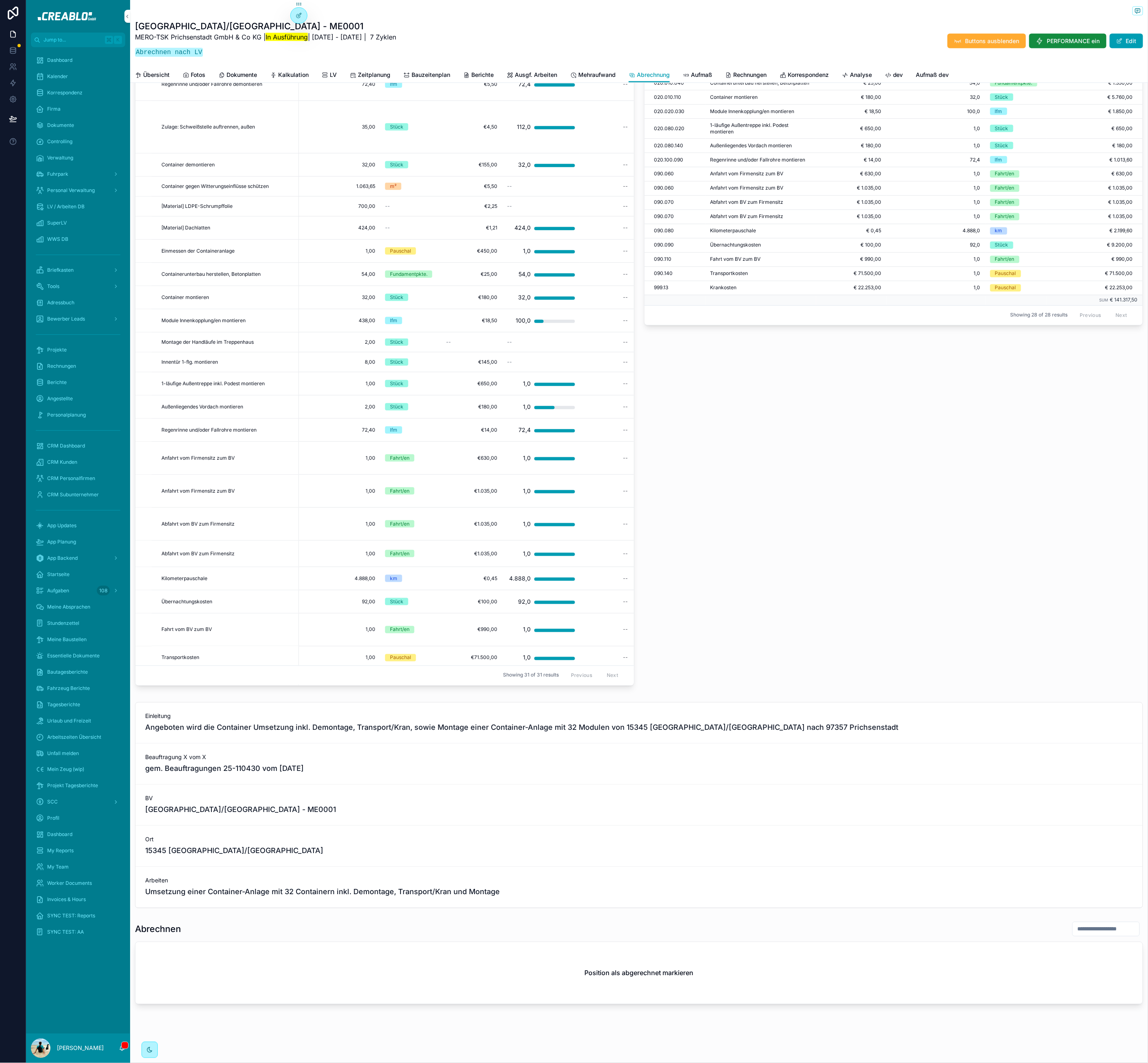
click at [973, 466] on div "Abgerechnet POS Position Preis (Netto) Bereits abgerechnet Einheit Summe Abgere…" at bounding box center [894, 265] width 509 height 854
click at [919, 514] on div "Abgerechnet POS Position Preis (Netto) Bereits abgerechnet Einheit Summe Abgere…" at bounding box center [894, 265] width 509 height 854
drag, startPoint x: 966, startPoint y: 583, endPoint x: 863, endPoint y: 582, distance: 103.0
click at [963, 583] on div "Abgerechnet POS Position Preis (Netto) Bereits abgerechnet Einheit Summe Abgere…" at bounding box center [894, 265] width 509 height 854
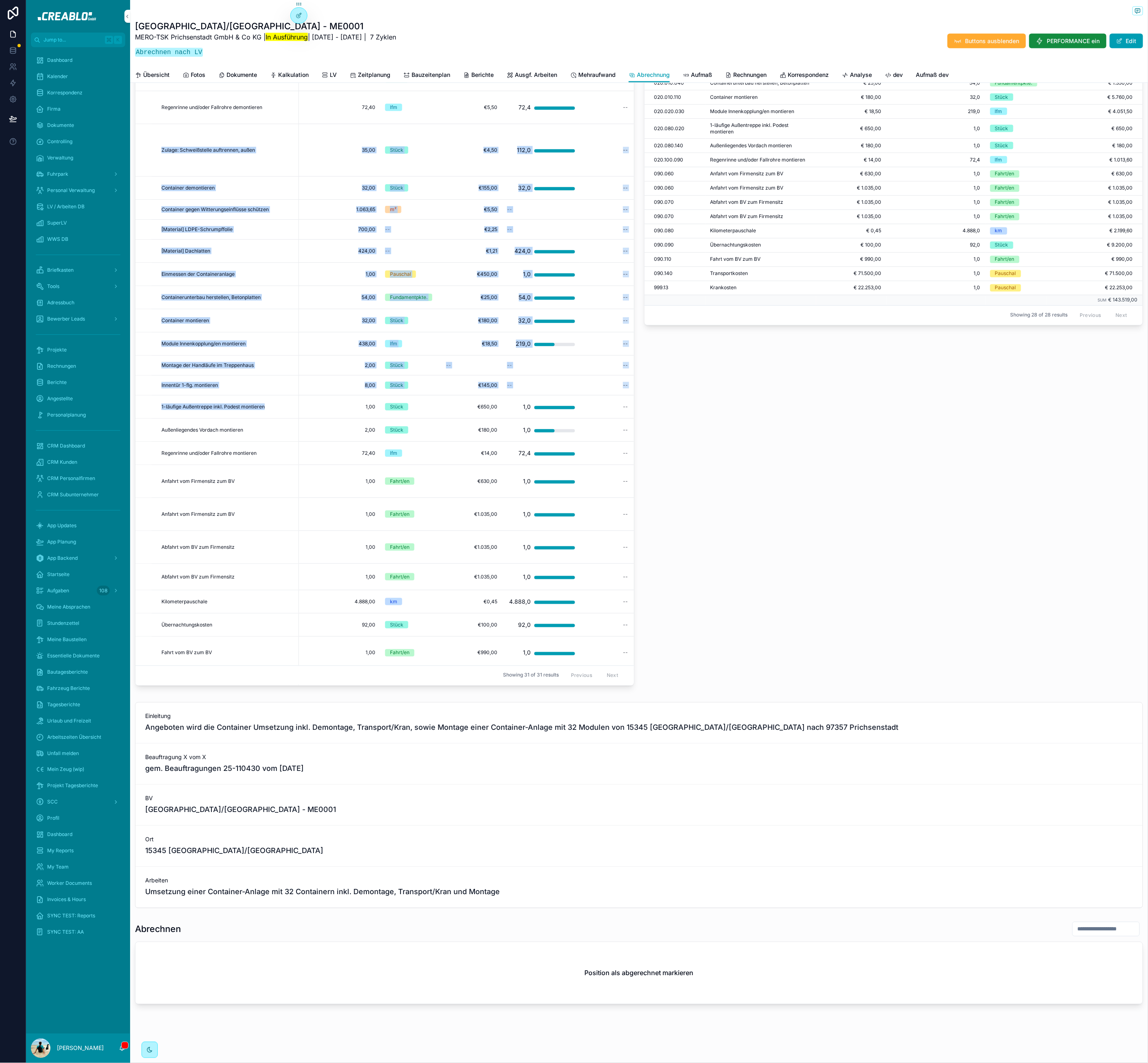
drag, startPoint x: 276, startPoint y: 408, endPoint x: 172, endPoint y: 140, distance: 287.5
click at [172, 140] on tbody "Innentür 1-flg. demontieren Innentür 1-flg. demontieren -- 010.040.050 010.040.…" at bounding box center [323, 307] width 635 height 817
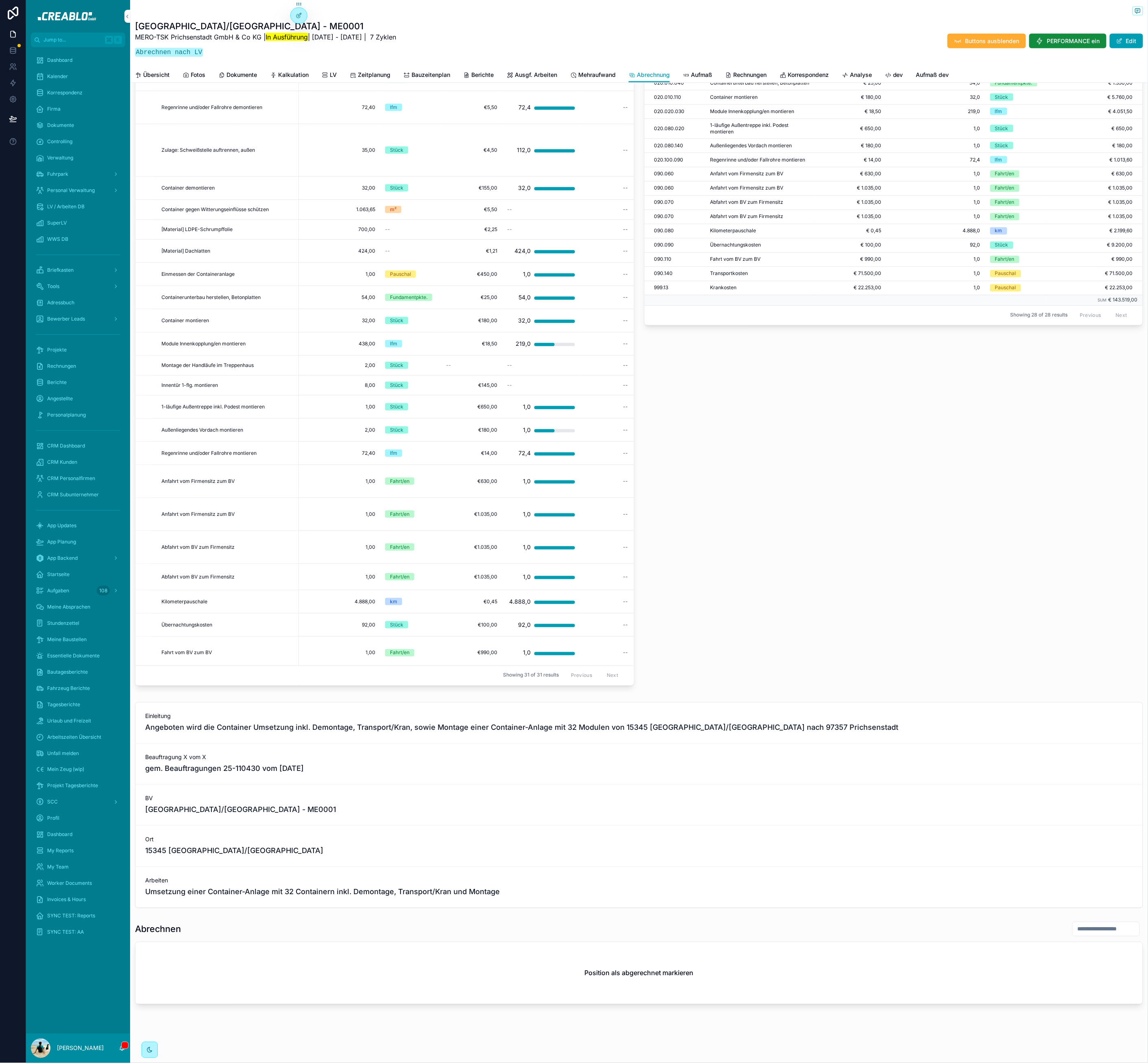
click at [270, 705] on div "Einleitung Angeboten wird die Container Umsetzung inkl. Demontage, Transport/Kr…" at bounding box center [639, 722] width 1007 height 40
click at [855, 502] on div "Abgerechnet POS Position Preis (Netto) Bereits abgerechnet Einheit Summe Abgere…" at bounding box center [894, 265] width 509 height 854
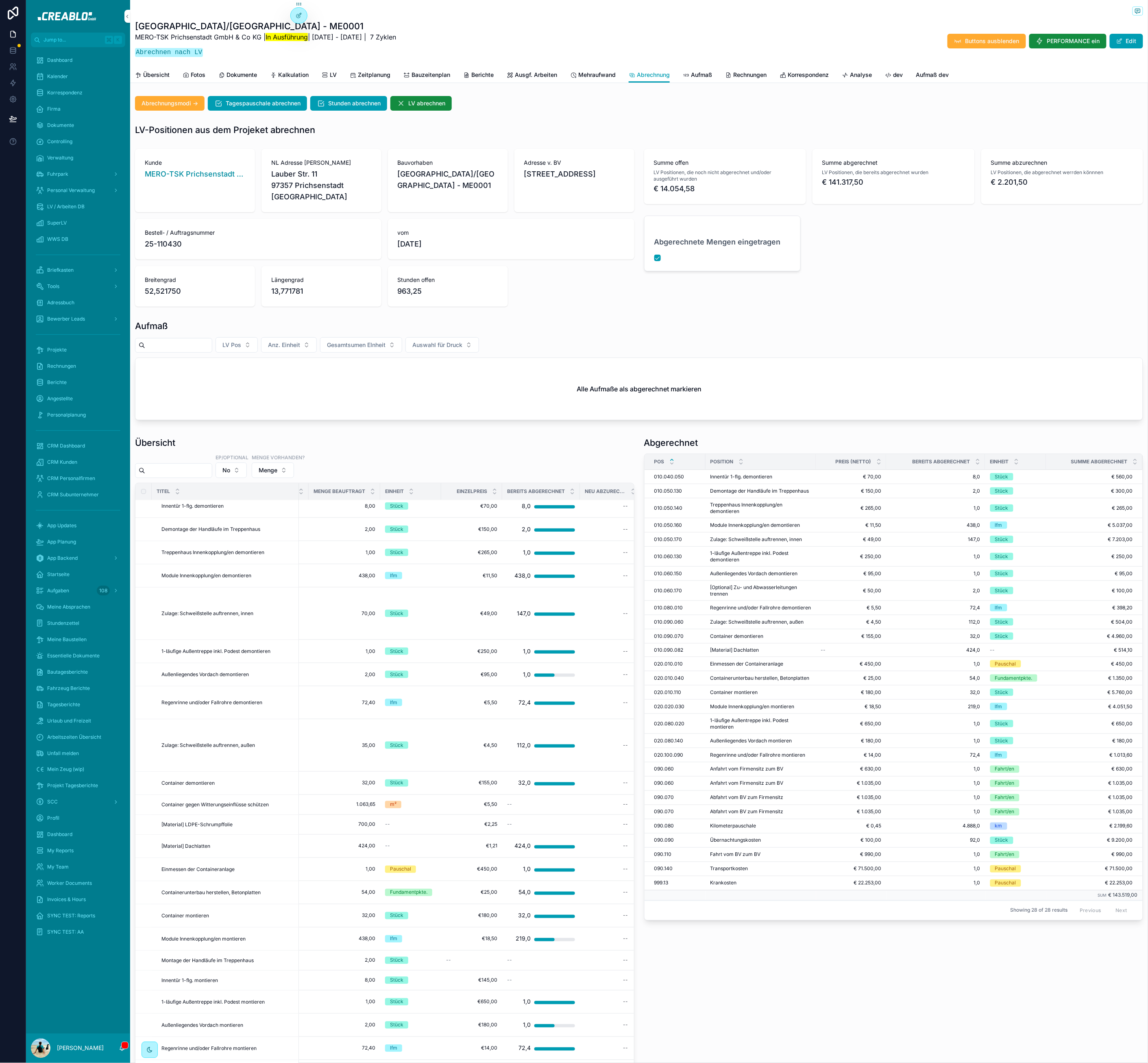
scroll to position [29, 130]
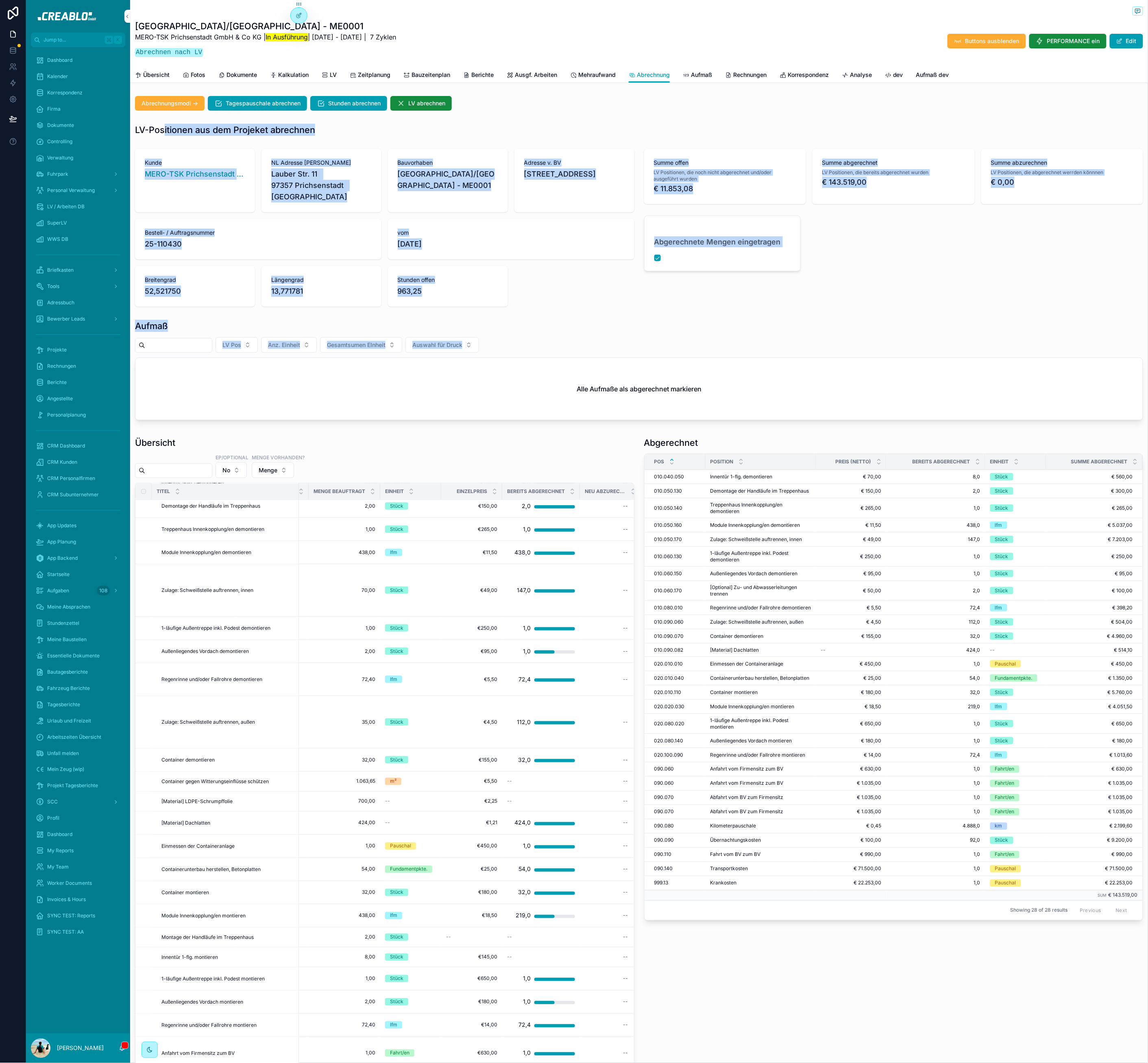
drag, startPoint x: 492, startPoint y: 345, endPoint x: 159, endPoint y: 127, distance: 398.0
click at [160, 127] on div "Abrechnungsmodi -> Tagespauschale abrechnen Stunden abrechnen LV abrechnen LV-P…" at bounding box center [639, 849] width 1018 height 1513
click at [159, 127] on h1 "LV-Positionen aus dem Projeket abrechnen" at bounding box center [225, 130] width 180 height 12
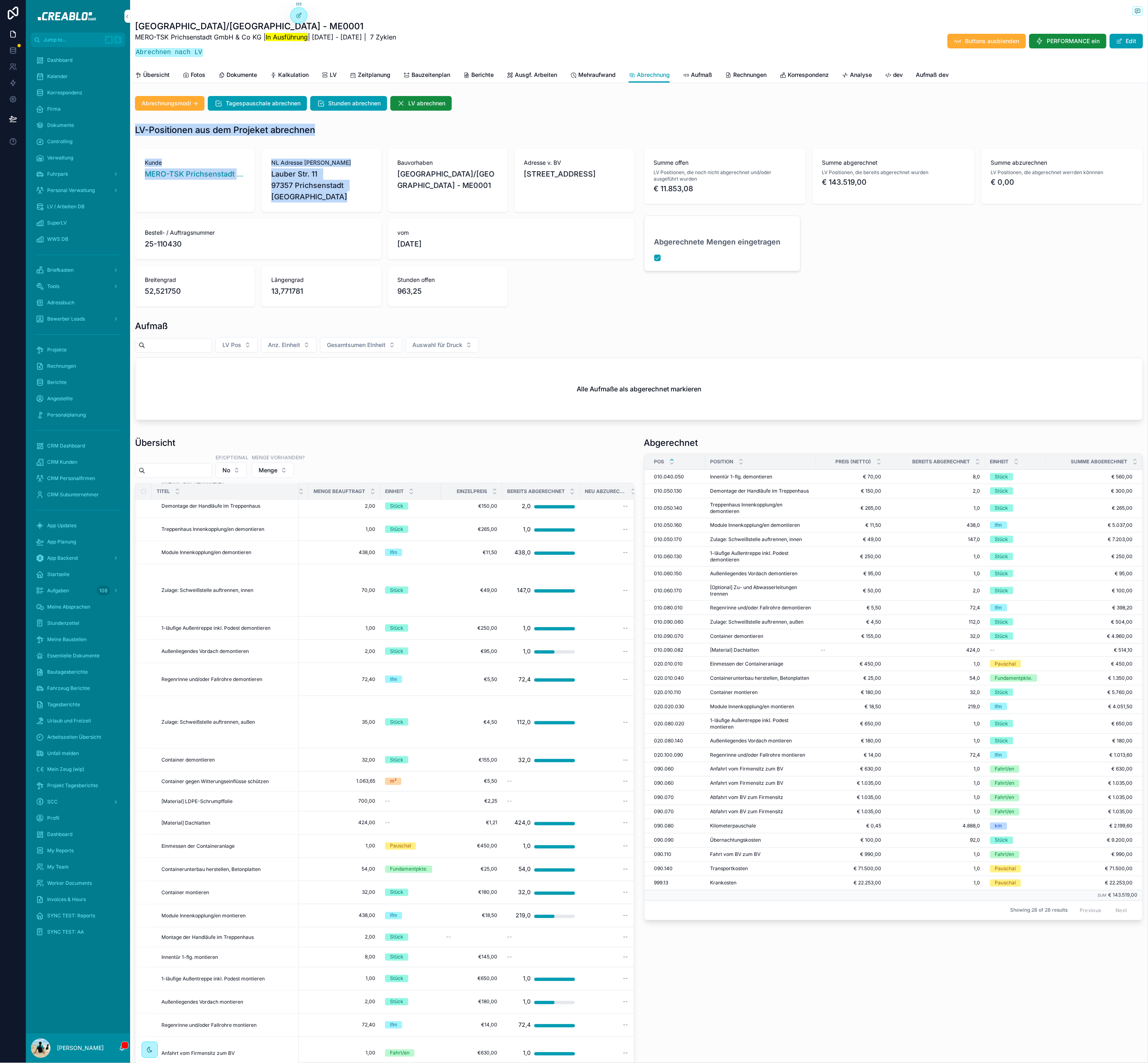
drag, startPoint x: 135, startPoint y: 128, endPoint x: 385, endPoint y: 138, distance: 250.2
click at [385, 139] on div "Abrechnungsmodi -> Tagespauschale abrechnen Stunden abrechnen LV abrechnen LV-P…" at bounding box center [639, 849] width 1018 height 1513
drag, startPoint x: 385, startPoint y: 134, endPoint x: 738, endPoint y: 228, distance: 365.3
click at [414, 148] on div "Abrechnungsmodi -> Tagespauschale abrechnen Stunden abrechnen LV abrechnen LV-P…" at bounding box center [639, 849] width 1018 height 1513
drag, startPoint x: 365, startPoint y: 477, endPoint x: 149, endPoint y: 449, distance: 217.8
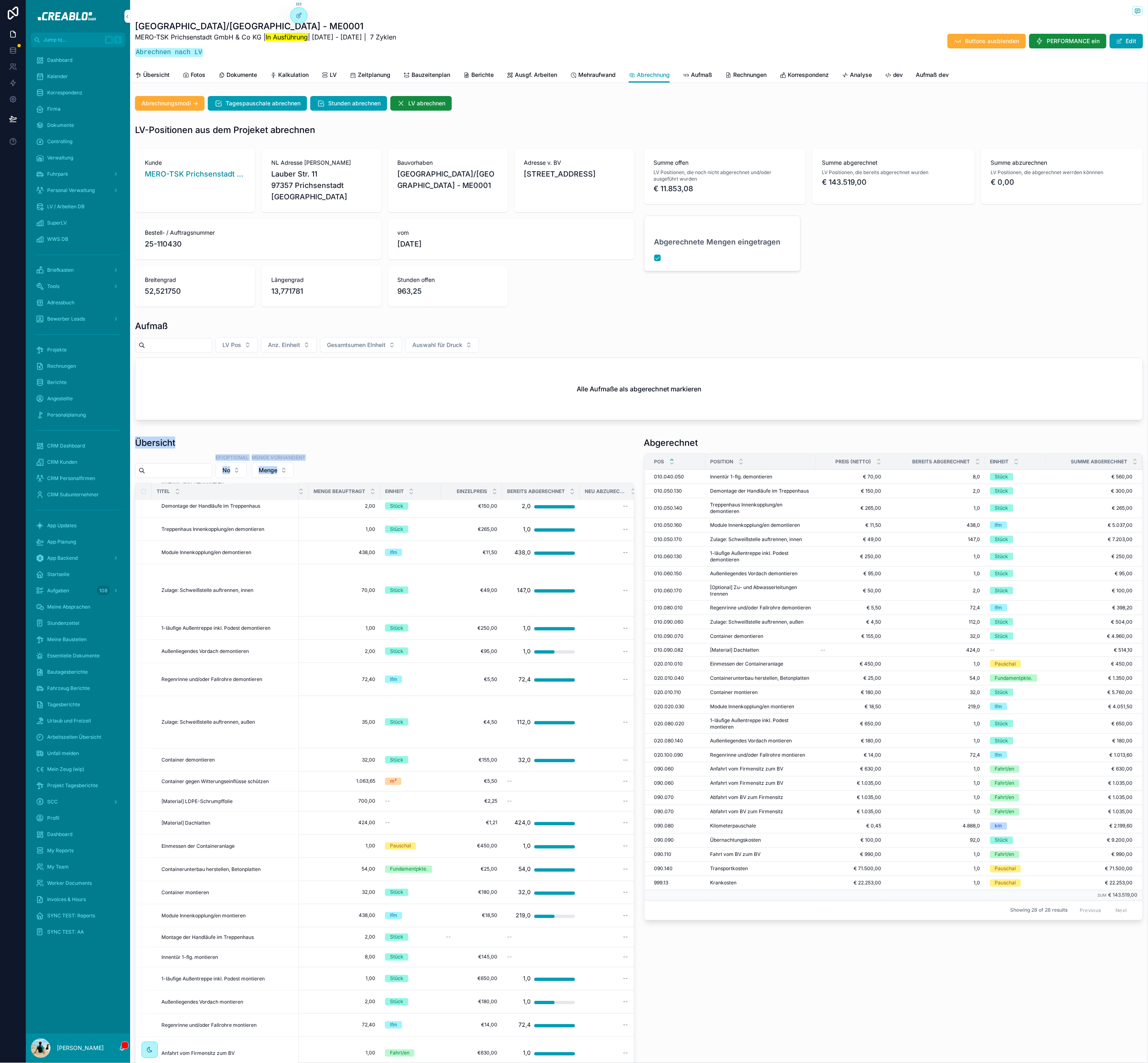
click at [150, 448] on div "Übersicht EP/Optional No Menge vorhanden? Menge Titel Ergänzung POS v. Kunde Me…" at bounding box center [384, 858] width 499 height 844
drag, startPoint x: 149, startPoint y: 449, endPoint x: 865, endPoint y: 428, distance: 716.3
click at [155, 448] on h1 "Übersicht" at bounding box center [155, 442] width 40 height 12
drag, startPoint x: 312, startPoint y: 482, endPoint x: 135, endPoint y: 448, distance: 180.2
click at [135, 448] on div "Übersicht EP/Optional No Menge vorhanden? Menge Titel Ergänzung POS v. Kunde Me…" at bounding box center [384, 858] width 499 height 844
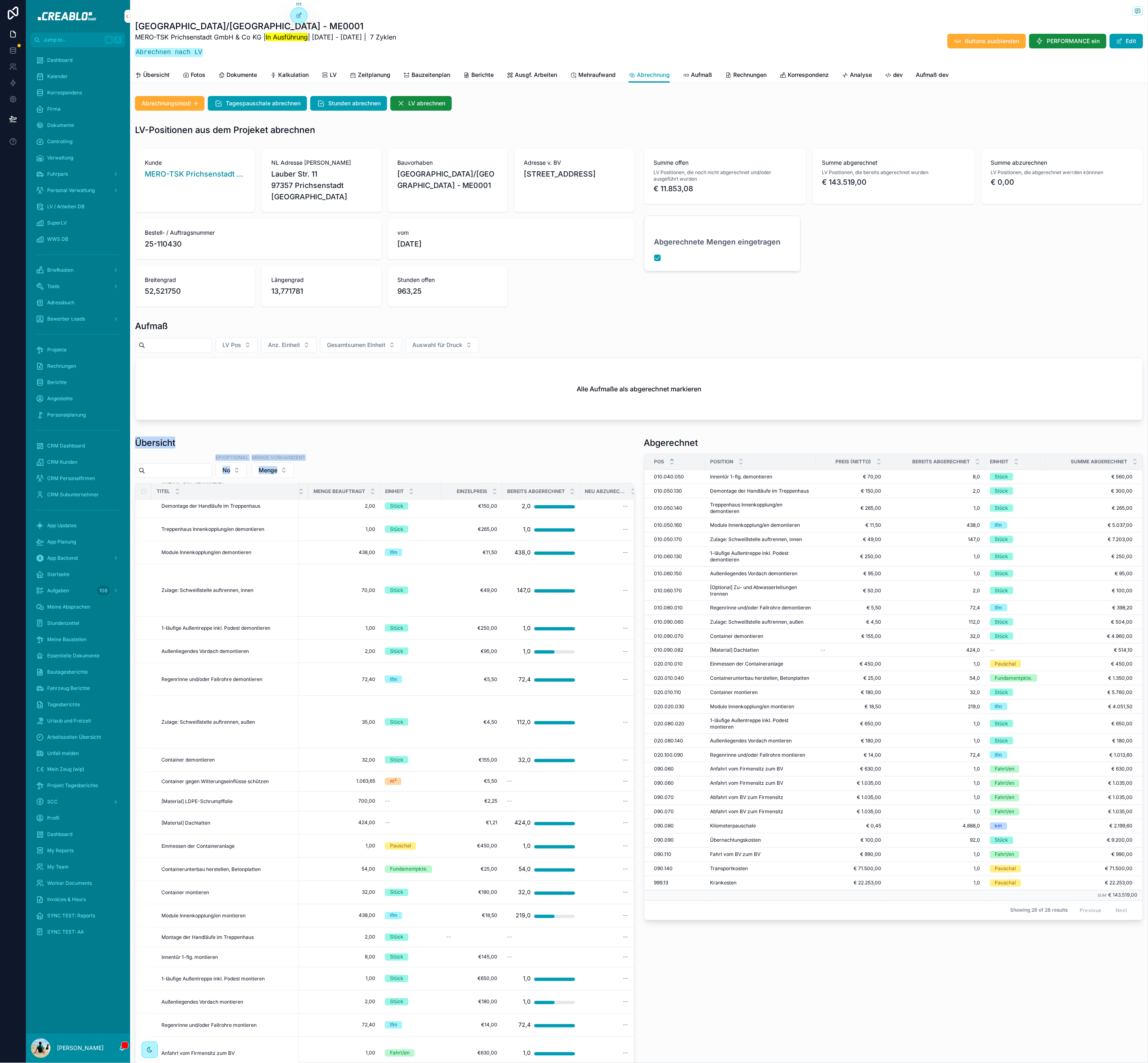
click at [135, 448] on h1 "Übersicht" at bounding box center [155, 442] width 40 height 12
click at [647, 449] on h1 "Abgerechnet" at bounding box center [671, 442] width 54 height 12
click at [709, 426] on div "Aufmaß LV Pos Anz. Einheit Gesamtsumen EInheit Auswahl für Druck Alle Aufmaße a…" at bounding box center [639, 371] width 1018 height 110
click at [670, 449] on h1 "Abgerechnet" at bounding box center [671, 442] width 54 height 12
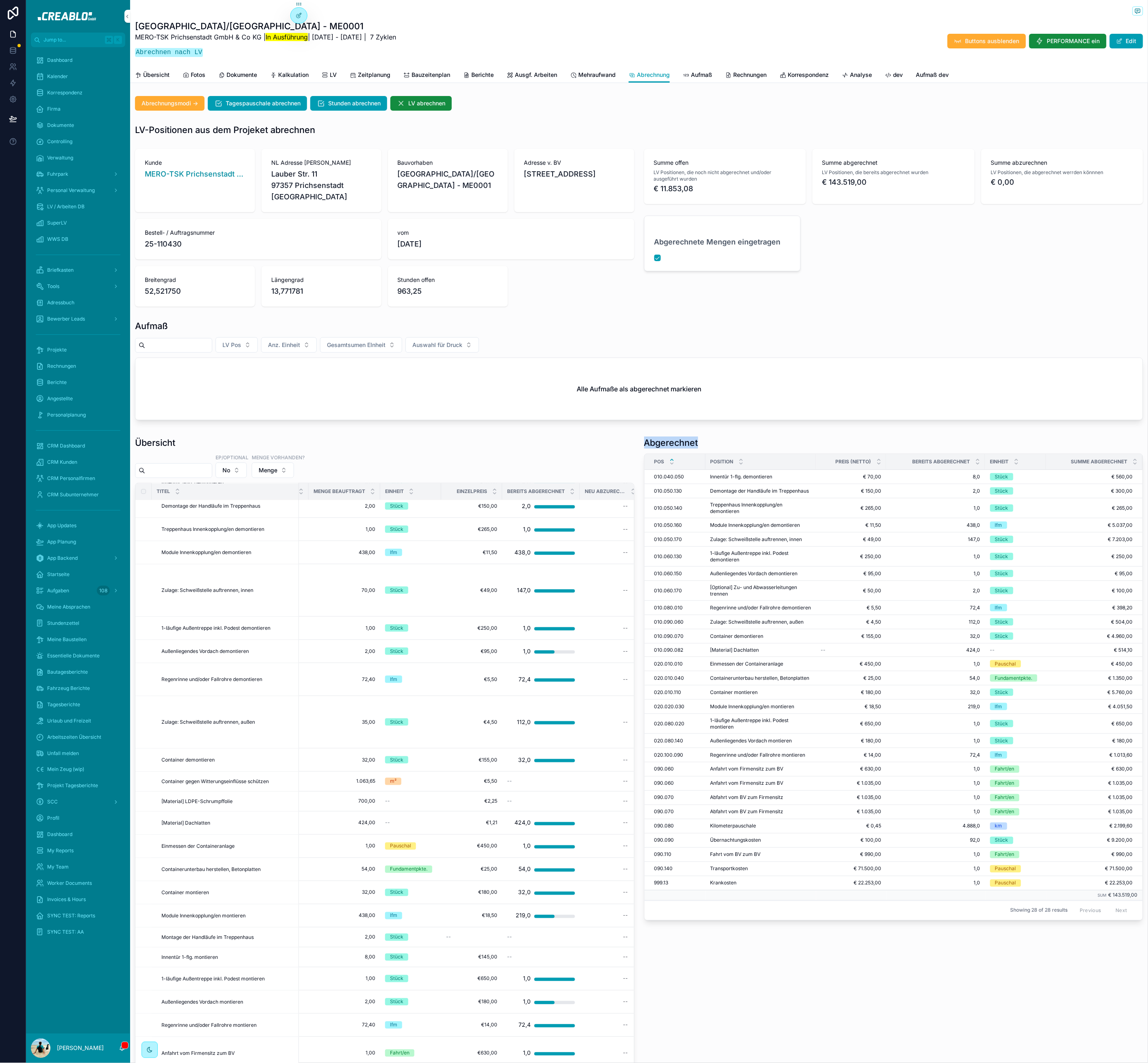
click at [670, 449] on h1 "Abgerechnet" at bounding box center [671, 442] width 54 height 12
click at [725, 449] on div "Abgerechnet" at bounding box center [893, 442] width 499 height 12
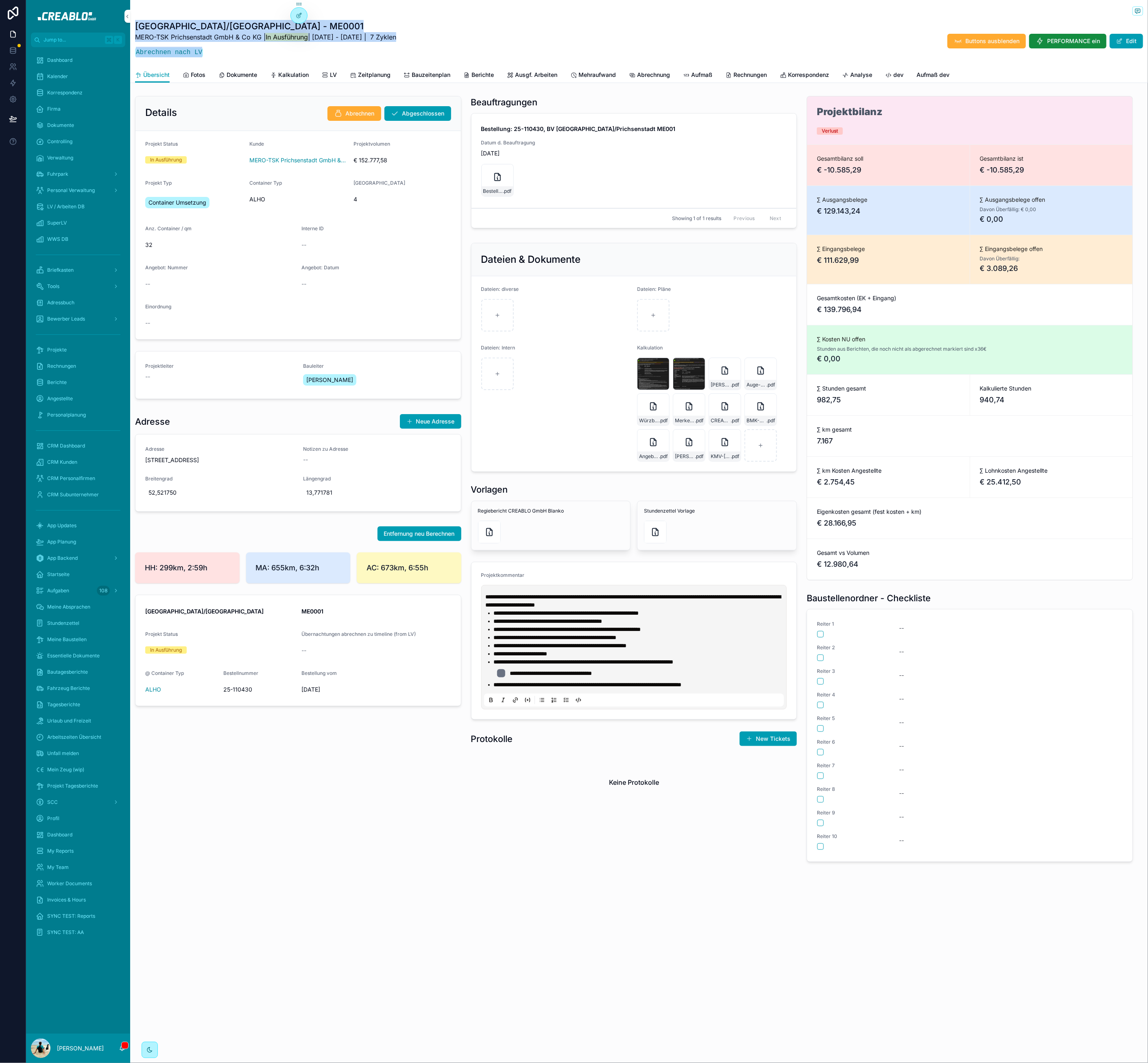
drag, startPoint x: 244, startPoint y: 52, endPoint x: 136, endPoint y: 27, distance: 110.9
click at [136, 27] on div "Petershagen/Prichsenstadt - ME0001 MERO-TSK Prichsenstadt GmbH & Co KG | In Aus…" at bounding box center [266, 41] width 261 height 42
click at [175, 30] on h1 "[GEOGRAPHIC_DATA]/[GEOGRAPHIC_DATA] - ME0001" at bounding box center [266, 26] width 261 height 12
click at [995, 169] on span "€ -10.585,29" at bounding box center [1051, 170] width 143 height 11
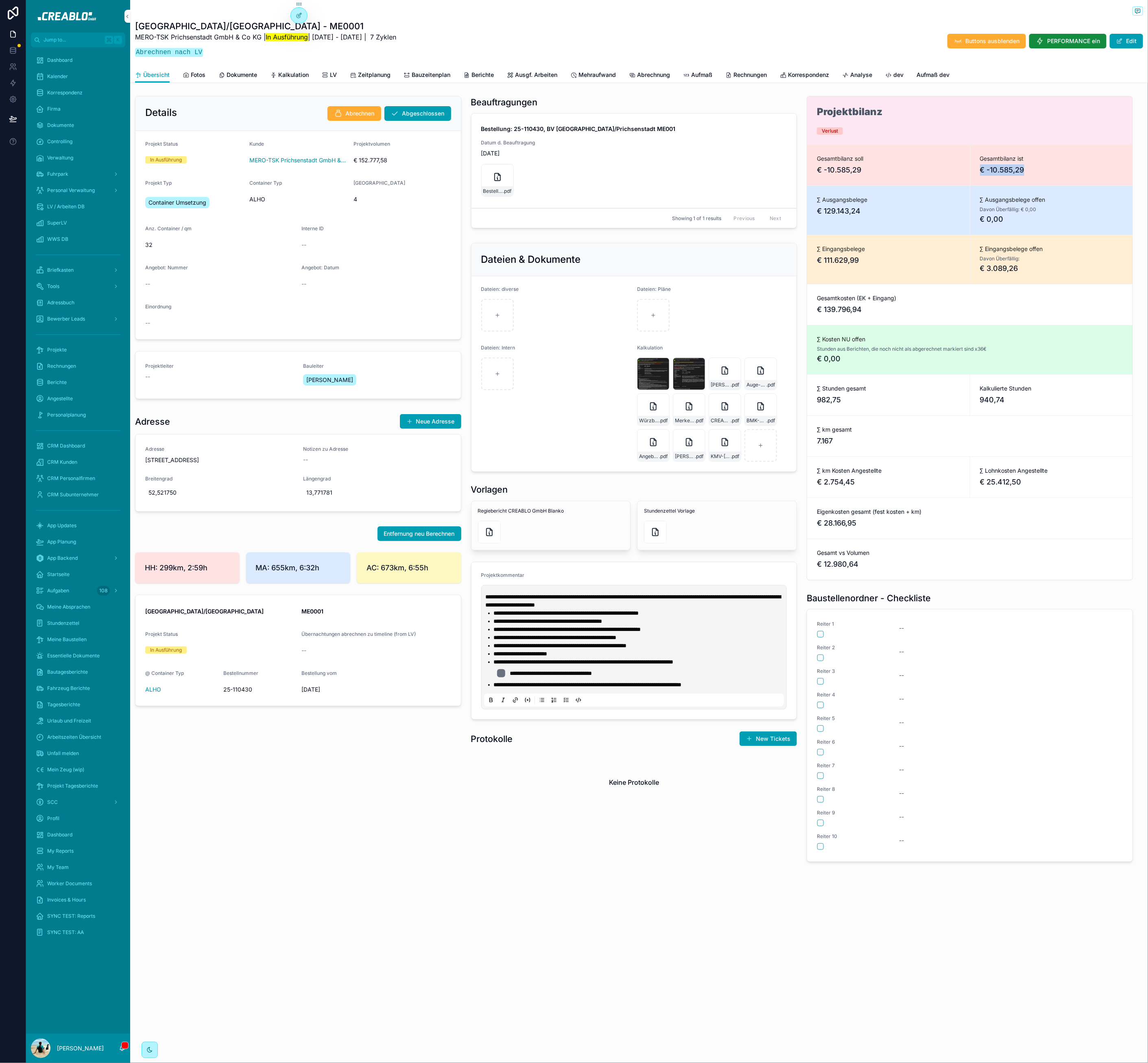
click at [995, 169] on span "€ -10.585,29" at bounding box center [1051, 170] width 143 height 11
click at [1011, 170] on span "€ -10.585,29" at bounding box center [1051, 170] width 143 height 11
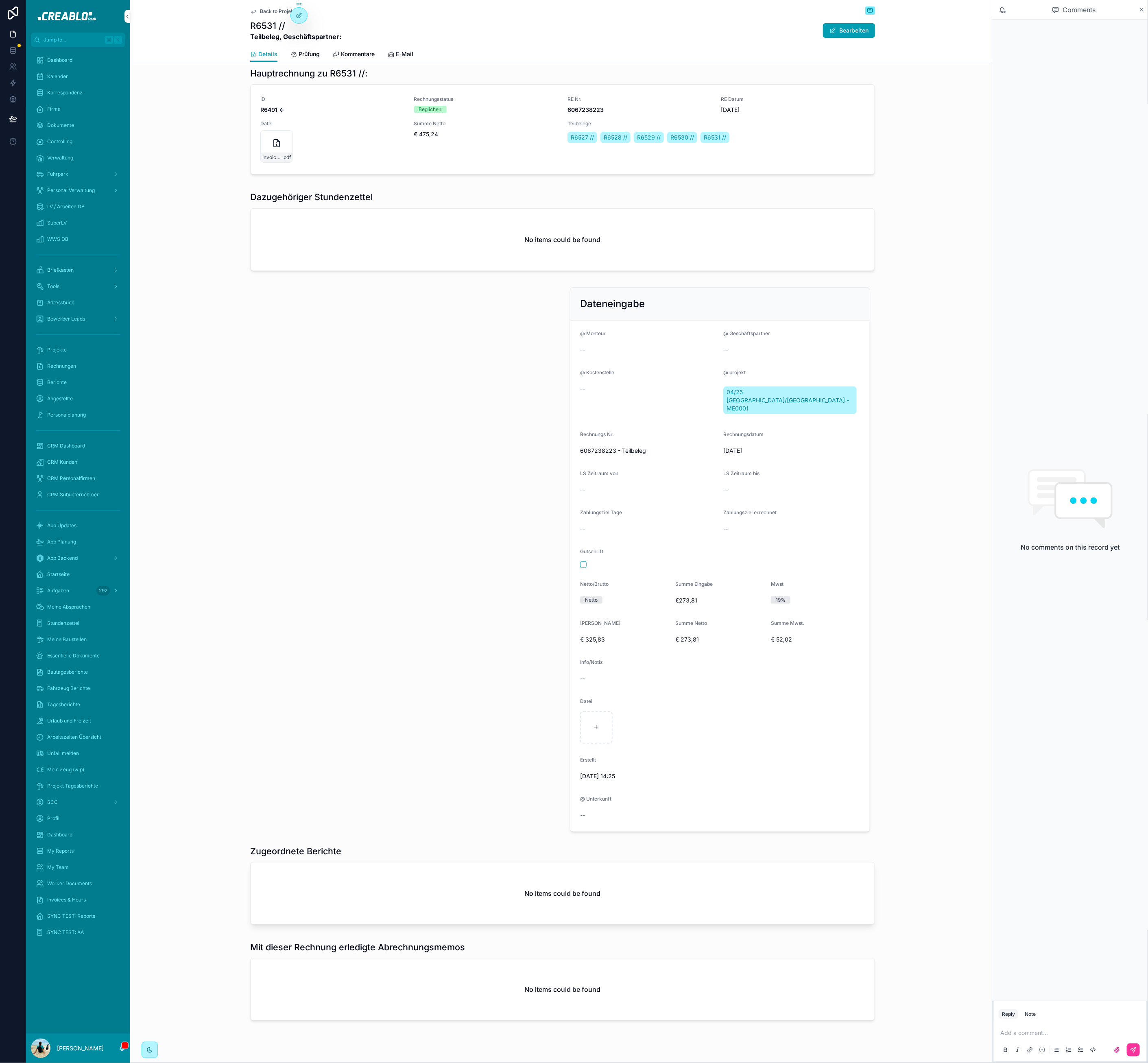
scroll to position [64, 0]
click at [272, 144] on icon "scrollable content" at bounding box center [276, 142] width 10 height 10
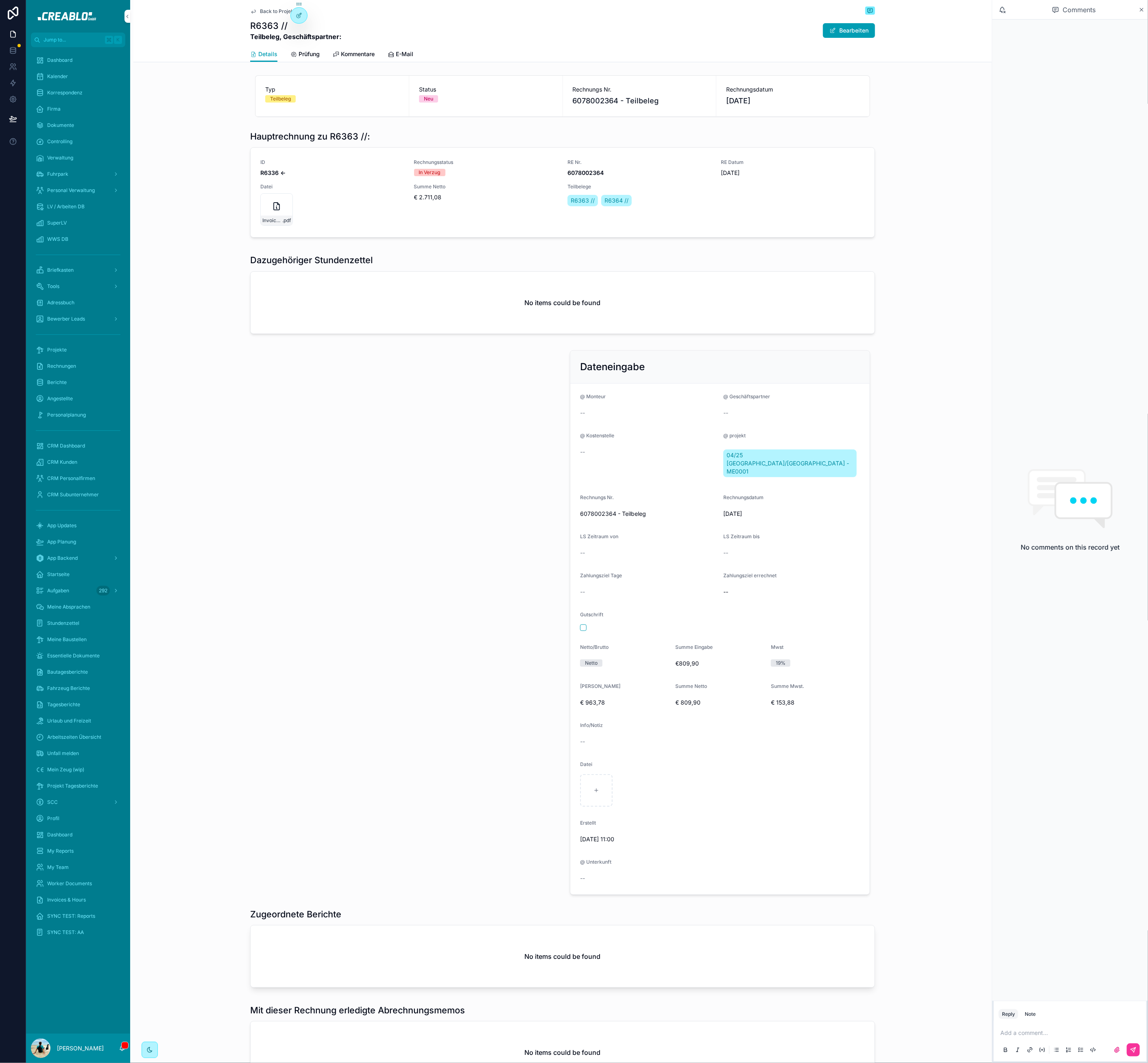
click at [272, 209] on icon "scrollable content" at bounding box center [276, 206] width 10 height 10
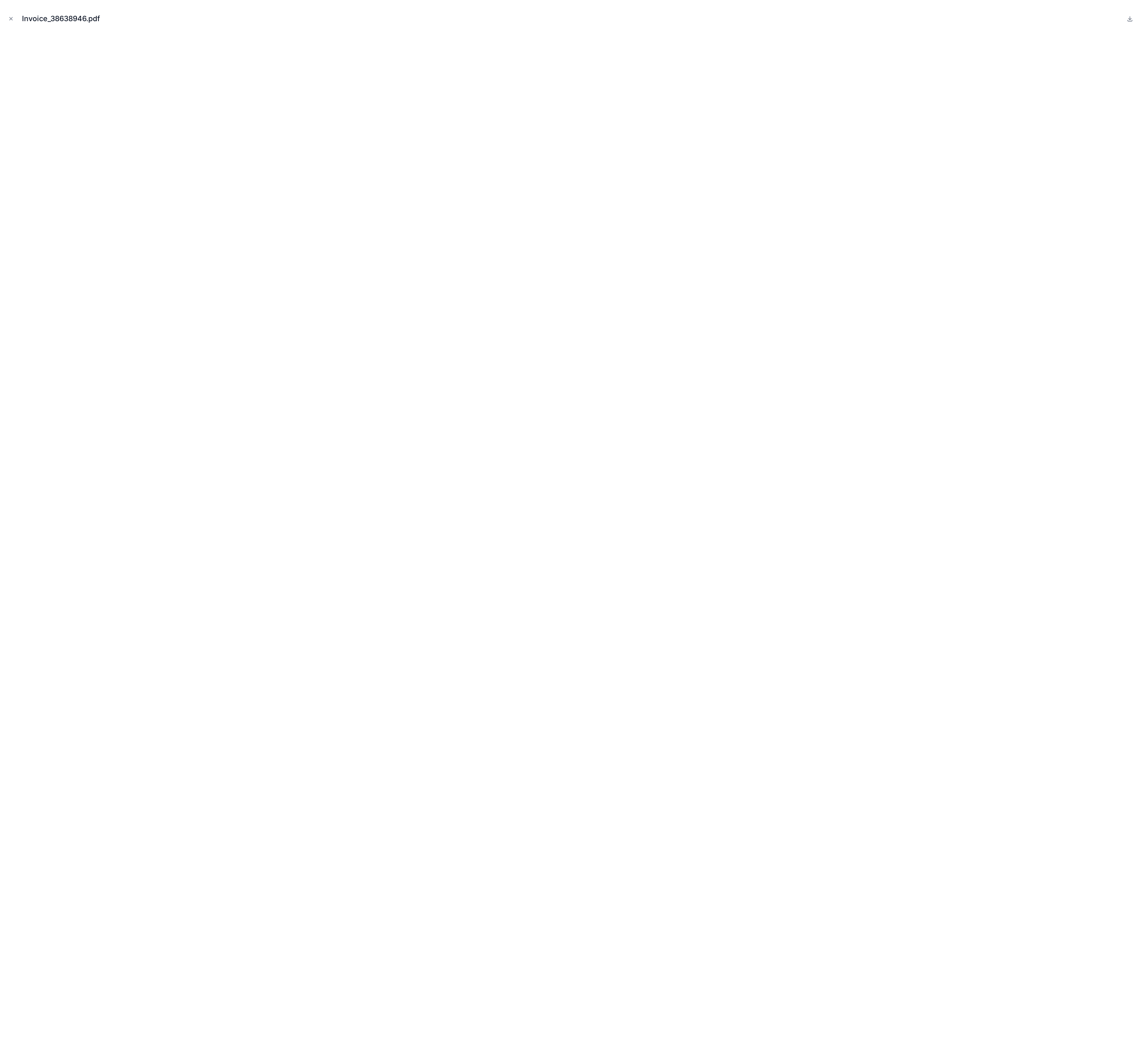
click at [16, 18] on div "Invoice_38638946.pdf" at bounding box center [574, 19] width 1135 height 25
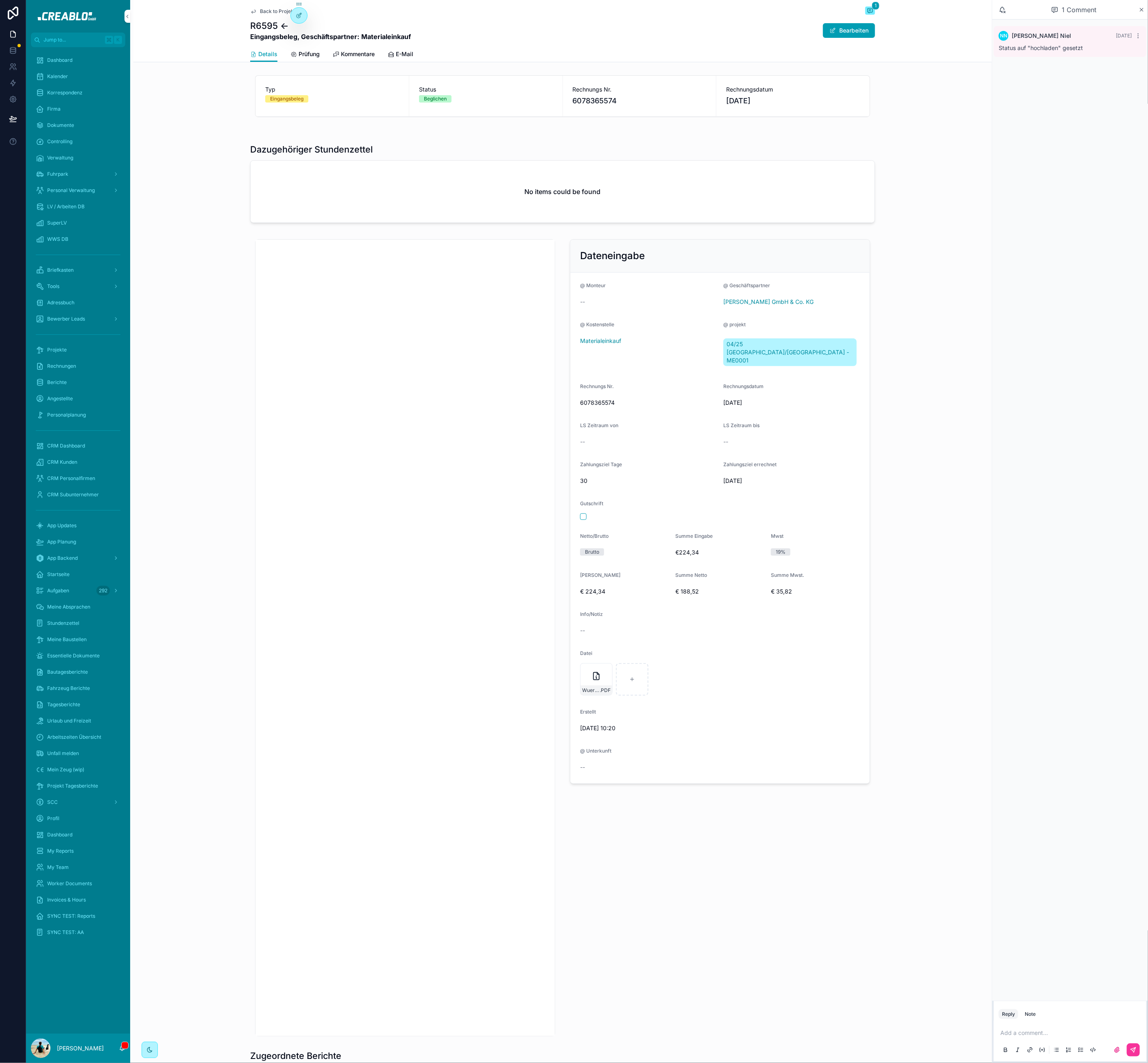
drag, startPoint x: 16, startPoint y: 492, endPoint x: 12, endPoint y: 494, distance: 4.5
click at [15, 492] on div at bounding box center [13, 532] width 26 height 1063
click at [164, 703] on div "Dateneingabe @ Monteur -- @ Geschäftspartner Adolf Würth GmbH & Co. KG @ Kosten…" at bounding box center [562, 638] width 858 height 804
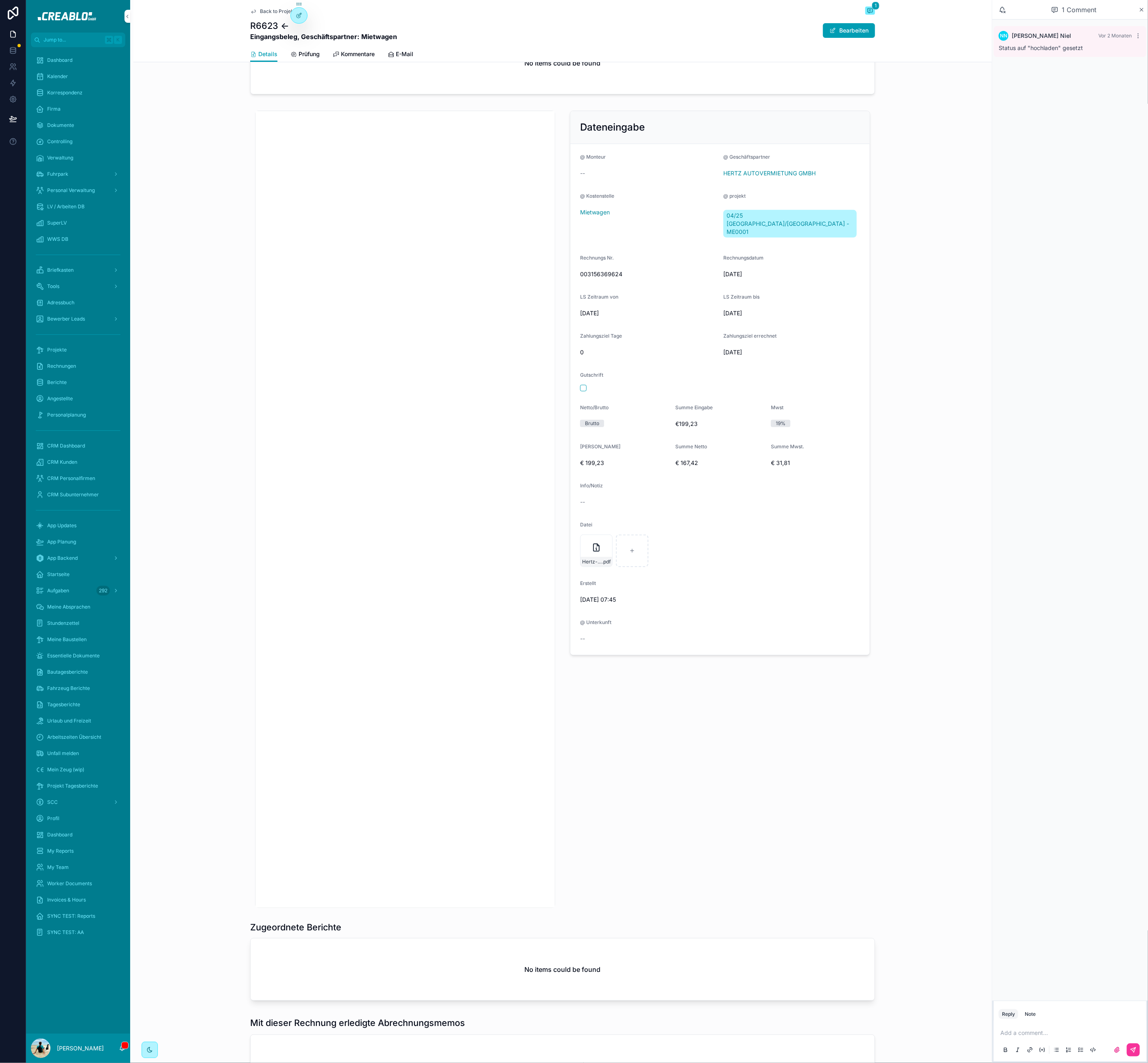
scroll to position [155, 0]
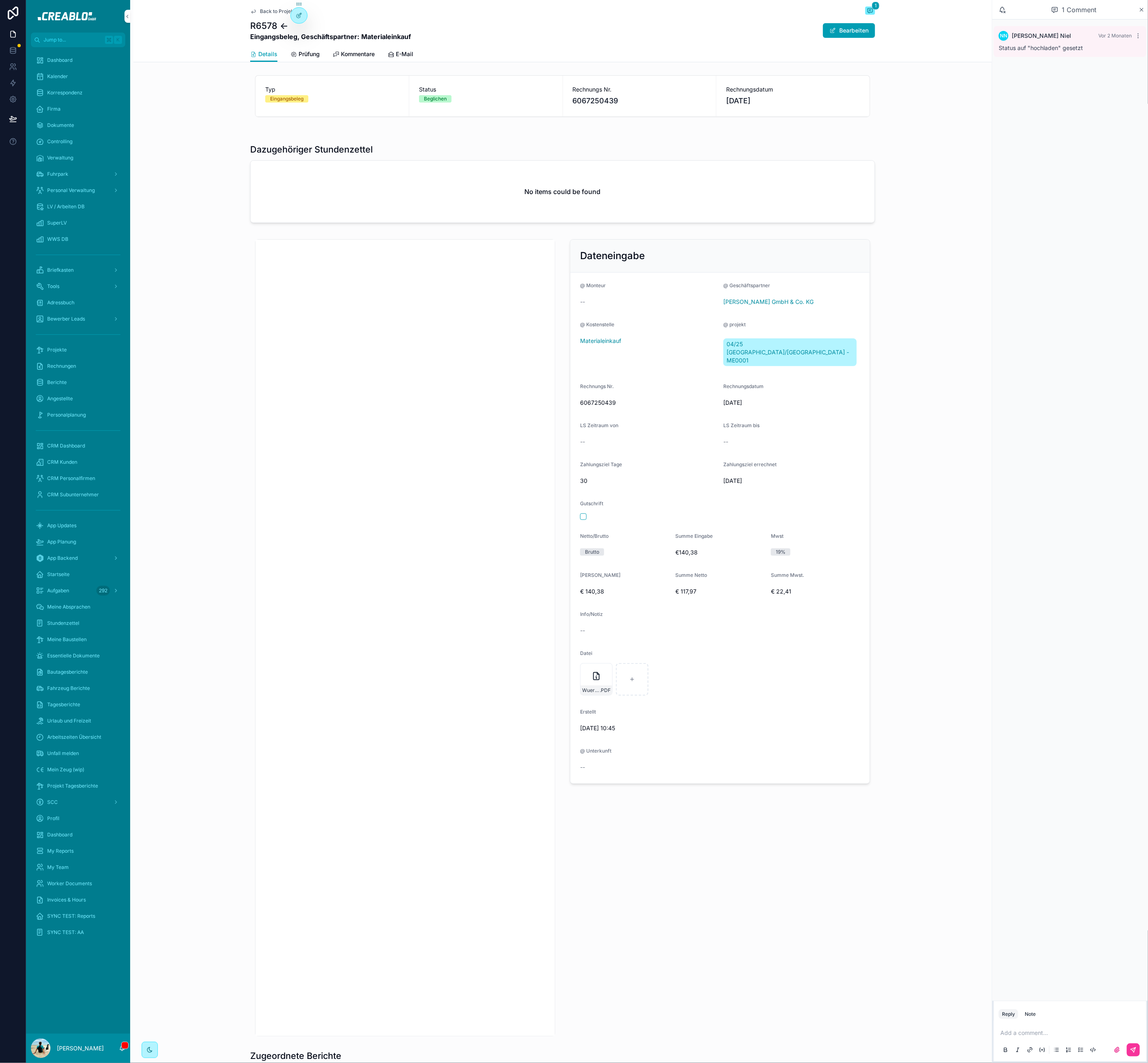
click at [177, 251] on div "Dateneingabe @ Monteur -- @ Geschäftspartner Adolf Würth GmbH & Co. KG @ Kosten…" at bounding box center [562, 638] width 858 height 804
click at [224, 503] on div "Dateneingabe @ Monteur -- @ Geschäftspartner Hornbach @ Kostenstelle Materialei…" at bounding box center [562, 638] width 858 height 804
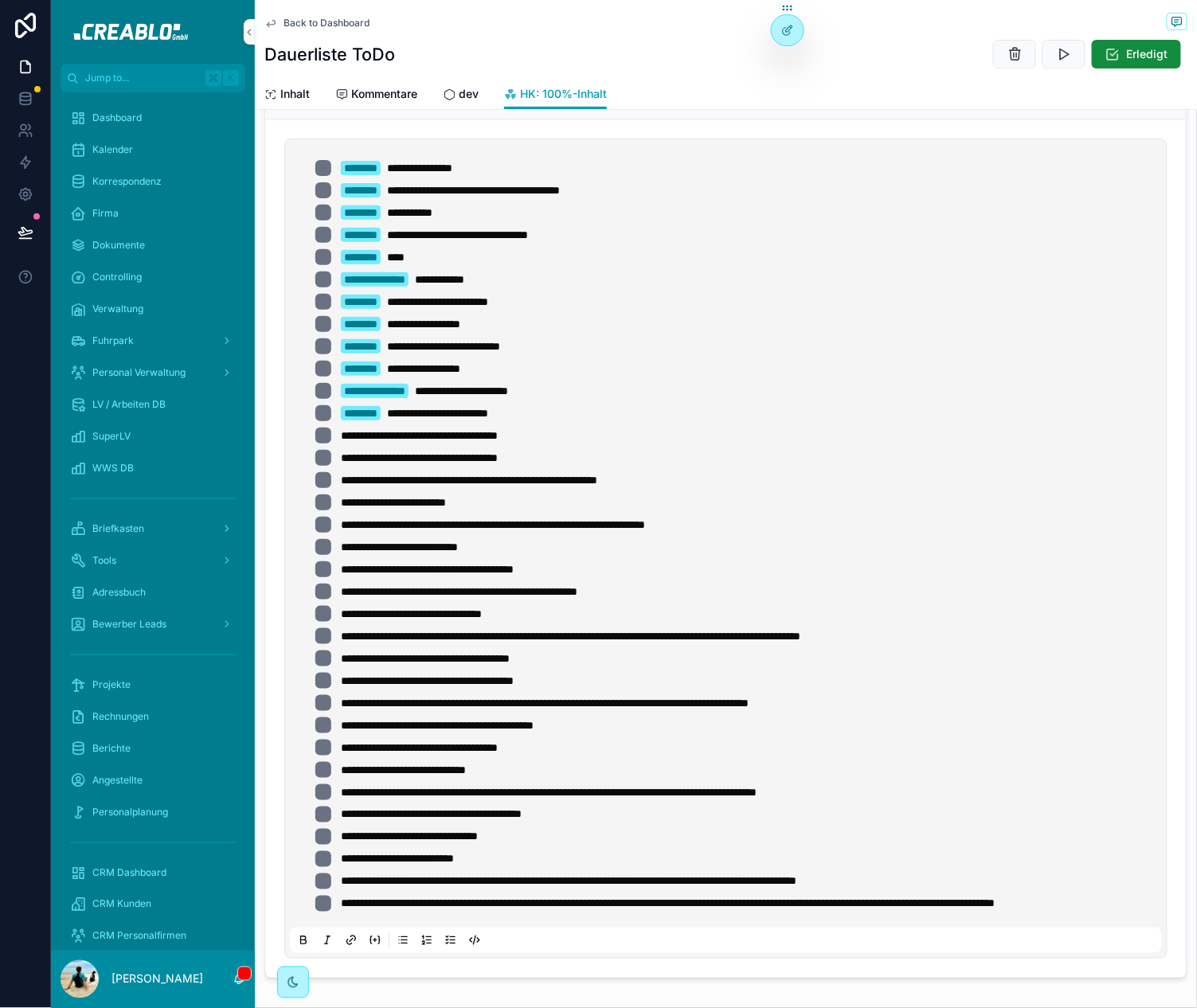
scroll to position [84, 0]
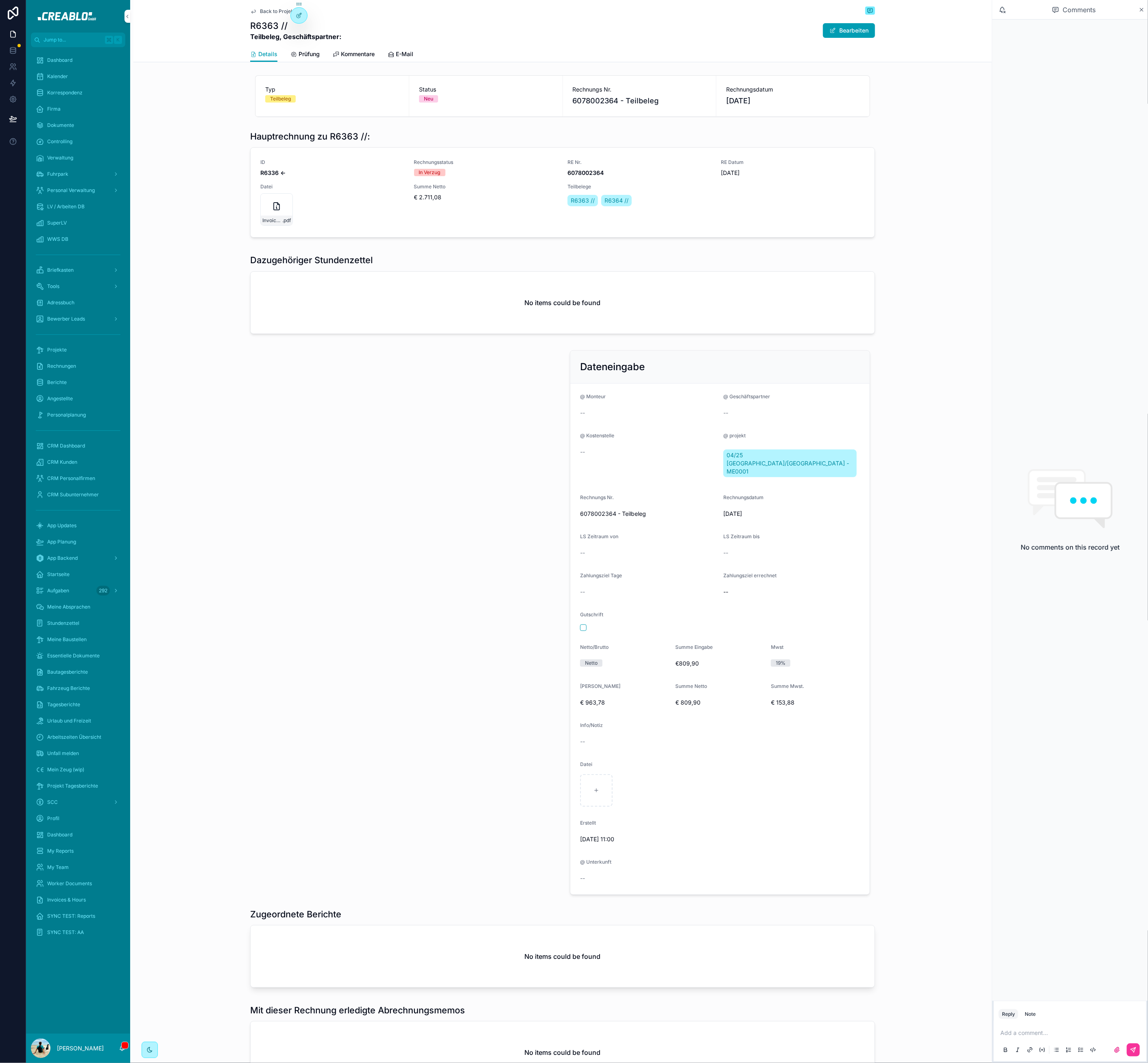
click at [269, 213] on div "Invoice_38638946 .pdf" at bounding box center [277, 210] width 33 height 33
click at [261, 207] on div "Invoice_38863766 .pdf" at bounding box center [277, 210] width 33 height 33
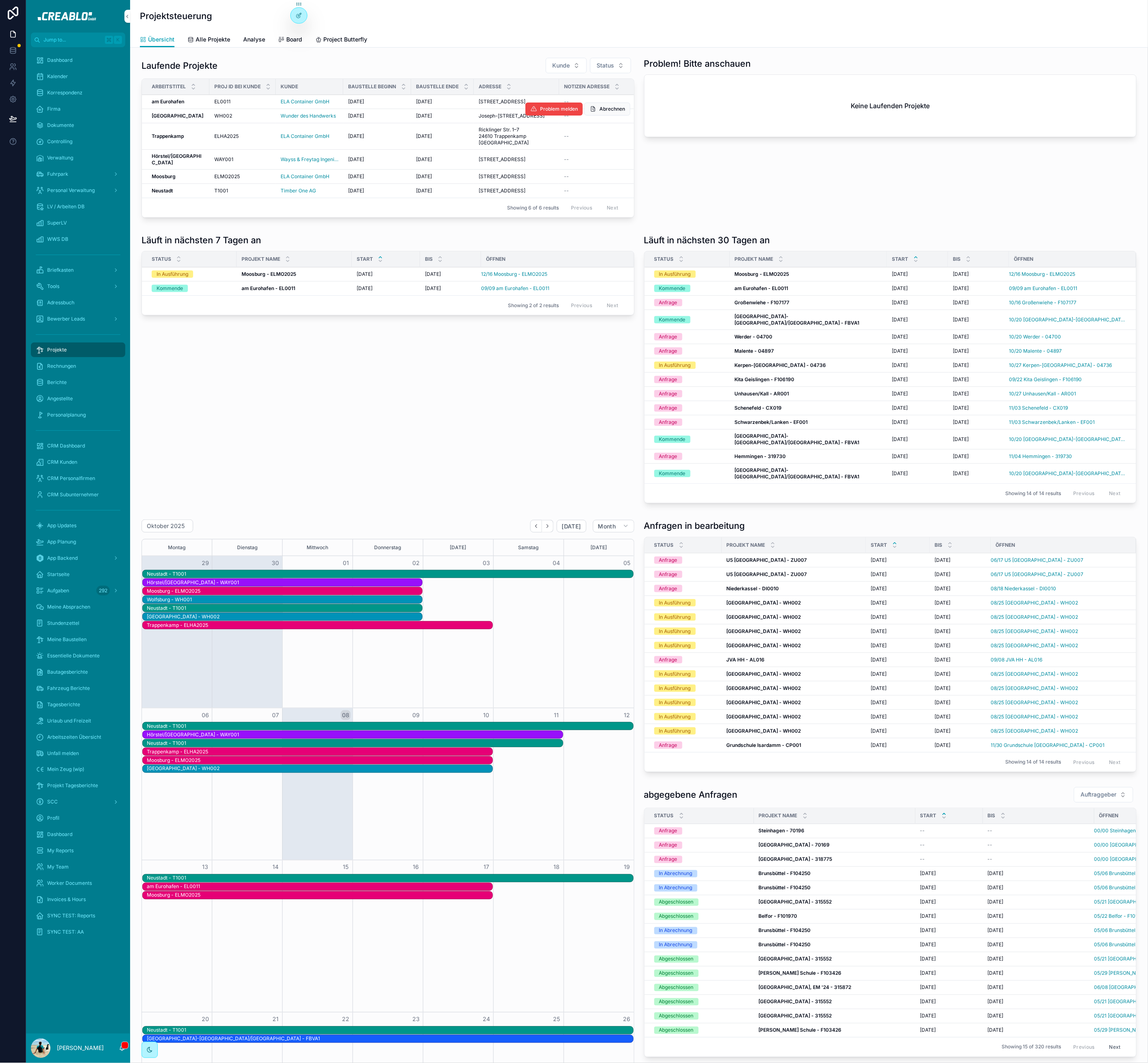
click at [160, 119] on strong "Kassel" at bounding box center [178, 115] width 52 height 6
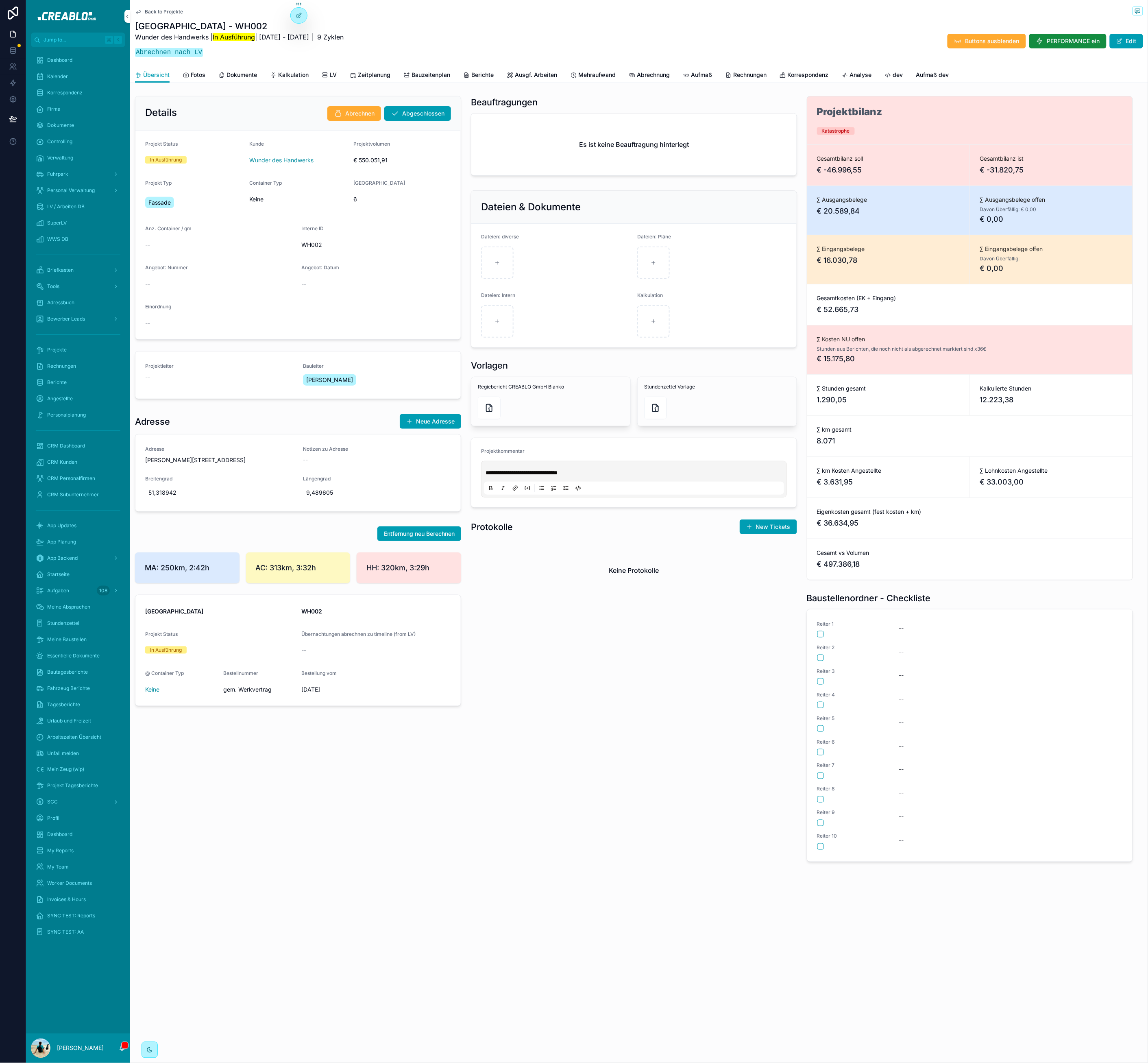
click at [477, 71] on span "Berichte" at bounding box center [482, 75] width 22 height 8
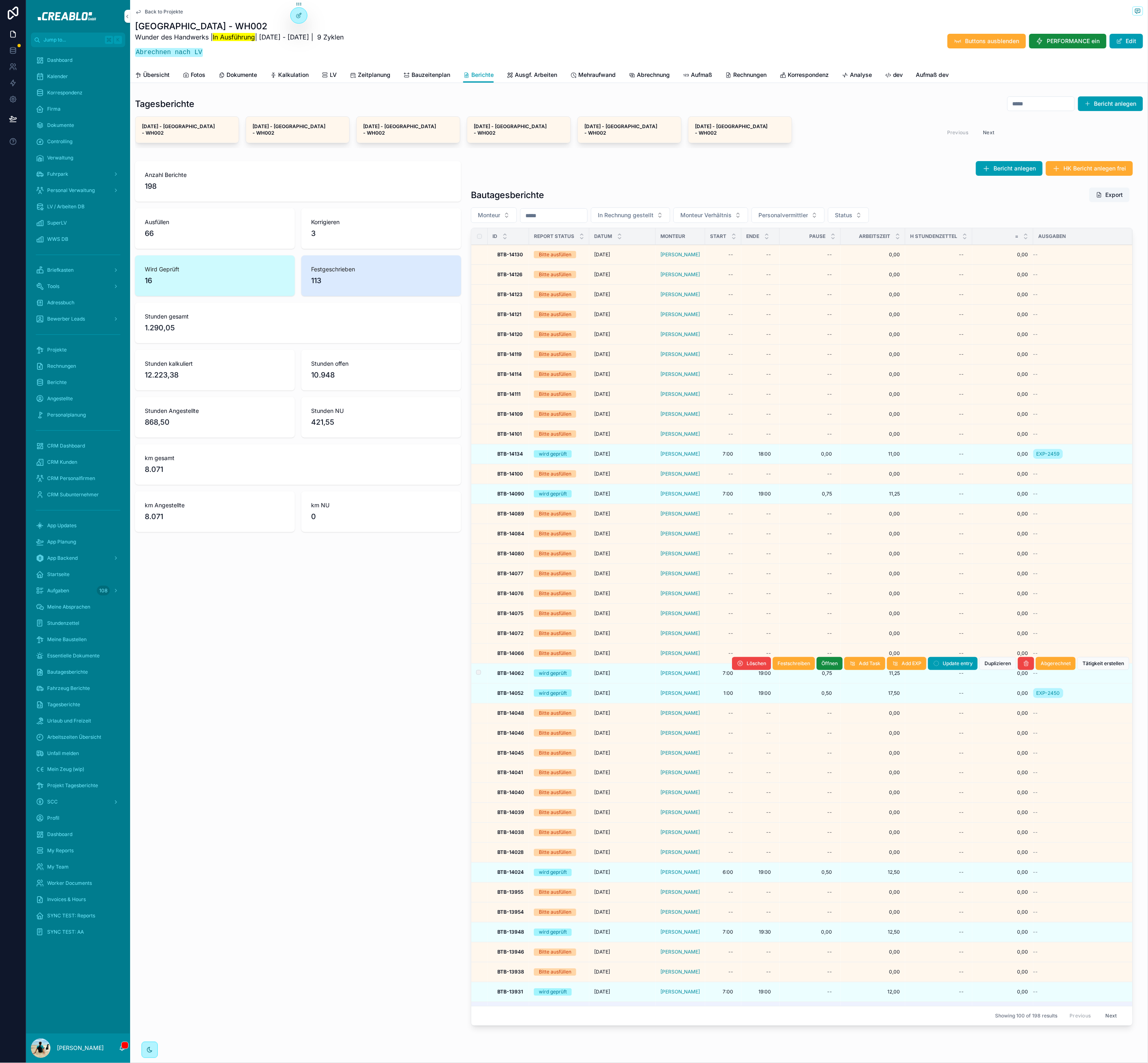
click at [610, 670] on span "[DATE]" at bounding box center [602, 673] width 16 height 6
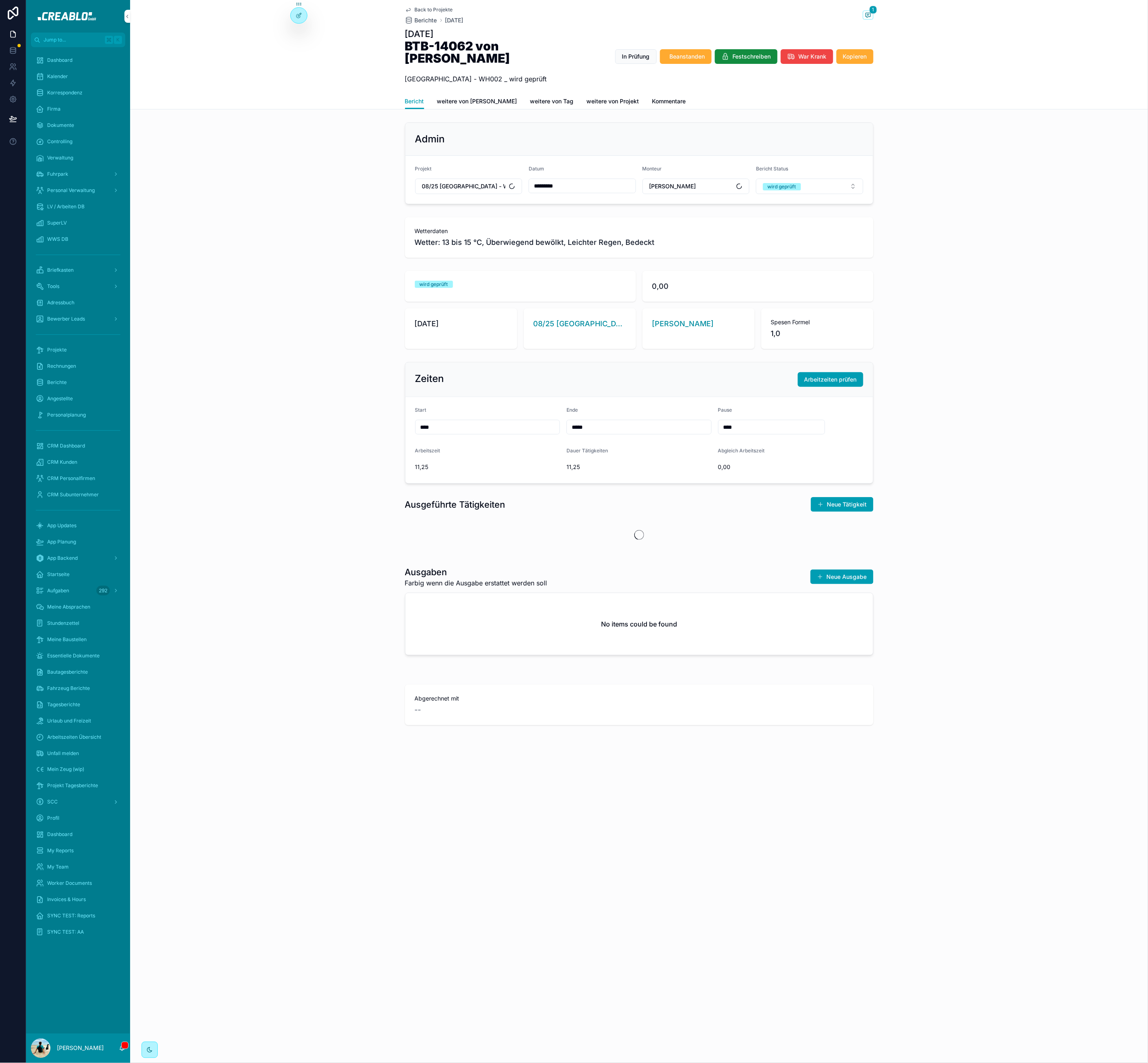
click at [254, 493] on div "Ausgeführte Tätigkeiten Neue Tätigkeit" at bounding box center [639, 525] width 1018 height 63
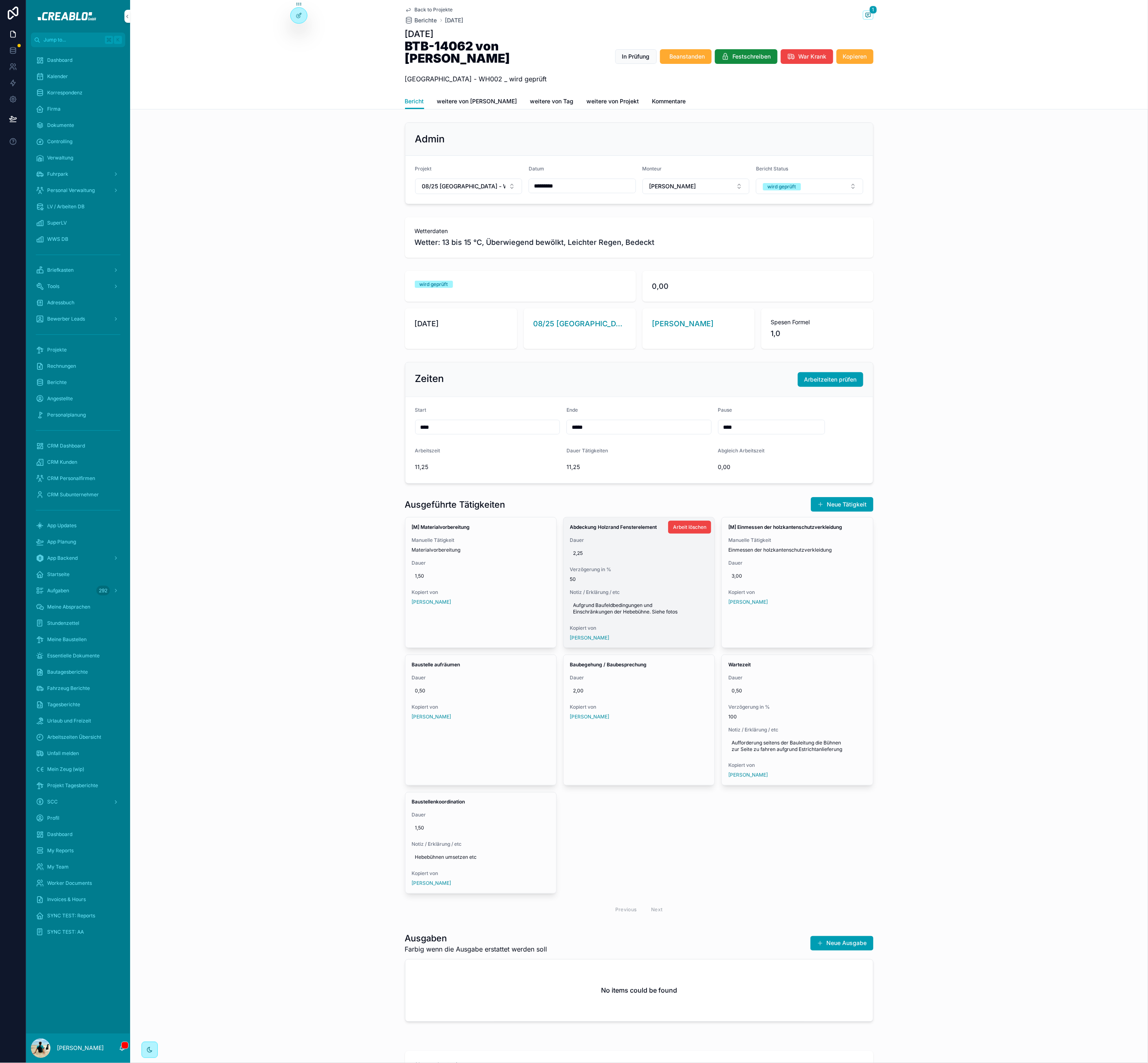
click at [635, 548] on div "2,25" at bounding box center [639, 553] width 138 height 13
click at [656, 589] on span "Notiz / Erklärung / etc" at bounding box center [639, 592] width 138 height 6
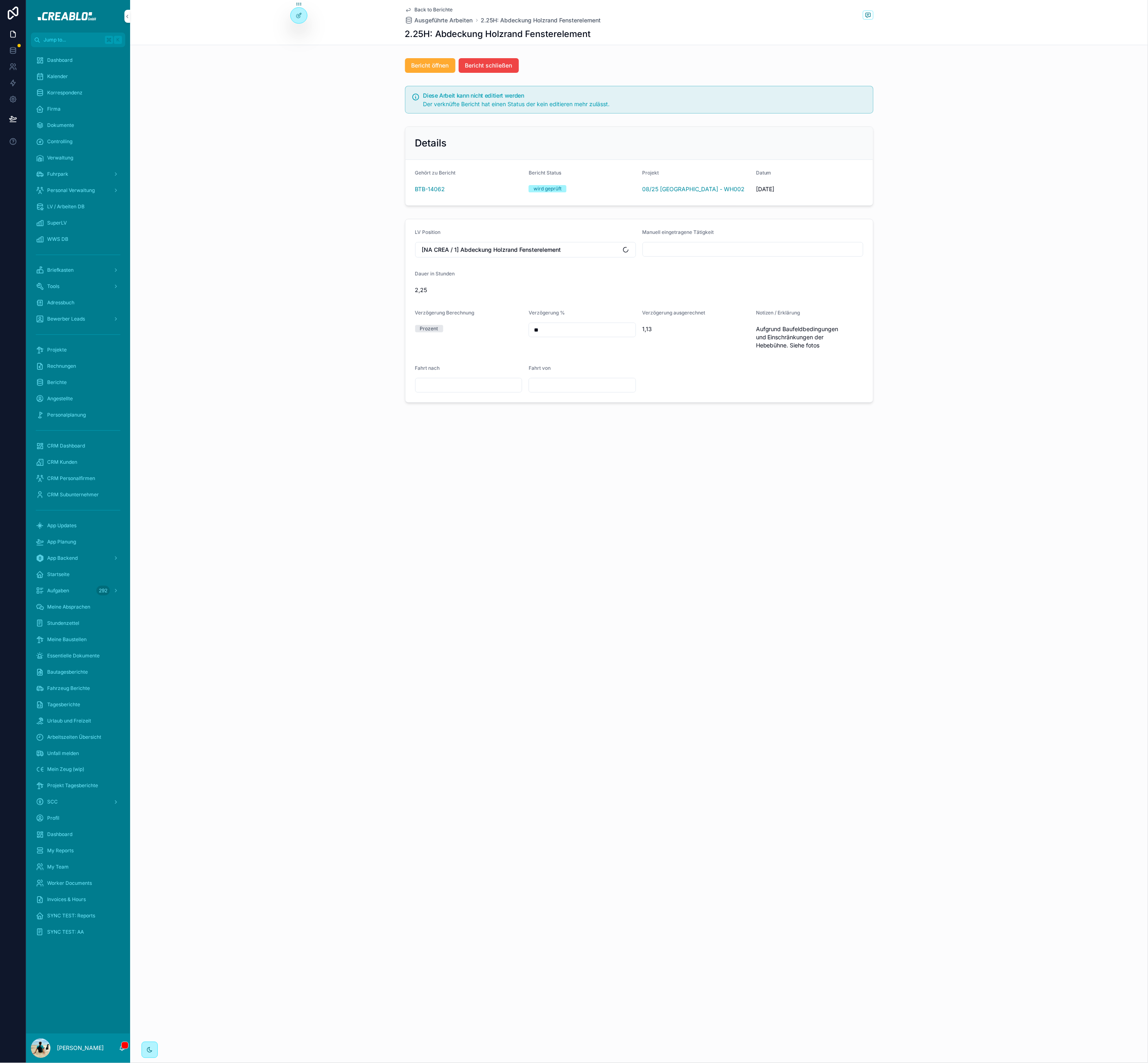
click at [244, 74] on div "Bericht öffnen Bericht schließen" at bounding box center [639, 65] width 1018 height 21
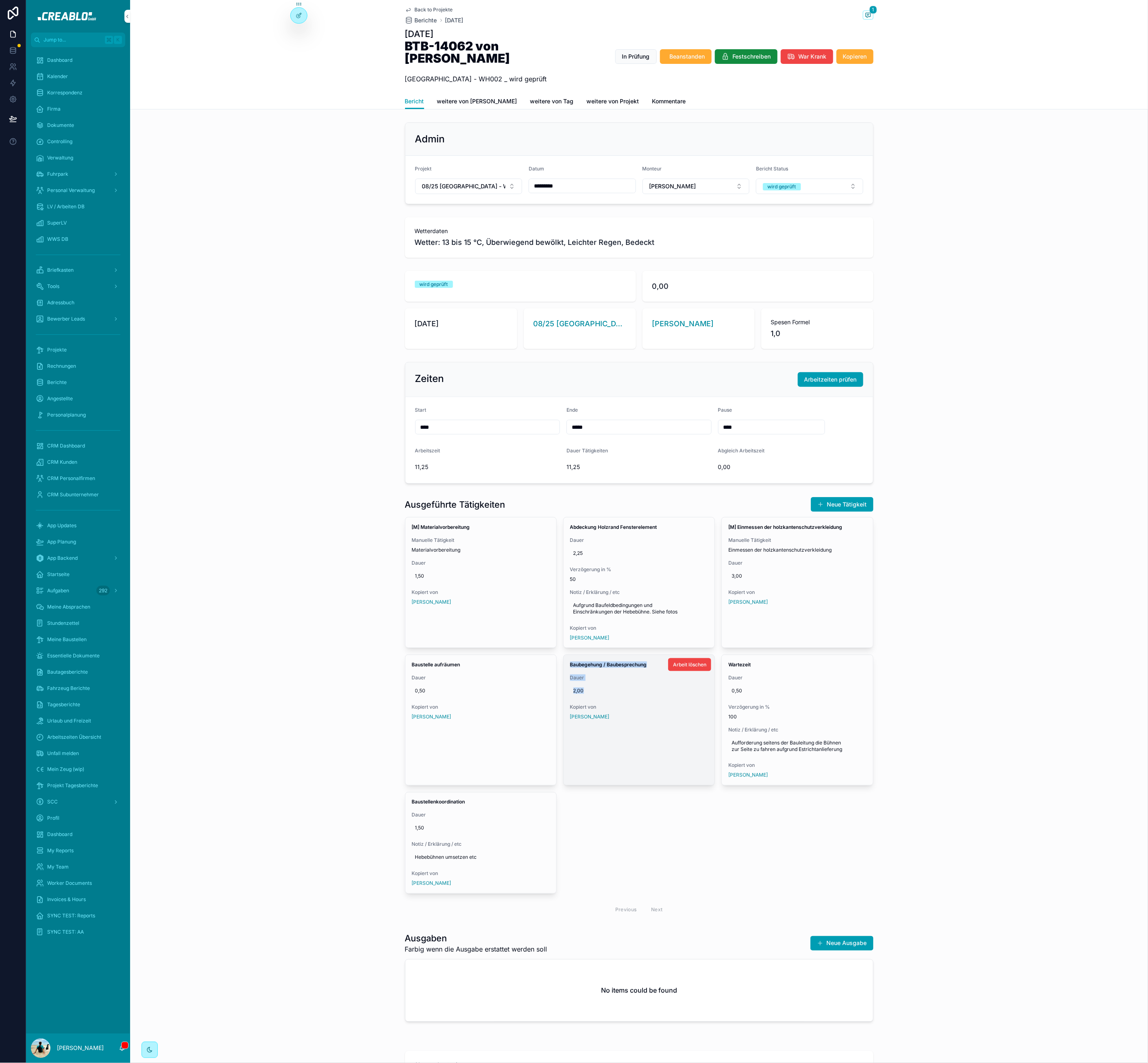
drag, startPoint x: 557, startPoint y: 645, endPoint x: 674, endPoint y: 717, distance: 137.4
click at [632, 677] on div "[M] Materialvorbereitung Manuelle Tätigkeit Materialvorbereitung Dauer 1,50 Kop…" at bounding box center [639, 718] width 469 height 402
click at [785, 832] on div "[M] Materialvorbereitung Manuelle Tätigkeit Materialvorbereitung Dauer 1,50 Kop…" at bounding box center [639, 718] width 469 height 402
drag, startPoint x: 411, startPoint y: 490, endPoint x: 944, endPoint y: 778, distance: 605.8
click at [918, 778] on div "Ausgeführte Tätigkeiten Neue Tätigkeit [M] Materialvorbereitung [PERSON_NAME] T…" at bounding box center [639, 708] width 1018 height 429
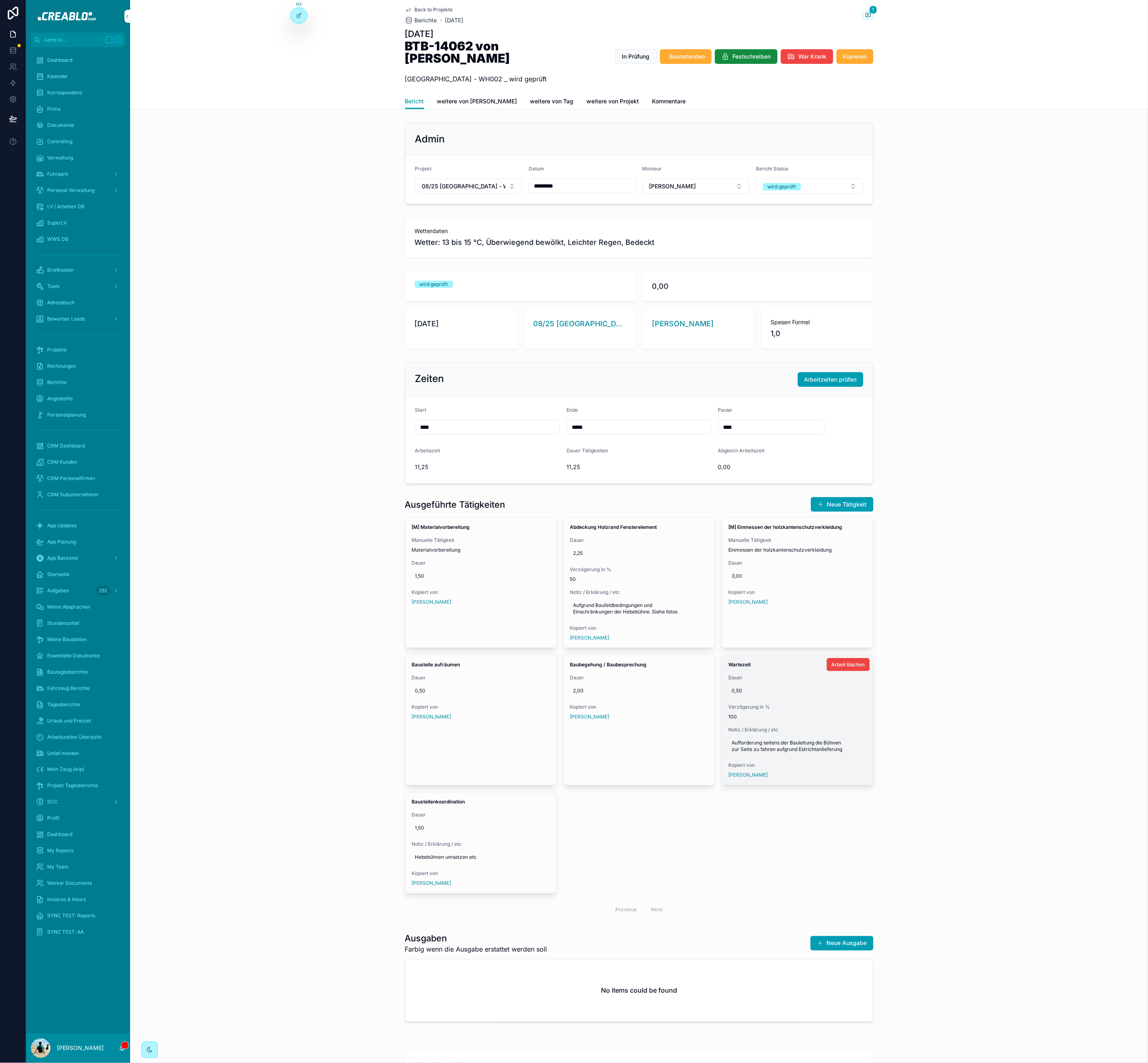
drag, startPoint x: 944, startPoint y: 778, endPoint x: 858, endPoint y: 677, distance: 132.7
click at [943, 777] on div "Ausgeführte Tätigkeiten Neue Tätigkeit [M] Materialvorbereitung [PERSON_NAME] T…" at bounding box center [639, 708] width 1018 height 429
drag, startPoint x: 245, startPoint y: 121, endPoint x: 334, endPoint y: 33, distance: 125.2
click at [250, 119] on div "Admin Projekt 08/25 Kassel - WH002 Datum ********* Monteur Tom Orminski Bericht…" at bounding box center [639, 163] width 1018 height 88
click at [62, 350] on span "Projekte" at bounding box center [57, 350] width 20 height 6
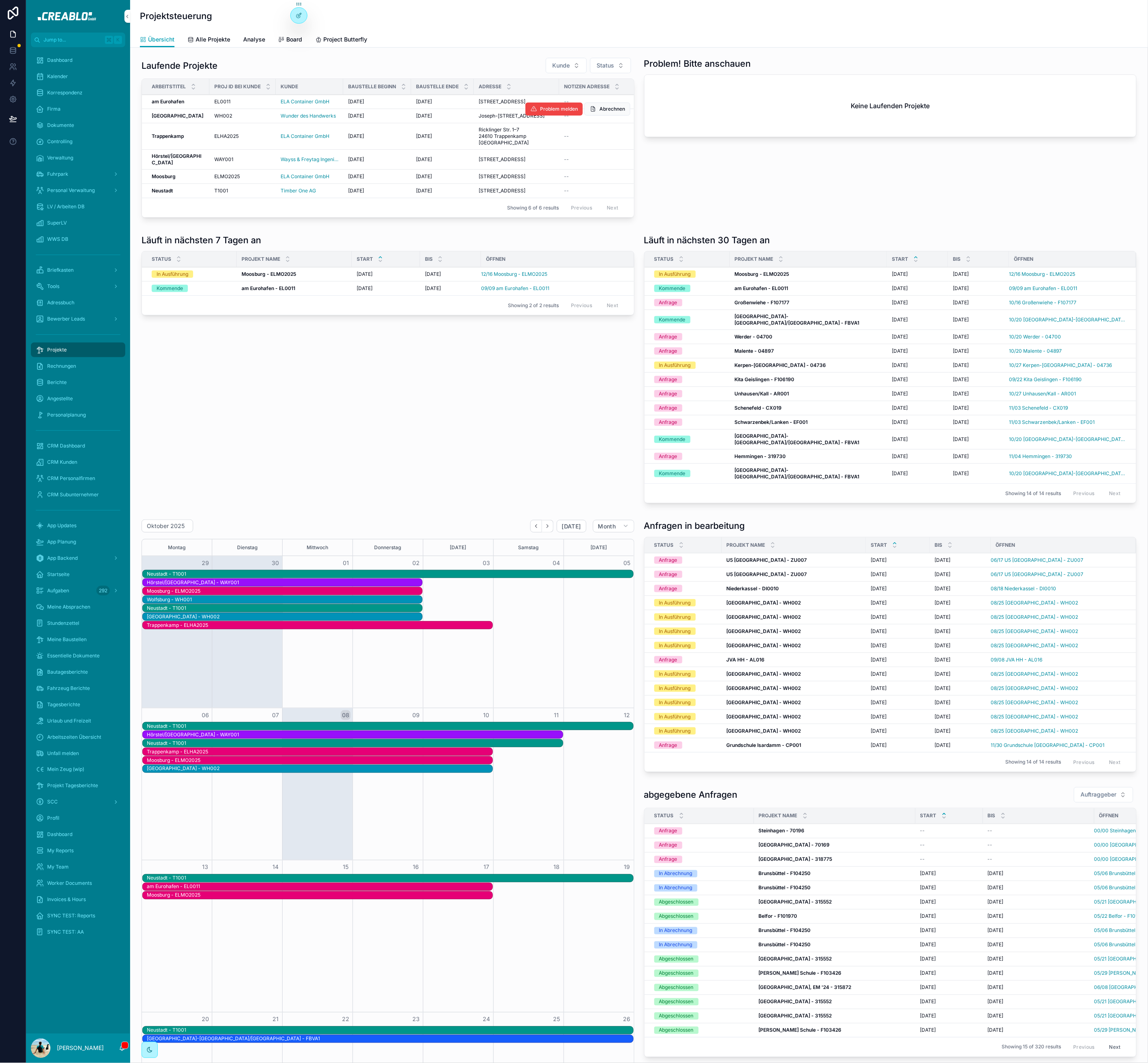
click at [159, 123] on td "Kassel Kassel" at bounding box center [175, 116] width 68 height 14
click at [158, 119] on strong "Kassel" at bounding box center [178, 115] width 52 height 6
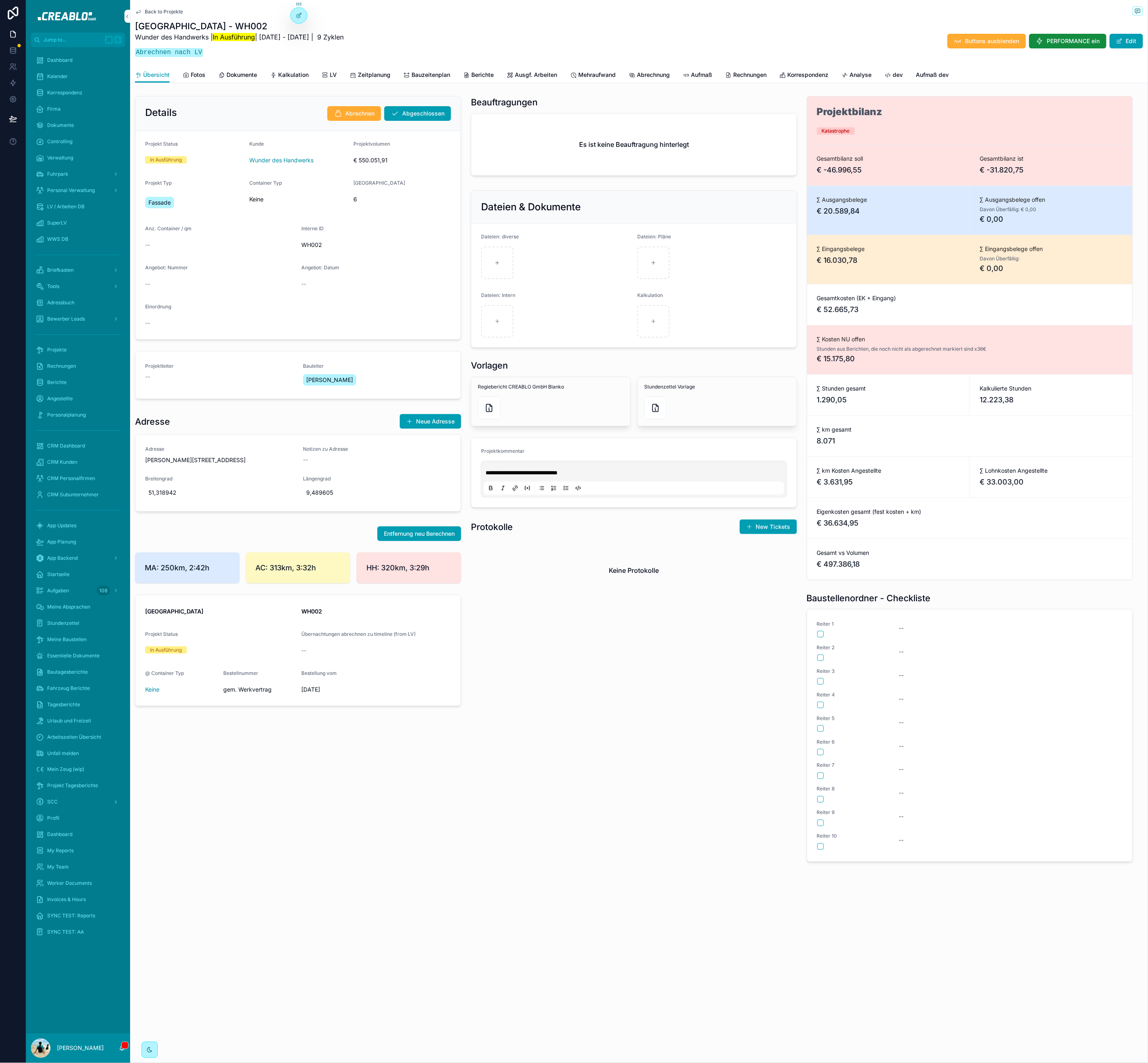
click at [656, 78] on span "Abrechnung" at bounding box center [653, 75] width 33 height 8
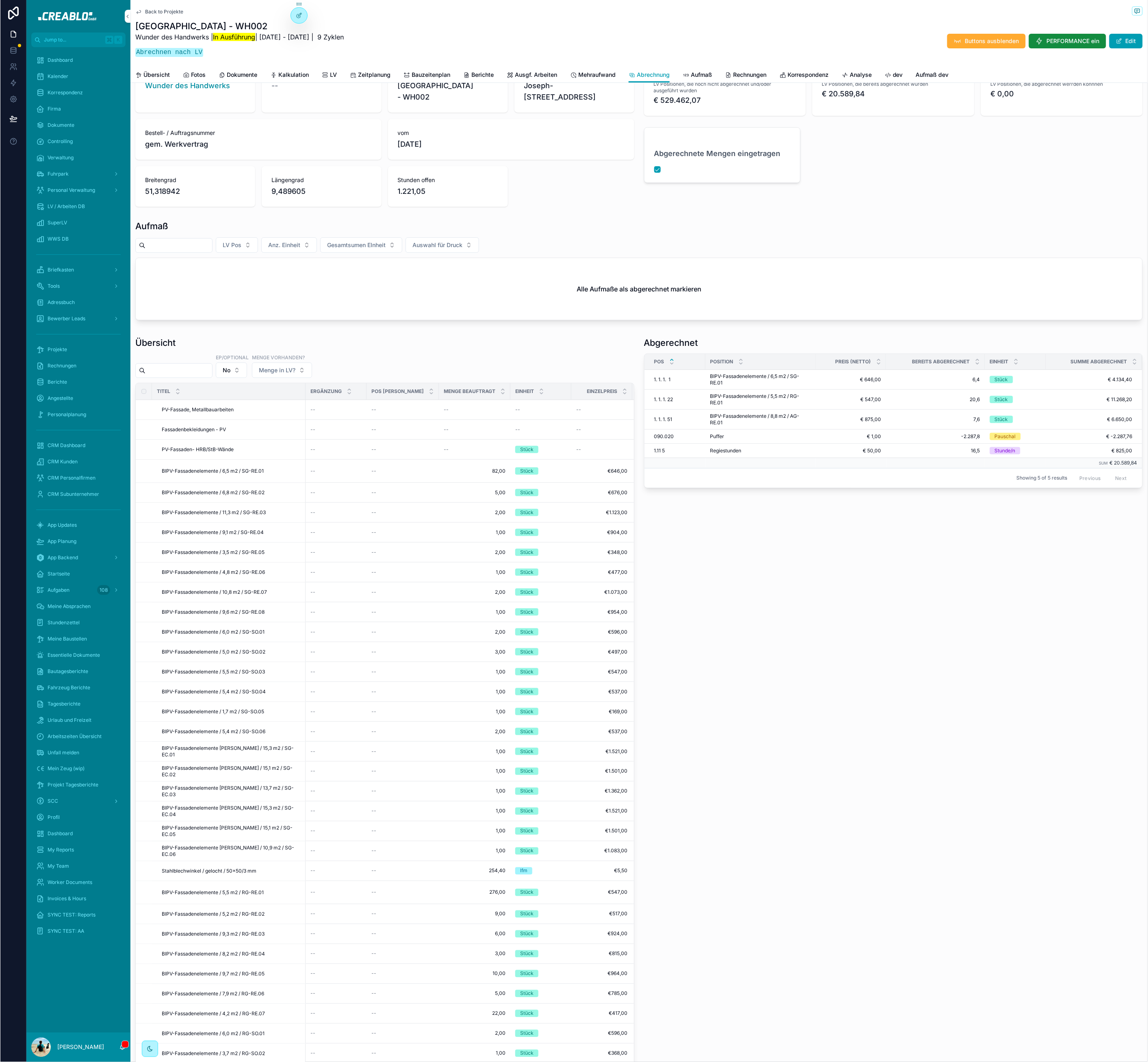
scroll to position [126, 0]
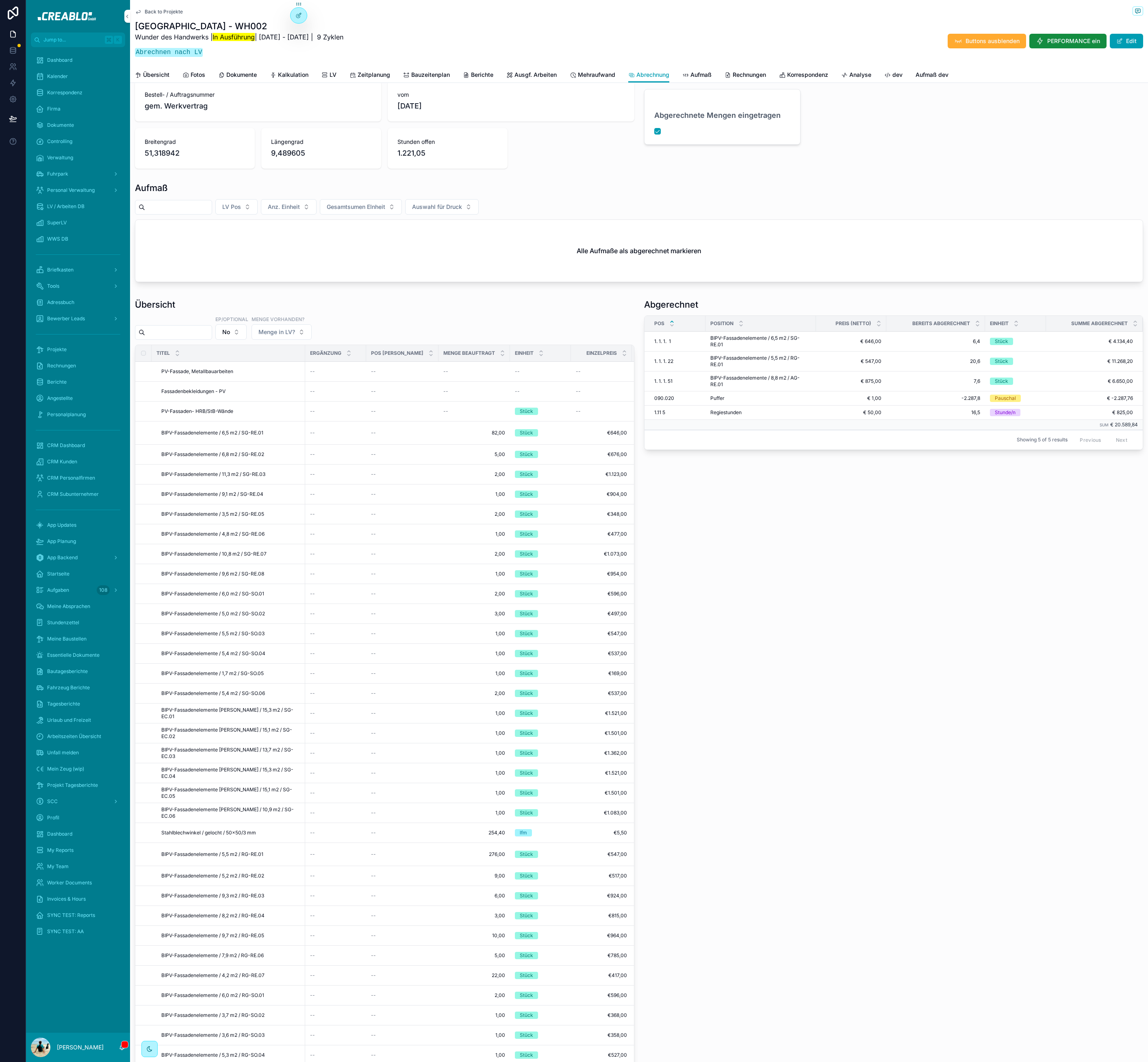
click at [163, 338] on input "scrollable content" at bounding box center [178, 332] width 67 height 11
click at [186, 338] on input "scrollable content" at bounding box center [178, 332] width 67 height 11
paste input "********"
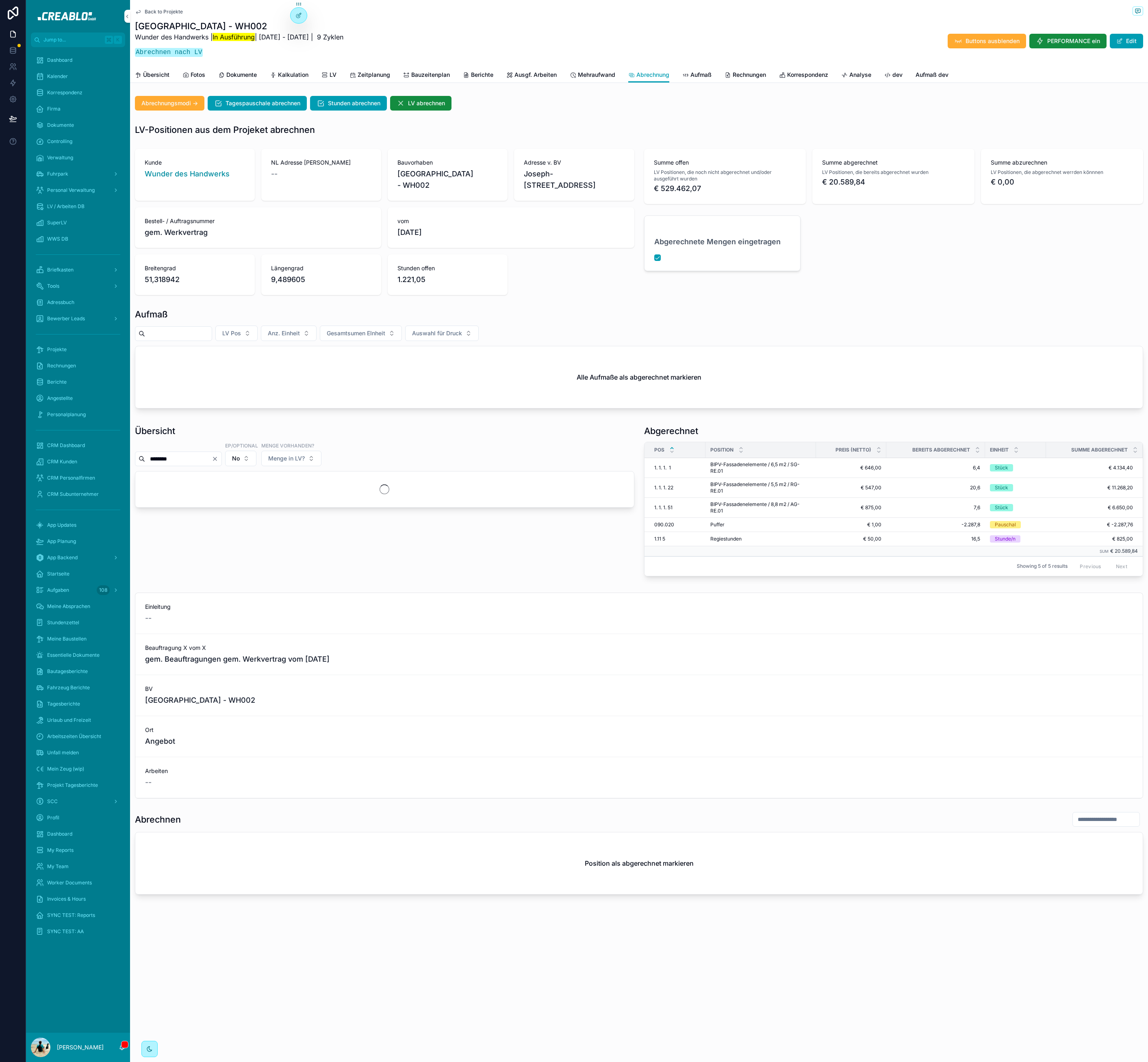
type input "********"
click at [365, 285] on span "9,489605" at bounding box center [321, 279] width 100 height 11
click at [610, 500] on div "100%" at bounding box center [619, 488] width 23 height 23
click at [593, 506] on div "--" at bounding box center [609, 499] width 51 height 13
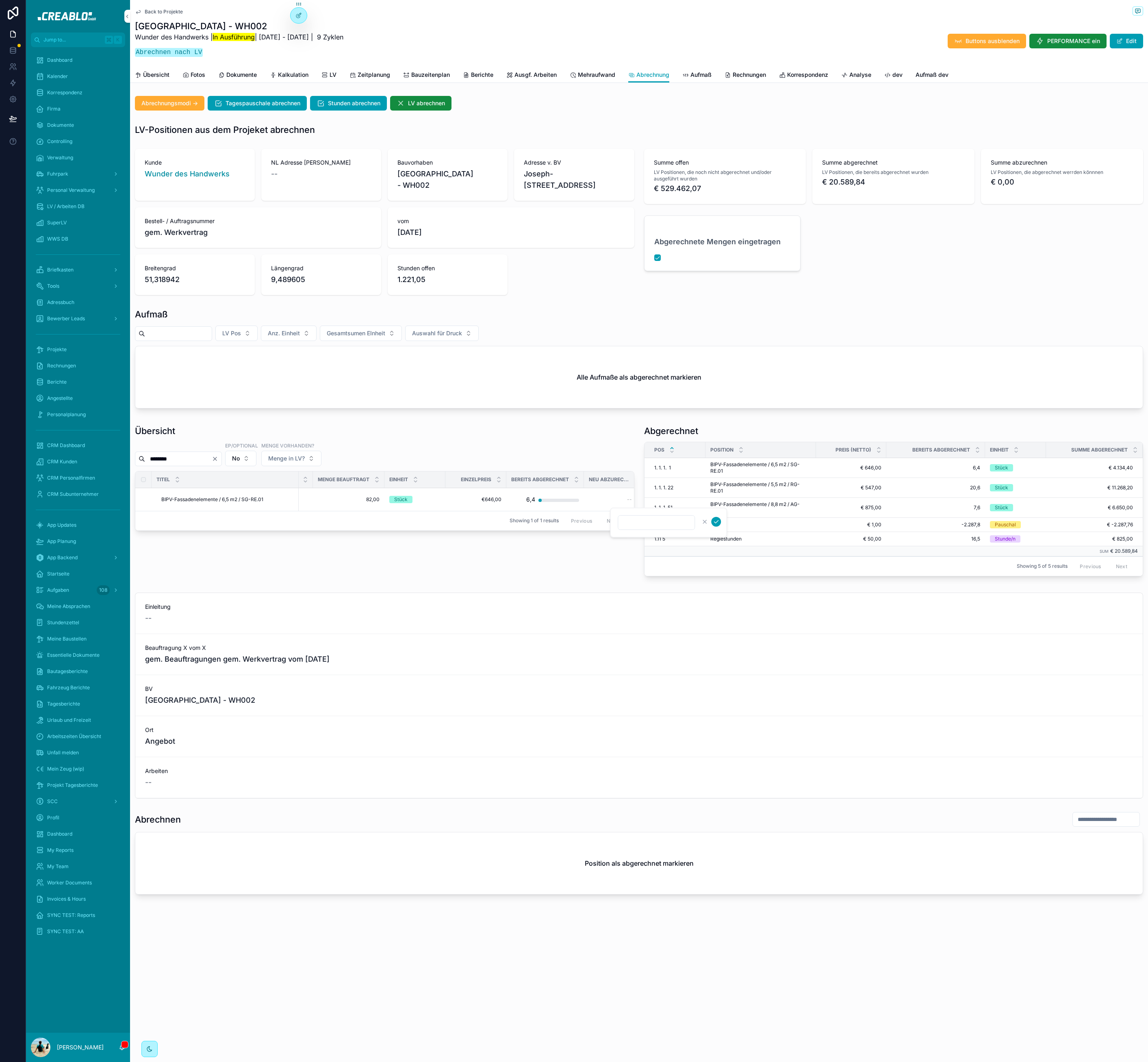
type input "****"
click button "scrollable content" at bounding box center [716, 521] width 10 height 10
click at [195, 465] on input "********" at bounding box center [178, 459] width 67 height 11
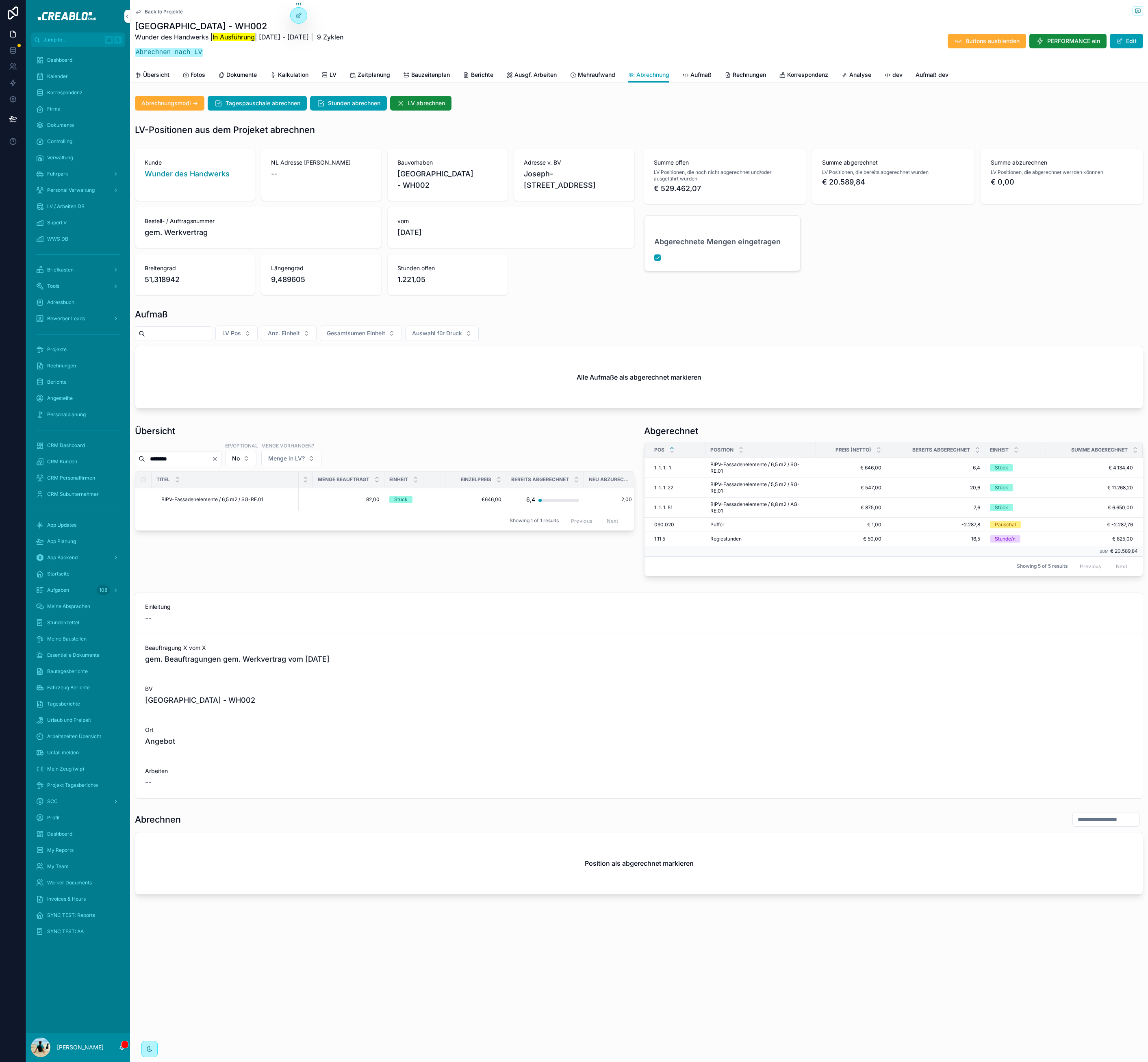
paste input "scrollable content"
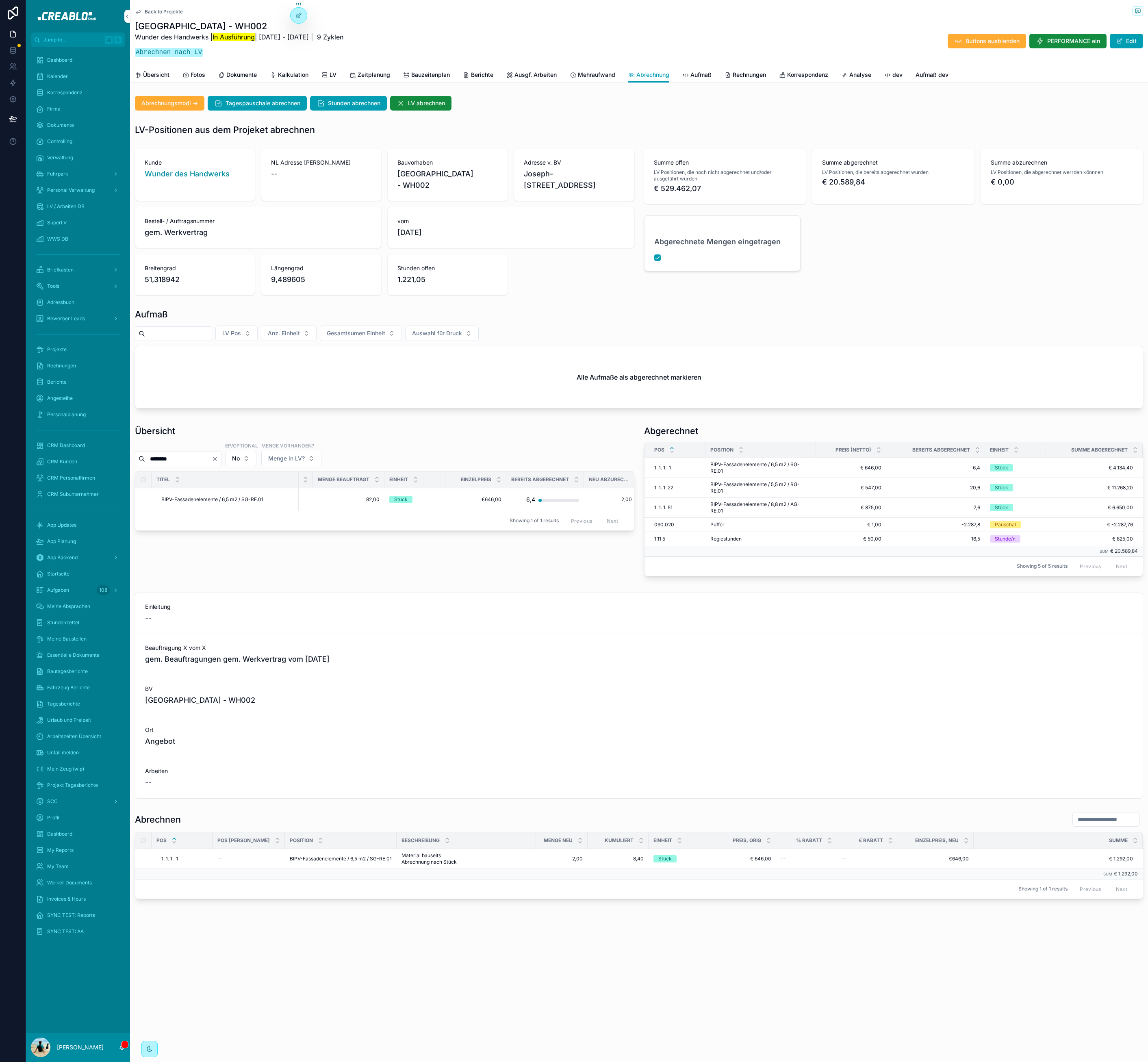
type input "********"
click at [596, 506] on div "--" at bounding box center [609, 499] width 51 height 13
type input "*****"
click button "scrollable content" at bounding box center [716, 521] width 10 height 10
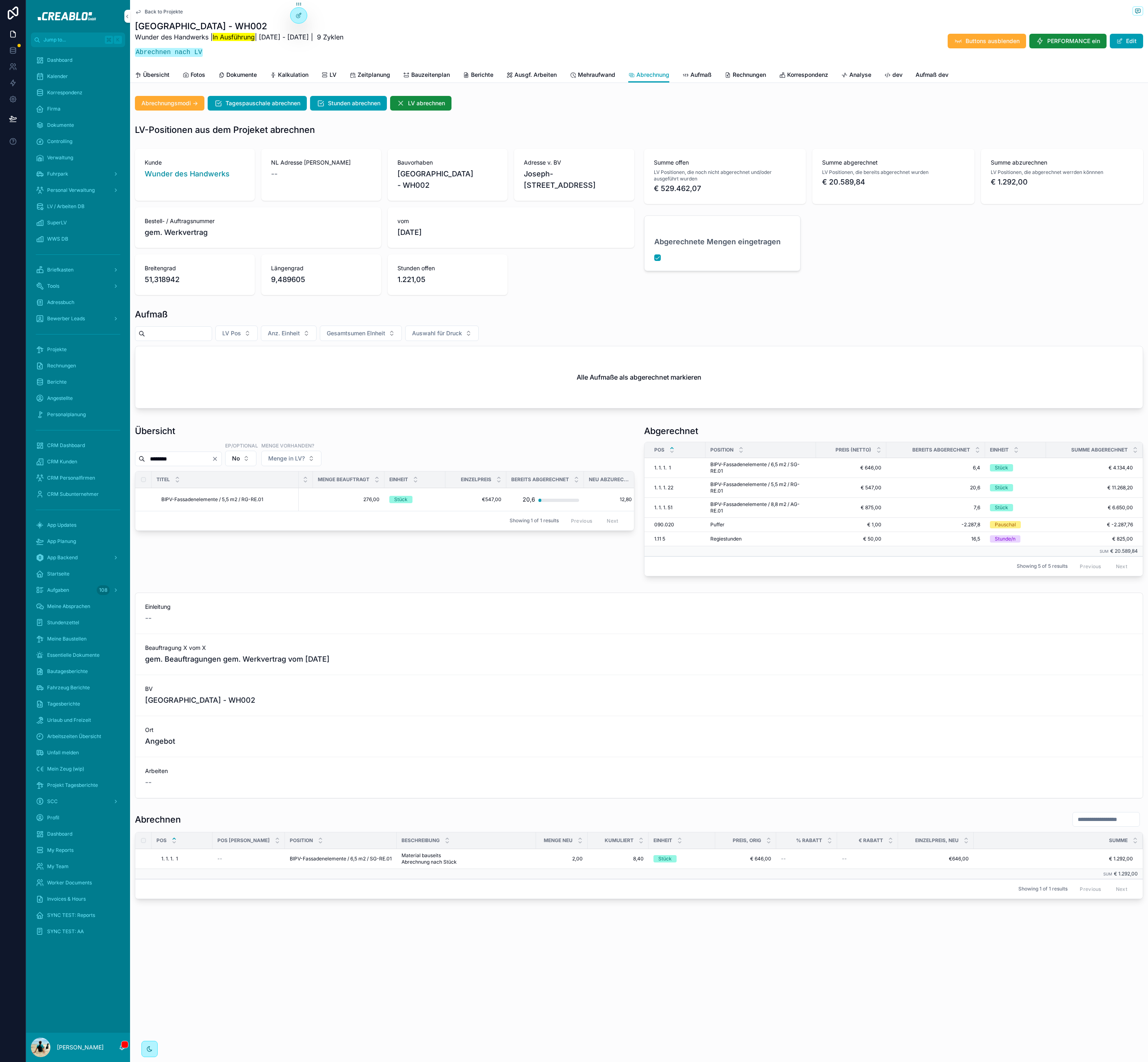
click at [171, 465] on input "********" at bounding box center [178, 459] width 67 height 11
paste input "scrollable content"
type input "********"
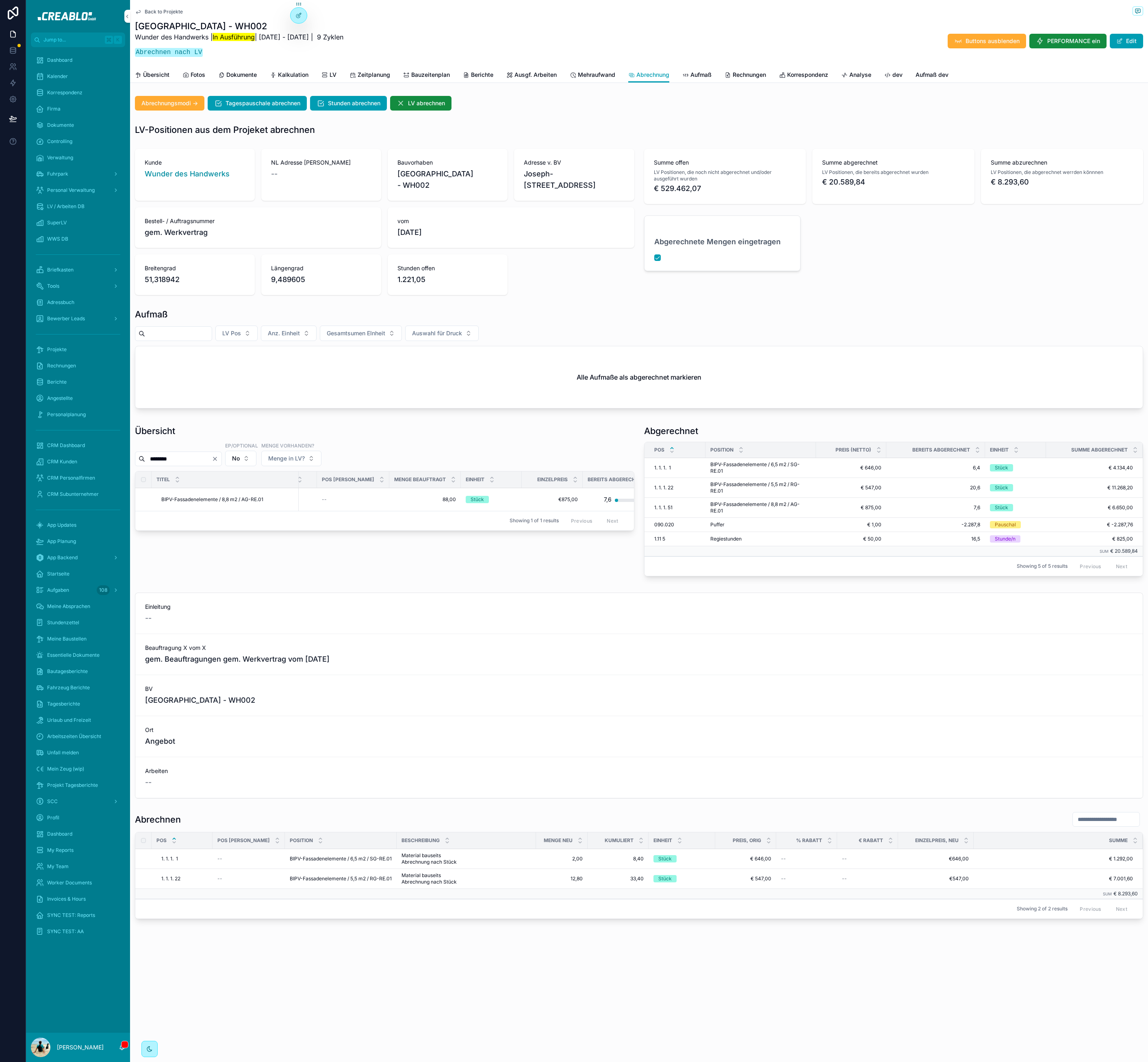
scroll to position [0, 119]
click at [589, 506] on div "--" at bounding box center [609, 499] width 51 height 13
type input "****"
click button "scrollable content" at bounding box center [716, 521] width 10 height 10
click at [187, 465] on input "********" at bounding box center [178, 459] width 67 height 11
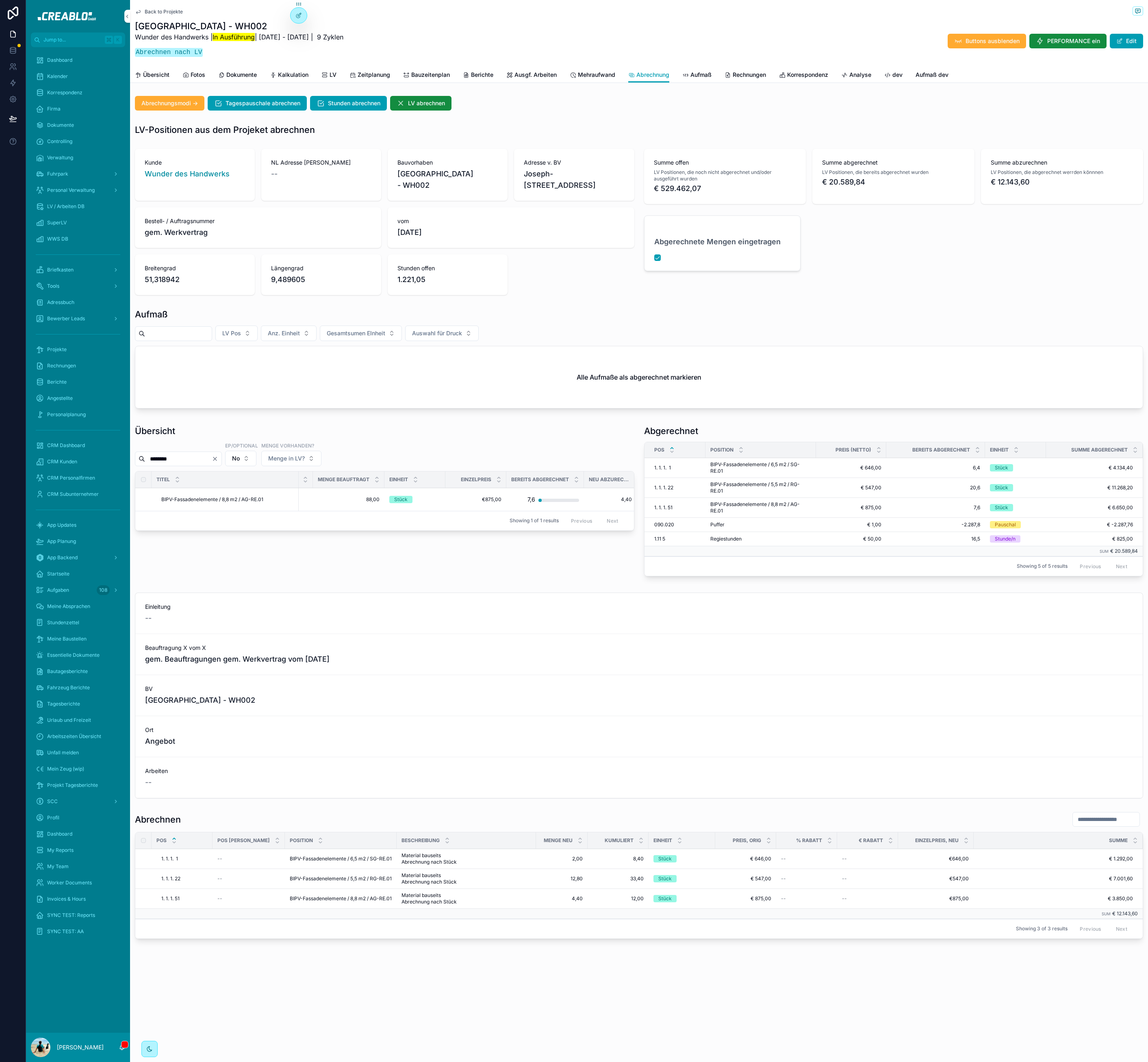
click at [187, 465] on input "********" at bounding box center [178, 459] width 67 height 11
type input "*******"
click at [588, 506] on div "--" at bounding box center [613, 499] width 51 height 13
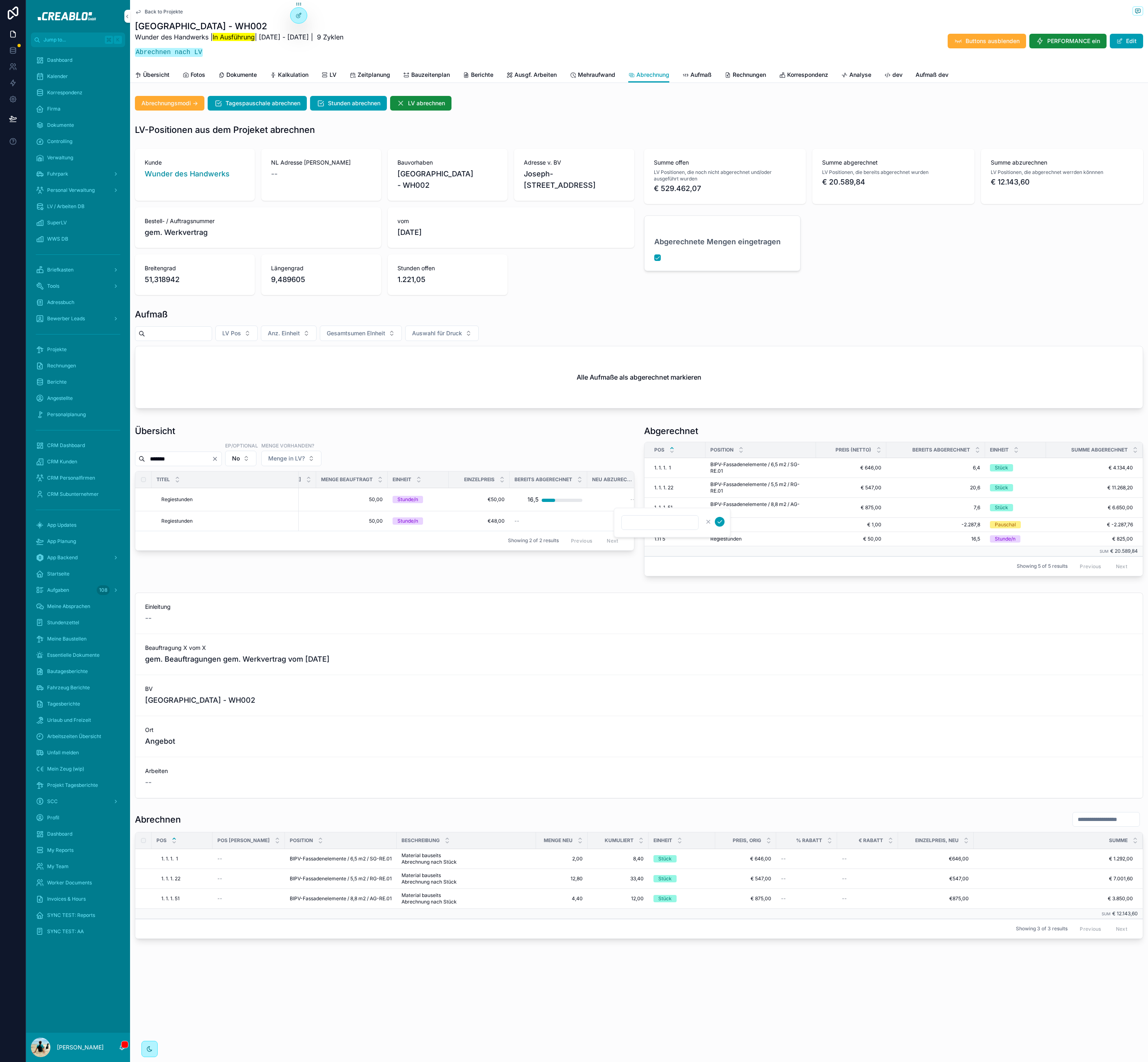
type input "******"
click button "scrollable content" at bounding box center [721, 521] width 10 height 10
click at [153, 74] on span "Übersicht" at bounding box center [156, 75] width 26 height 8
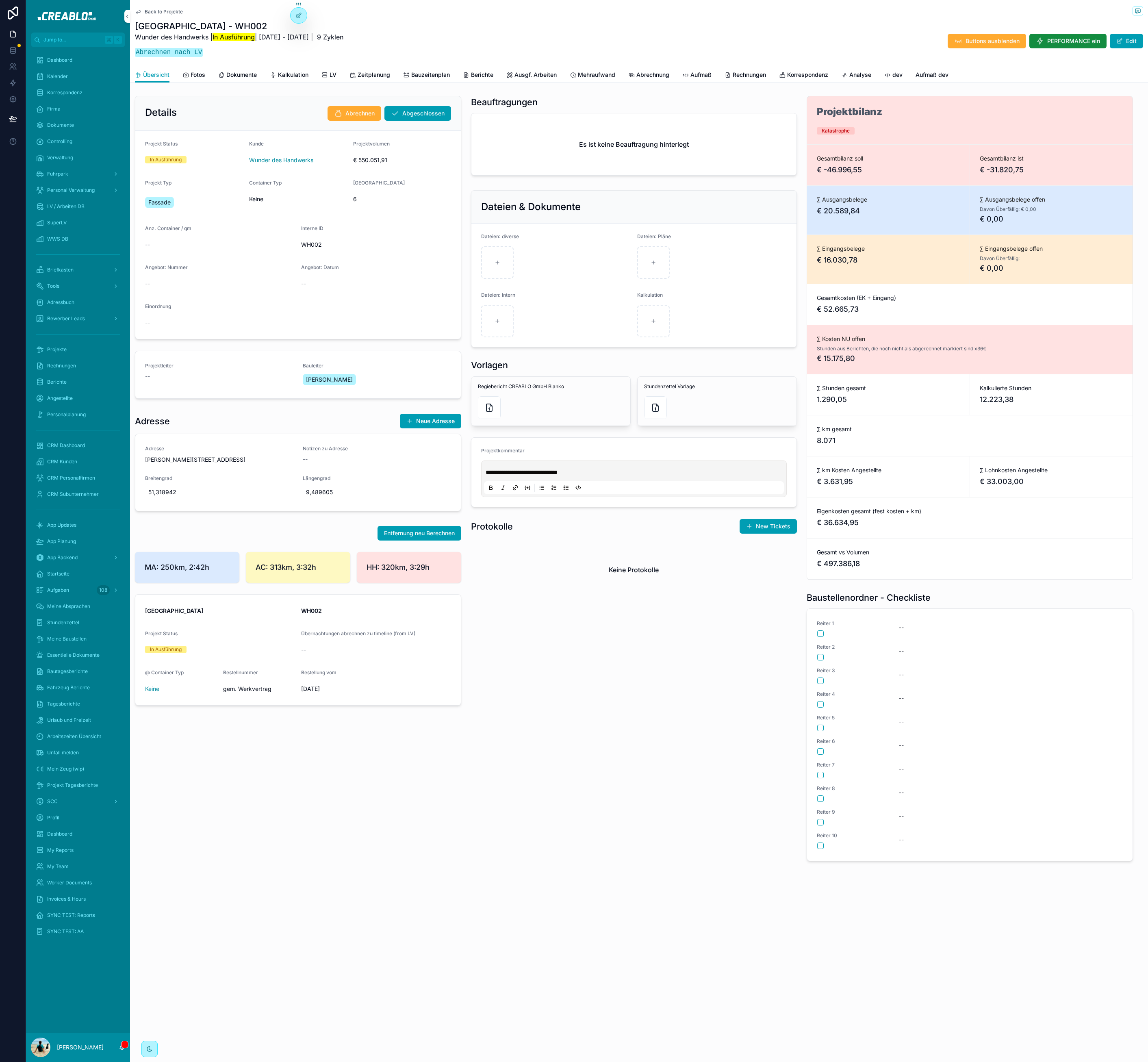
drag, startPoint x: 430, startPoint y: 853, endPoint x: 687, endPoint y: 262, distance: 644.5
click at [435, 839] on div "Details Abrechnen Abgeschlossen Projekt Status In Ausführung Kunde Wunder des H…" at bounding box center [298, 480] width 336 height 775
drag, startPoint x: 599, startPoint y: 770, endPoint x: 584, endPoint y: 766, distance: 15.5
click at [598, 770] on div "**********" at bounding box center [634, 480] width 336 height 775
click at [477, 75] on span "Berichte" at bounding box center [482, 75] width 22 height 8
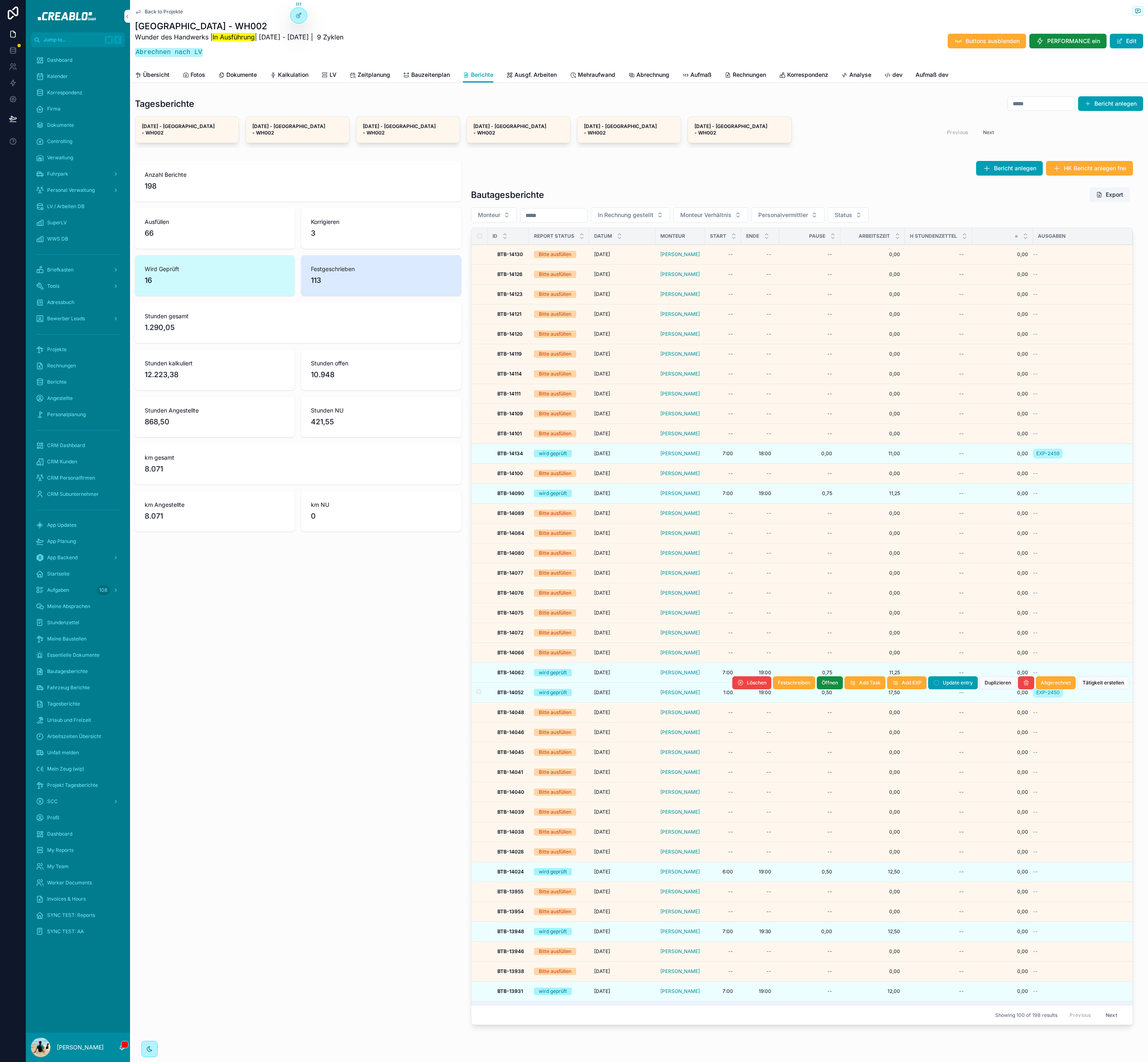
click at [698, 687] on td "Tom Orminski" at bounding box center [680, 693] width 49 height 20
click at [694, 690] on div "Tom Orminski" at bounding box center [680, 692] width 40 height 6
click at [147, 78] on span "Übersicht" at bounding box center [156, 75] width 26 height 8
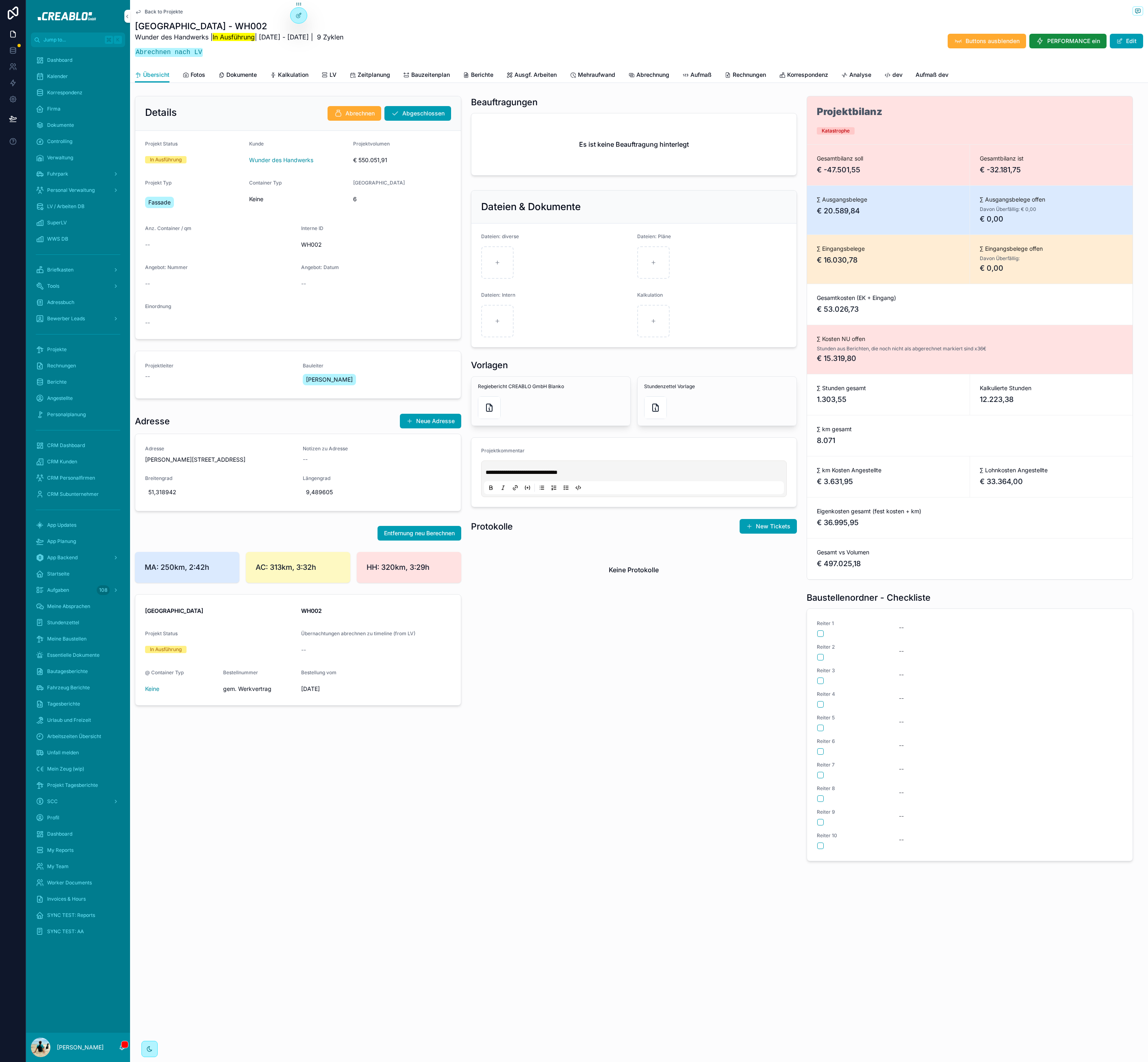
click at [486, 71] on span "Berichte" at bounding box center [482, 75] width 22 height 8
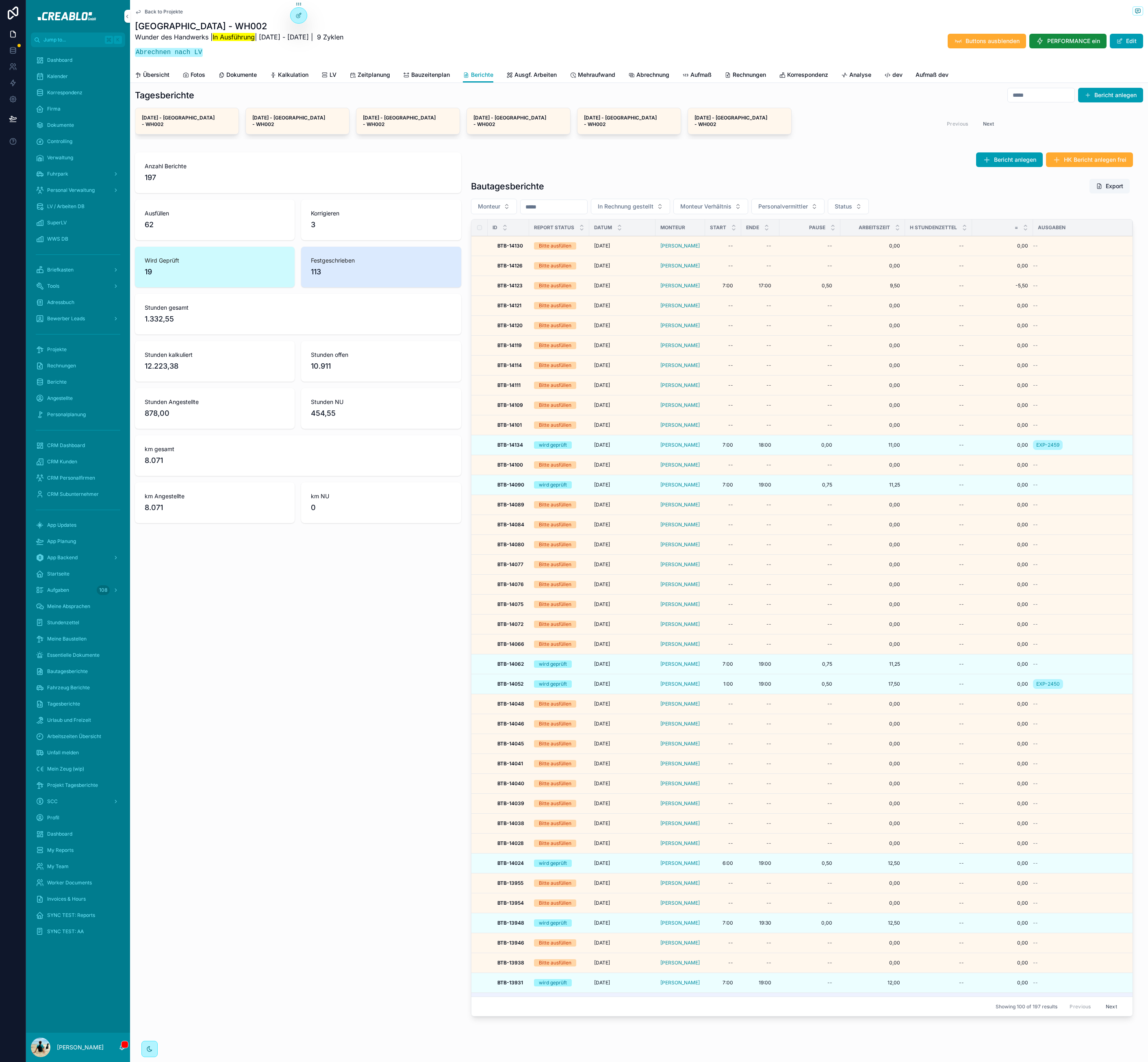
scroll to position [15, 0]
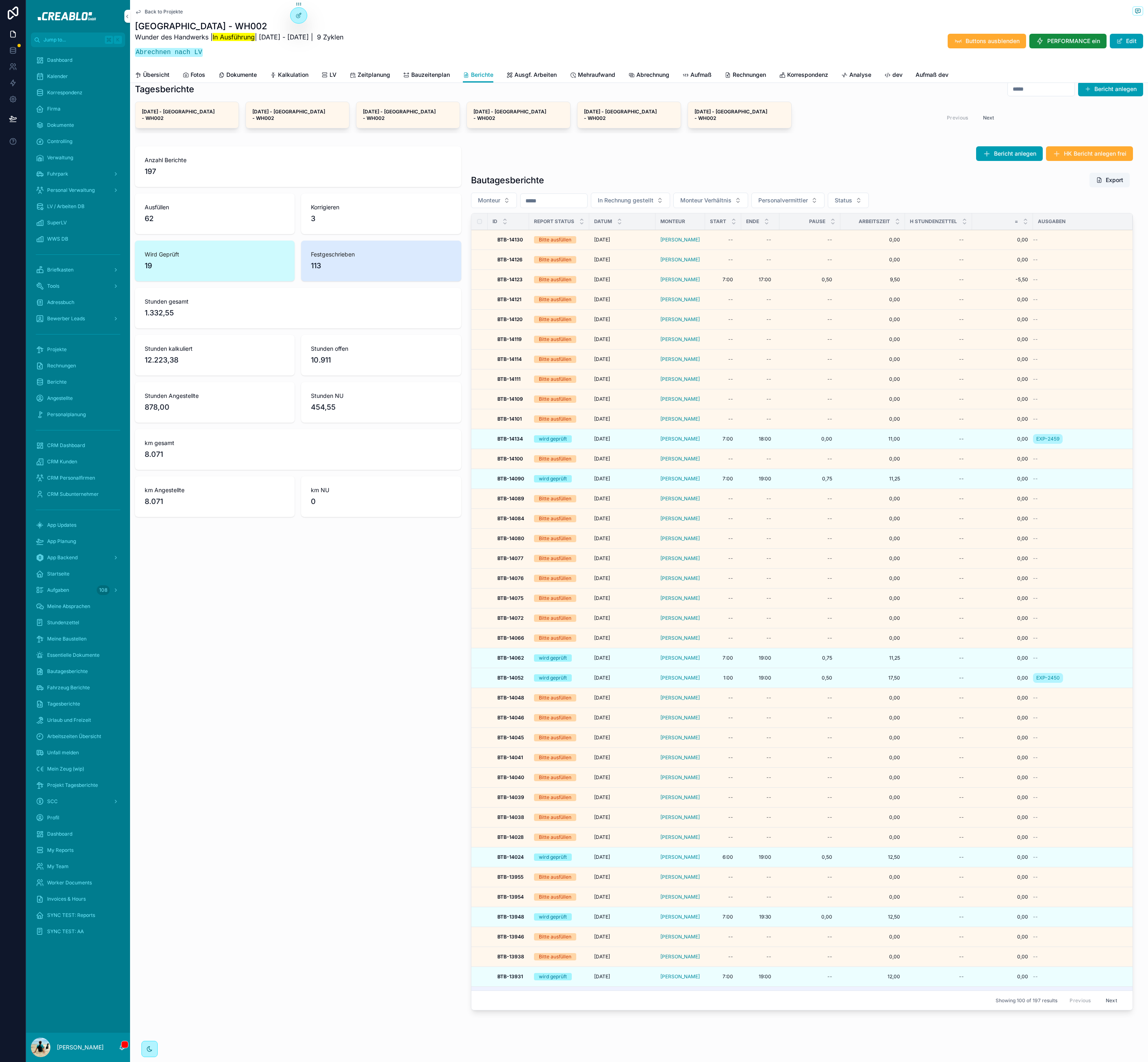
click at [246, 619] on div "Anzahl Berichte 197 Ausfüllen 62 Korrigieren 3 Wird Geprüft 19 Festgeschrieben …" at bounding box center [298, 580] width 336 height 874
drag, startPoint x: 320, startPoint y: 640, endPoint x: 355, endPoint y: 615, distance: 43.0
click at [322, 639] on div "Anzahl Berichte 197 Ausfüllen 62 Korrigieren 3 Wird Geprüft 19 Festgeschrieben …" at bounding box center [298, 580] width 336 height 874
drag, startPoint x: 492, startPoint y: 652, endPoint x: 520, endPoint y: 674, distance: 35.6
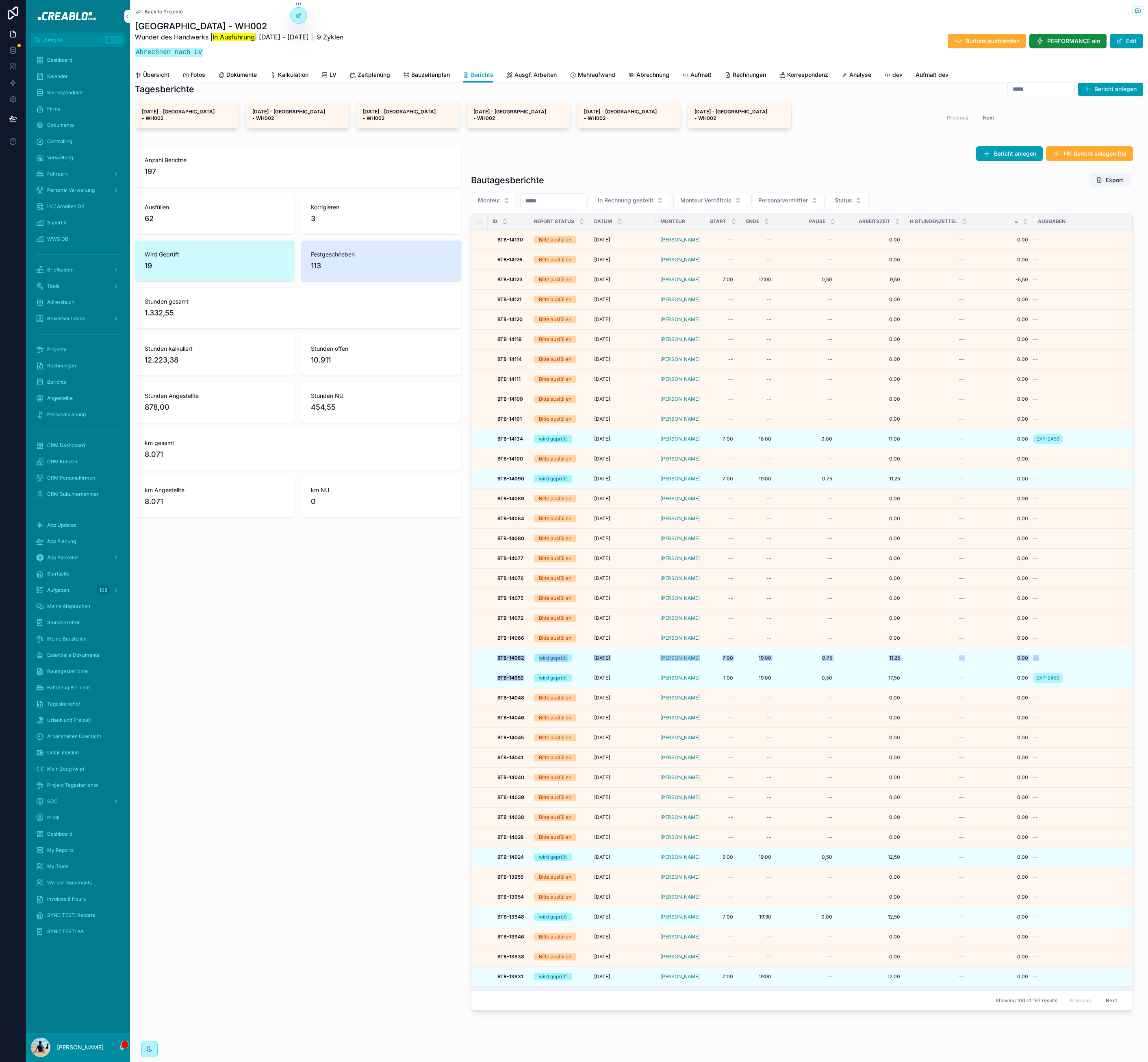
click at [520, 675] on strong "BTB-14052" at bounding box center [510, 677] width 26 height 6
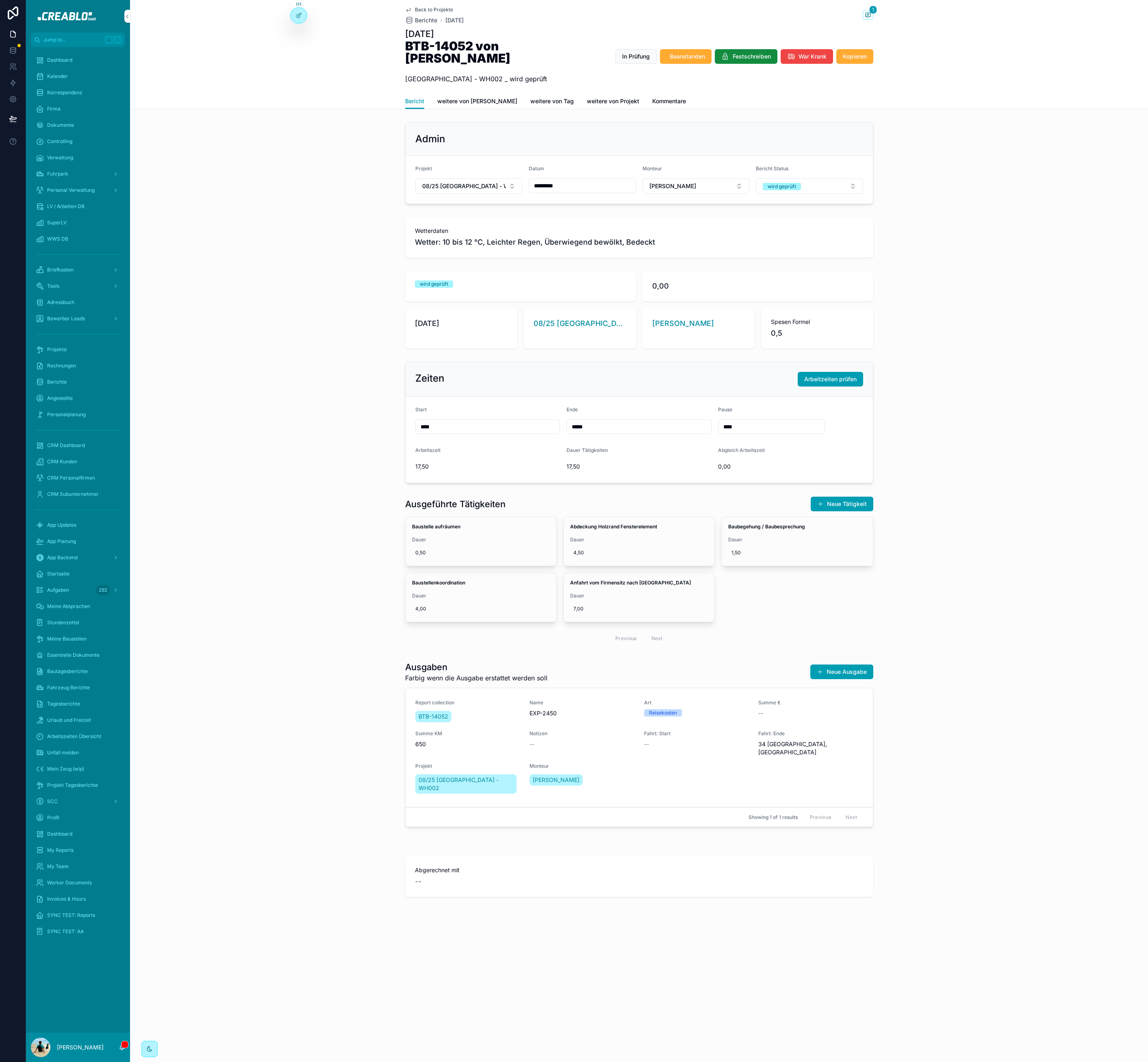
click at [441, 9] on span "Back to Projekte" at bounding box center [434, 10] width 38 height 6
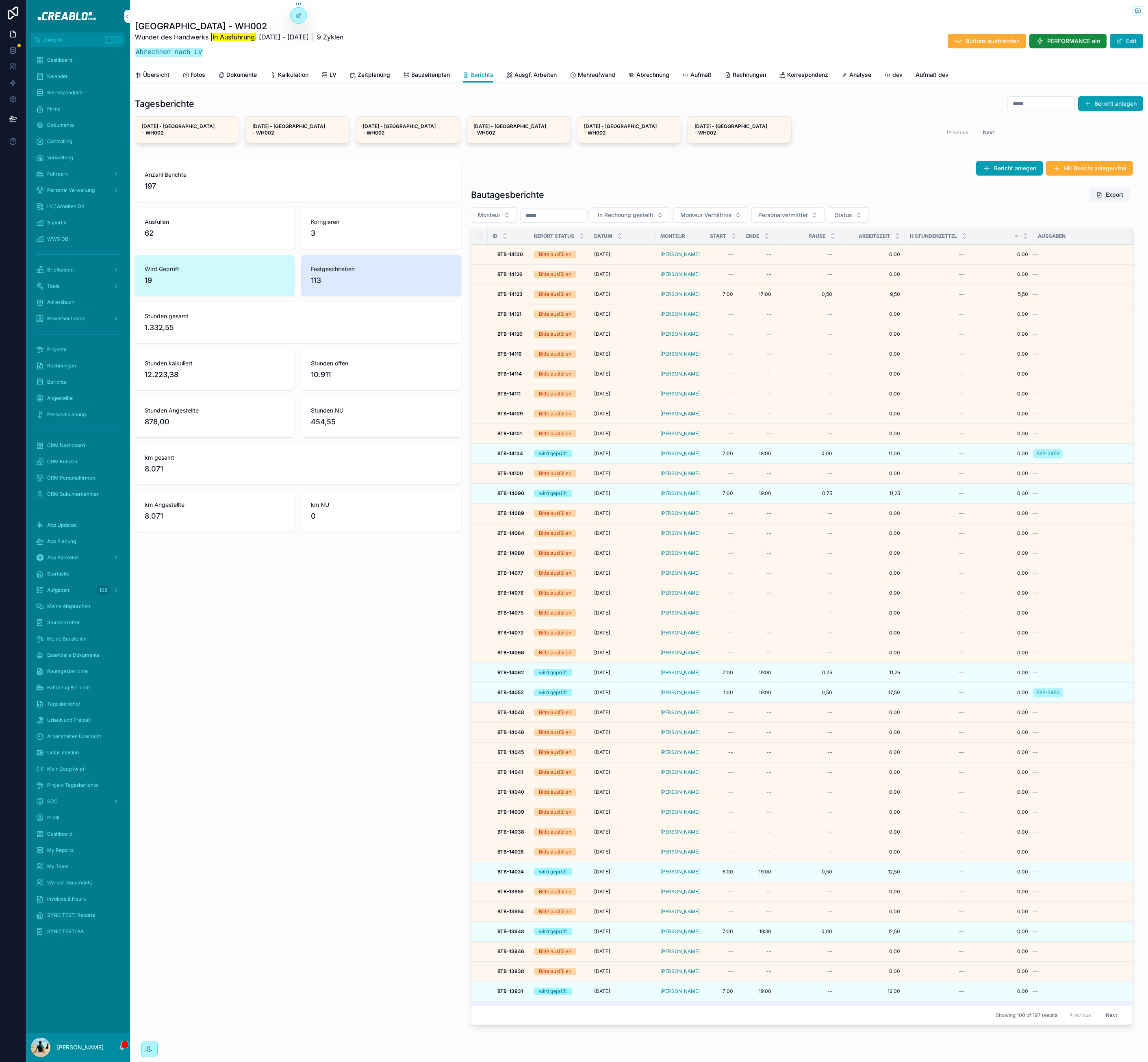
click at [575, 192] on div "Bautagesberichte Export" at bounding box center [802, 195] width 662 height 15
click at [333, 753] on div "Anzahl Berichte 197 Ausfüllen 62 Korrigieren 3 Wird Geprüft 19 Festgeschrieben …" at bounding box center [298, 595] width 336 height 874
click at [139, 29] on h1 "[GEOGRAPHIC_DATA] - WH002" at bounding box center [239, 26] width 208 height 12
drag, startPoint x: 134, startPoint y: 25, endPoint x: 218, endPoint y: 58, distance: 90.2
click at [218, 58] on div "Kassel - WH002 Wunder des Handwerks | In Ausführung | [DATE] - [DATE] | 9 Zykle…" at bounding box center [239, 41] width 208 height 42
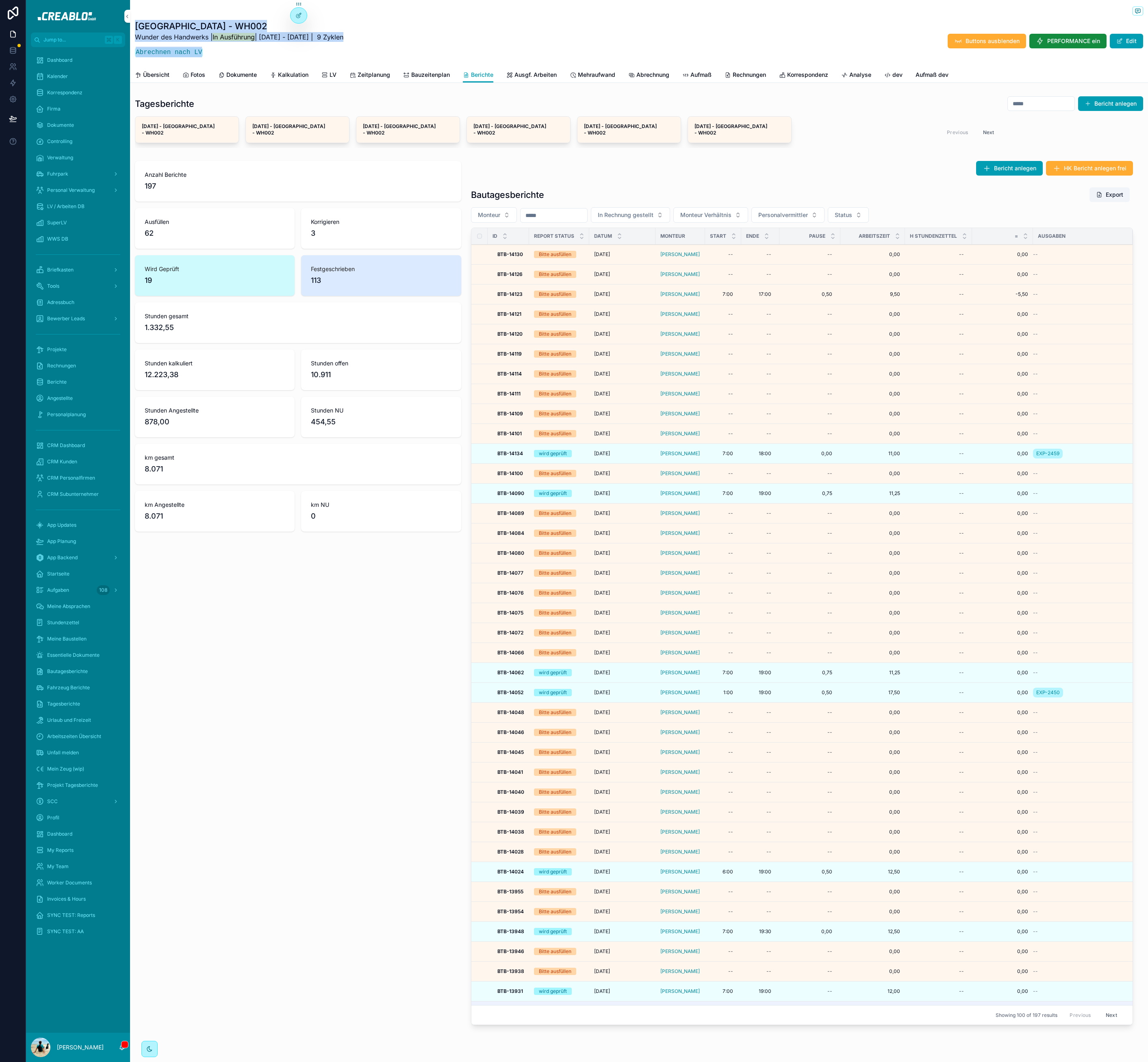
click at [217, 58] on div "Wunder des Handwerks | In Ausführung | [DATE] - [DATE] | 9 Zyklen Abrechnen nac…" at bounding box center [239, 47] width 208 height 30
click at [169, 35] on p "Wunder des Handwerks | In Ausführung | [DATE] - [DATE] | 9 Zyklen" at bounding box center [239, 37] width 208 height 10
drag, startPoint x: 136, startPoint y: 26, endPoint x: 210, endPoint y: 47, distance: 76.9
click at [210, 47] on div "Kassel - WH002 Wunder des Handwerks | In Ausführung | [DATE] - [DATE] | 9 Zykle…" at bounding box center [239, 41] width 208 height 42
click at [210, 47] on p "Abrechnen nach LV" at bounding box center [239, 52] width 208 height 10
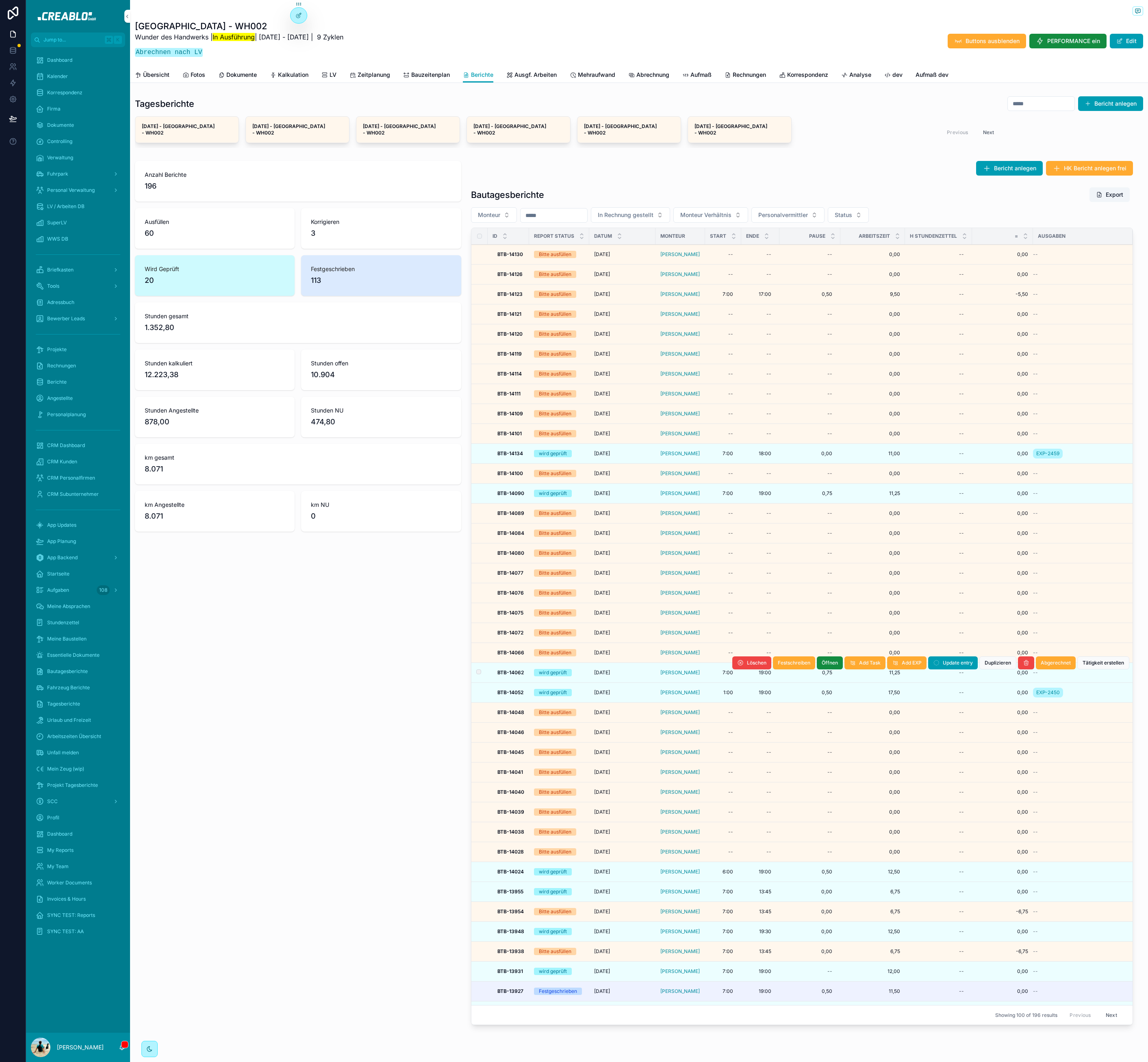
click at [610, 670] on span "[DATE]" at bounding box center [602, 673] width 16 height 6
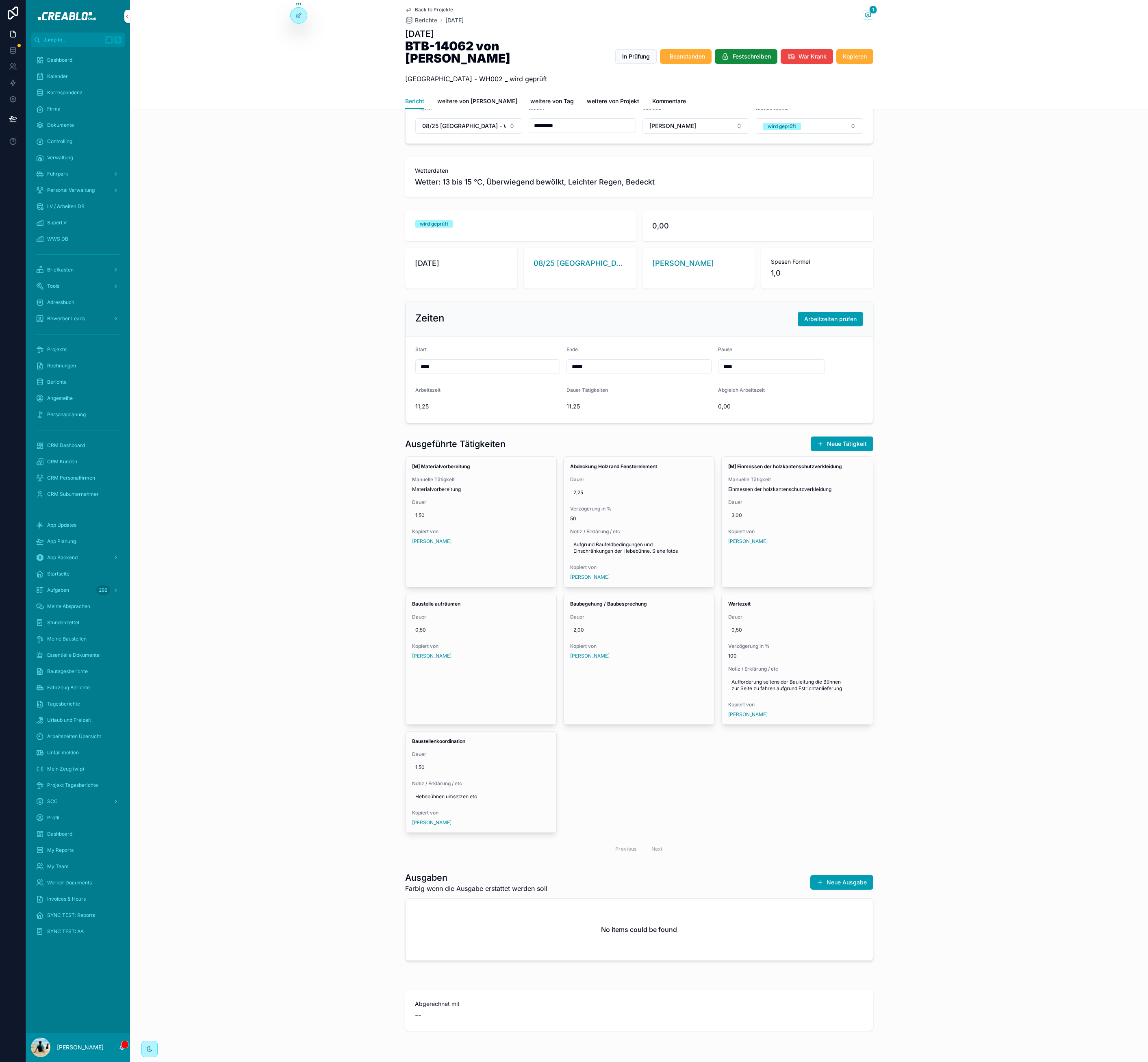
scroll to position [66, 0]
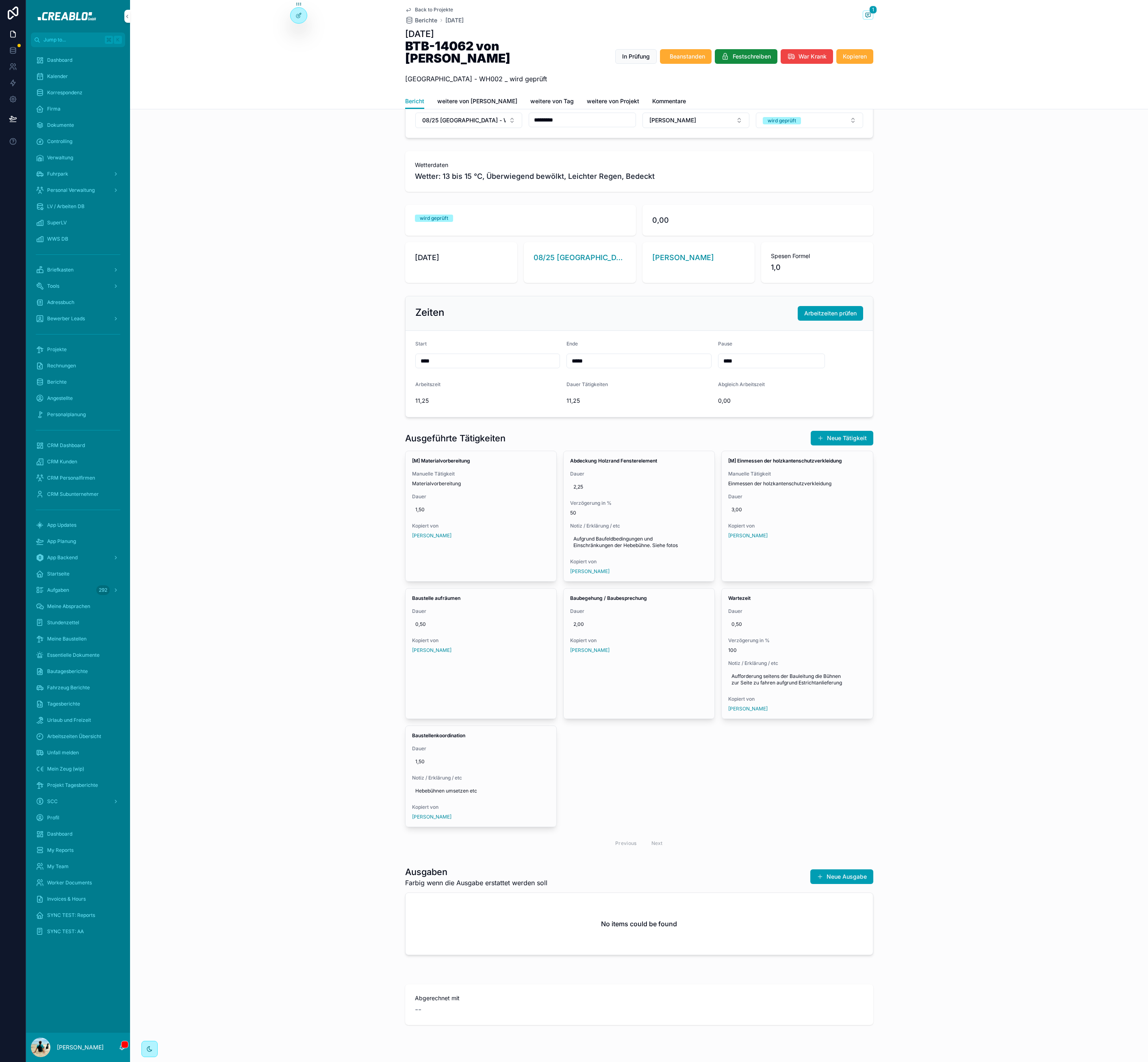
drag, startPoint x: 306, startPoint y: 544, endPoint x: 266, endPoint y: 127, distance: 418.9
click at [305, 542] on div "Ausgeführte Tätigkeiten Neue Tätigkeit [M] Materialvorbereitung [PERSON_NAME] T…" at bounding box center [638, 641] width 1018 height 429
drag, startPoint x: 238, startPoint y: 296, endPoint x: 102, endPoint y: 317, distance: 137.6
click at [228, 299] on div "Zeiten Arbeitzeiten prüfen Start **** Ende ***** Pause **** Arbeitszeit 11,25 D…" at bounding box center [638, 357] width 1018 height 128
click at [424, 7] on span "Back to Projekte" at bounding box center [434, 10] width 38 height 6
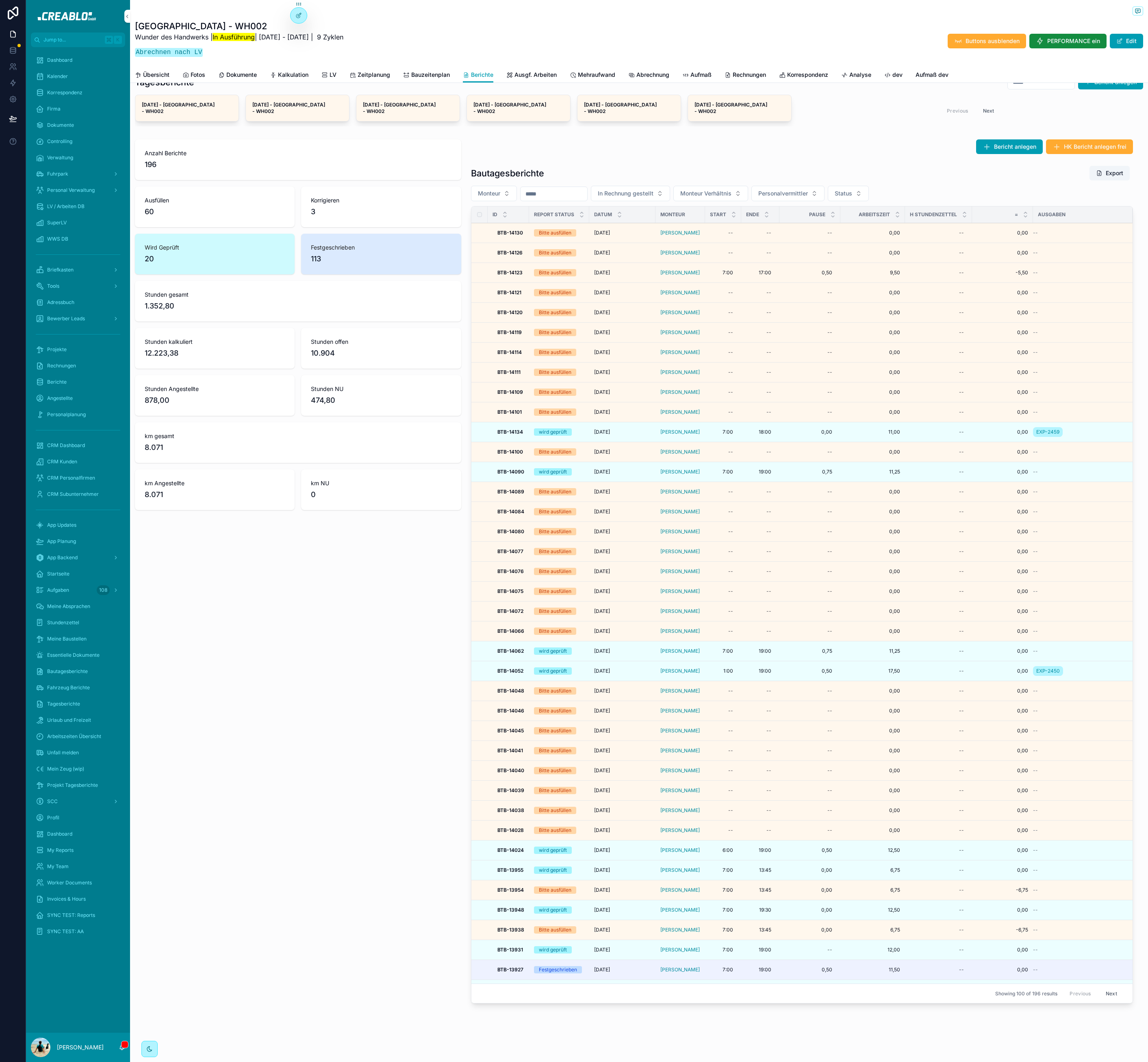
scroll to position [15, 0]
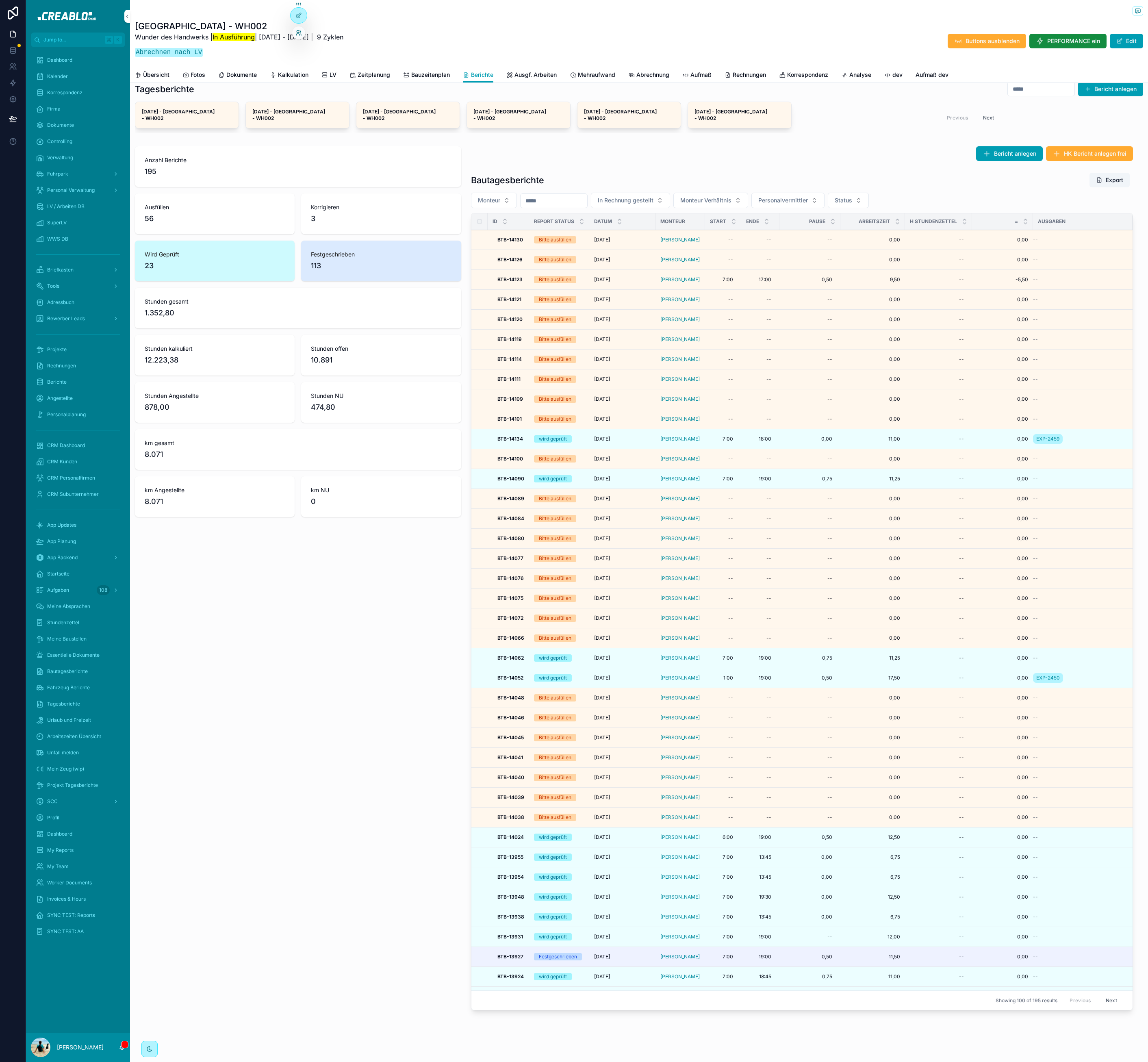
click at [302, 33] on icon at bounding box center [298, 33] width 6 height 6
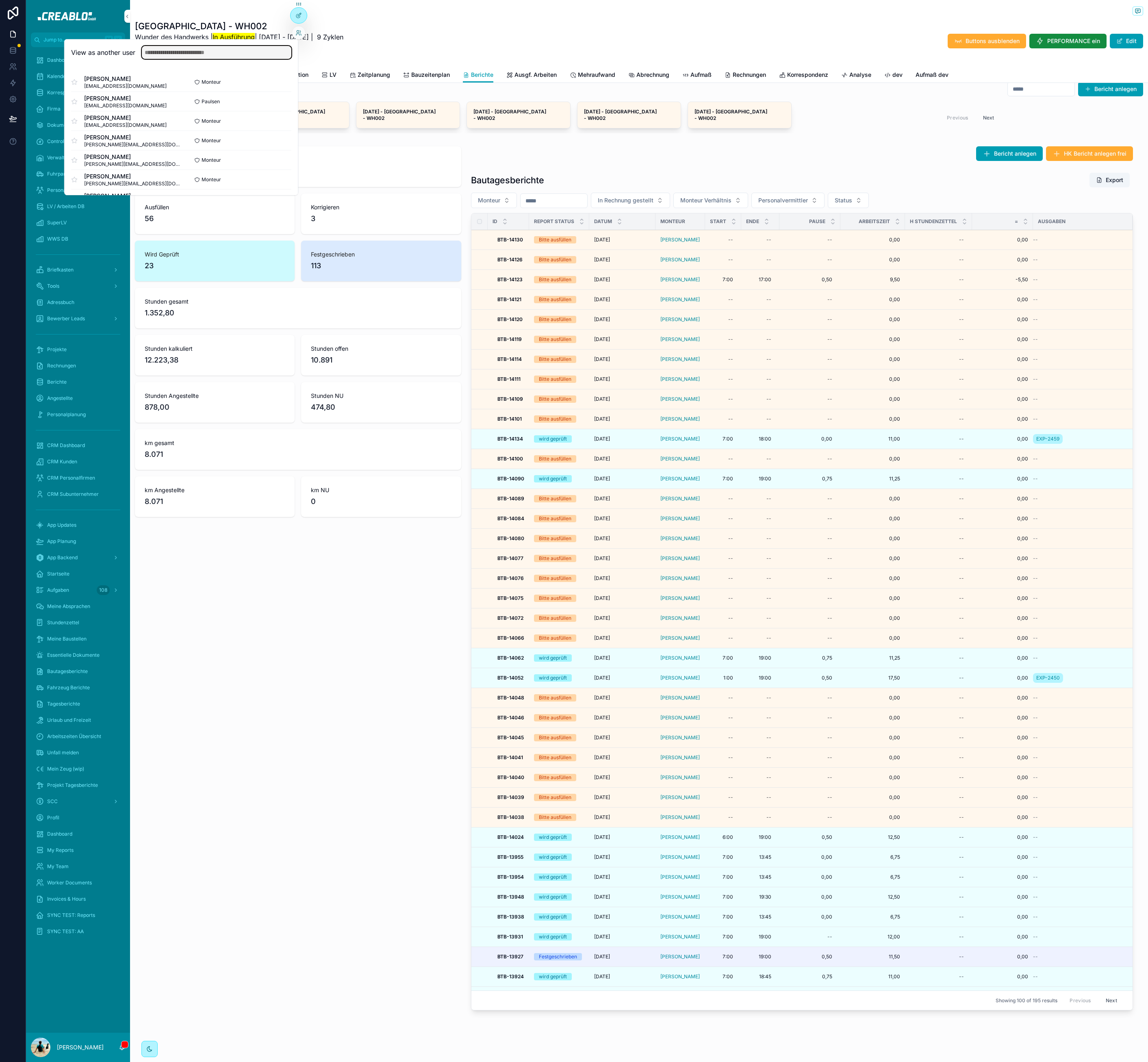
click at [247, 51] on input "text" at bounding box center [216, 52] width 149 height 13
type input "****"
click at [280, 79] on button "Select" at bounding box center [281, 82] width 21 height 12
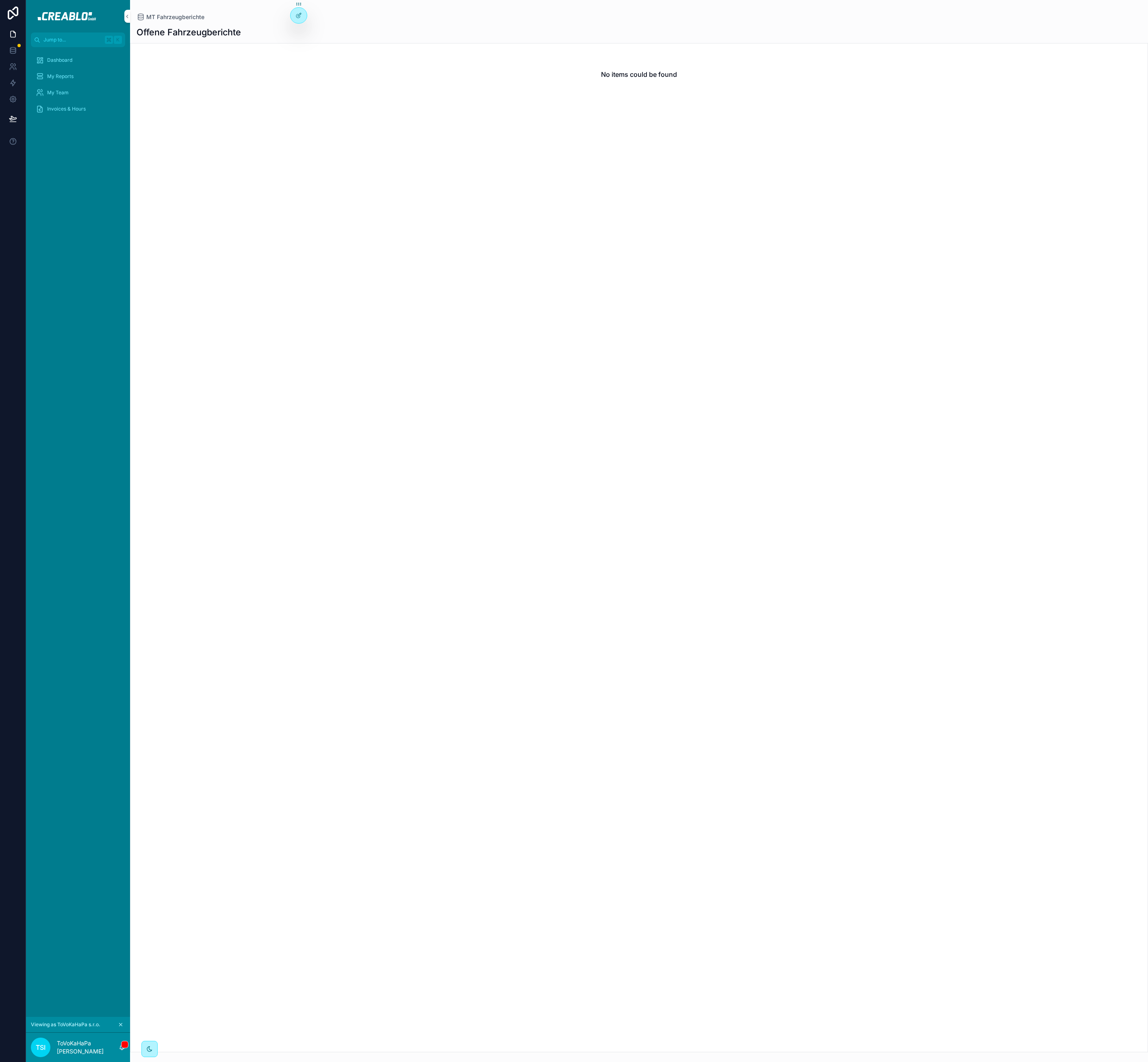
click at [61, 63] on span "Dashboard" at bounding box center [59, 60] width 25 height 6
click at [64, 78] on span "My Reports" at bounding box center [60, 76] width 26 height 6
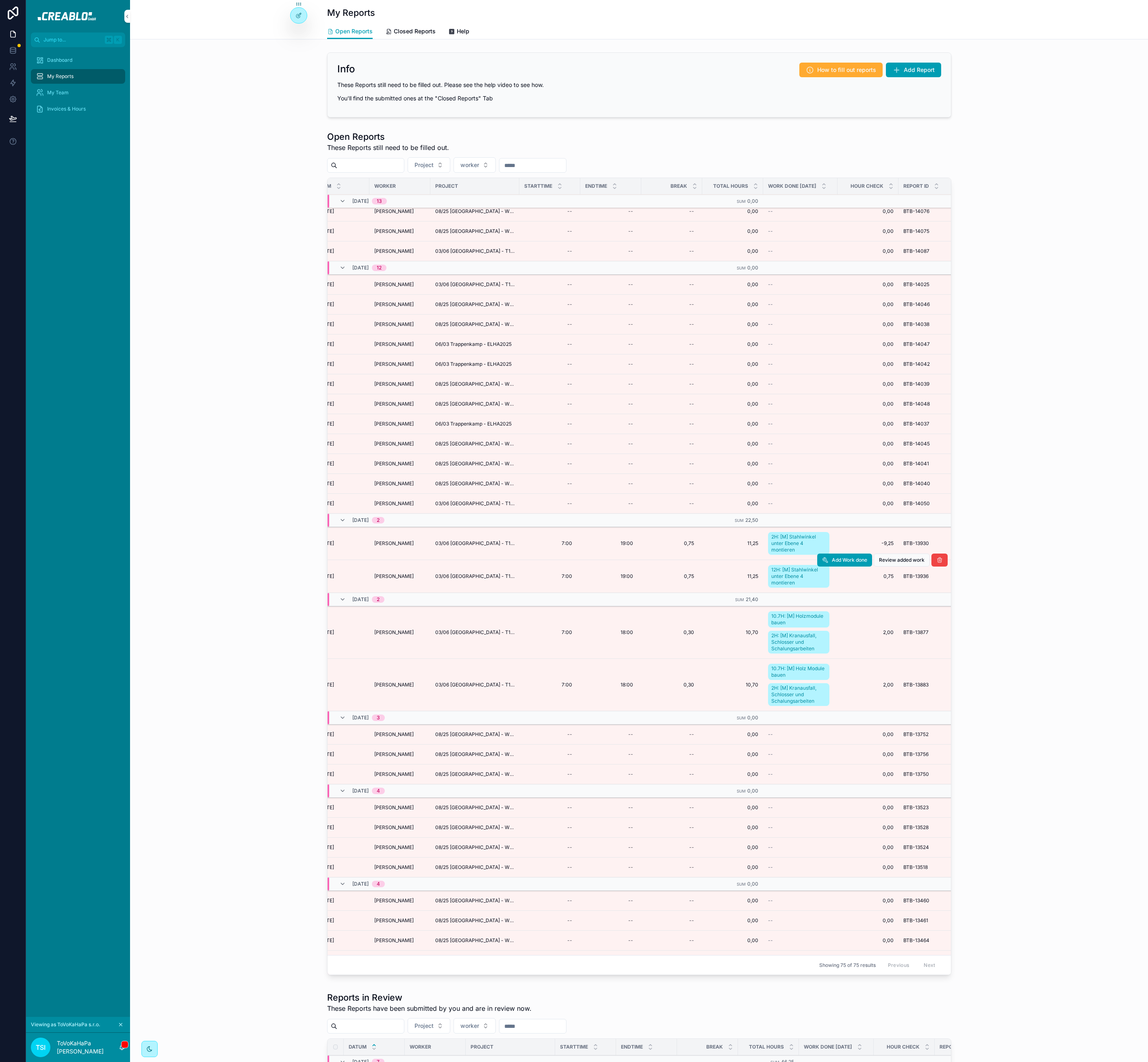
scroll to position [494, 0]
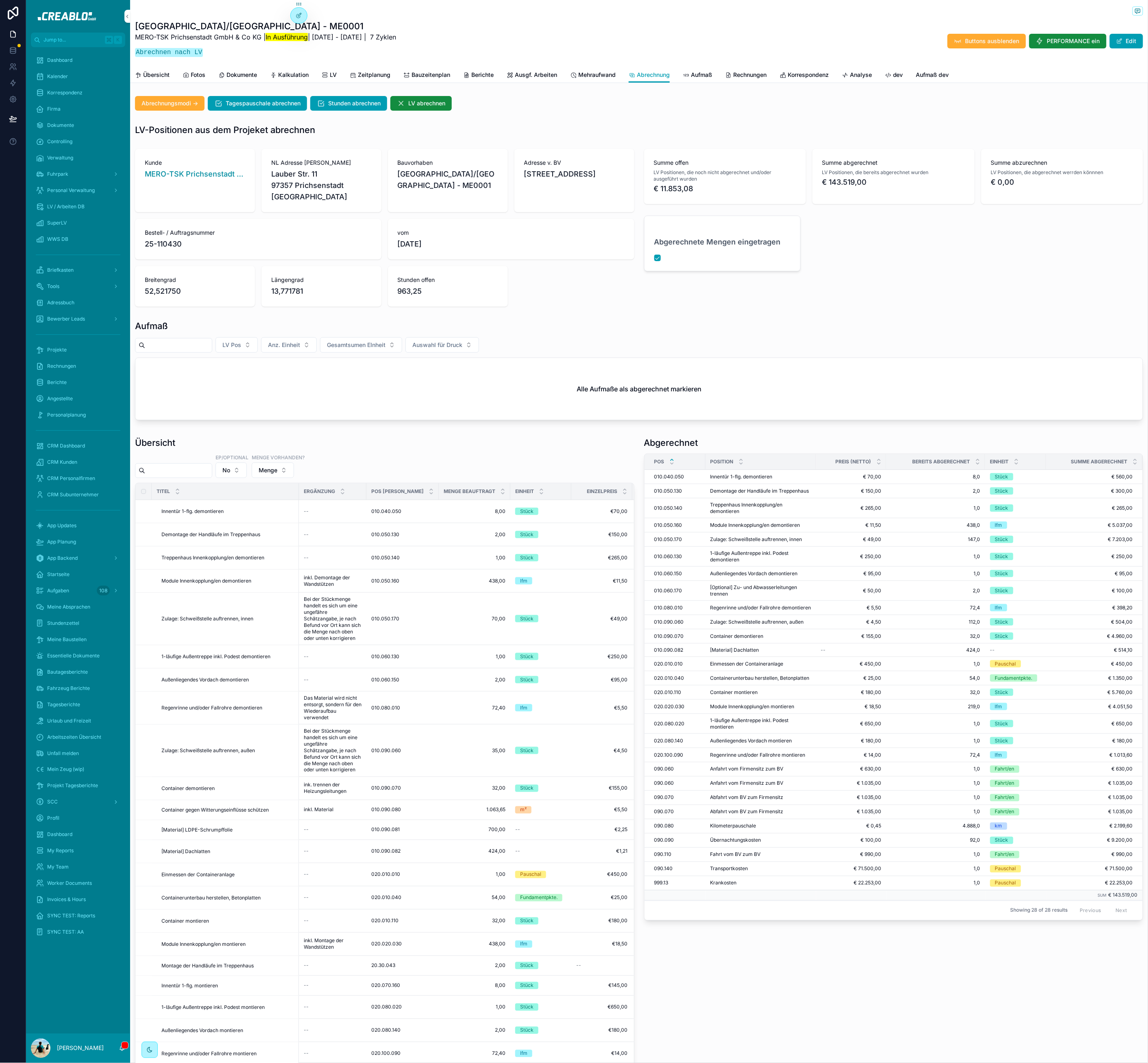
scroll to position [29, 130]
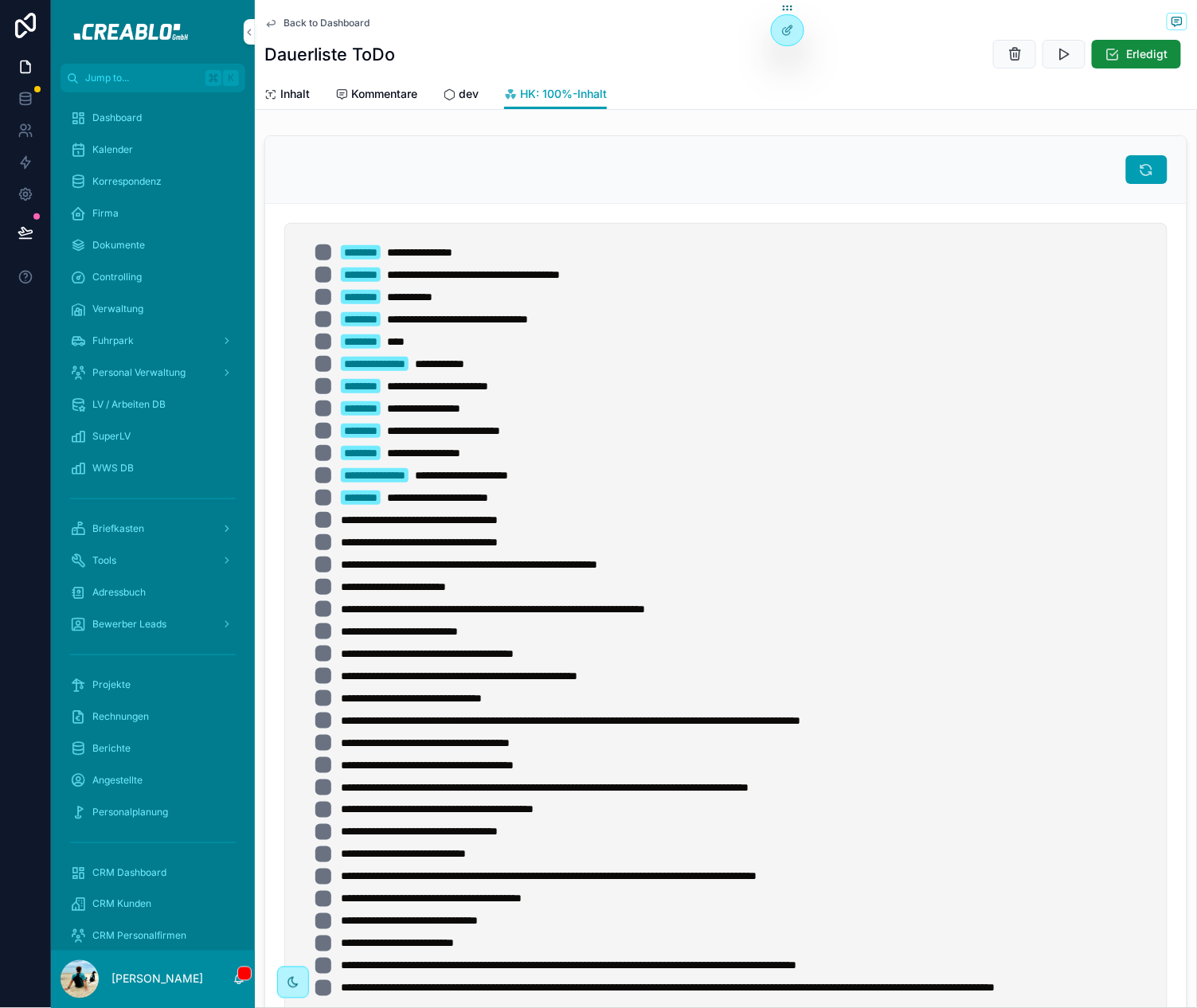
scroll to position [84, 0]
